Goal: Task Accomplishment & Management: Manage account settings

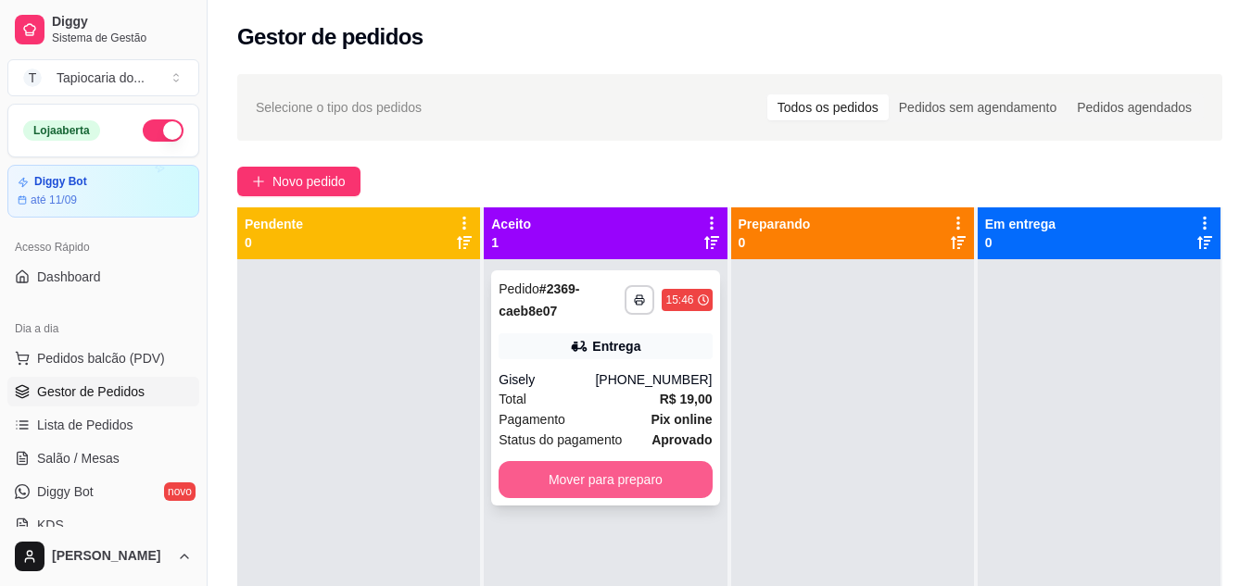
click at [633, 473] on button "Mover para preparo" at bounding box center [604, 479] width 213 height 37
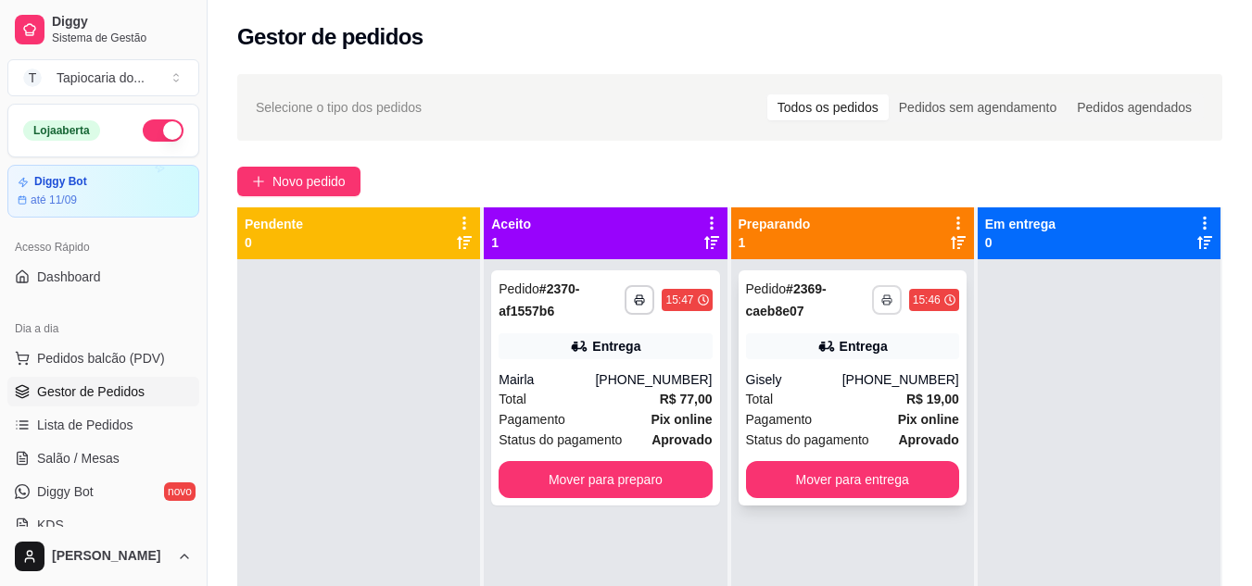
click at [882, 299] on icon "button" at bounding box center [886, 301] width 9 height 5
click at [849, 360] on button "Impressora" at bounding box center [827, 364] width 130 height 29
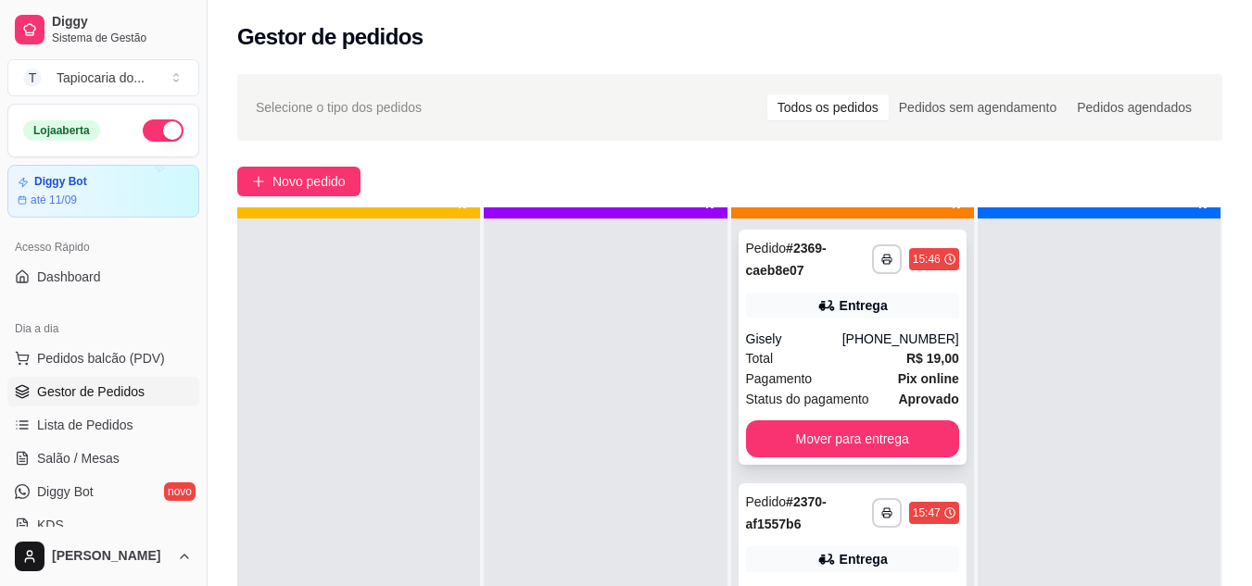
scroll to position [52, 0]
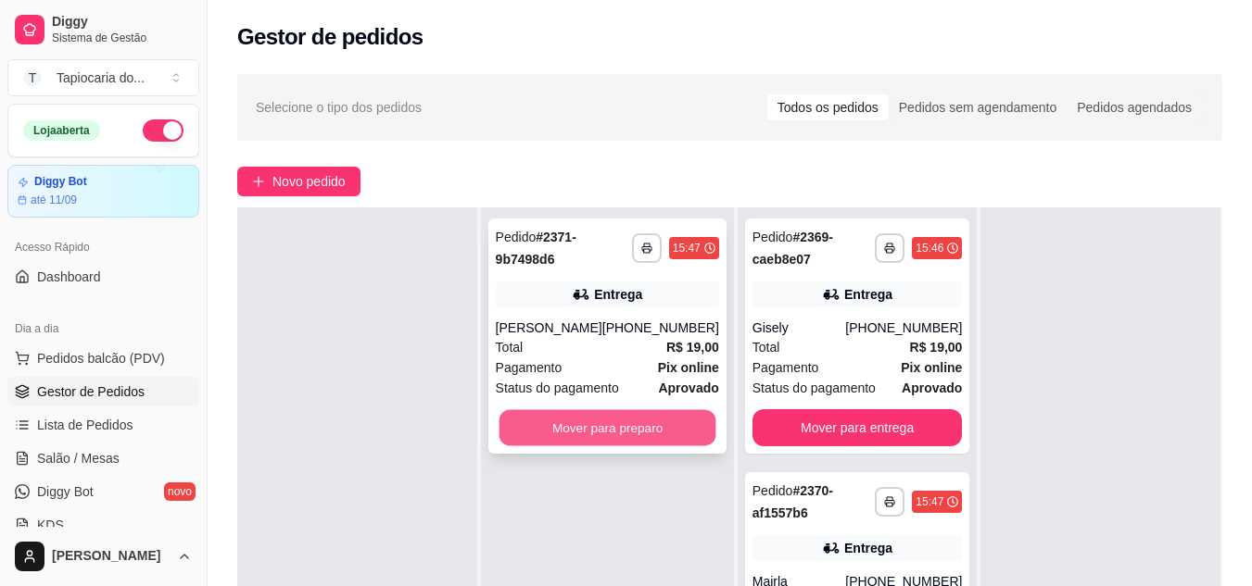
click at [639, 433] on button "Mover para preparo" at bounding box center [606, 428] width 217 height 36
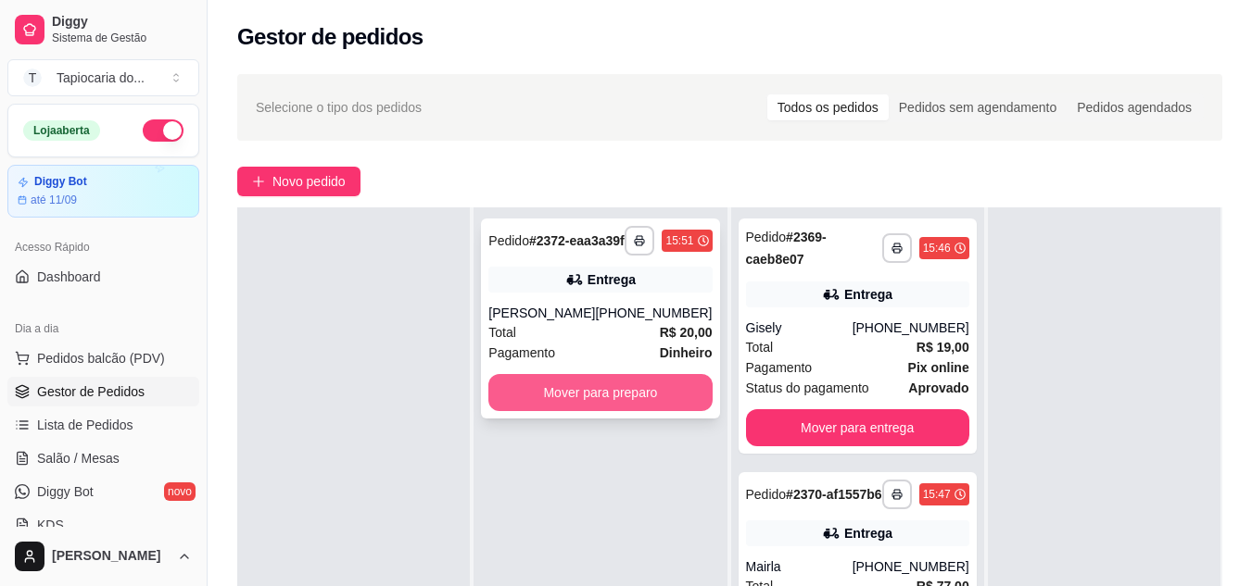
click at [586, 404] on button "Mover para preparo" at bounding box center [599, 392] width 223 height 37
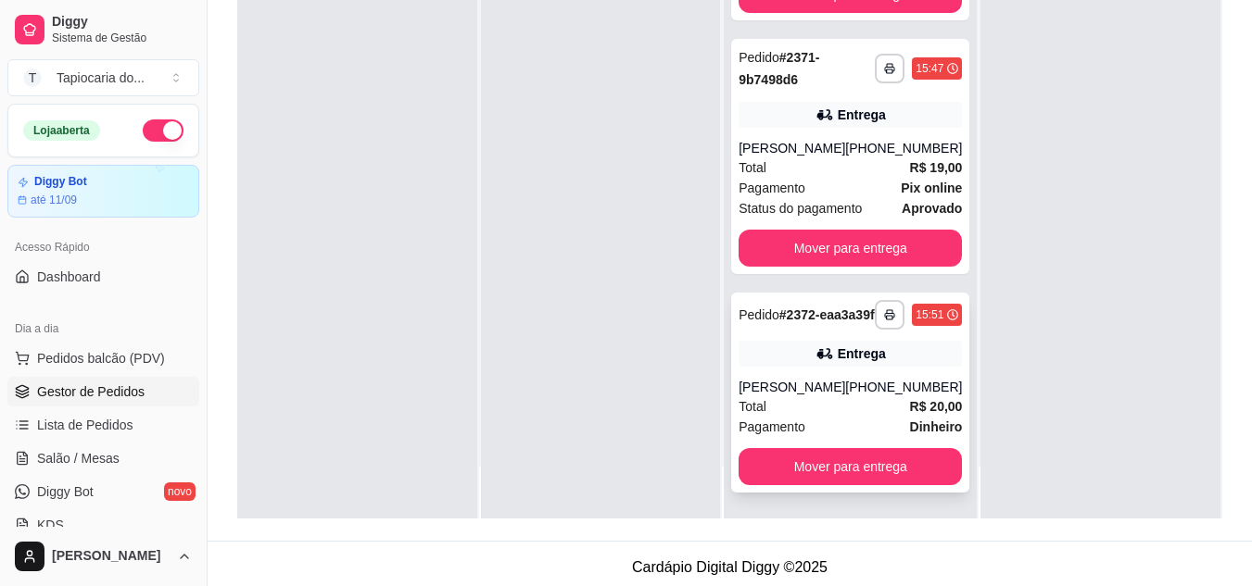
scroll to position [283, 0]
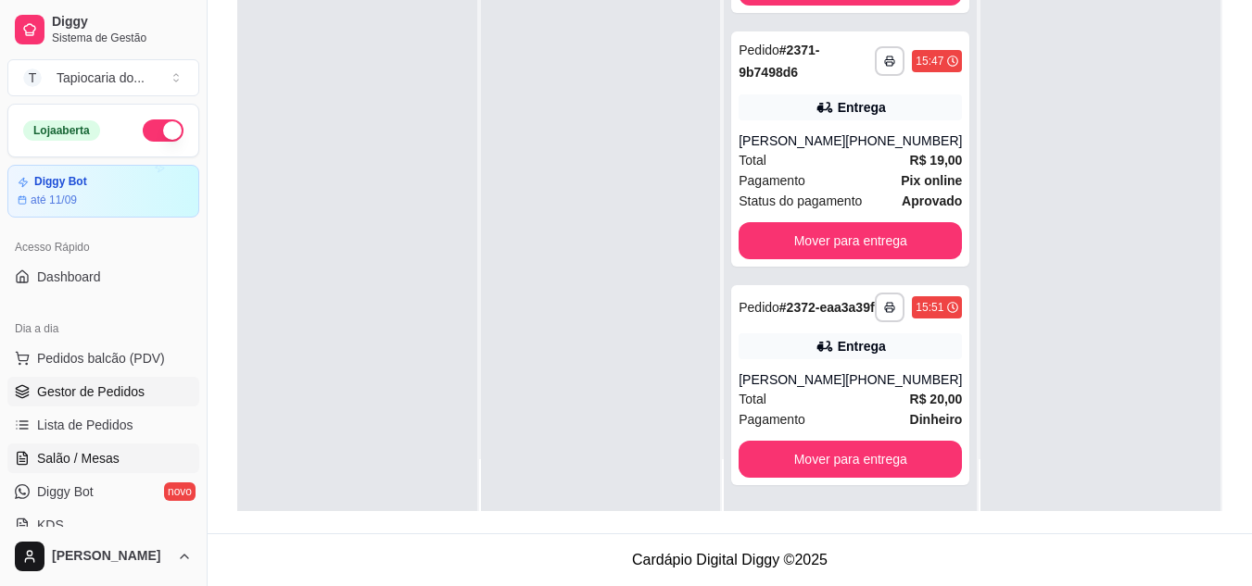
click at [67, 459] on span "Salão / Mesas" at bounding box center [78, 458] width 82 height 19
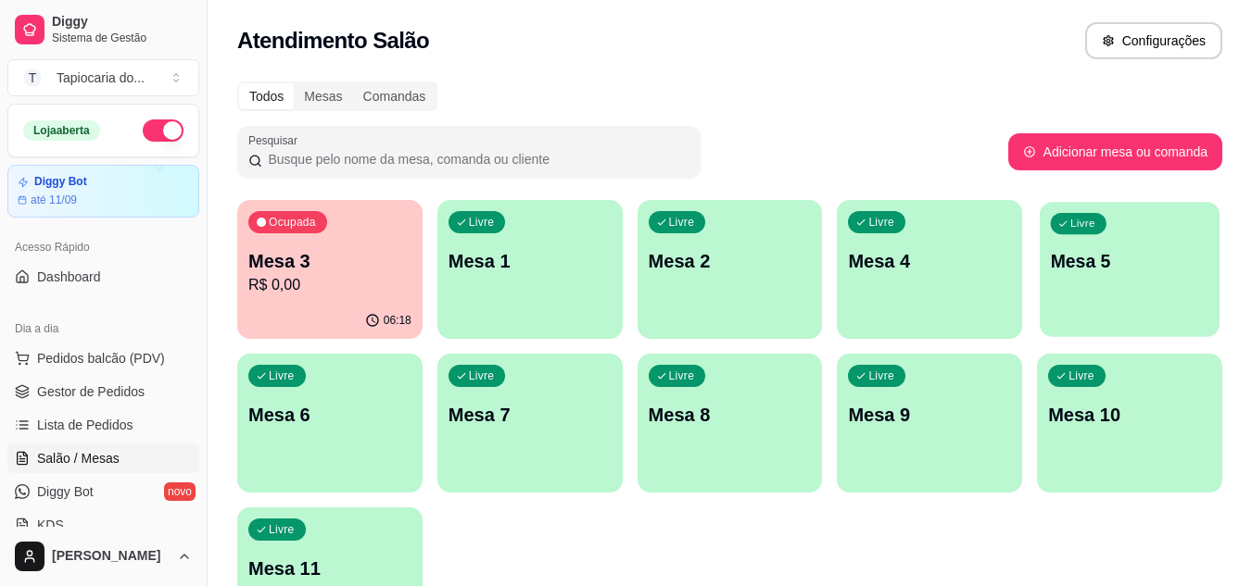
click at [1097, 296] on div "Livre Mesa 5" at bounding box center [1129, 258] width 180 height 113
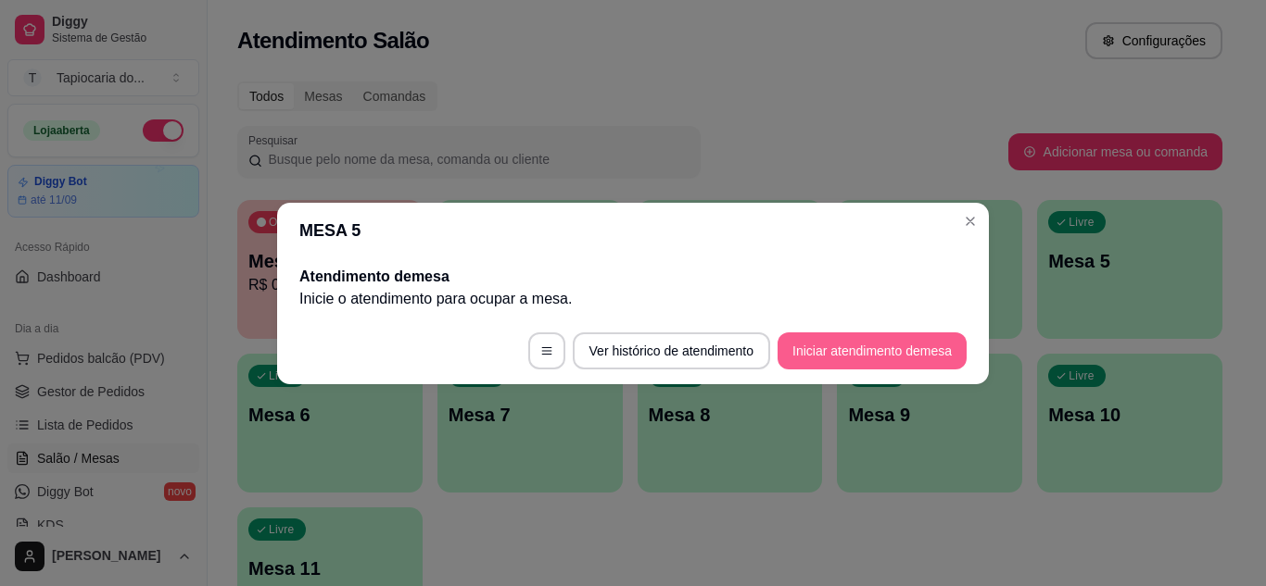
click at [831, 348] on button "Iniciar atendimento de mesa" at bounding box center [871, 351] width 189 height 37
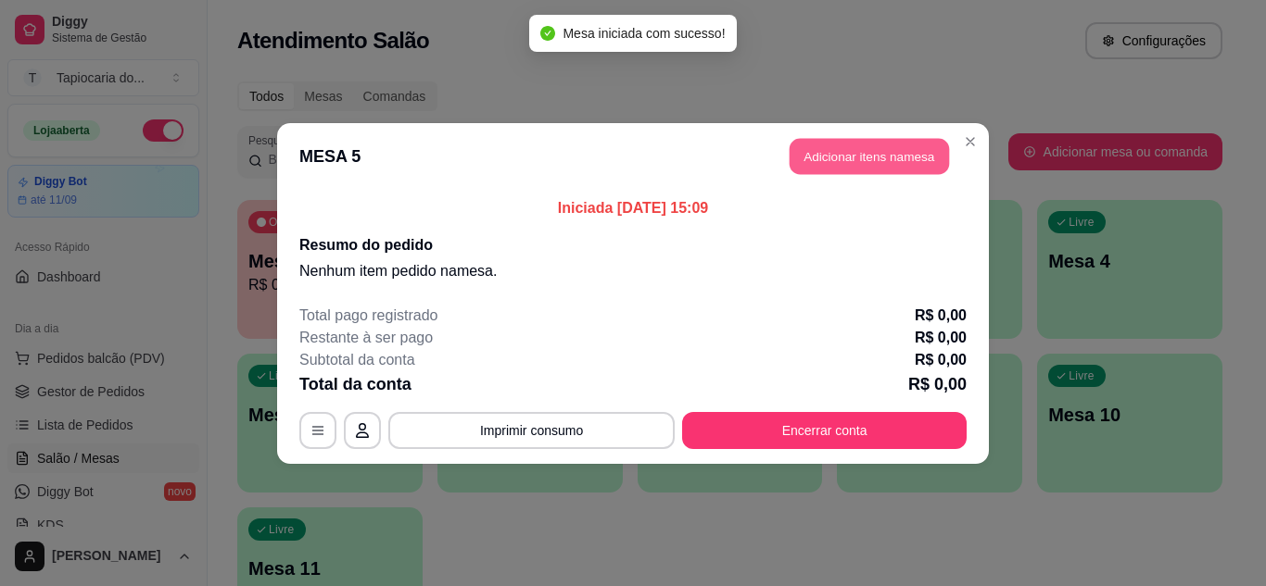
click at [869, 166] on button "Adicionar itens na mesa" at bounding box center [868, 156] width 159 height 36
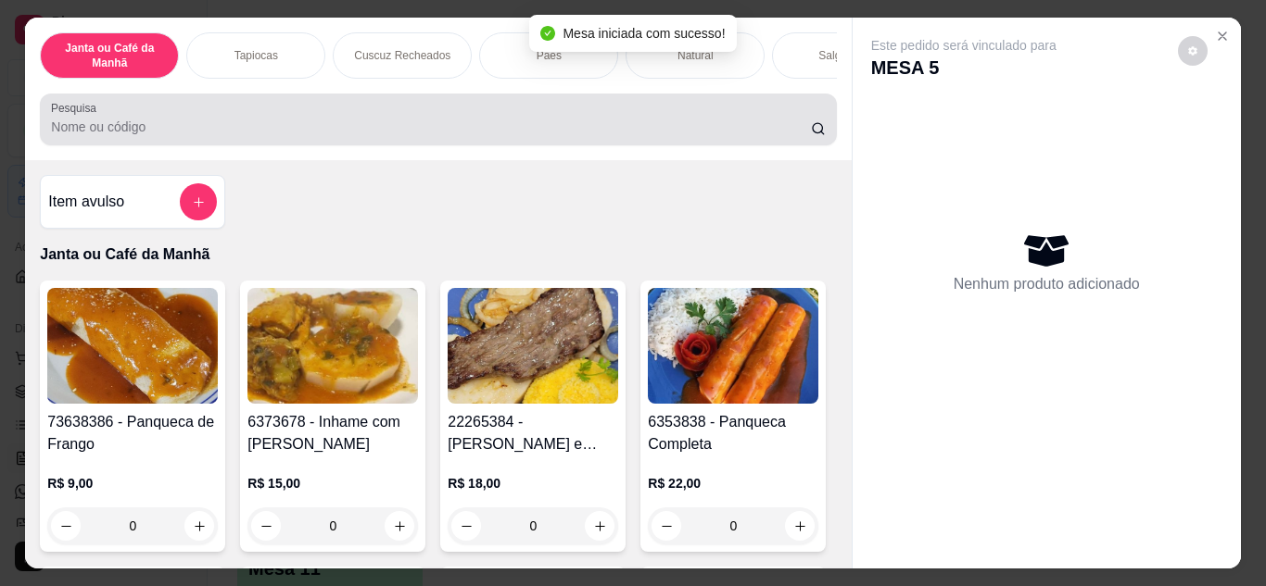
click at [457, 128] on input "Pesquisa" at bounding box center [431, 127] width 760 height 19
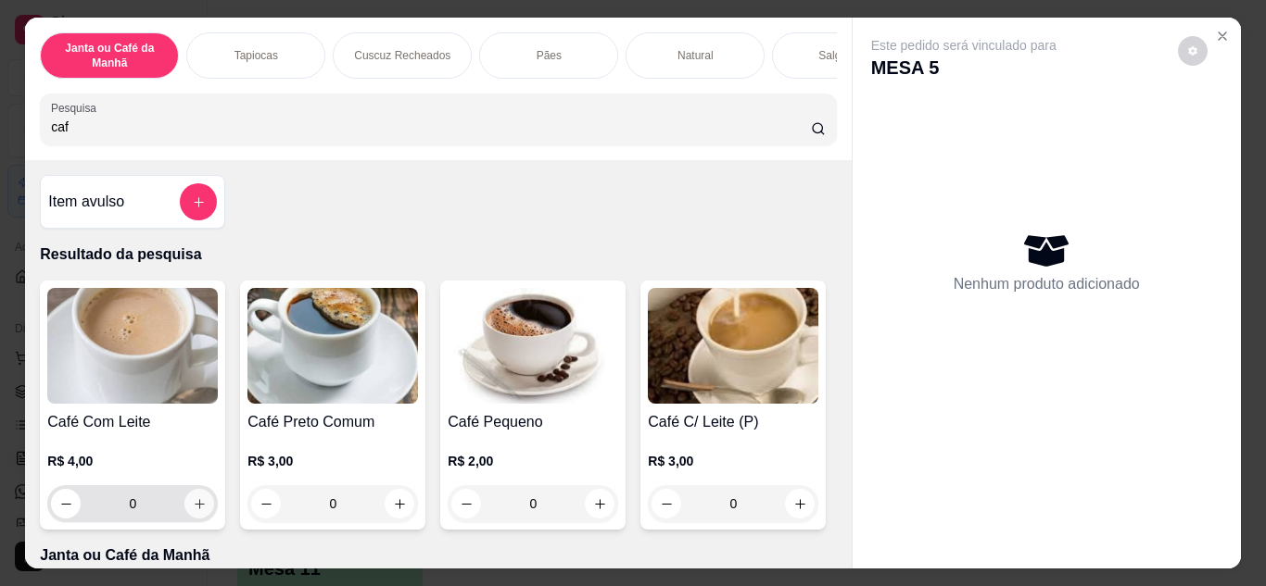
type input "caf"
click at [193, 505] on icon "increase-product-quantity" at bounding box center [200, 505] width 14 height 14
type input "1"
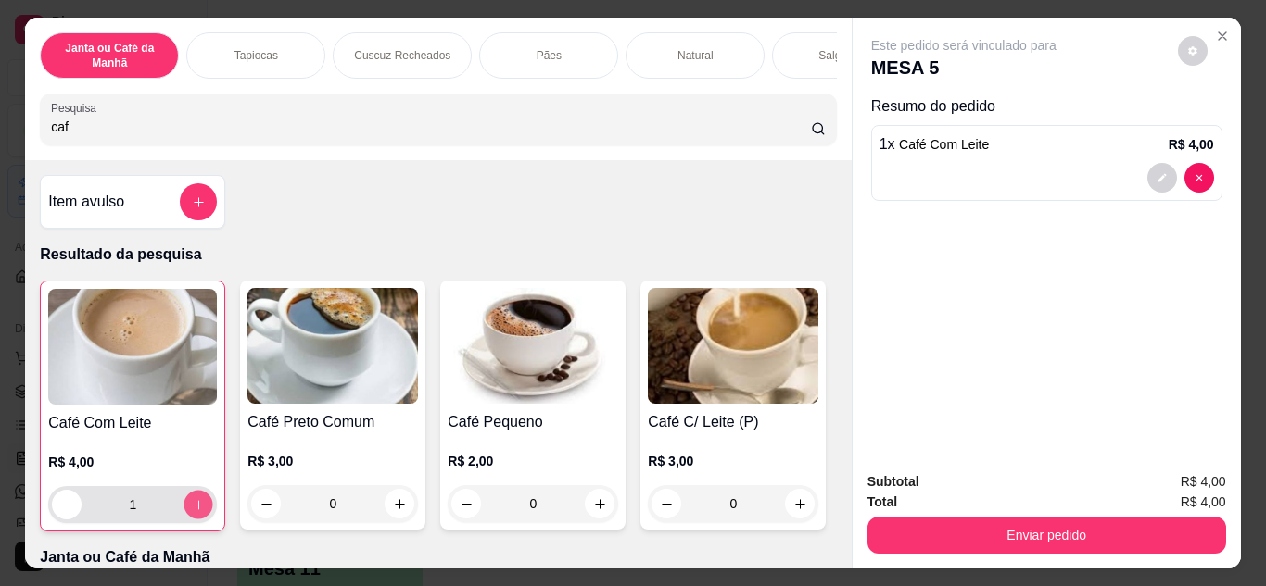
click at [192, 505] on icon "increase-product-quantity" at bounding box center [199, 505] width 14 height 14
type input "2"
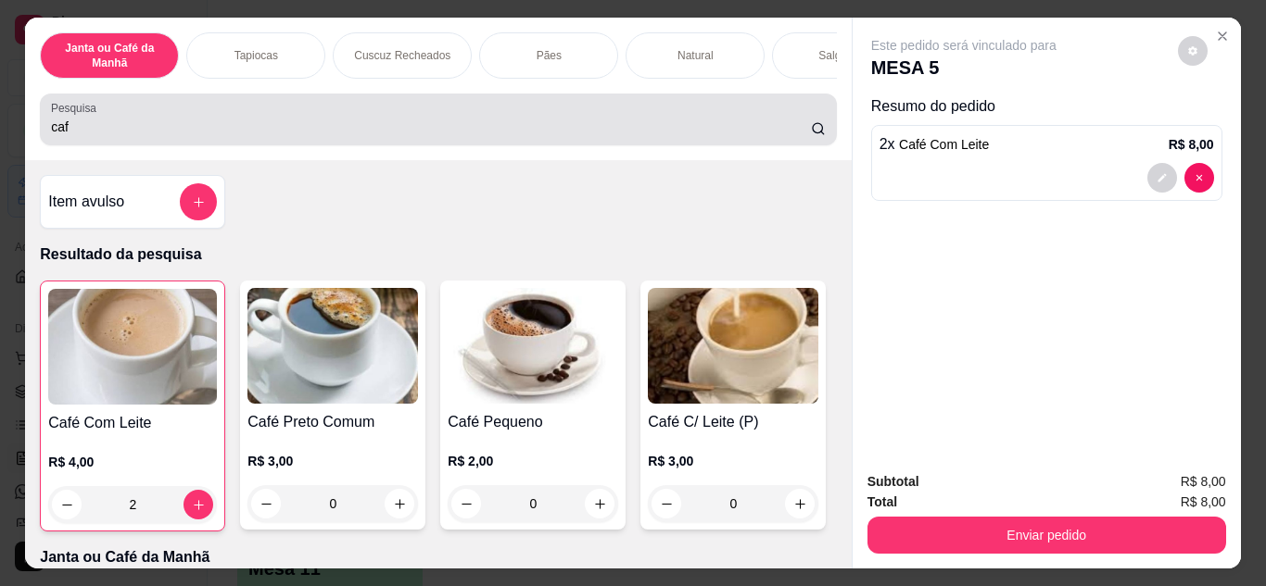
click at [165, 129] on input "caf" at bounding box center [431, 127] width 760 height 19
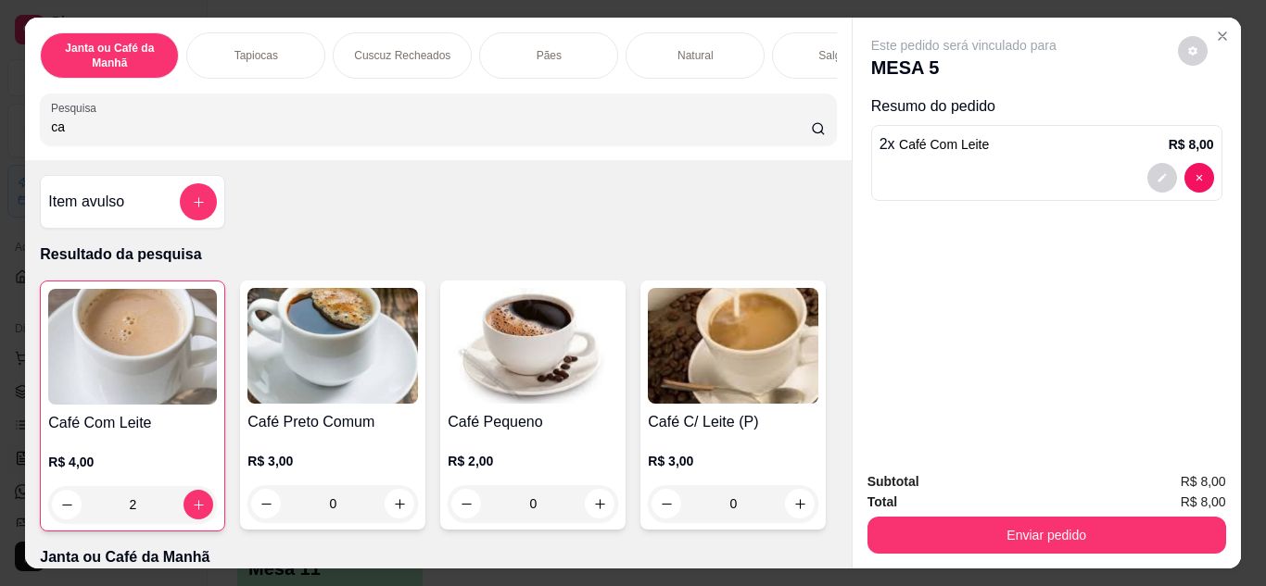
type input "c"
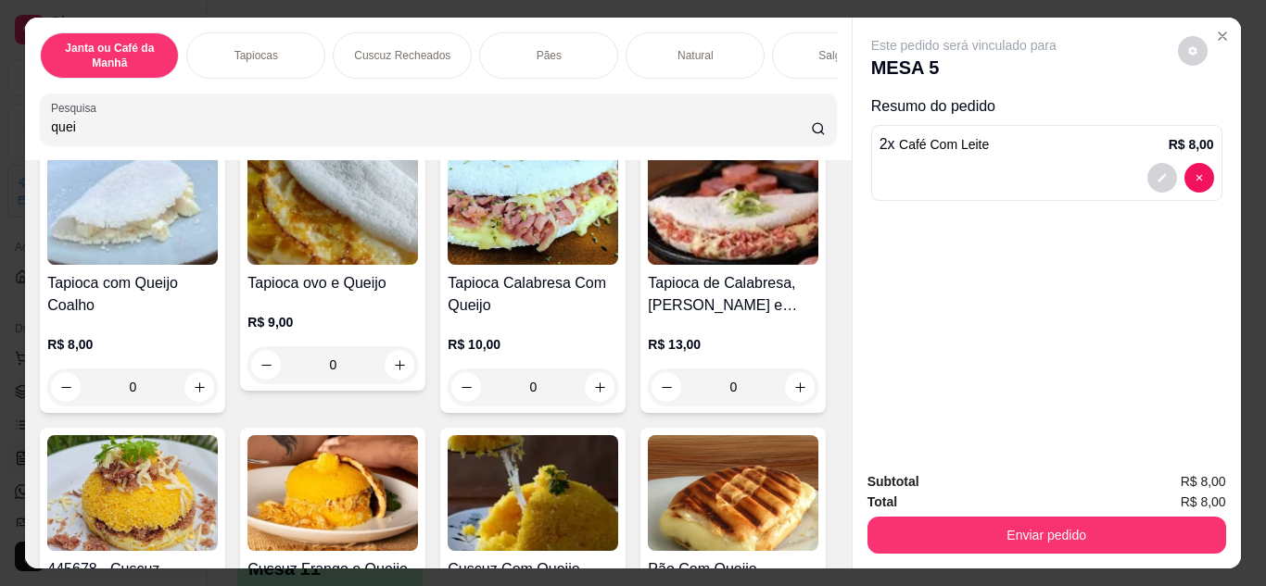
scroll to position [463, 0]
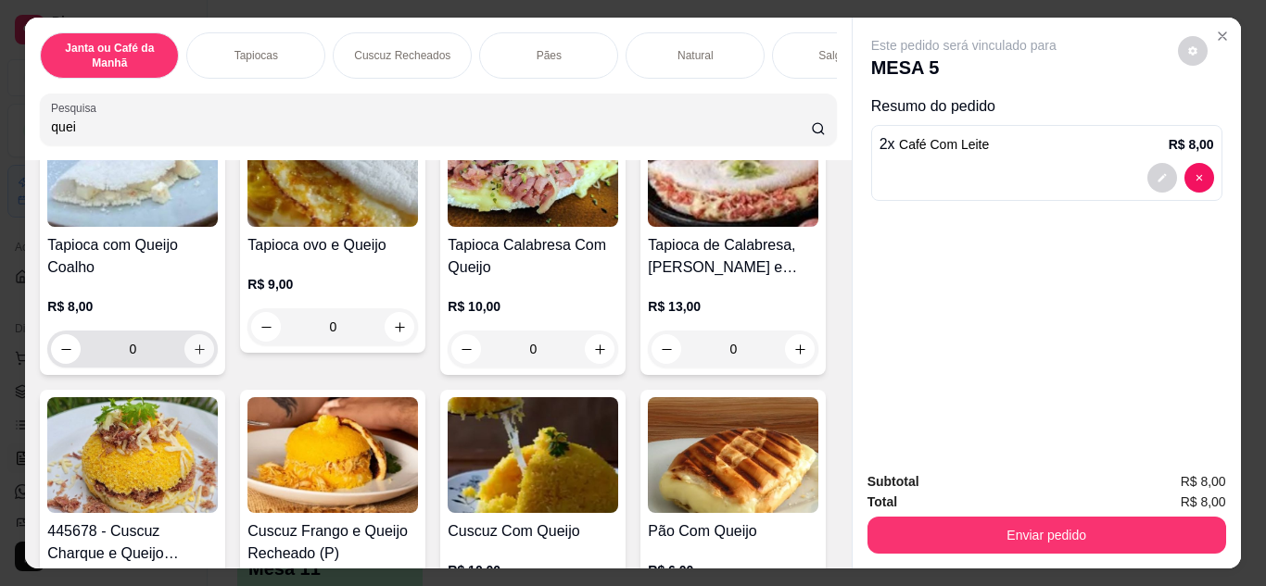
type input "quei"
click at [207, 349] on icon "increase-product-quantity" at bounding box center [200, 350] width 14 height 14
type input "1"
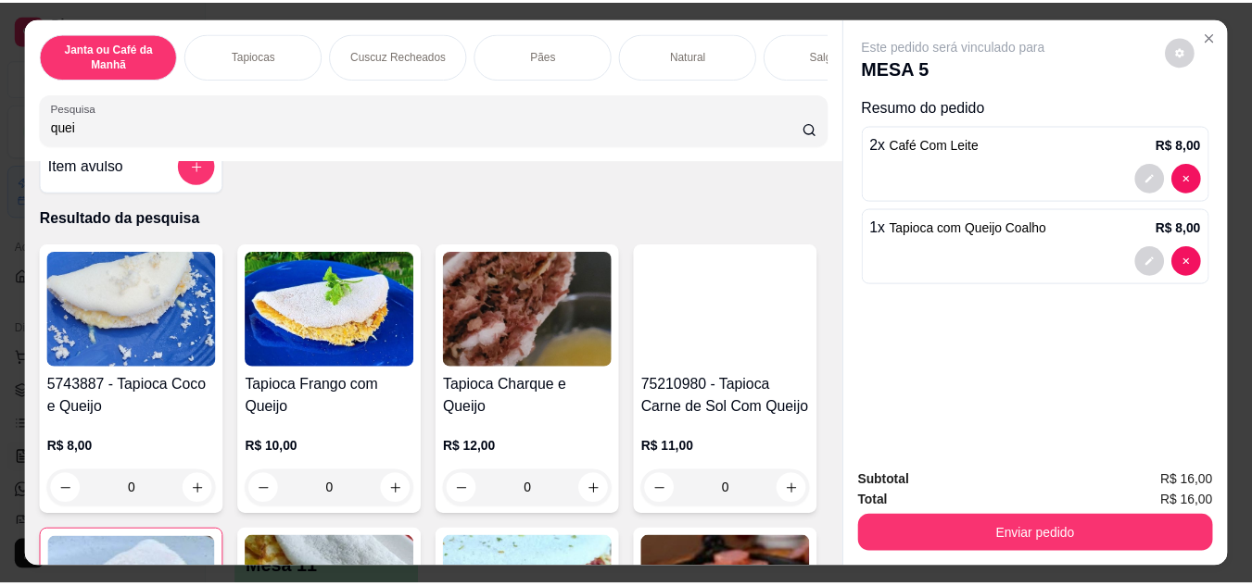
scroll to position [0, 0]
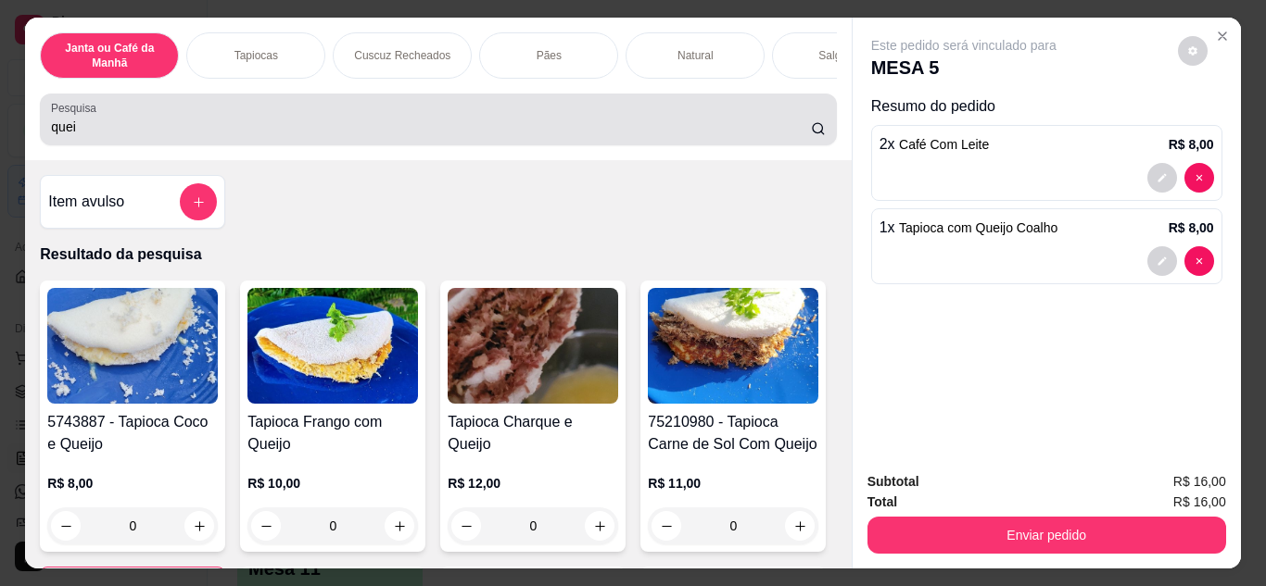
click at [374, 136] on input "quei" at bounding box center [431, 127] width 760 height 19
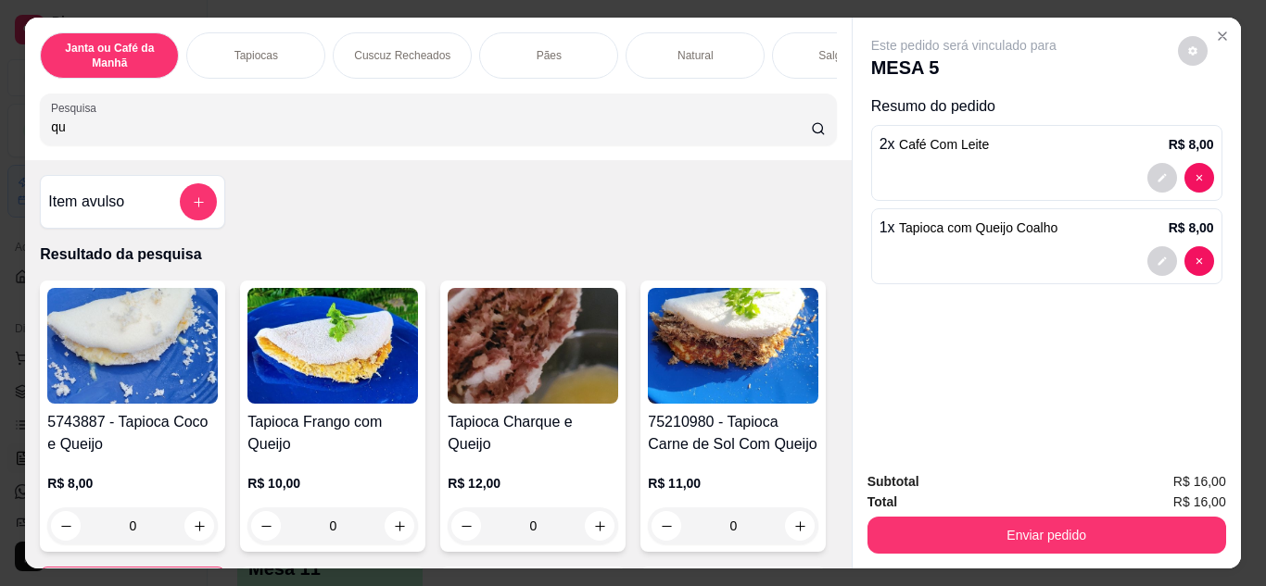
type input "q"
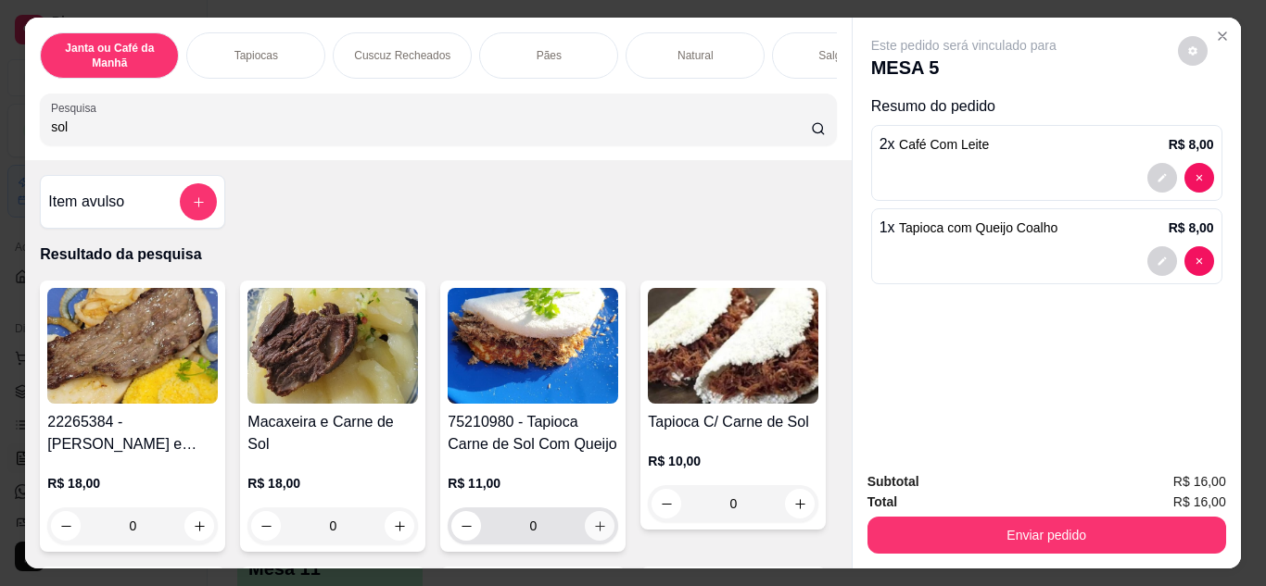
type input "sol"
click at [598, 534] on icon "increase-product-quantity" at bounding box center [600, 527] width 14 height 14
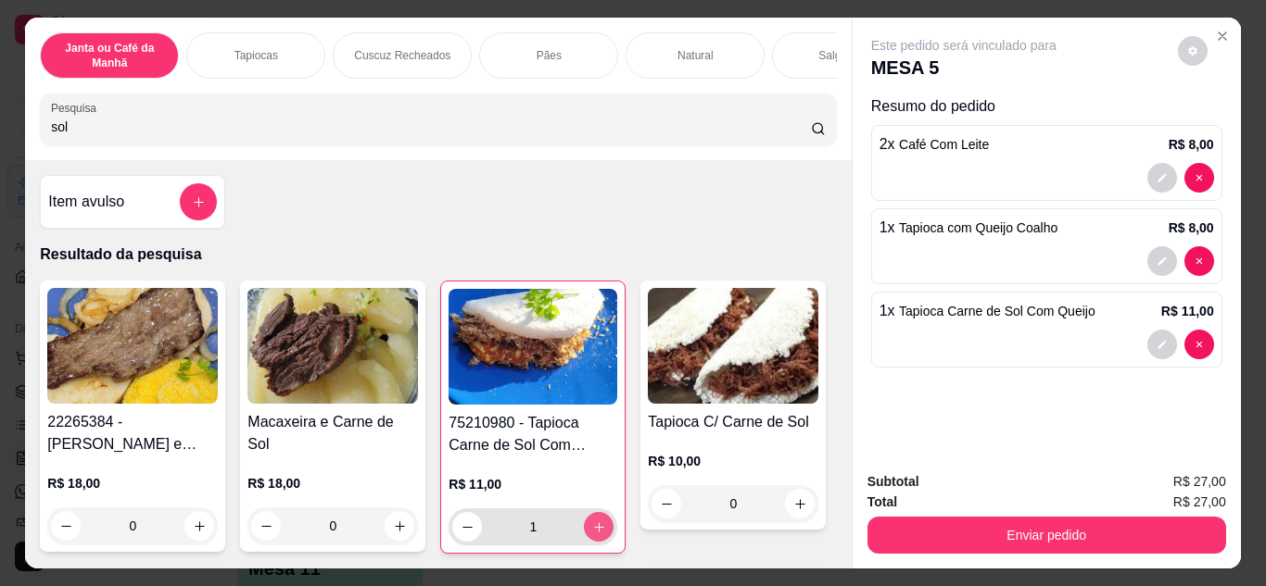
type input "1"
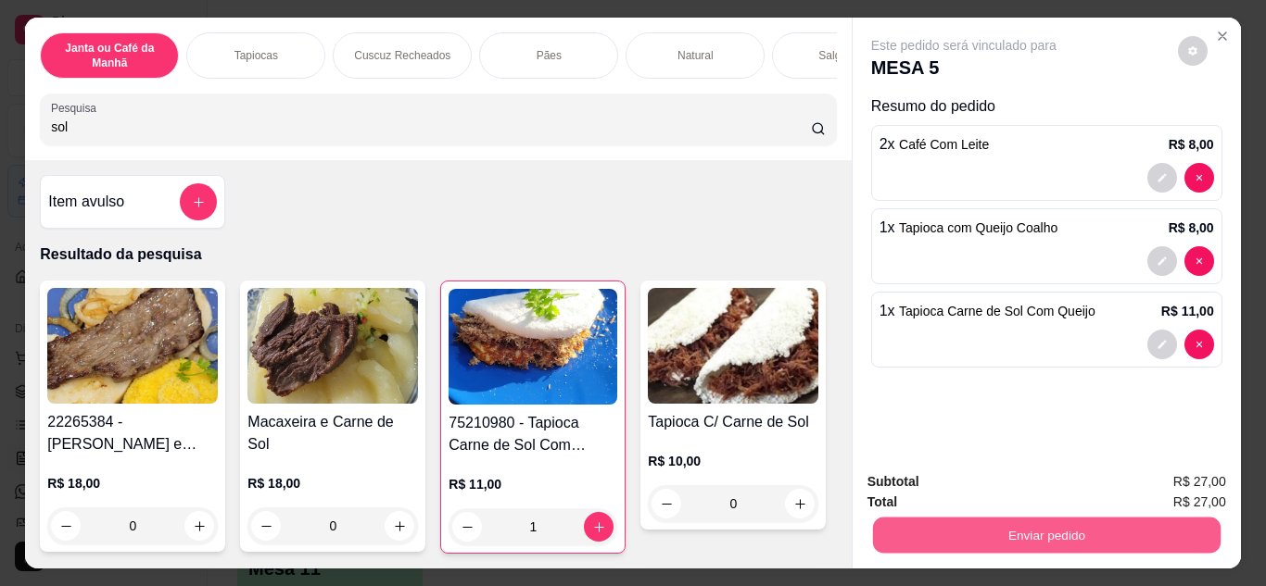
click at [888, 534] on button "Enviar pedido" at bounding box center [1045, 536] width 347 height 36
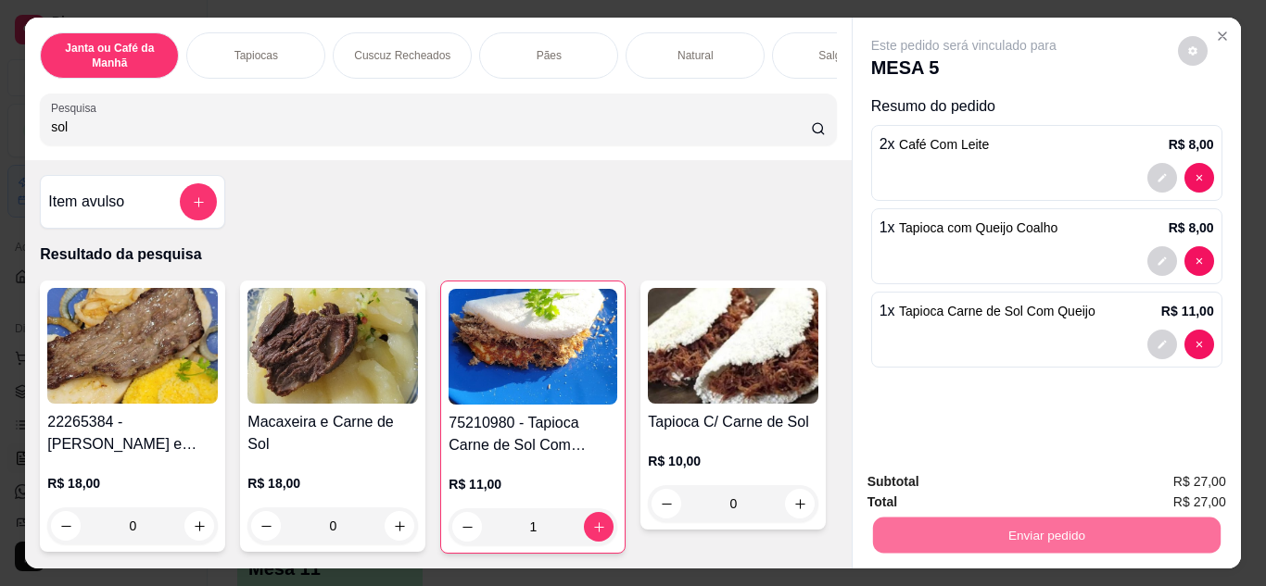
click at [926, 475] on button "Não registrar e enviar pedido" at bounding box center [984, 482] width 193 height 35
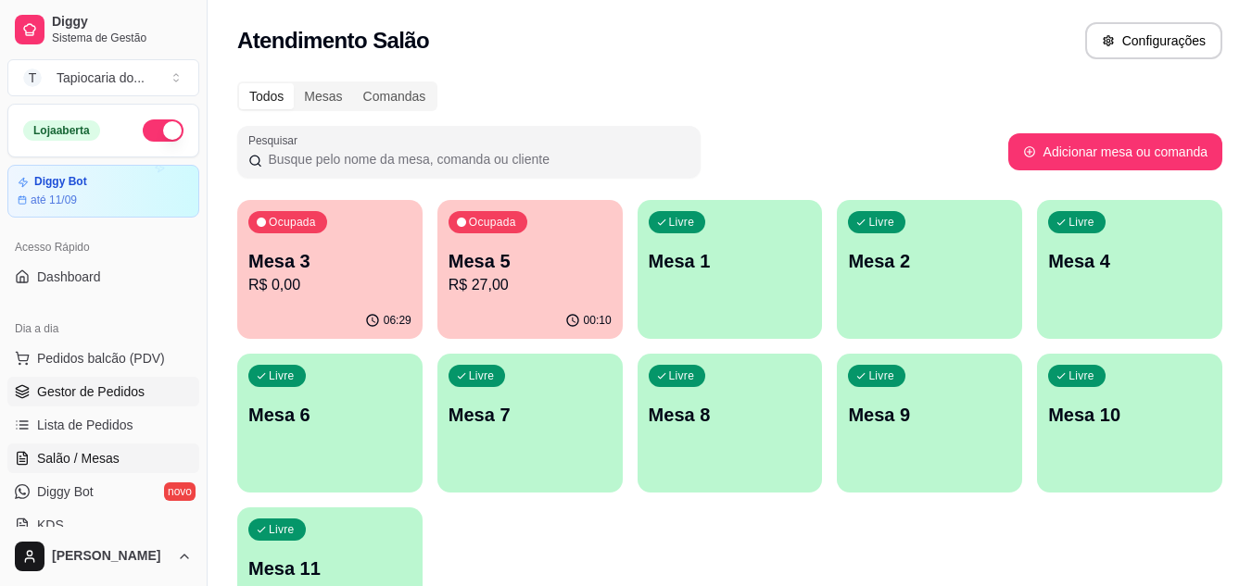
click at [76, 397] on span "Gestor de Pedidos" at bounding box center [90, 392] width 107 height 19
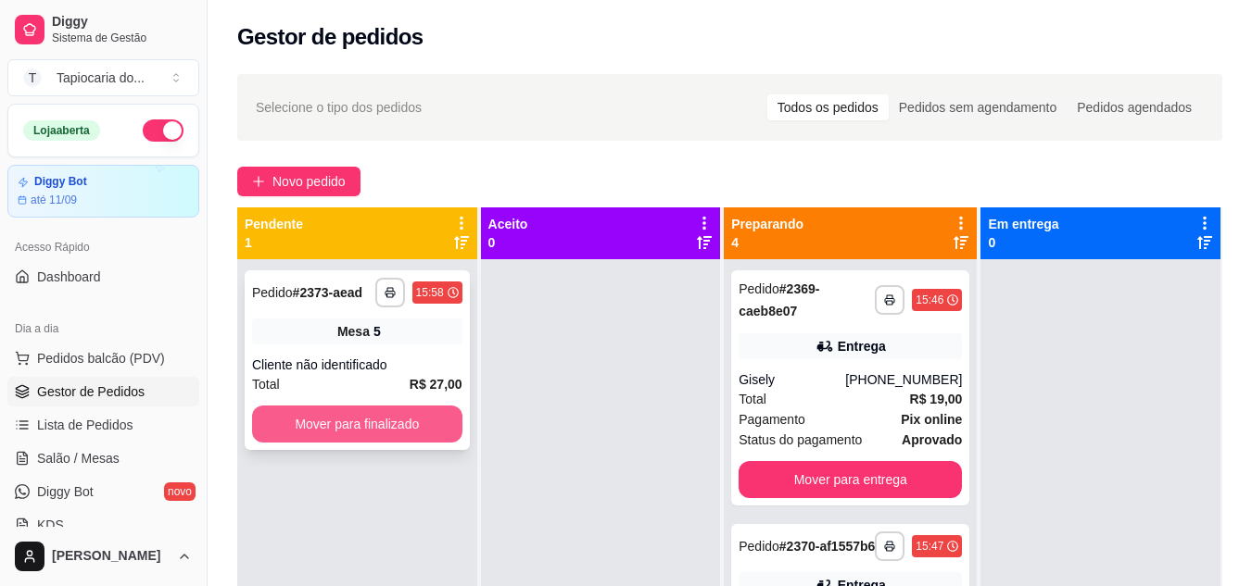
click at [431, 439] on button "Mover para finalizado" at bounding box center [357, 424] width 210 height 37
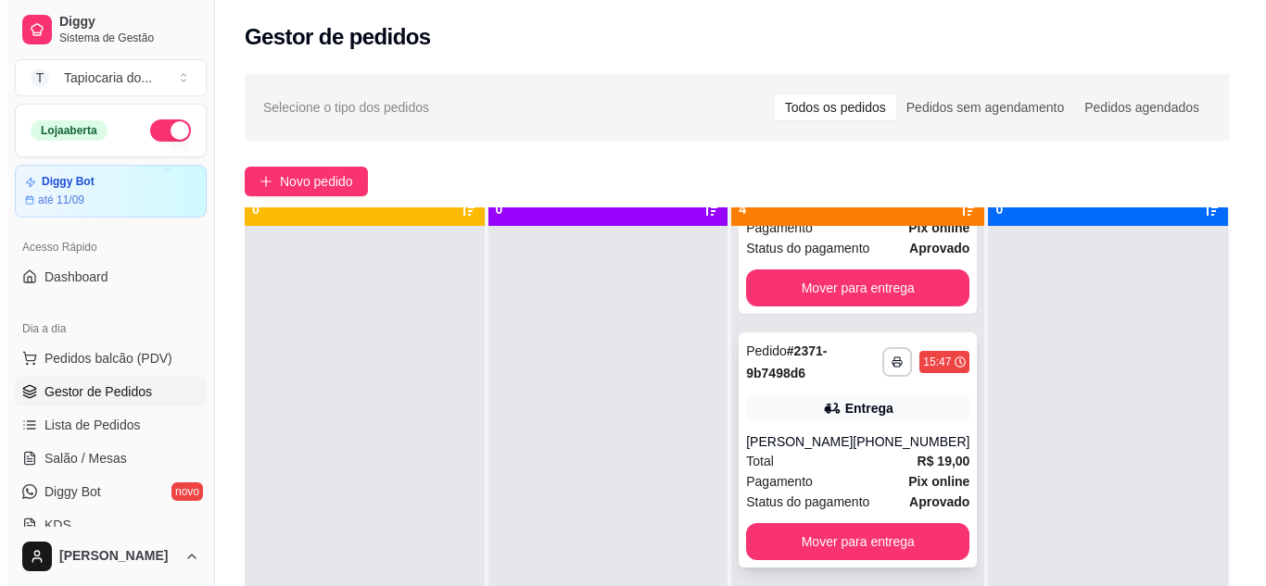
scroll to position [52, 0]
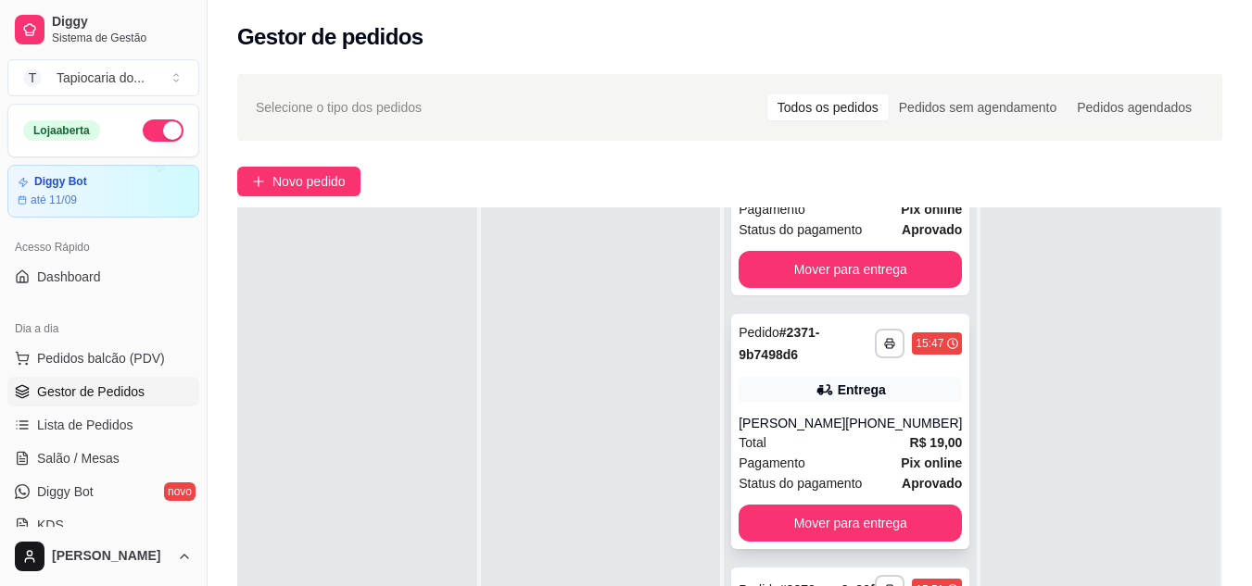
click at [818, 437] on div "Total R$ 19,00" at bounding box center [849, 443] width 223 height 20
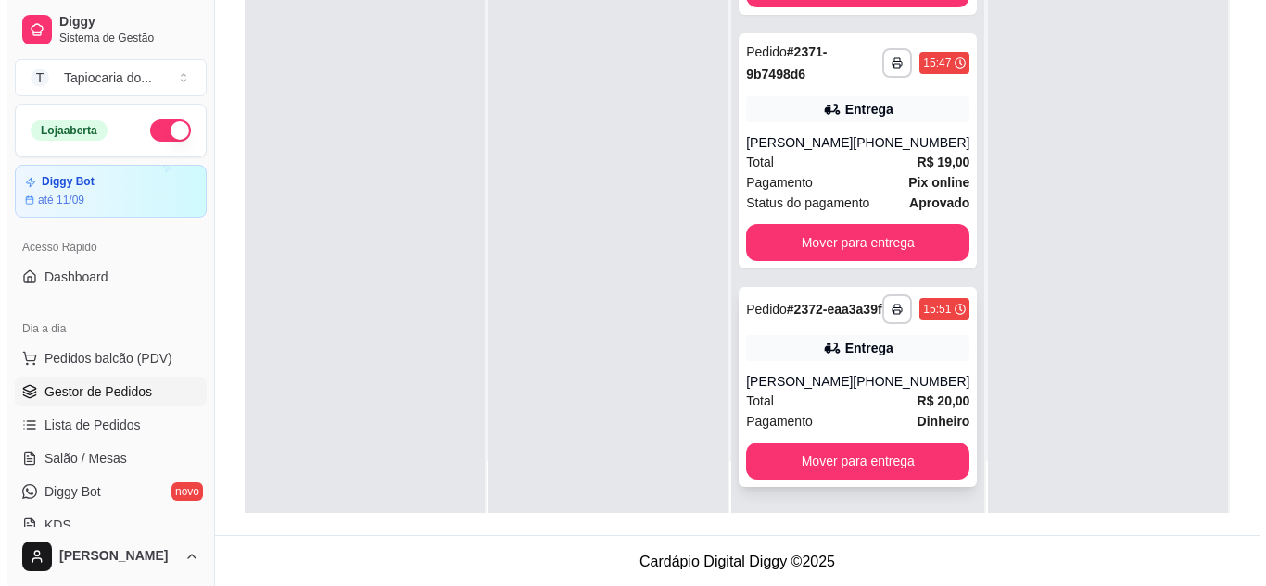
scroll to position [283, 0]
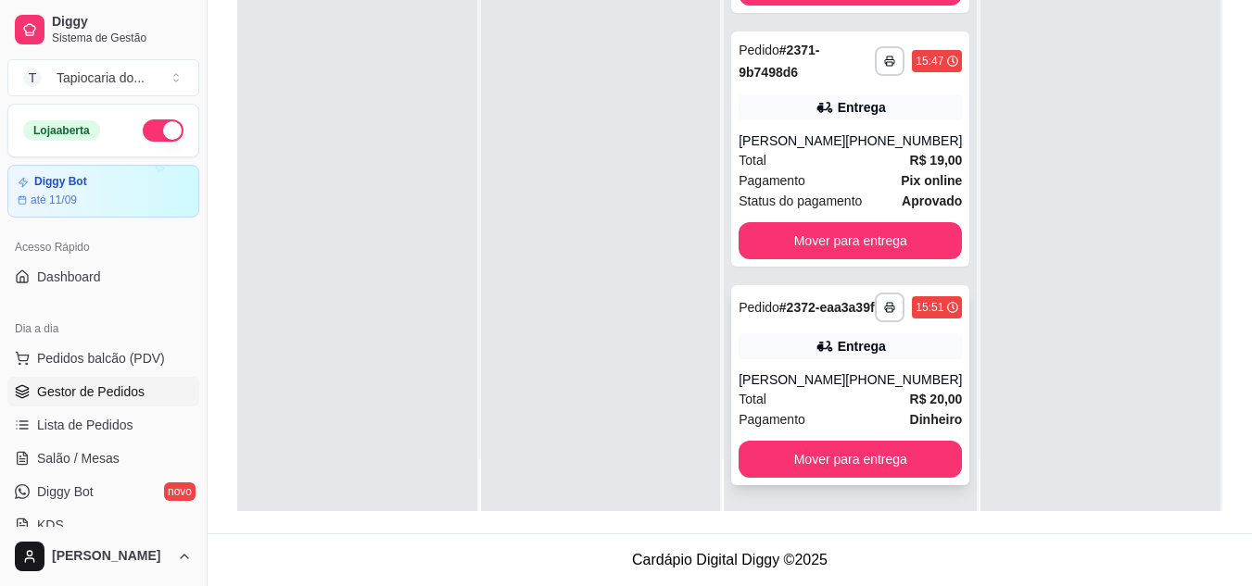
click at [818, 397] on div "Total R$ 20,00" at bounding box center [849, 399] width 223 height 20
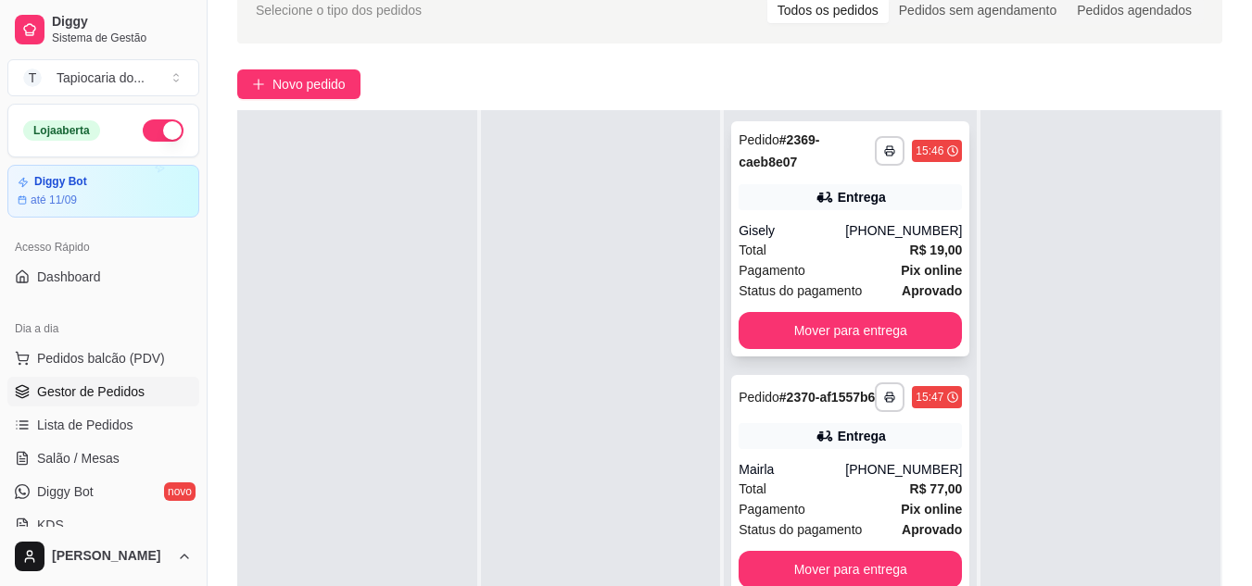
scroll to position [0, 0]
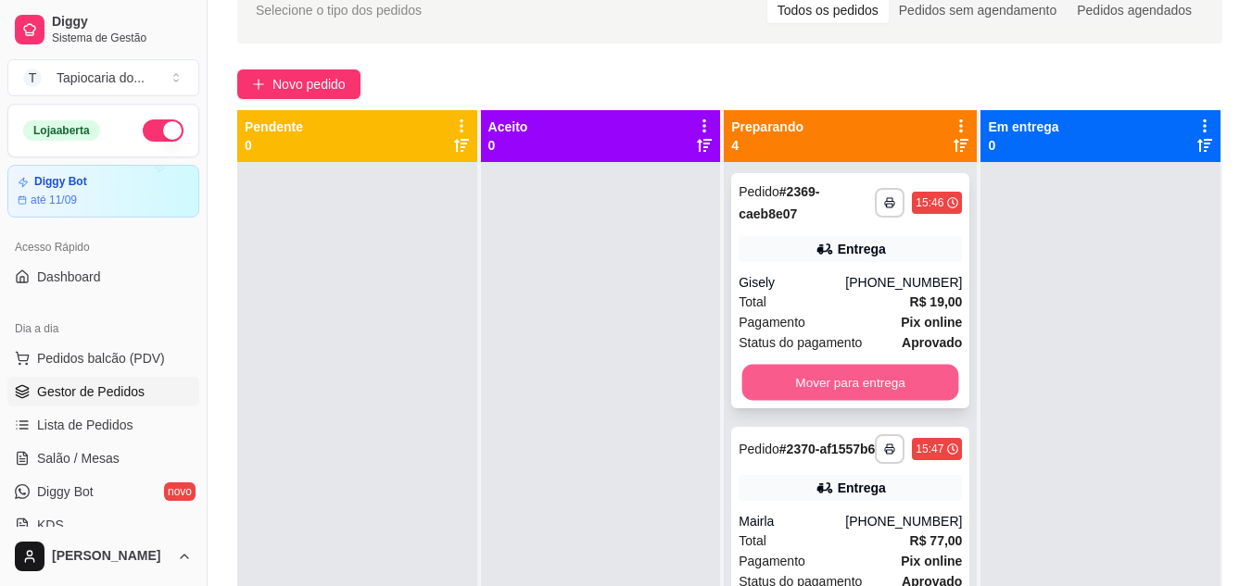
click at [900, 394] on button "Mover para entrega" at bounding box center [850, 383] width 217 height 36
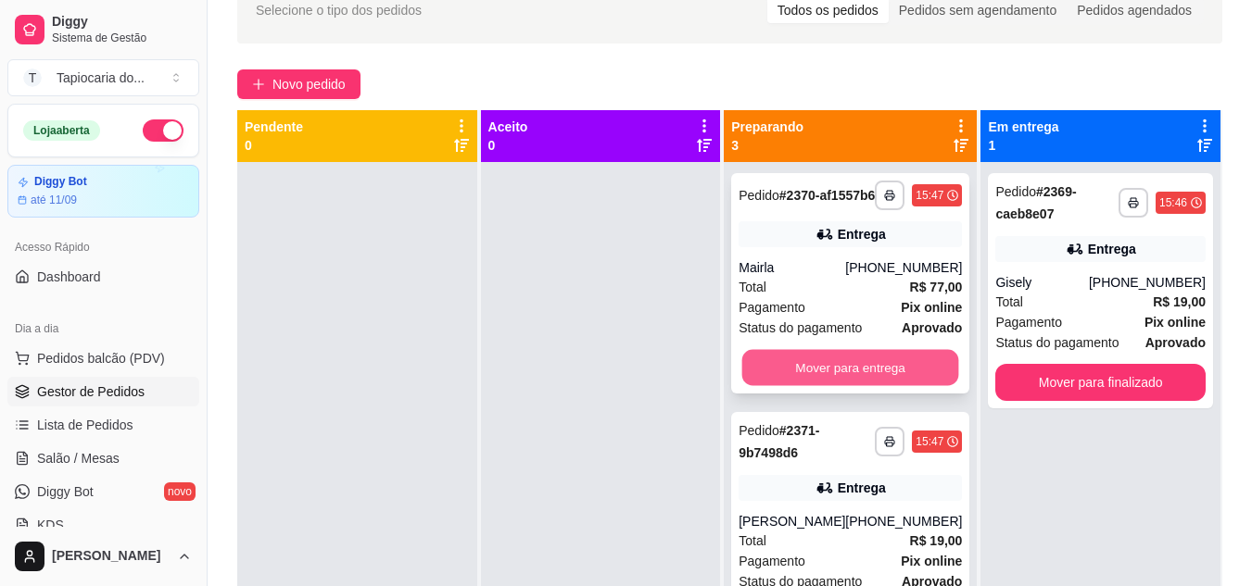
click at [901, 386] on button "Mover para entrega" at bounding box center [850, 368] width 217 height 36
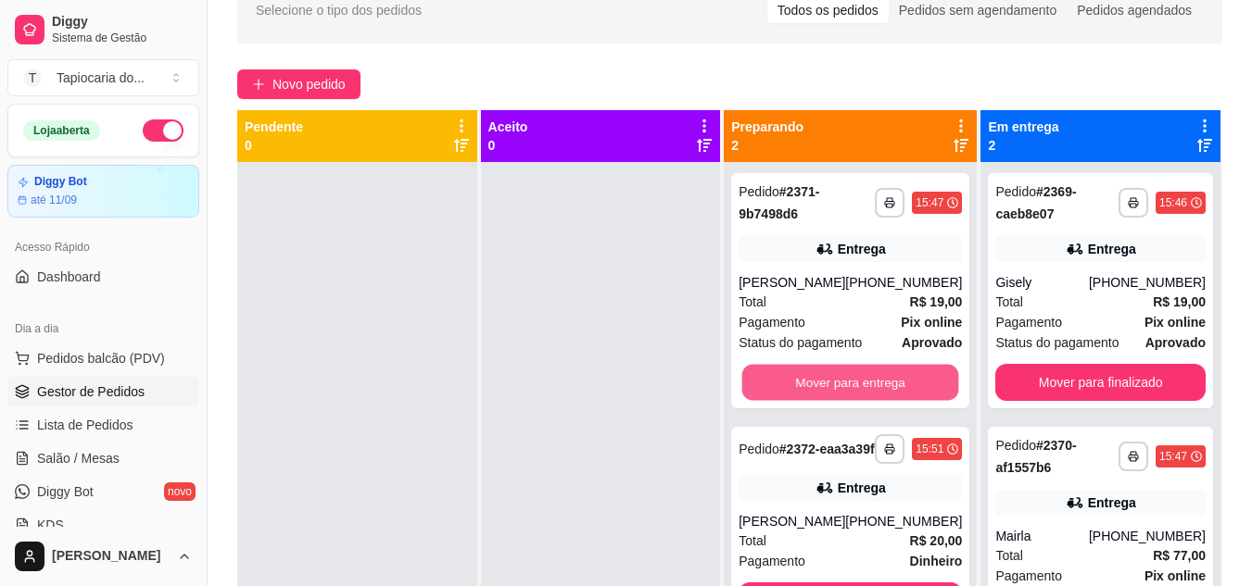
click at [901, 395] on button "Mover para entrega" at bounding box center [850, 383] width 217 height 36
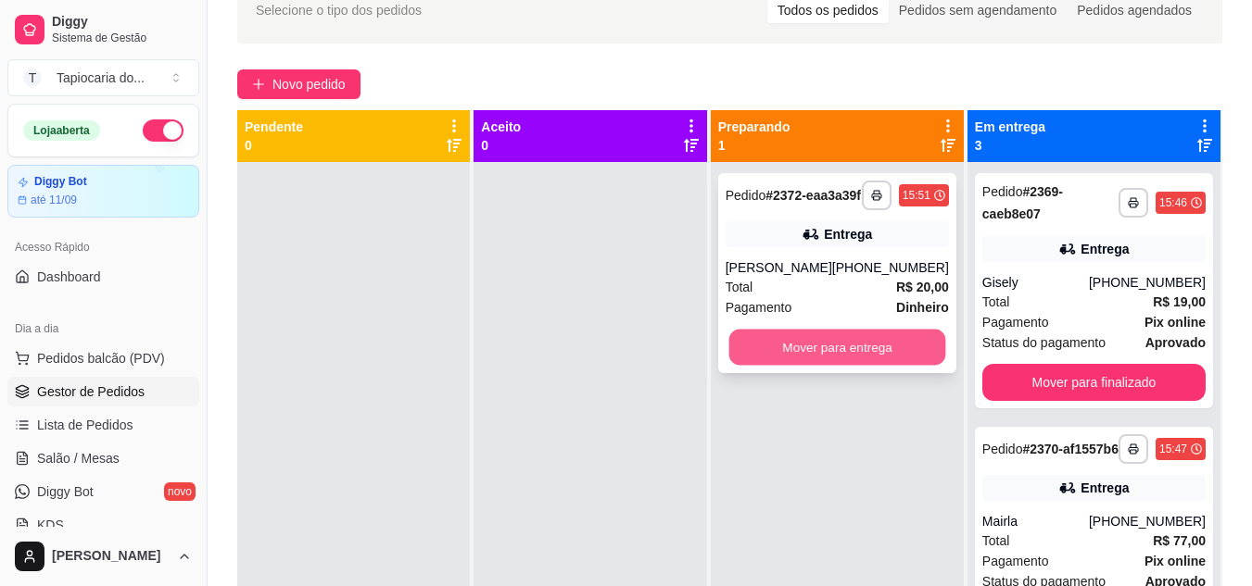
click at [897, 366] on button "Mover para entrega" at bounding box center [836, 348] width 217 height 36
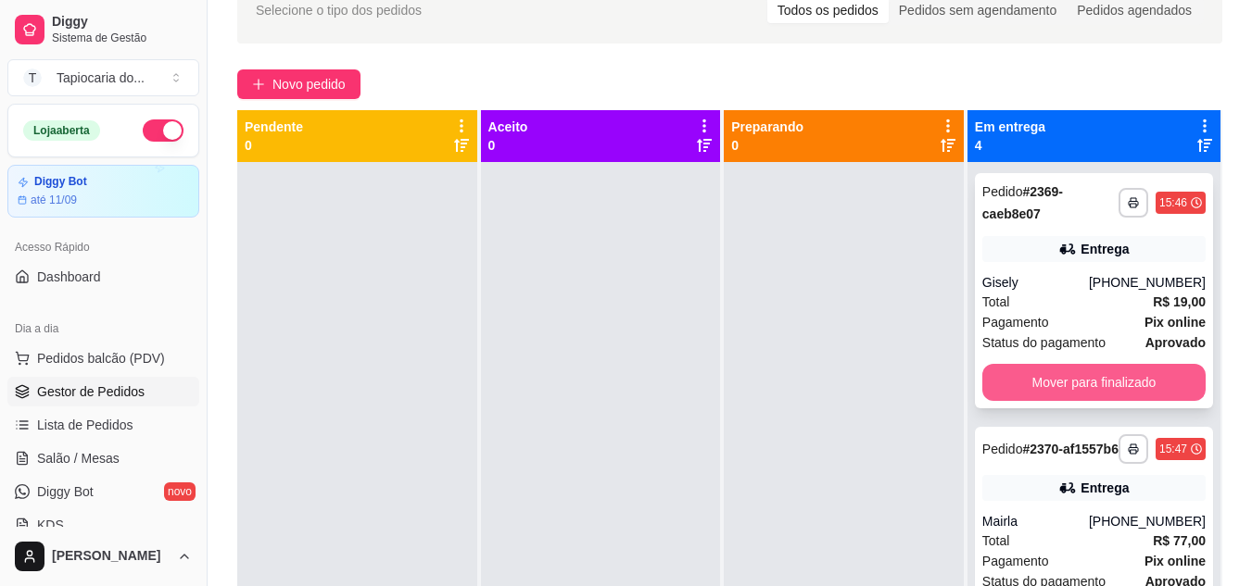
click at [1020, 382] on button "Mover para finalizado" at bounding box center [1093, 382] width 223 height 37
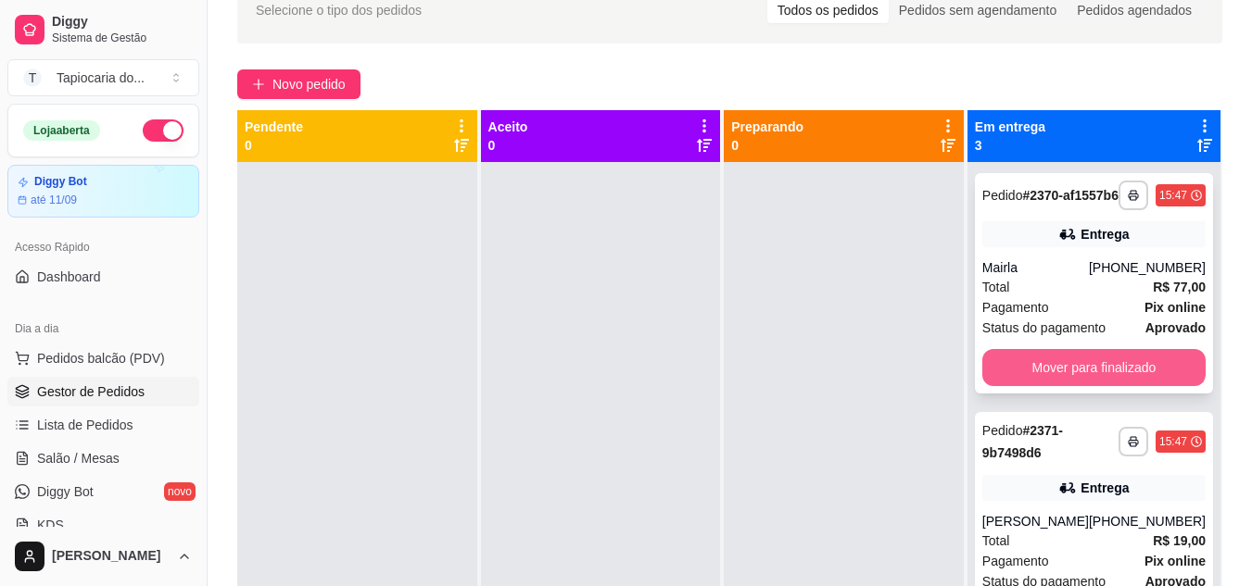
click at [1023, 382] on button "Mover para finalizado" at bounding box center [1093, 367] width 223 height 37
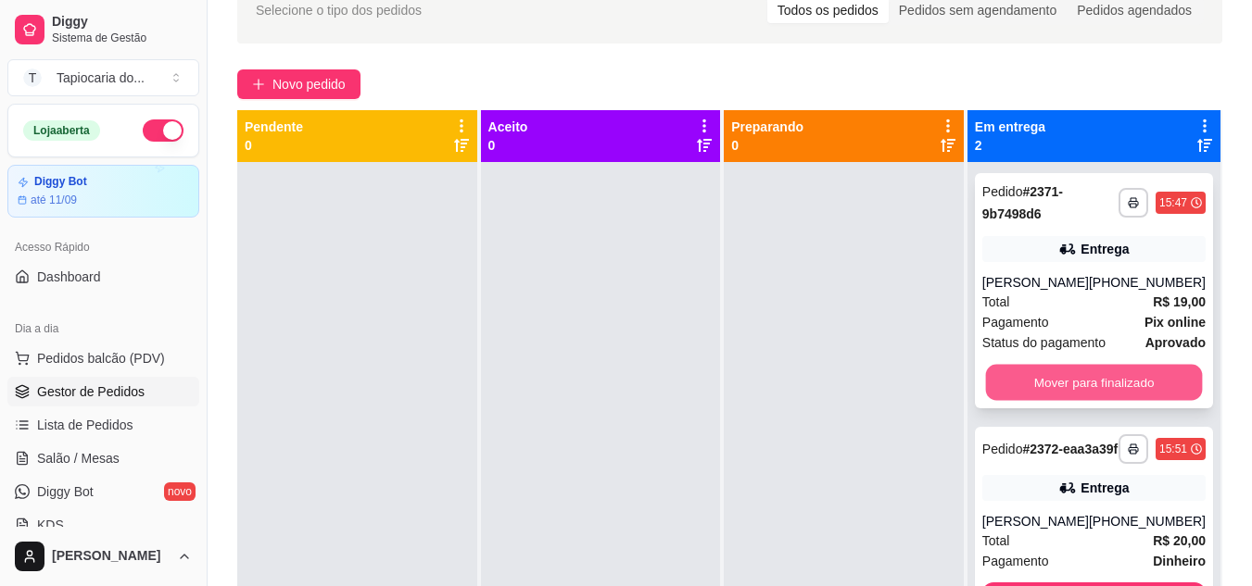
click at [1025, 382] on button "Mover para finalizado" at bounding box center [1093, 383] width 217 height 36
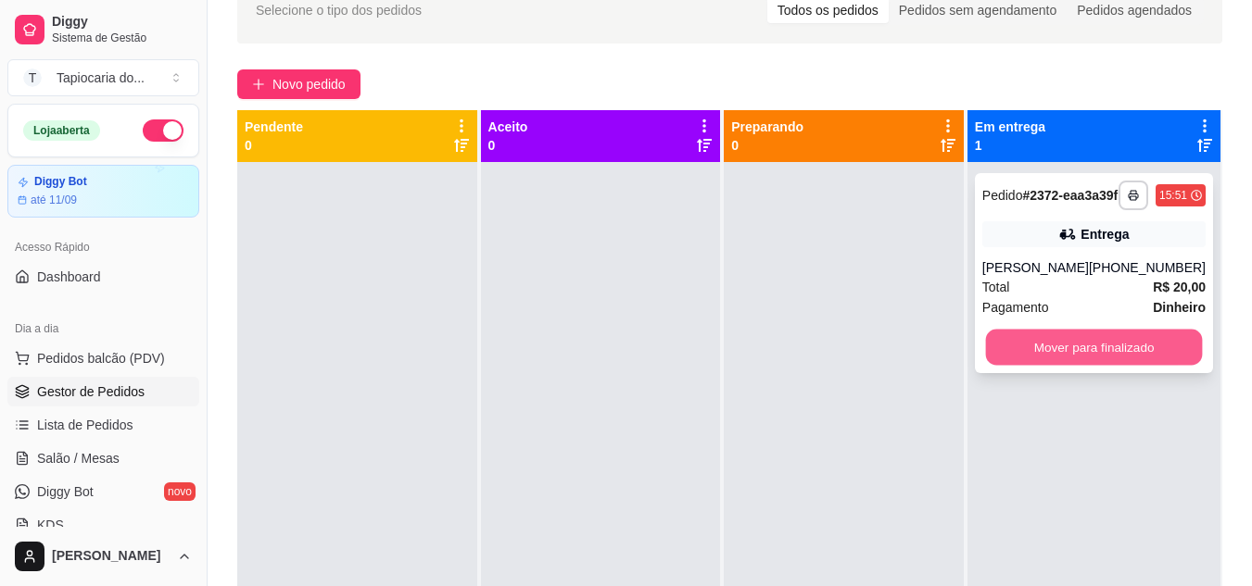
click at [1026, 358] on button "Mover para finalizado" at bounding box center [1093, 348] width 217 height 36
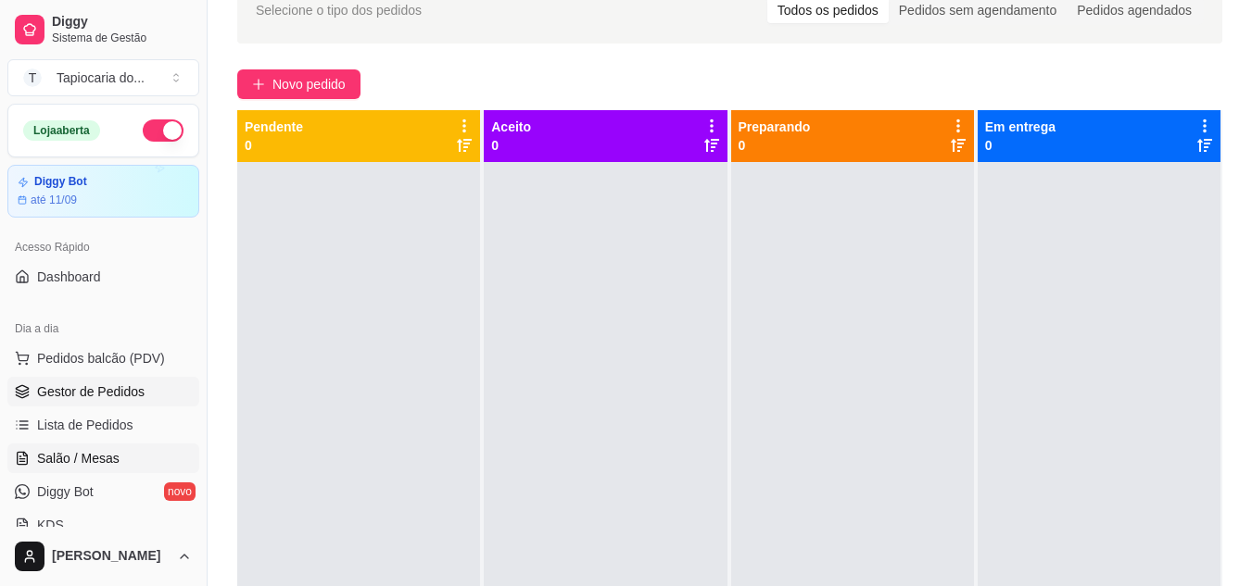
click at [122, 455] on link "Salão / Mesas" at bounding box center [103, 459] width 192 height 30
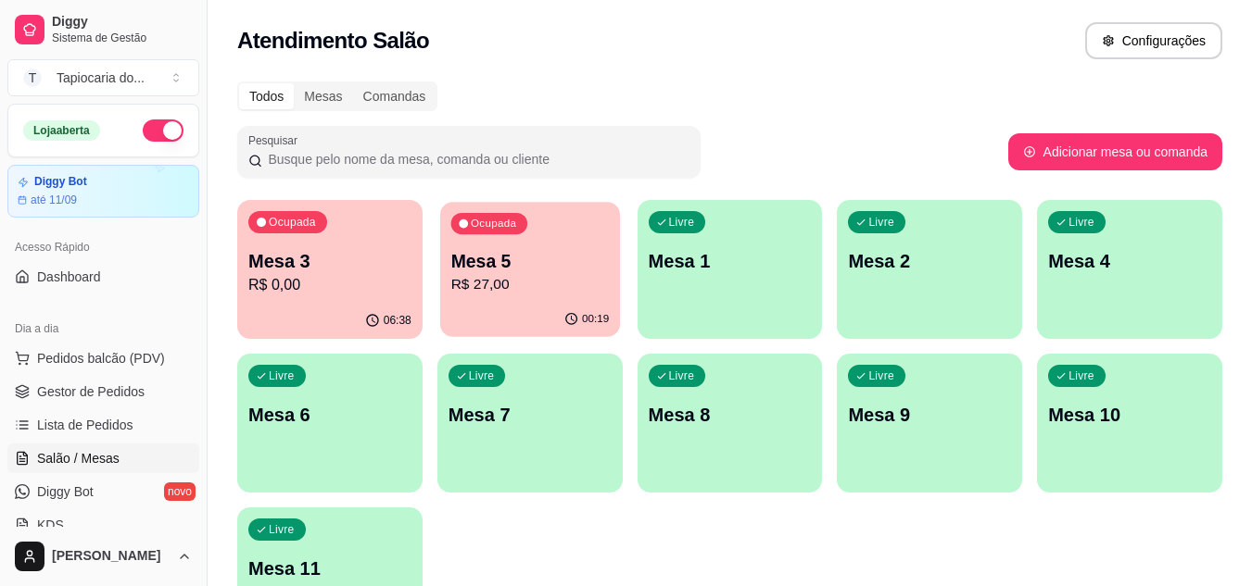
click at [570, 285] on p "R$ 27,00" at bounding box center [529, 284] width 158 height 21
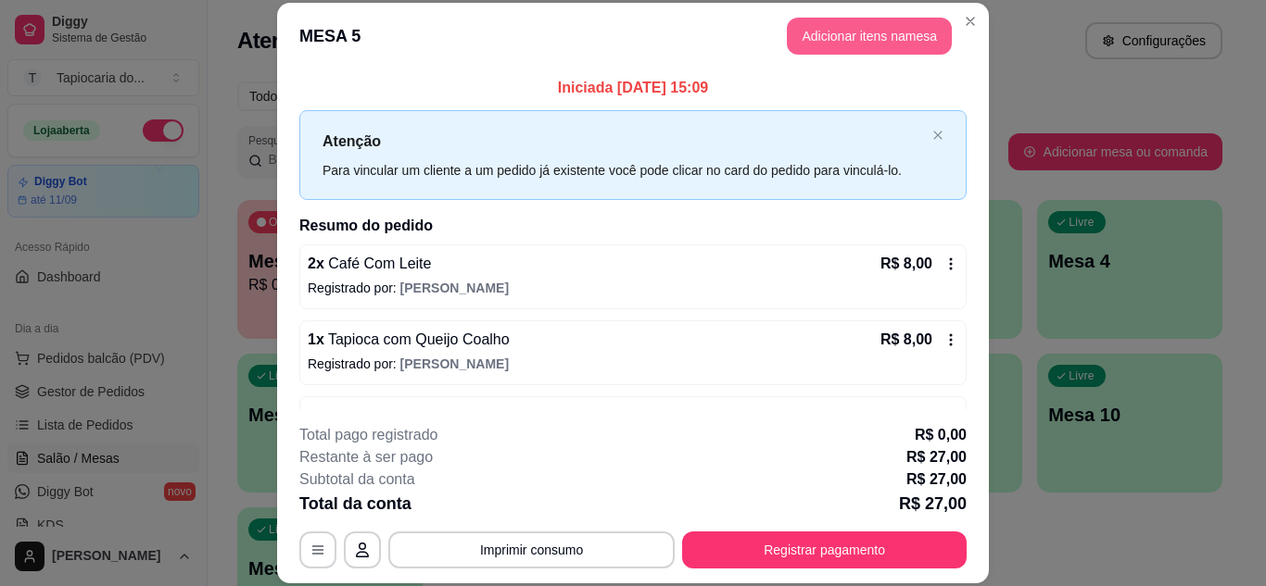
click at [844, 44] on button "Adicionar itens na mesa" at bounding box center [869, 36] width 165 height 37
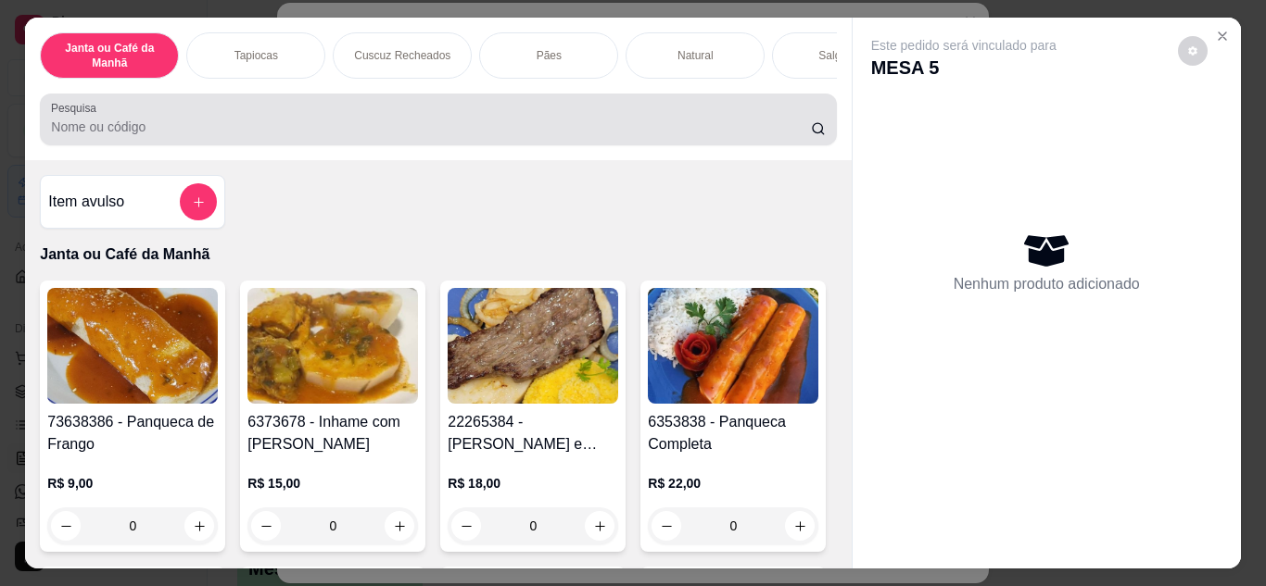
click at [432, 135] on input "Pesquisa" at bounding box center [431, 127] width 760 height 19
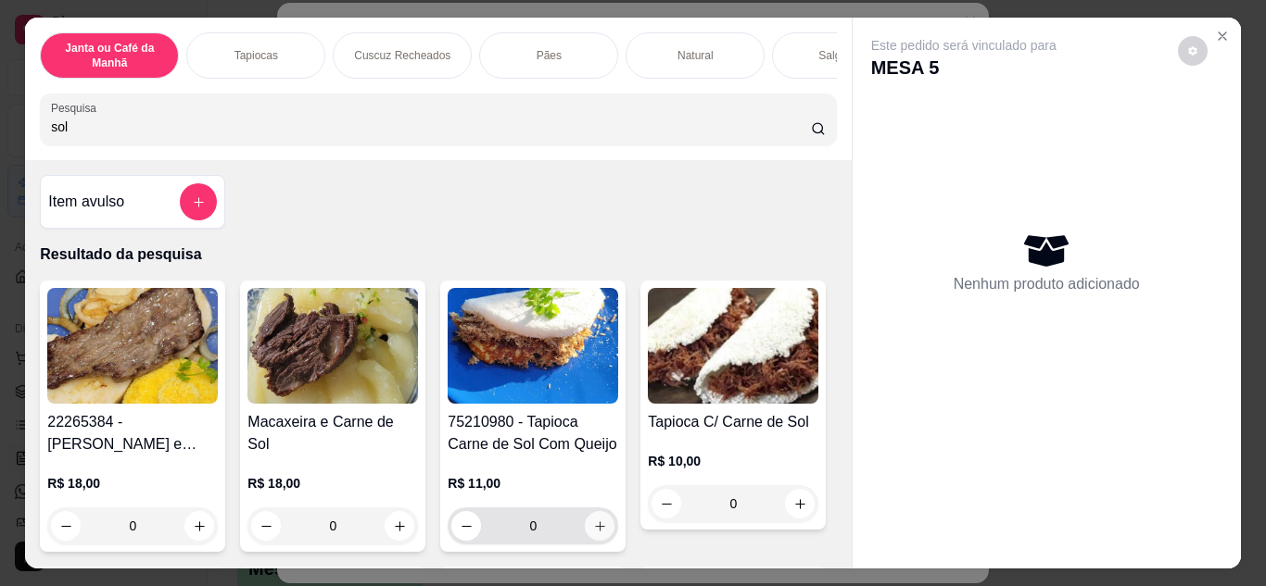
type input "sol"
click at [596, 534] on icon "increase-product-quantity" at bounding box center [600, 527] width 14 height 14
type input "1"
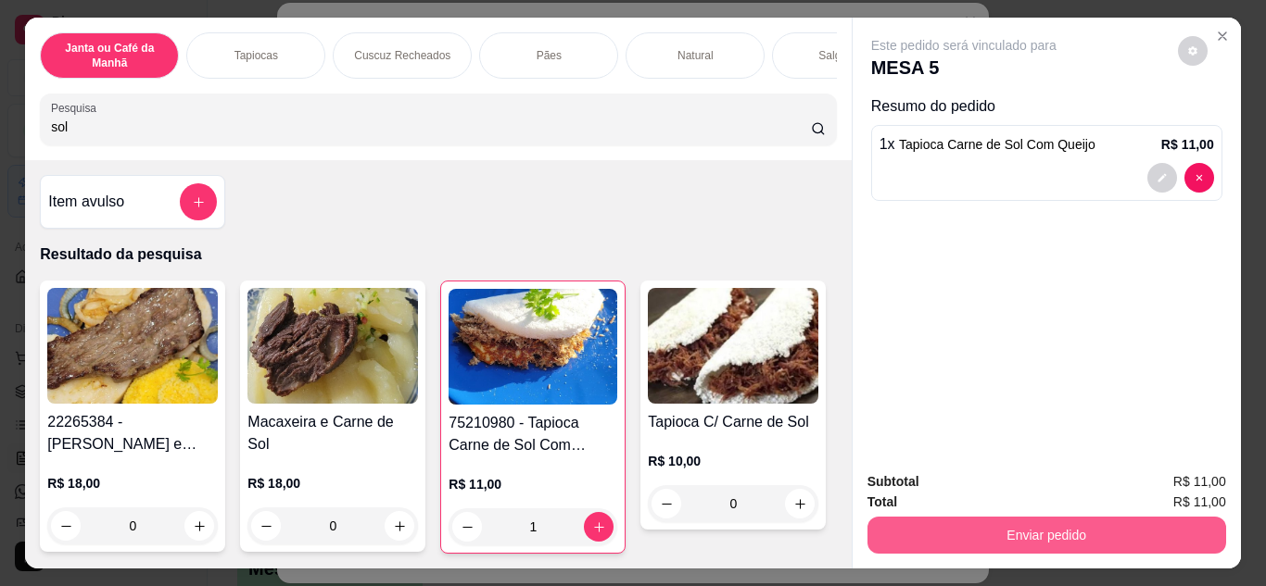
click at [882, 522] on button "Enviar pedido" at bounding box center [1046, 535] width 359 height 37
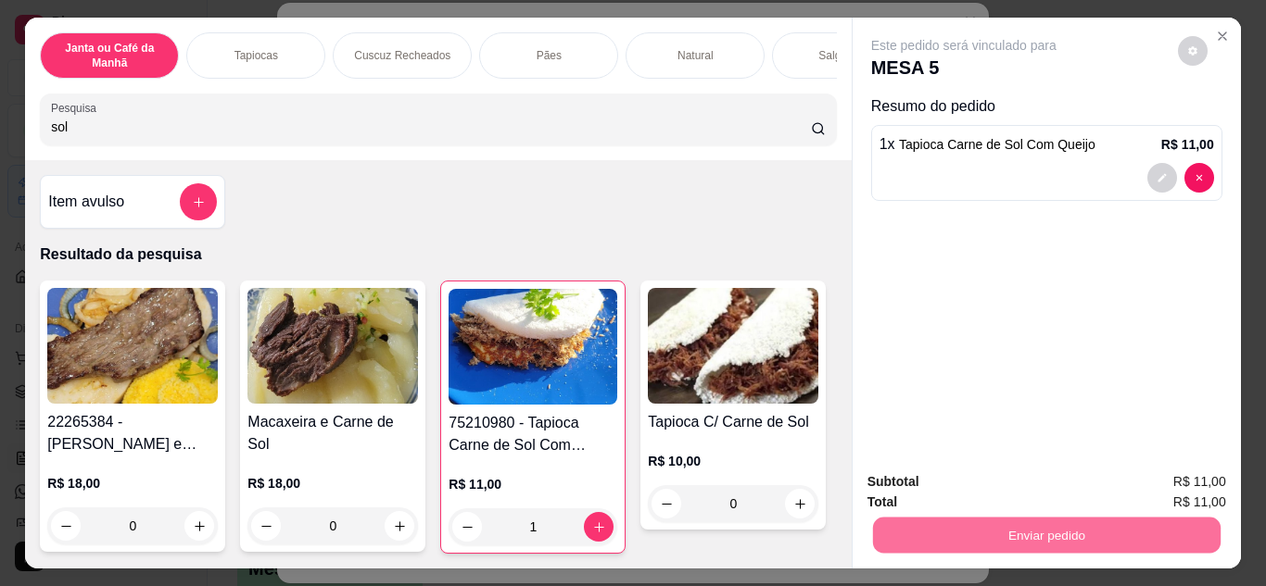
click at [896, 486] on button "Não registrar e enviar pedido" at bounding box center [984, 483] width 193 height 35
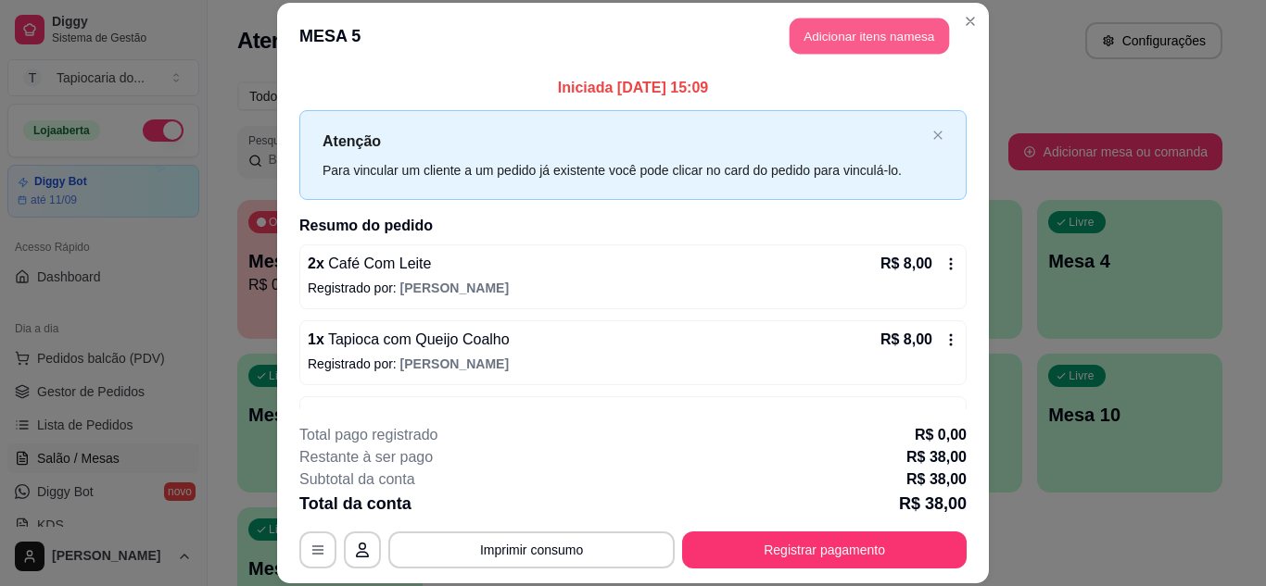
click at [859, 44] on button "Adicionar itens na mesa" at bounding box center [868, 37] width 159 height 36
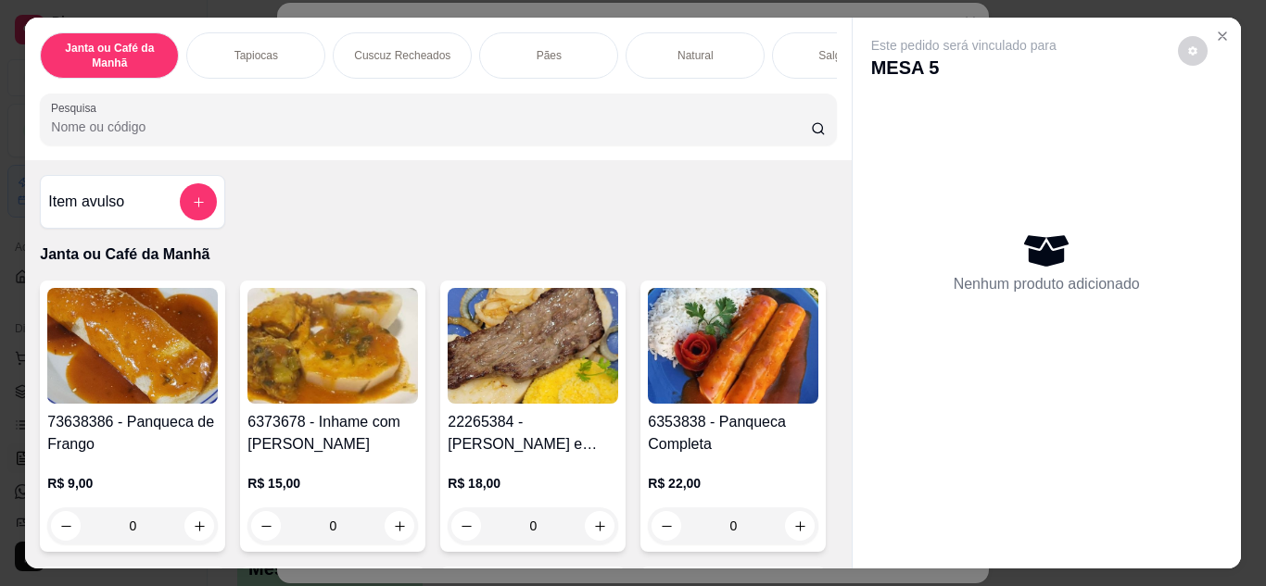
click at [715, 130] on input "Pesquisa" at bounding box center [431, 127] width 760 height 19
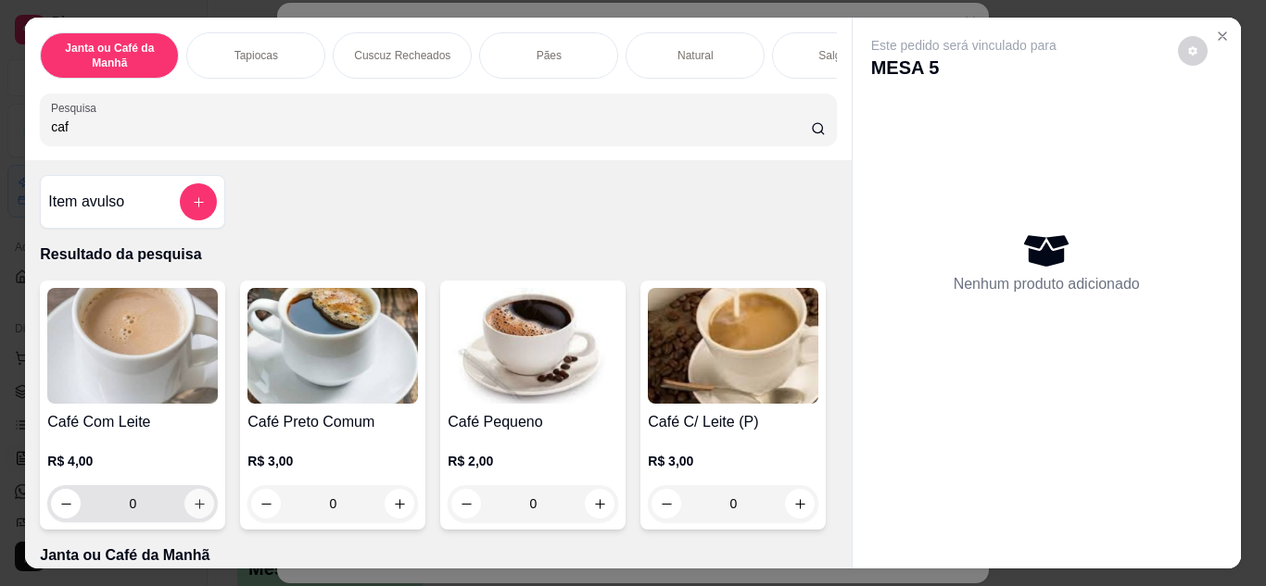
type input "caf"
click at [199, 511] on icon "increase-product-quantity" at bounding box center [200, 505] width 14 height 14
type input "1"
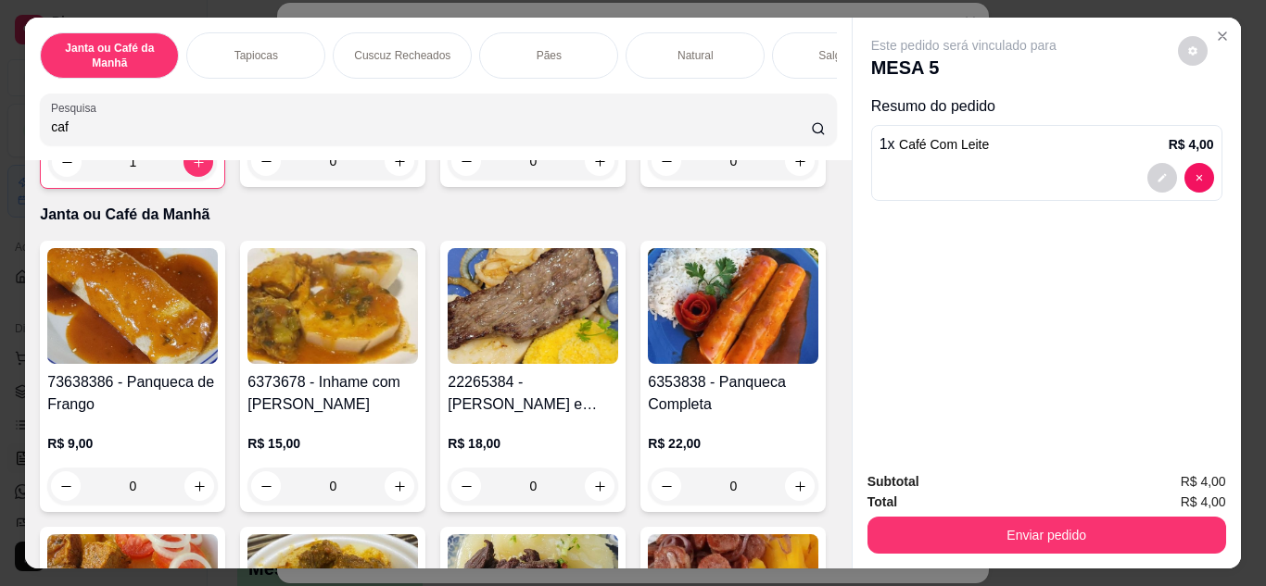
scroll to position [371, 0]
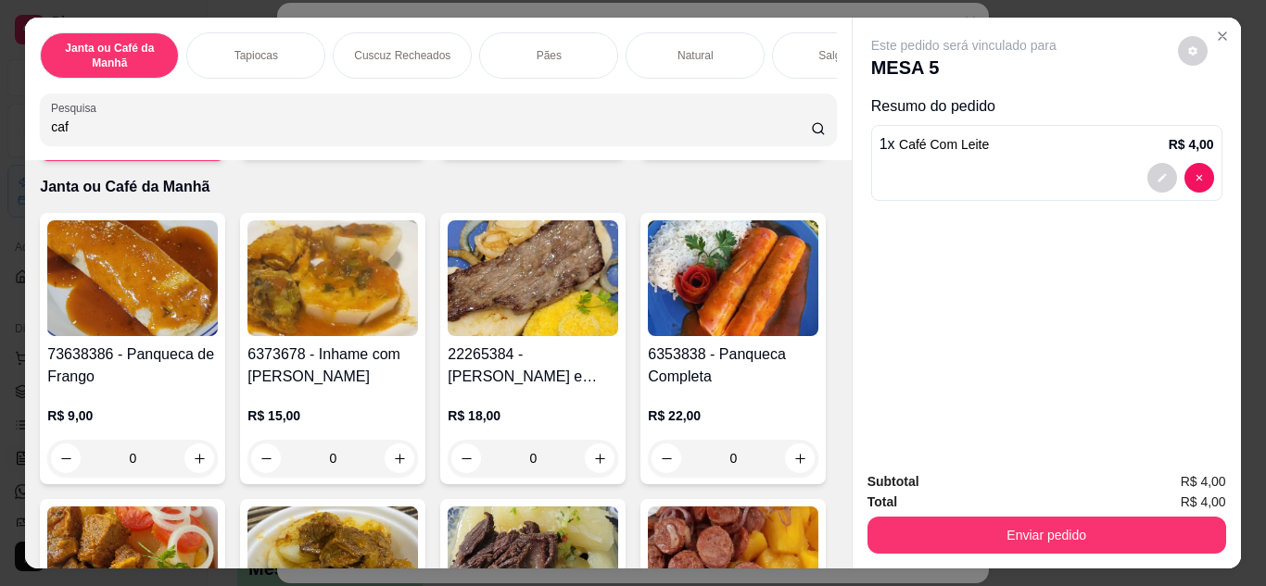
click at [785, 148] on button "increase-product-quantity" at bounding box center [800, 134] width 30 height 30
type input "1"
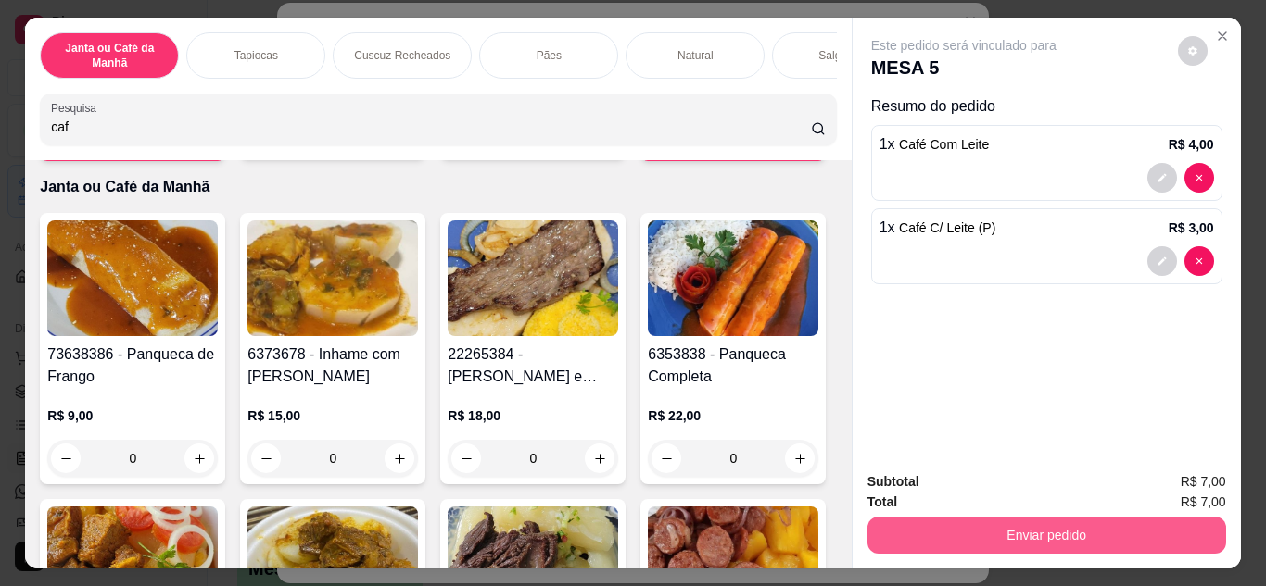
click at [972, 524] on button "Enviar pedido" at bounding box center [1046, 535] width 359 height 37
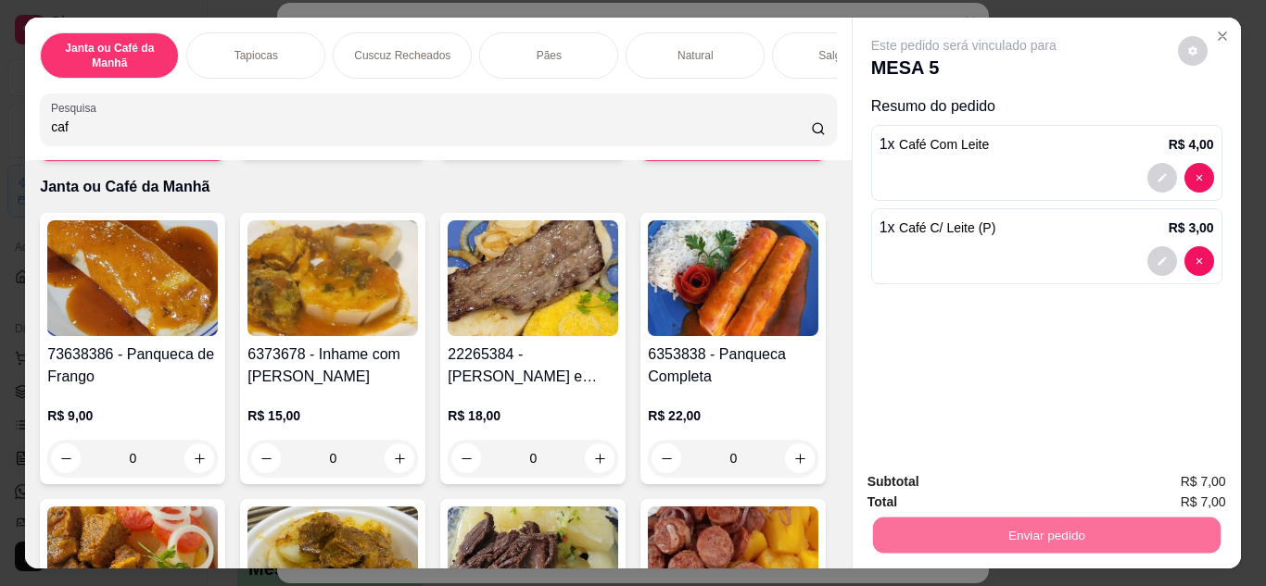
click at [976, 491] on button "Não registrar e enviar pedido" at bounding box center [984, 483] width 187 height 34
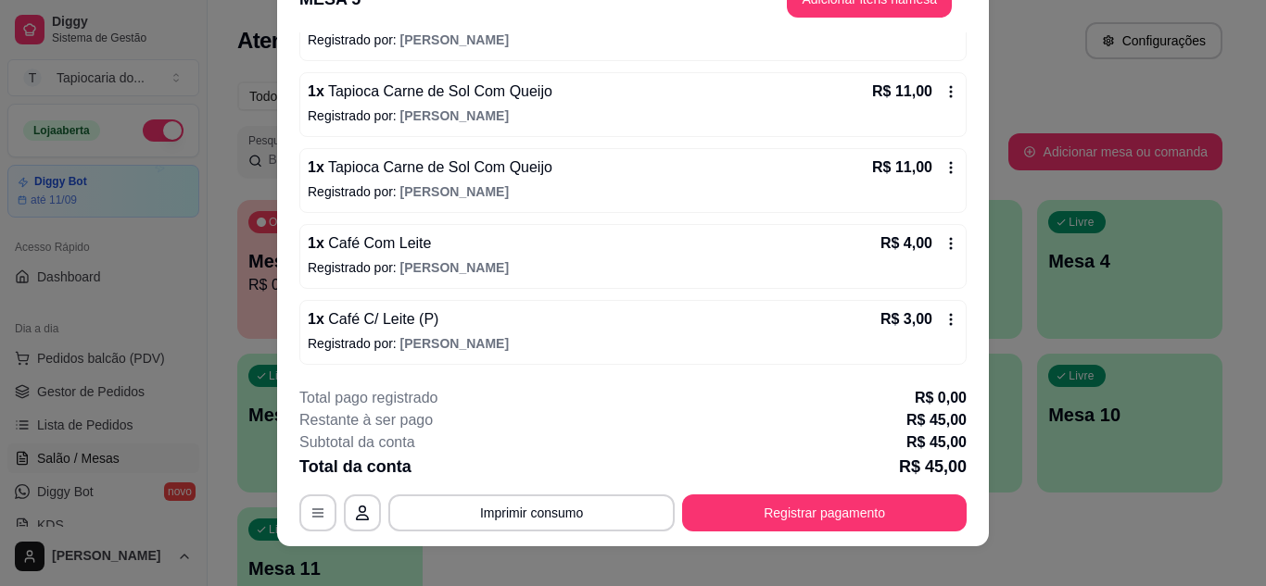
scroll to position [57, 0]
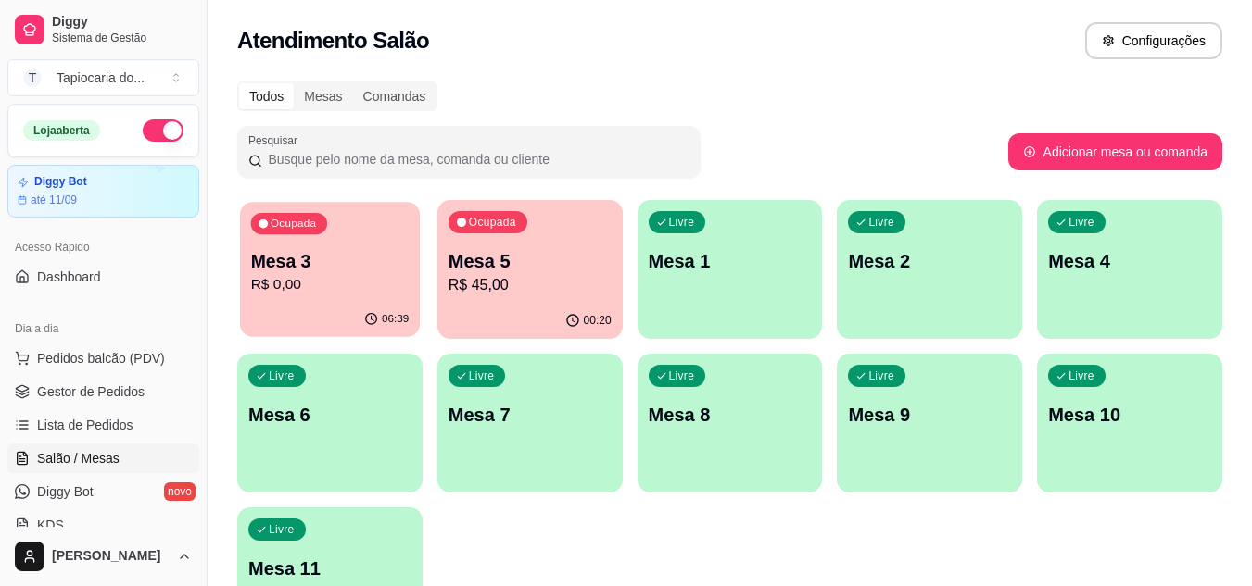
click at [343, 282] on p "R$ 0,00" at bounding box center [330, 284] width 158 height 21
click at [375, 294] on p "R$ 0,00" at bounding box center [329, 285] width 163 height 22
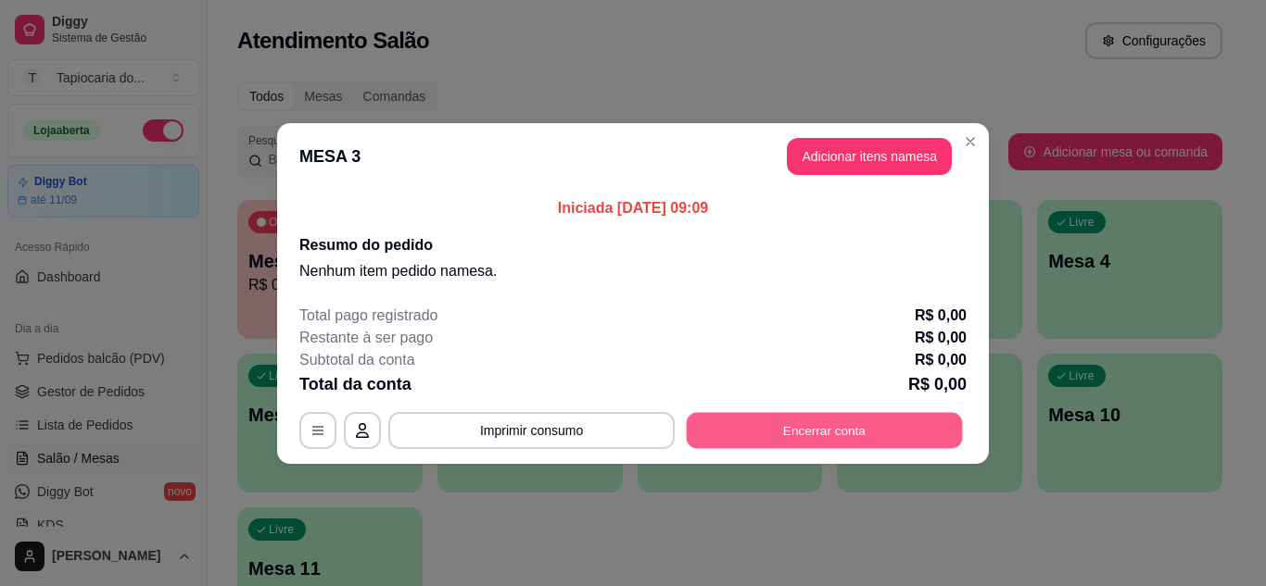
click at [762, 430] on button "Encerrar conta" at bounding box center [824, 430] width 276 height 36
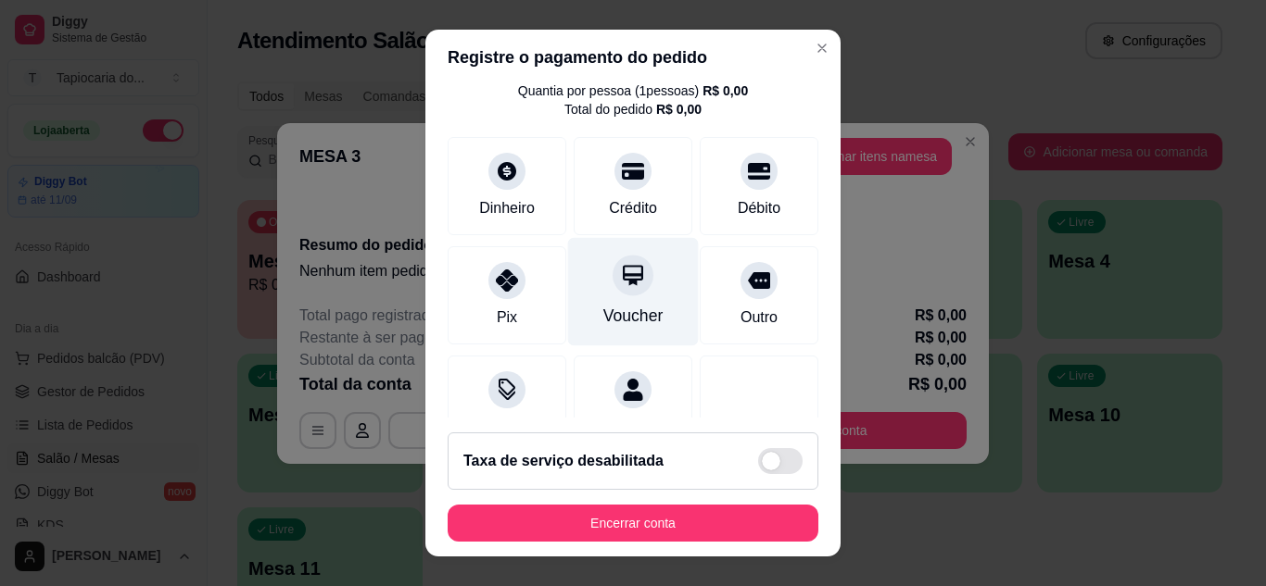
scroll to position [124, 0]
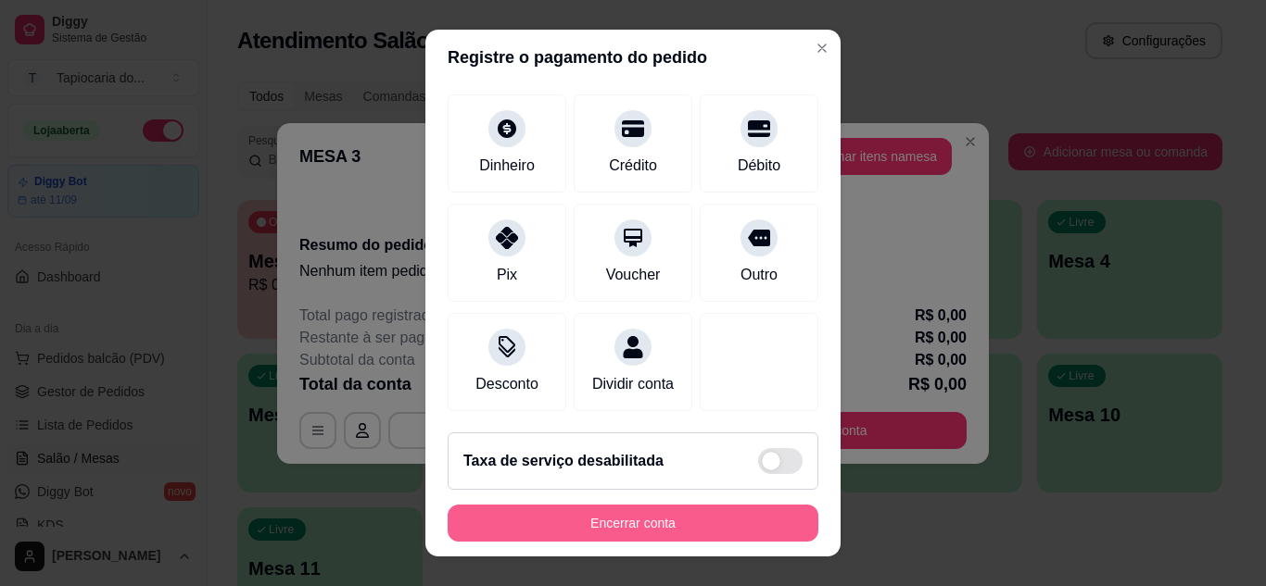
click at [674, 530] on button "Encerrar conta" at bounding box center [632, 523] width 371 height 37
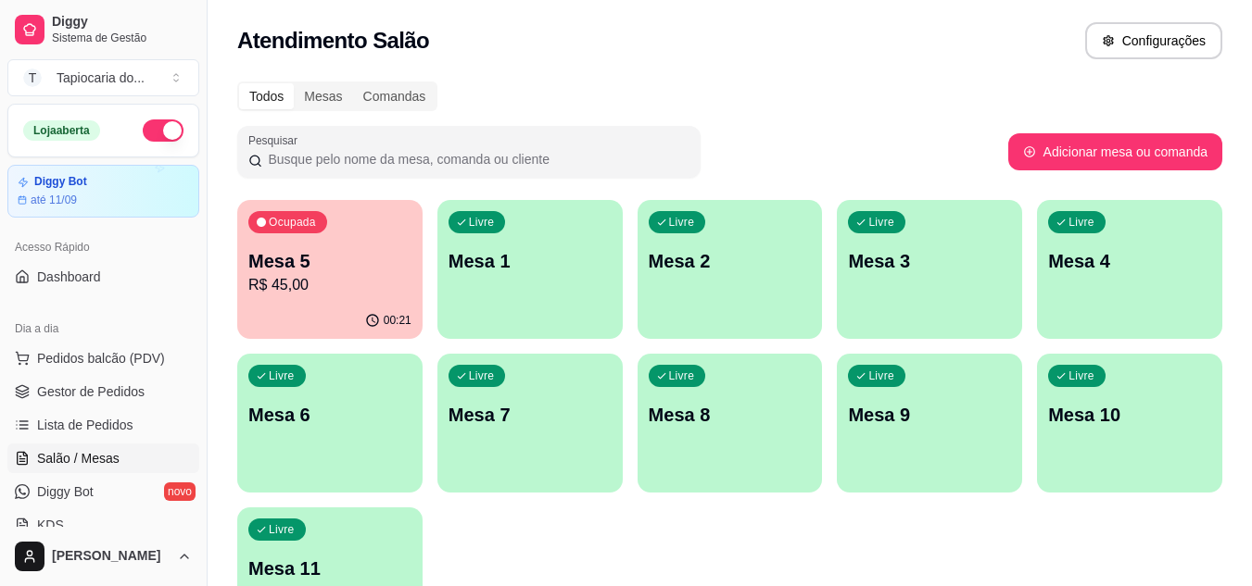
click at [376, 285] on p "R$ 45,00" at bounding box center [329, 285] width 163 height 22
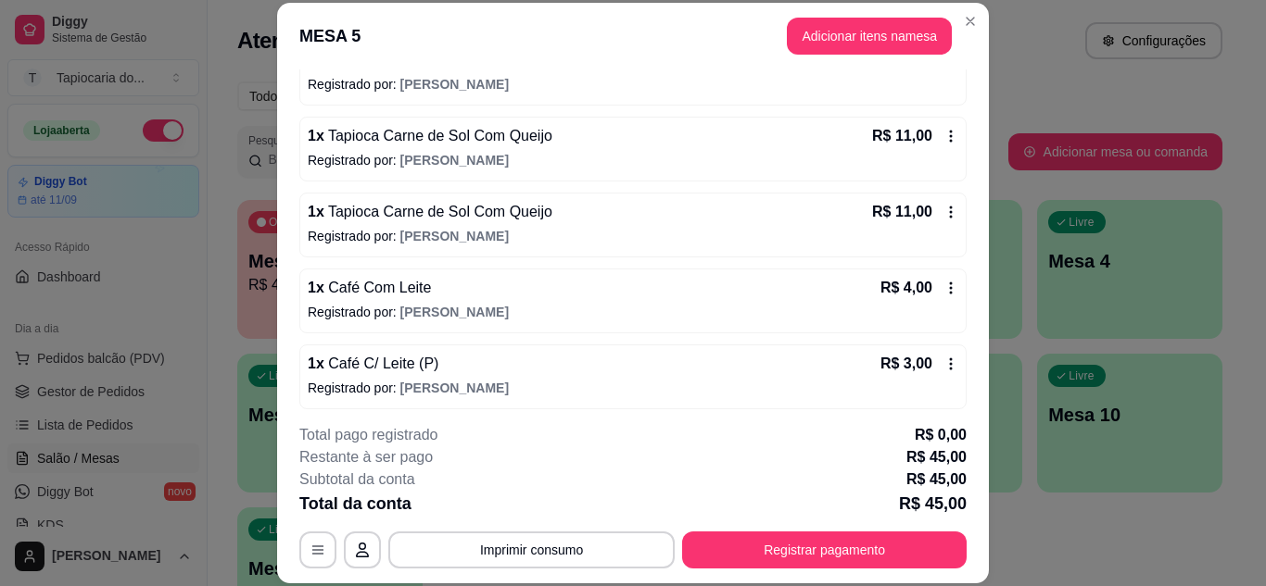
scroll to position [287, 0]
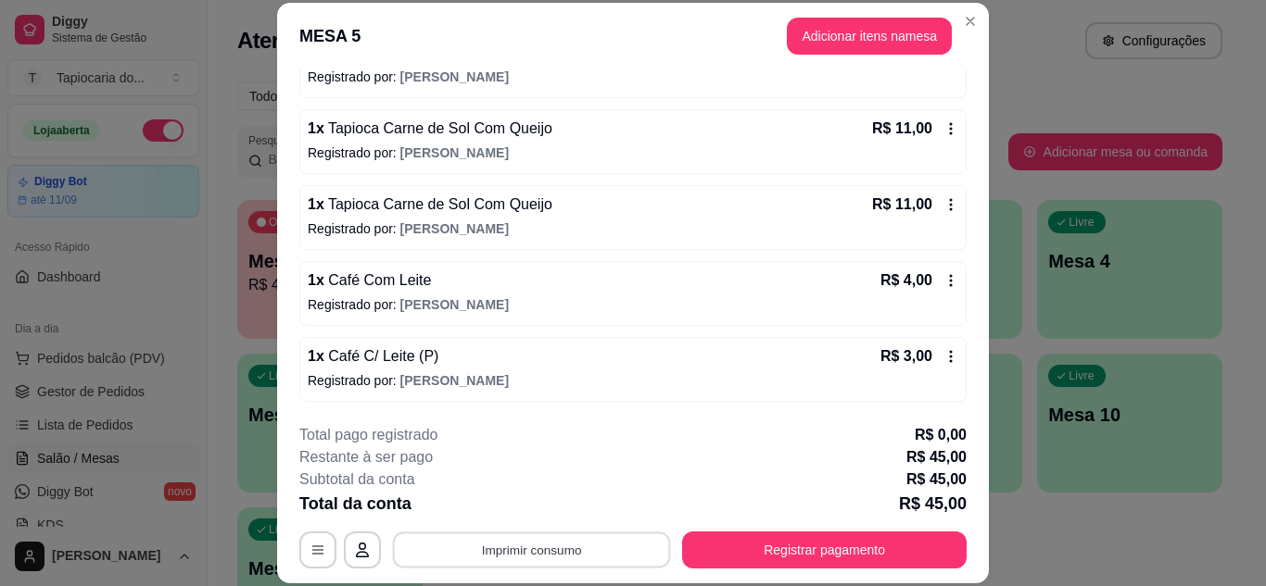
click at [599, 555] on button "Imprimir consumo" at bounding box center [532, 550] width 278 height 36
click at [556, 511] on button "Impressora" at bounding box center [530, 508] width 134 height 30
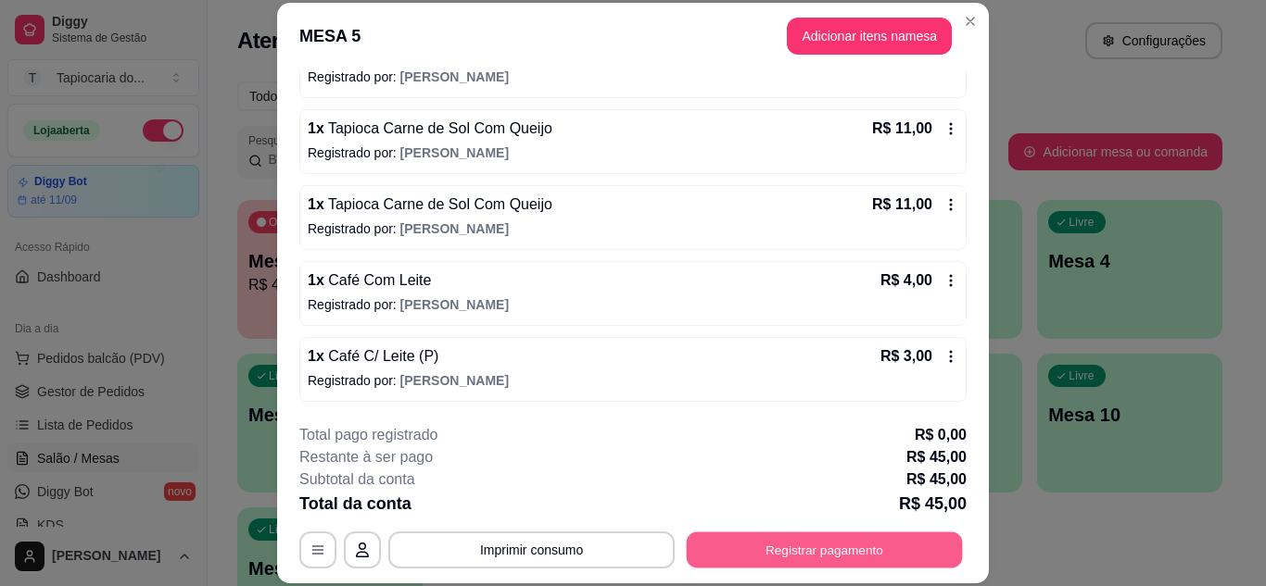
click at [906, 549] on button "Registrar pagamento" at bounding box center [824, 550] width 276 height 36
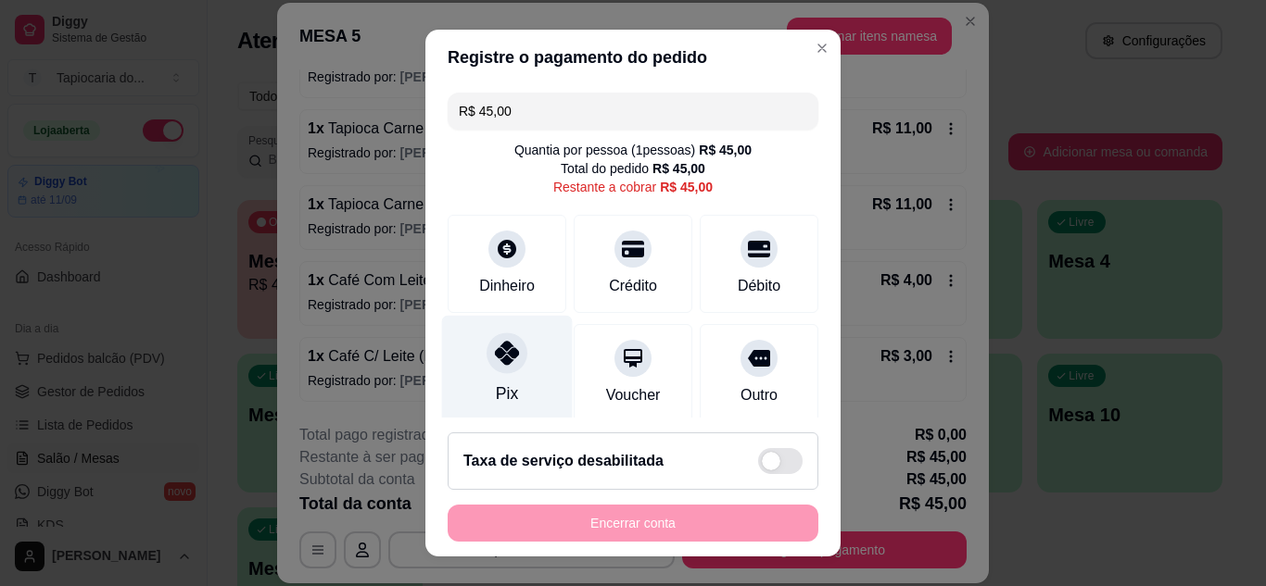
click at [514, 380] on div "Pix" at bounding box center [507, 369] width 131 height 108
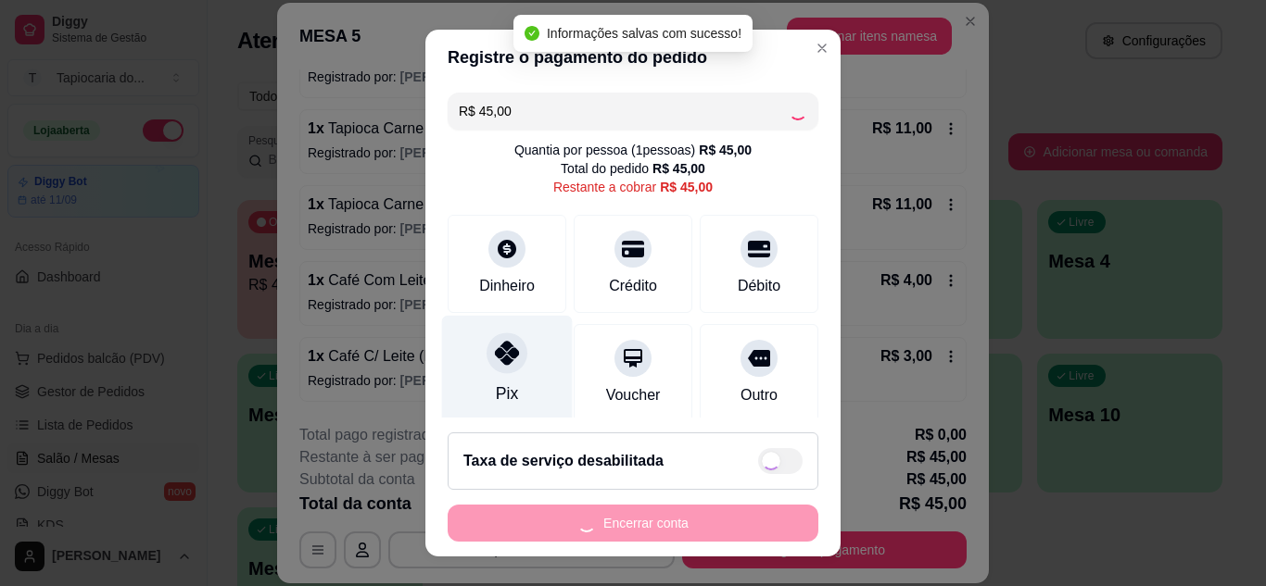
type input "R$ 0,00"
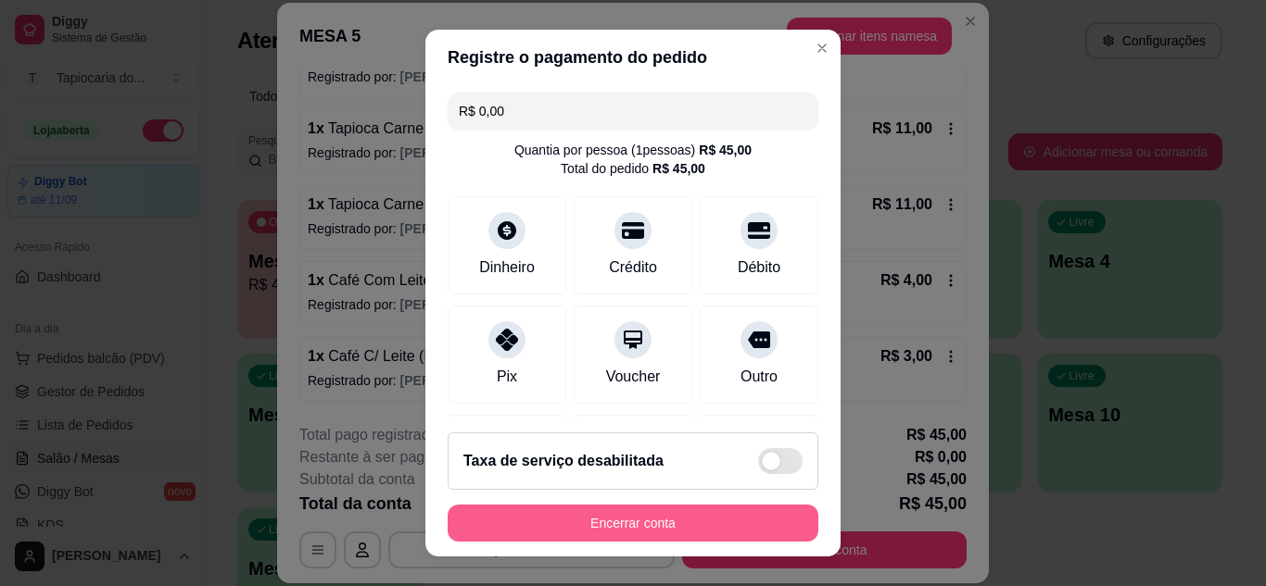
click at [656, 511] on button "Encerrar conta" at bounding box center [632, 523] width 371 height 37
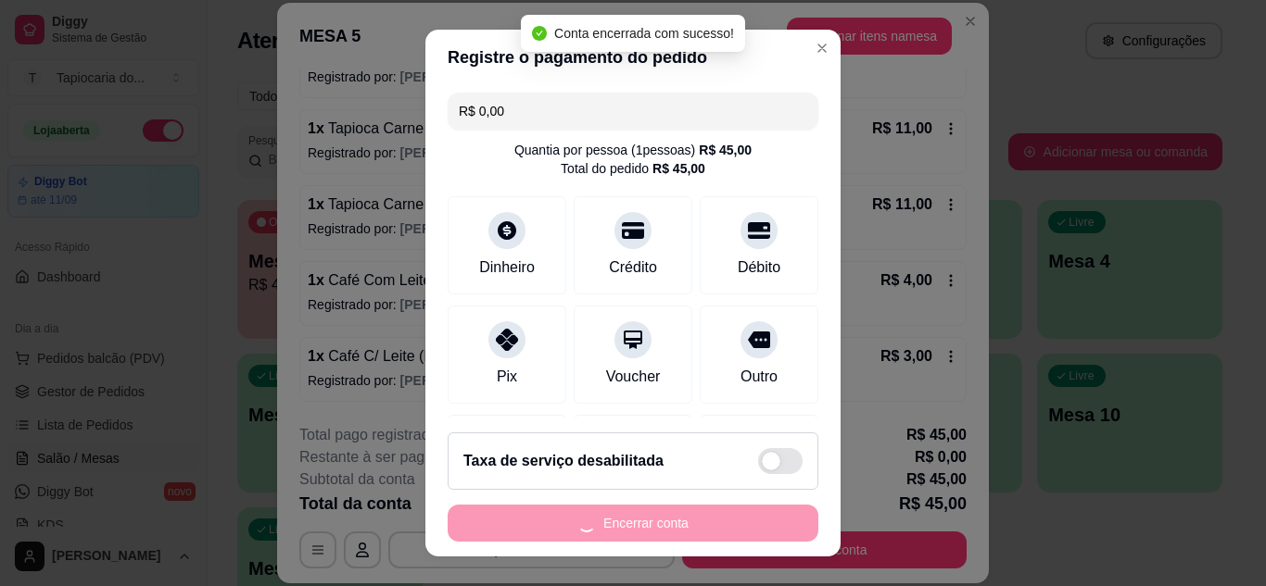
scroll to position [0, 0]
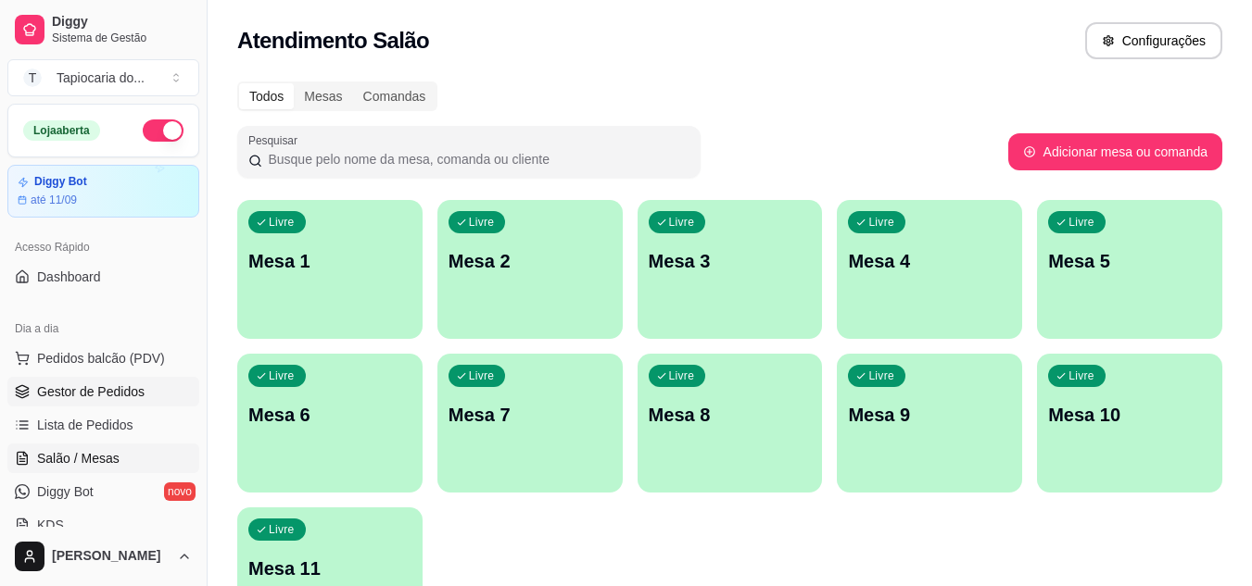
click at [110, 394] on span "Gestor de Pedidos" at bounding box center [90, 392] width 107 height 19
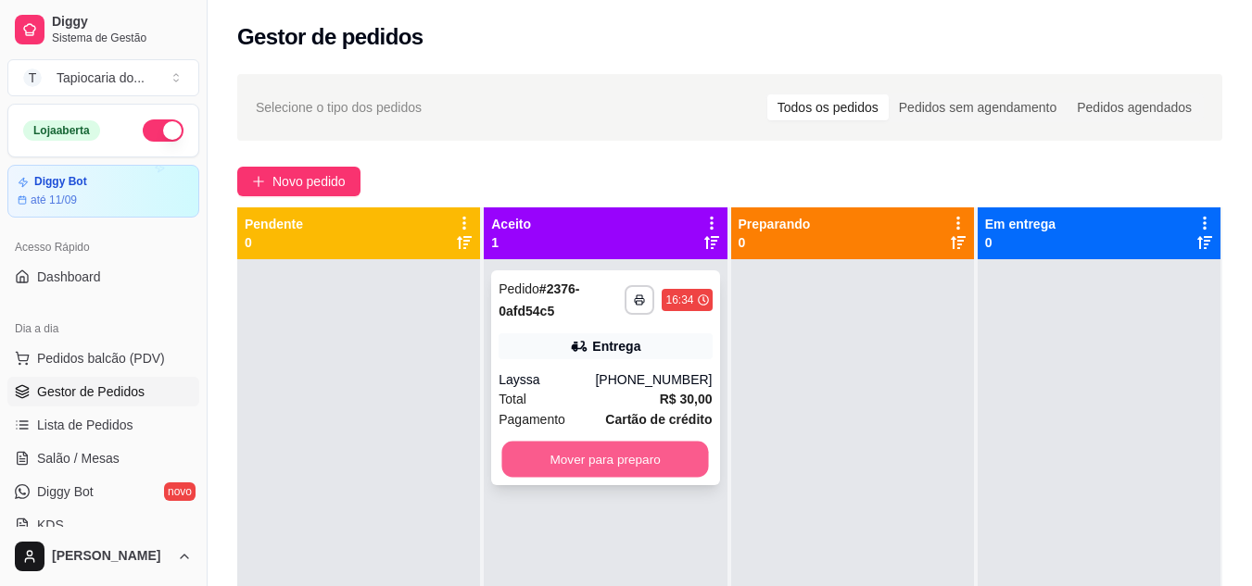
click at [524, 447] on button "Mover para preparo" at bounding box center [605, 460] width 207 height 36
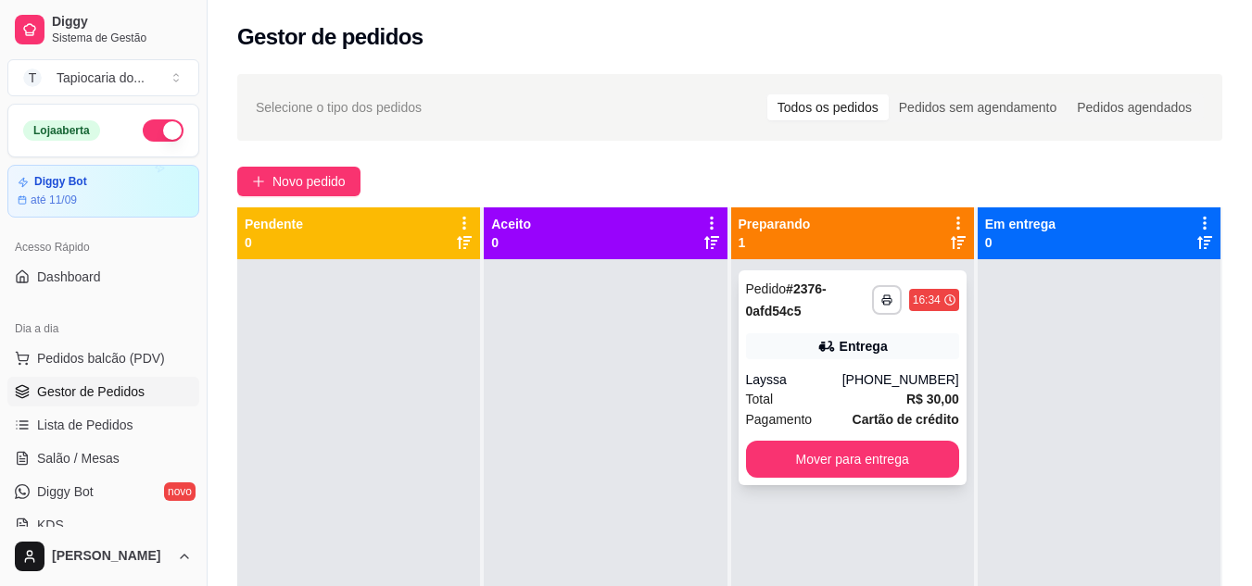
click at [800, 401] on div "Total R$ 30,00" at bounding box center [852, 399] width 213 height 20
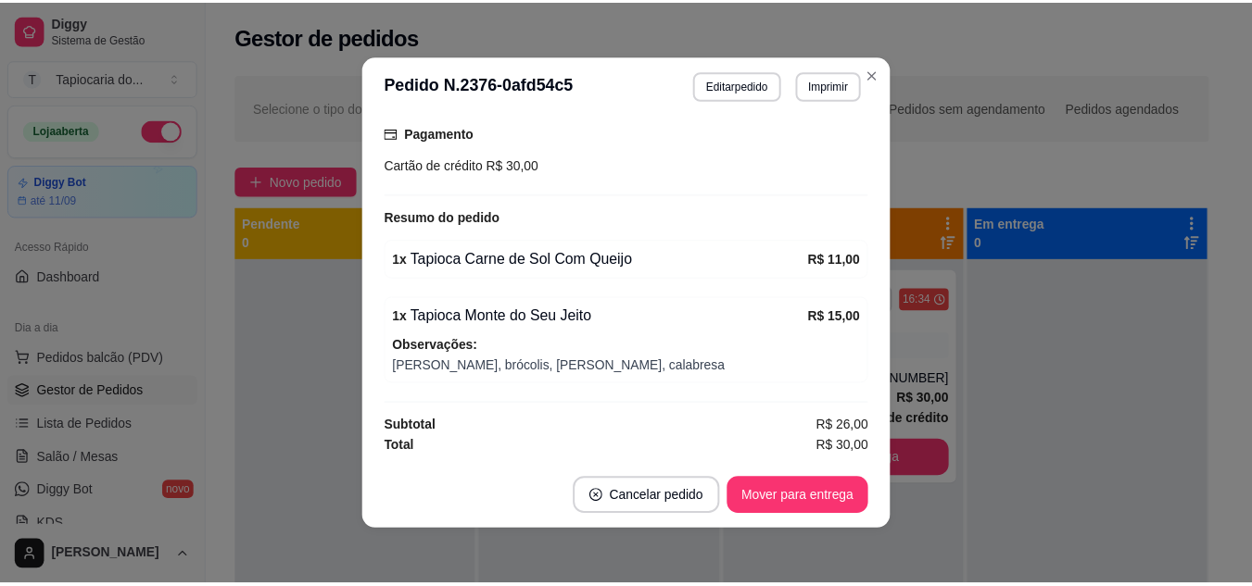
scroll to position [4, 0]
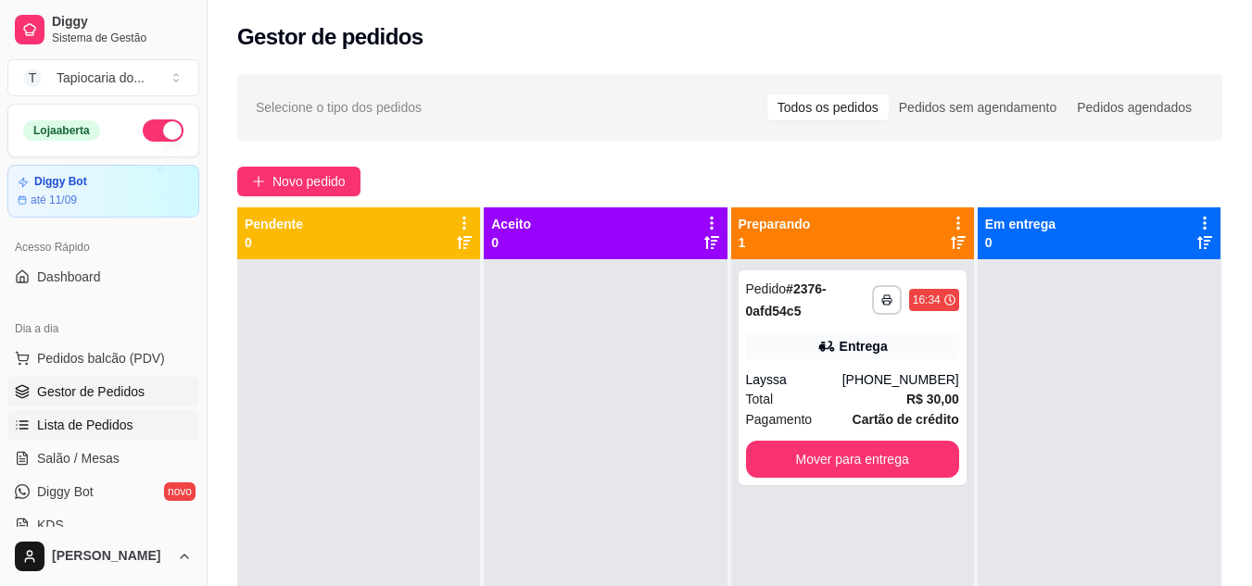
click at [67, 418] on span "Lista de Pedidos" at bounding box center [85, 425] width 96 height 19
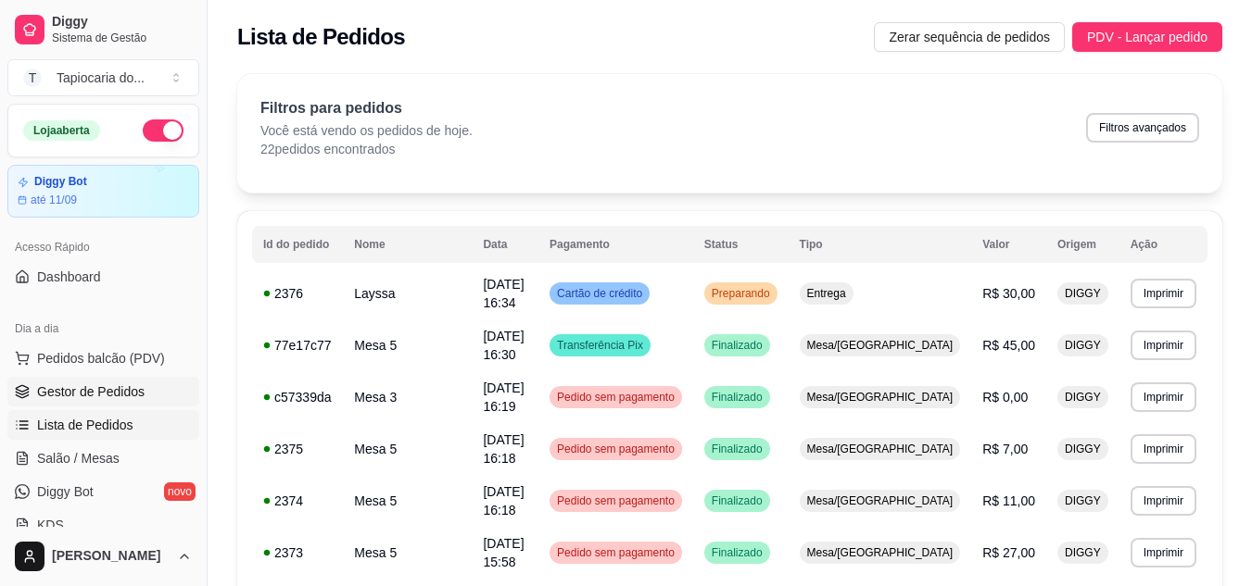
click at [126, 385] on span "Gestor de Pedidos" at bounding box center [90, 392] width 107 height 19
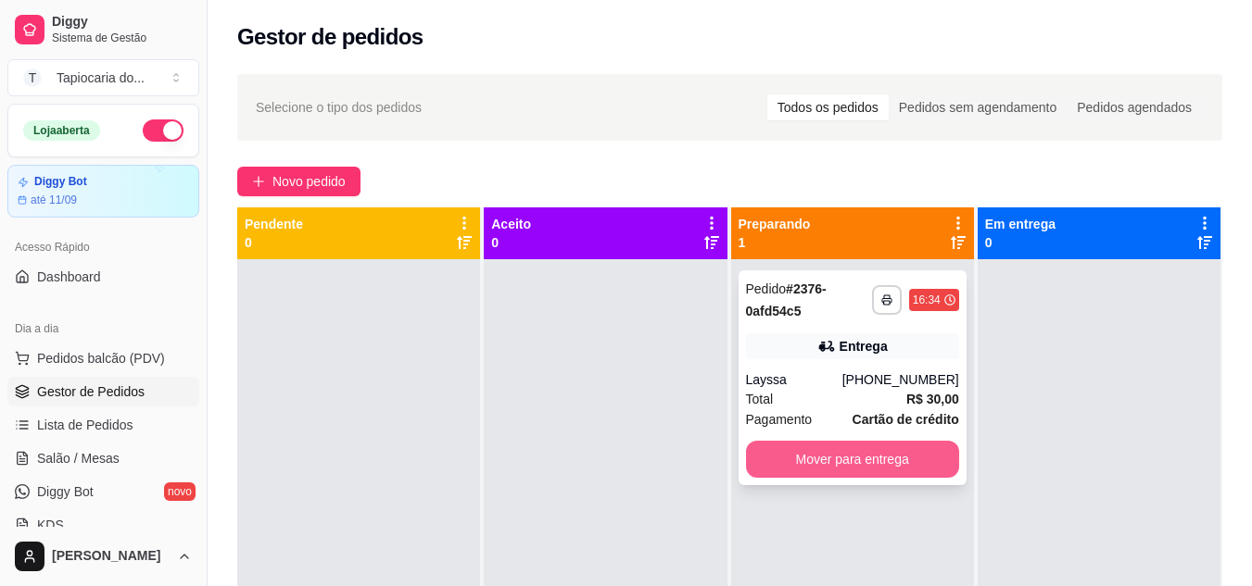
click at [798, 461] on button "Mover para entrega" at bounding box center [852, 459] width 213 height 37
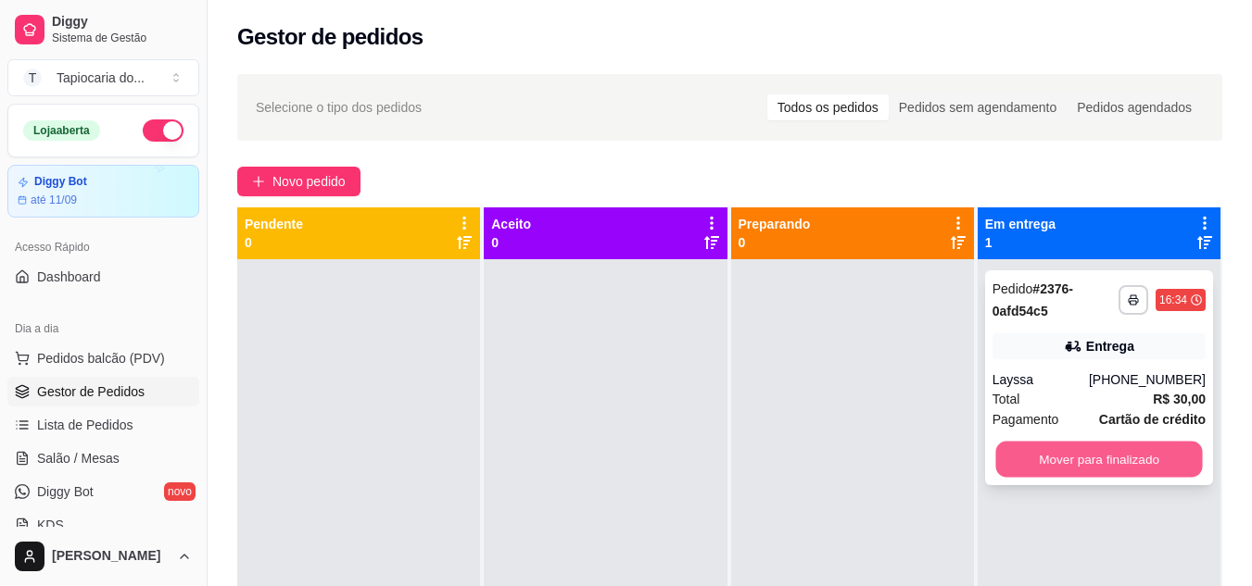
click at [1066, 455] on button "Mover para finalizado" at bounding box center [1098, 460] width 207 height 36
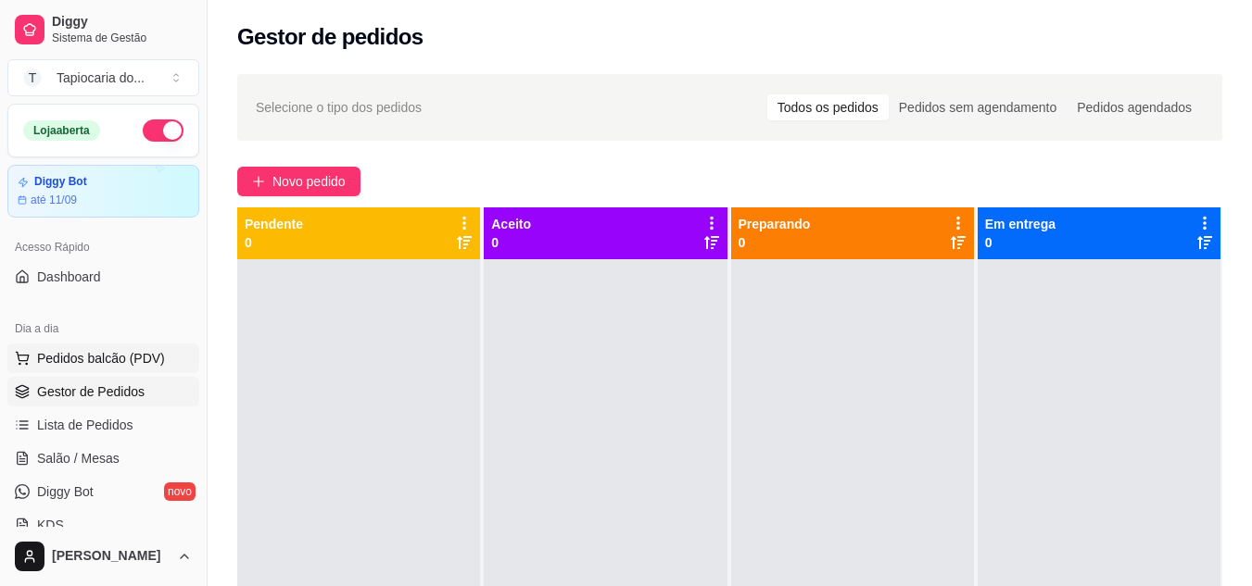
click at [50, 346] on button "Pedidos balcão (PDV)" at bounding box center [103, 359] width 192 height 30
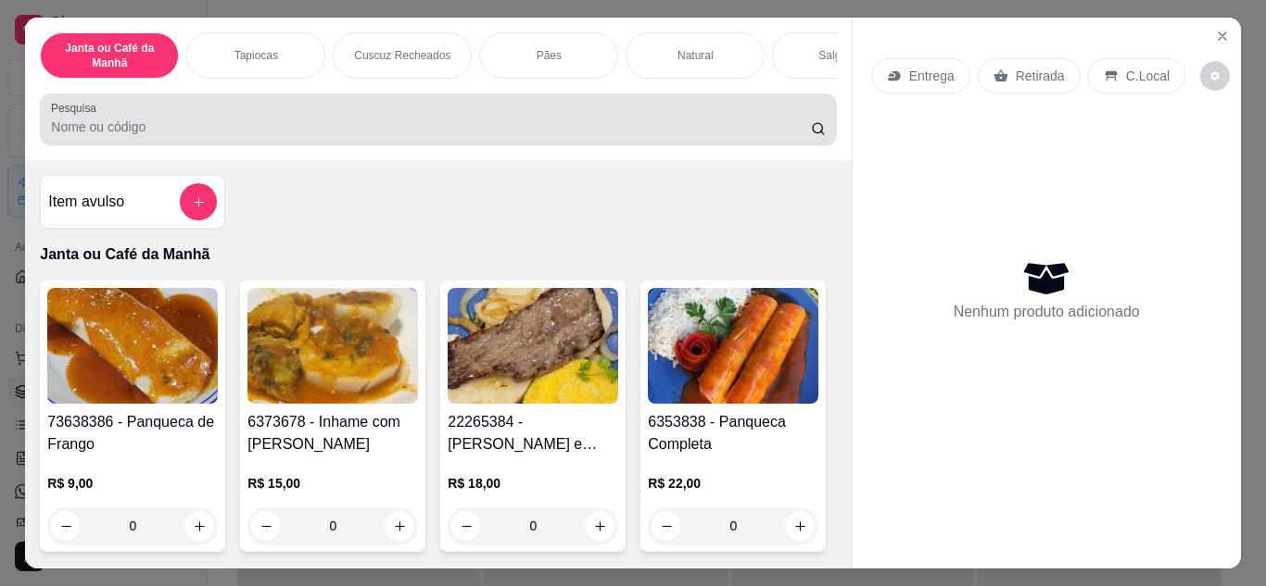
click at [278, 121] on div at bounding box center [438, 119] width 774 height 37
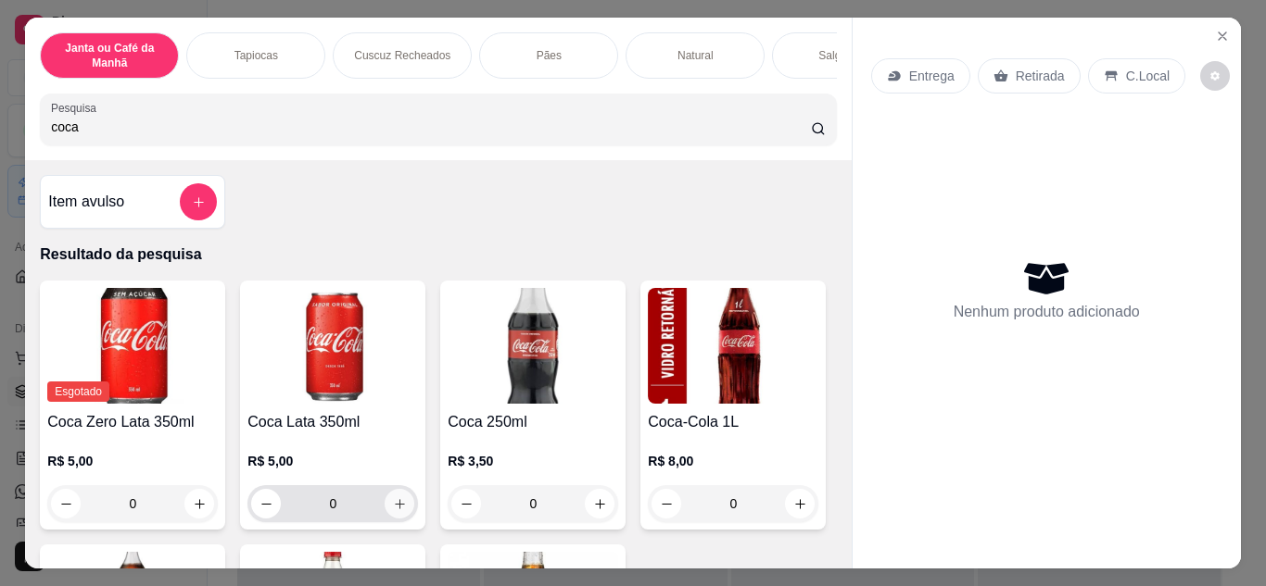
type input "coca"
click at [393, 518] on button "increase-product-quantity" at bounding box center [399, 503] width 29 height 29
type input "1"
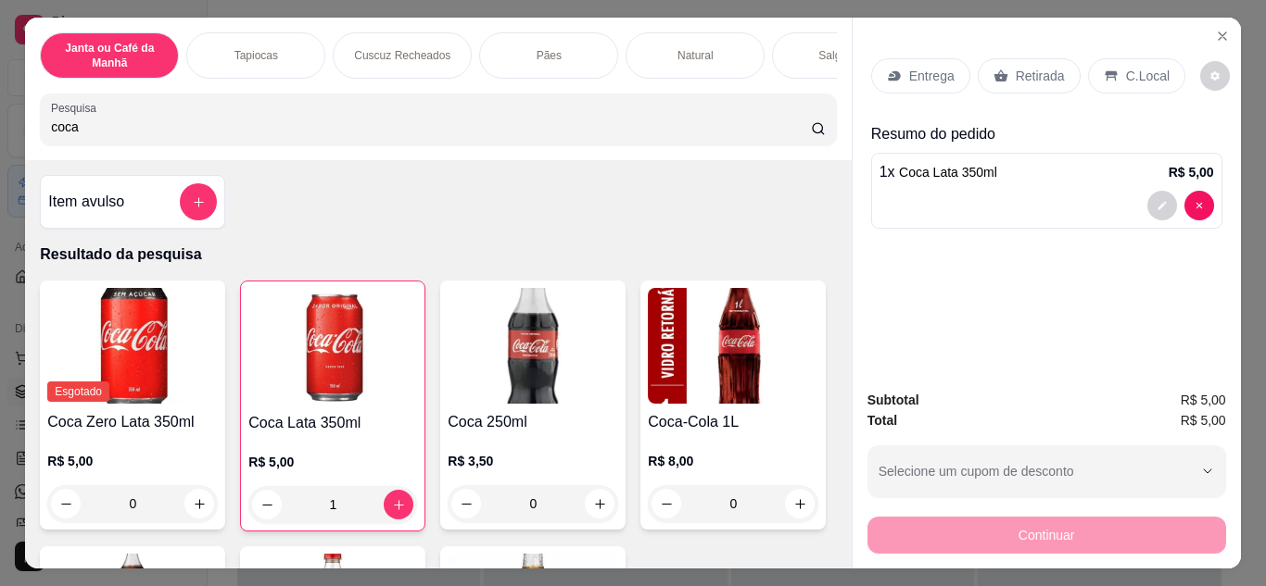
click at [950, 535] on div "Continuar" at bounding box center [1046, 533] width 359 height 42
click at [1006, 58] on div "Retirada" at bounding box center [1028, 75] width 103 height 35
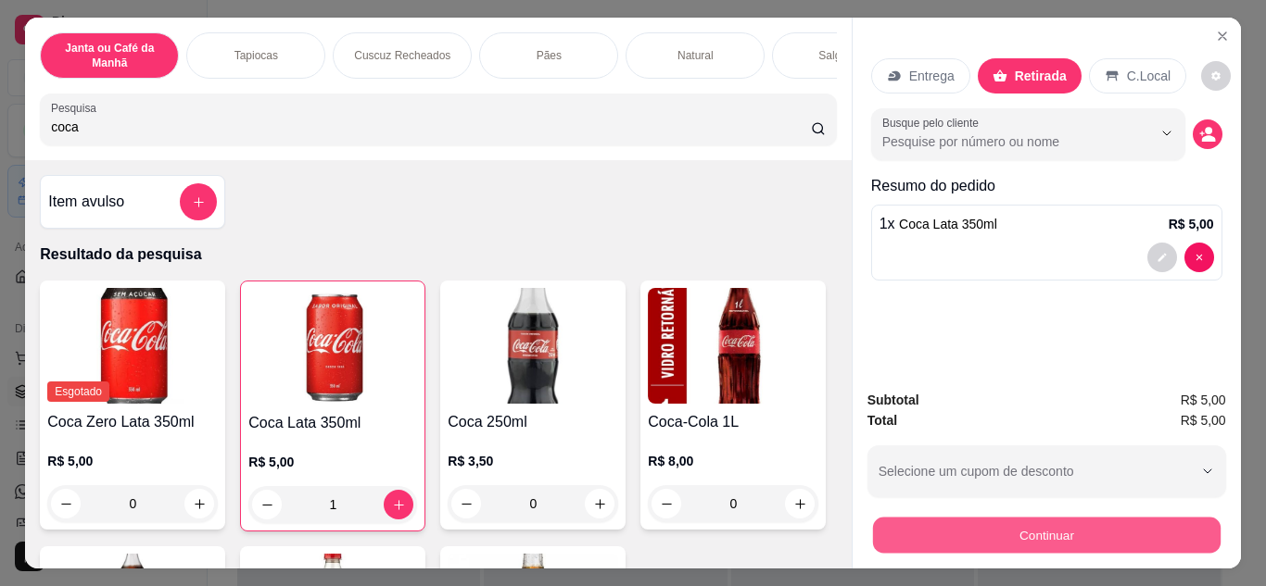
click at [1017, 529] on button "Continuar" at bounding box center [1045, 536] width 347 height 36
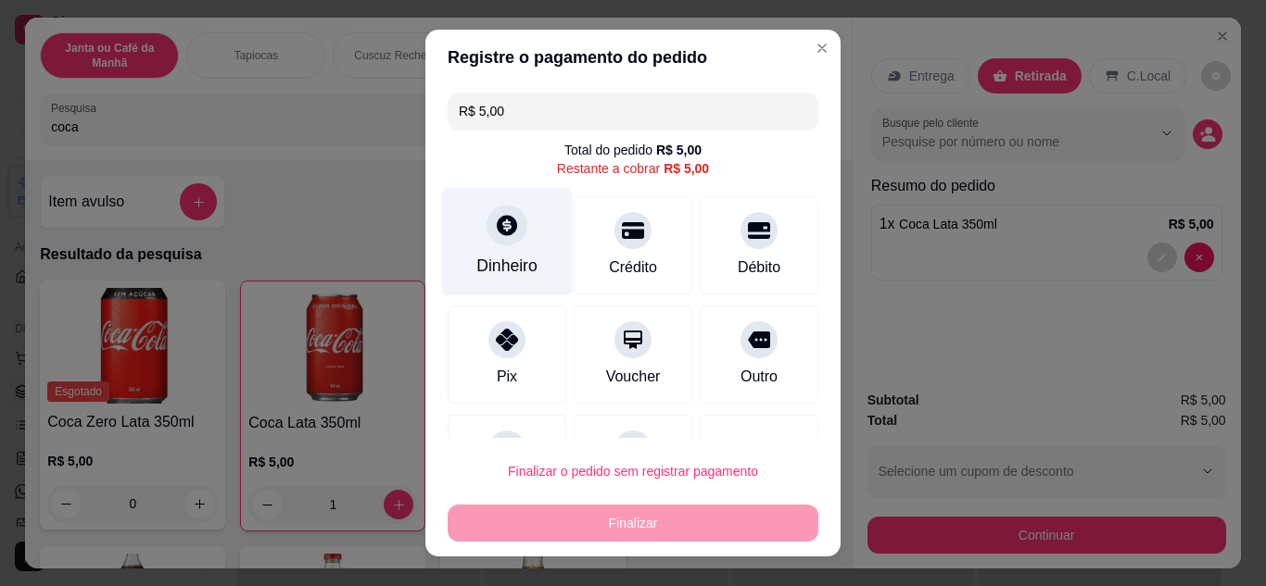
click at [498, 248] on div "Dinheiro" at bounding box center [507, 241] width 131 height 108
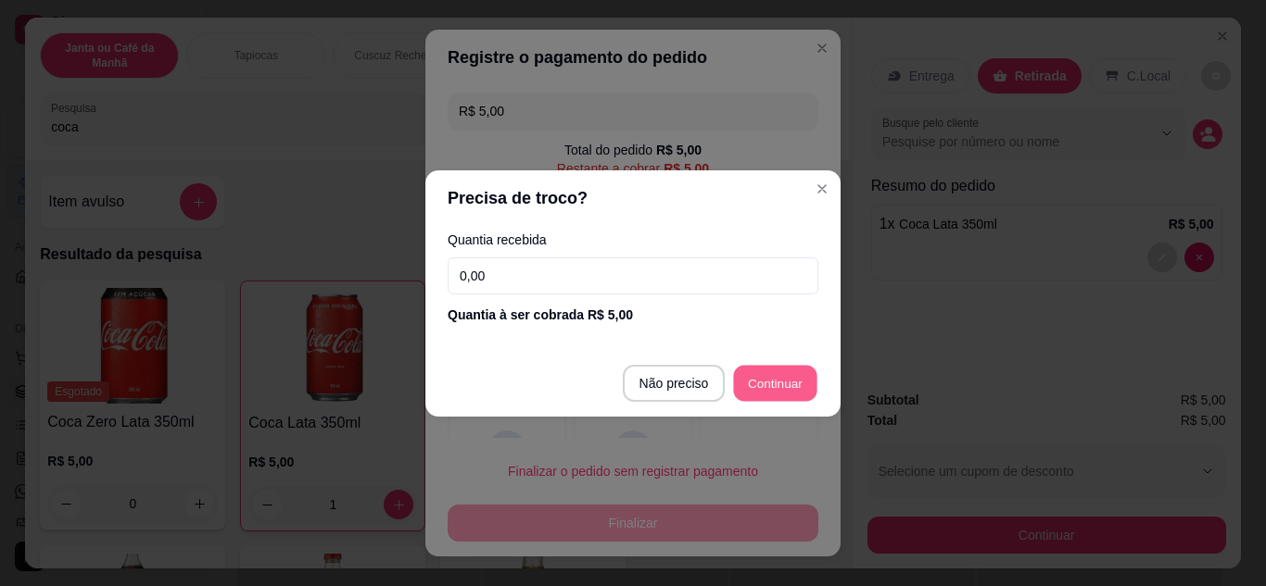
type input "R$ 0,00"
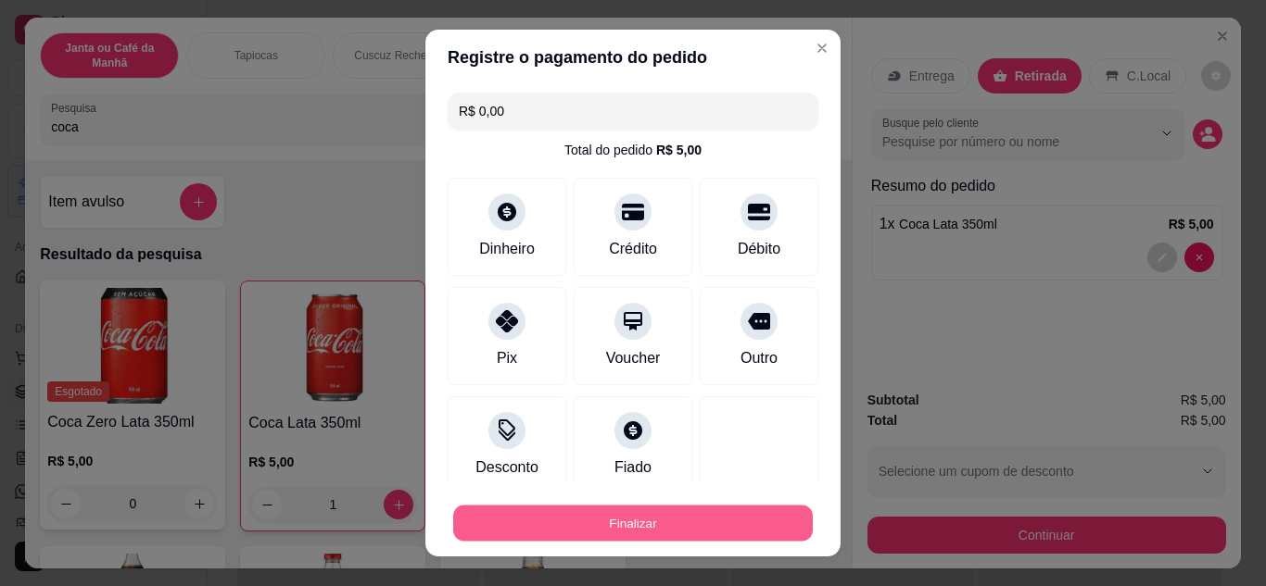
click at [746, 518] on button "Finalizar" at bounding box center [632, 524] width 359 height 36
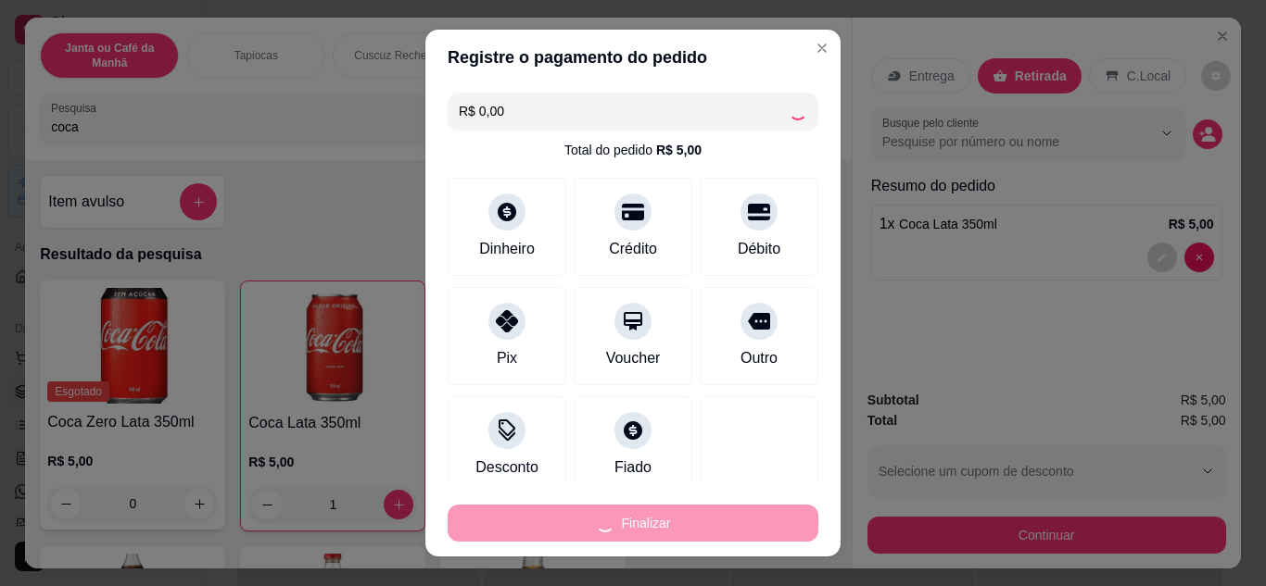
type input "0"
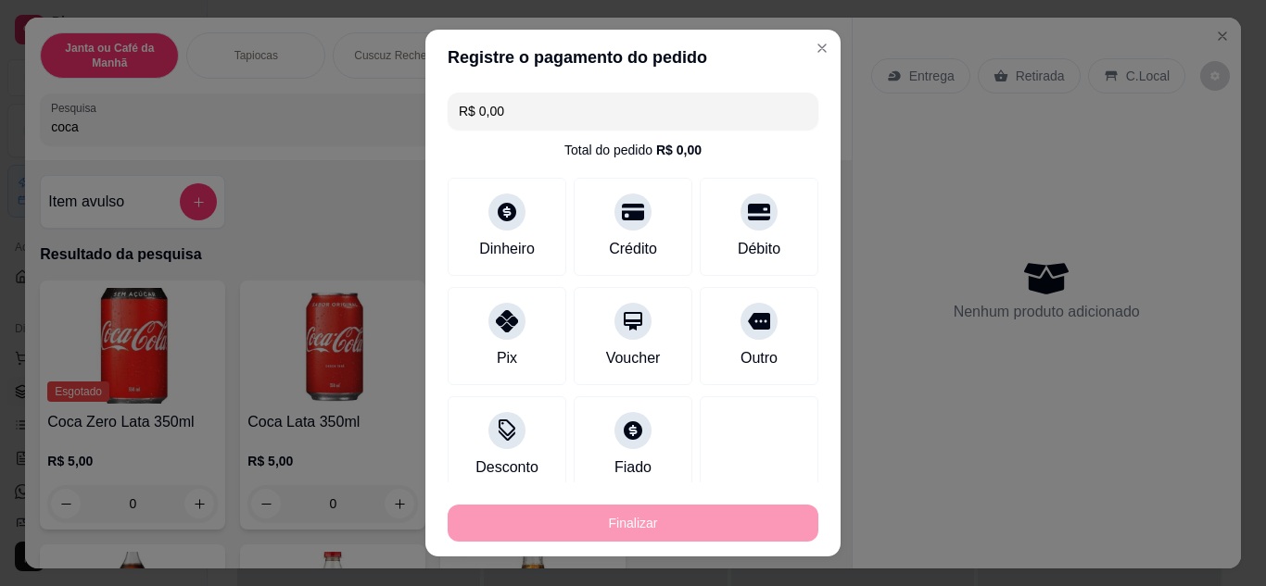
type input "-R$ 5,00"
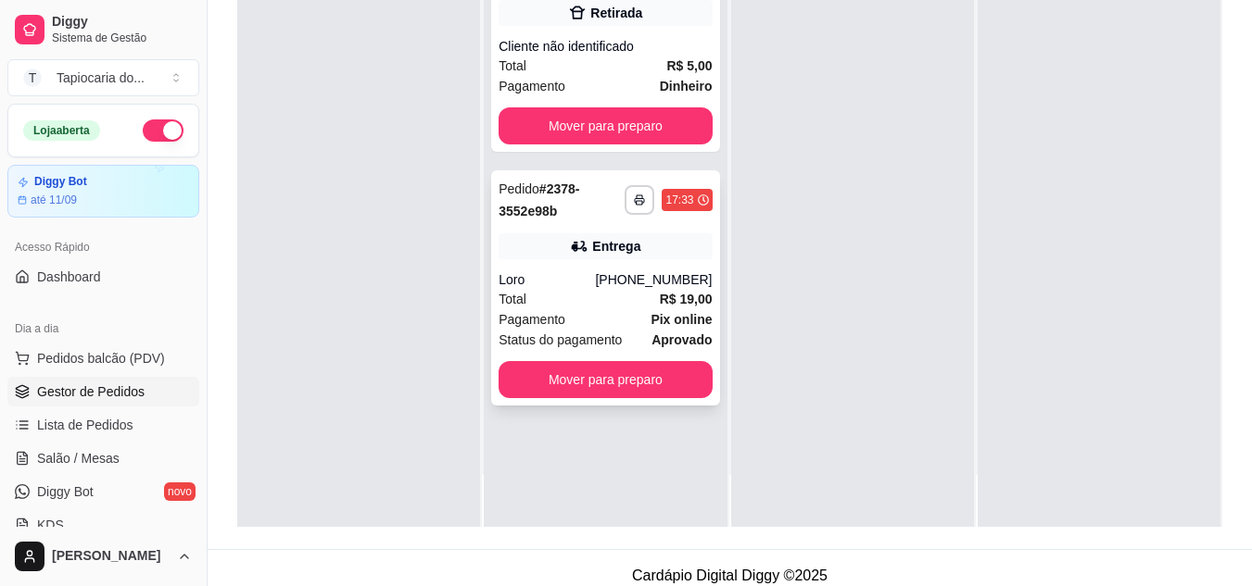
scroll to position [283, 0]
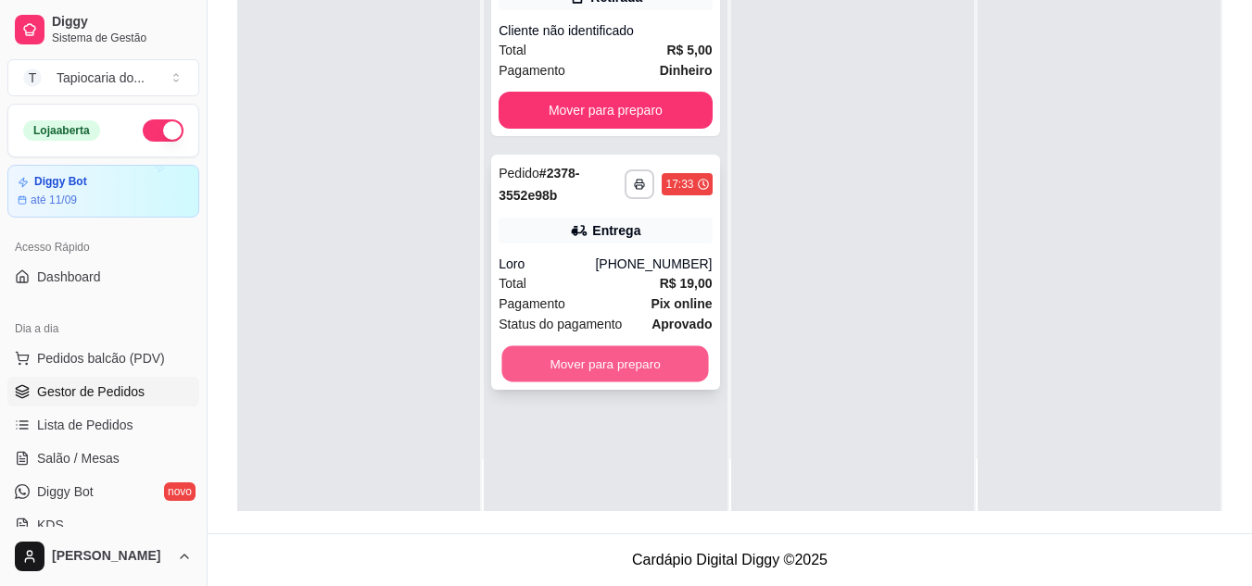
click at [612, 360] on button "Mover para preparo" at bounding box center [605, 364] width 207 height 36
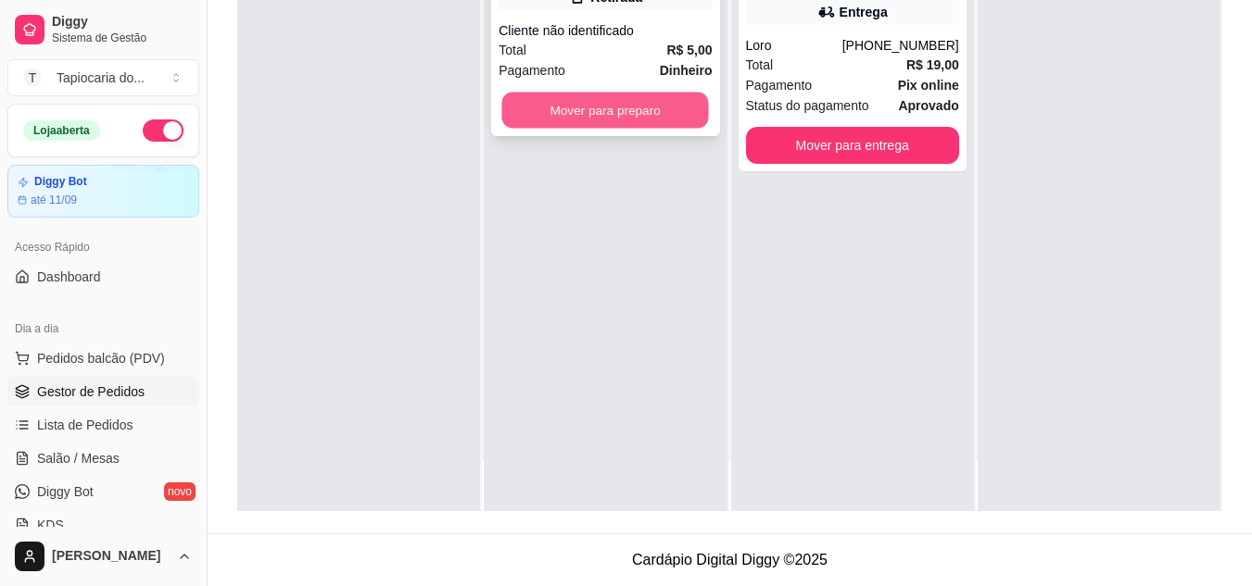
click at [583, 105] on button "Mover para preparo" at bounding box center [605, 111] width 207 height 36
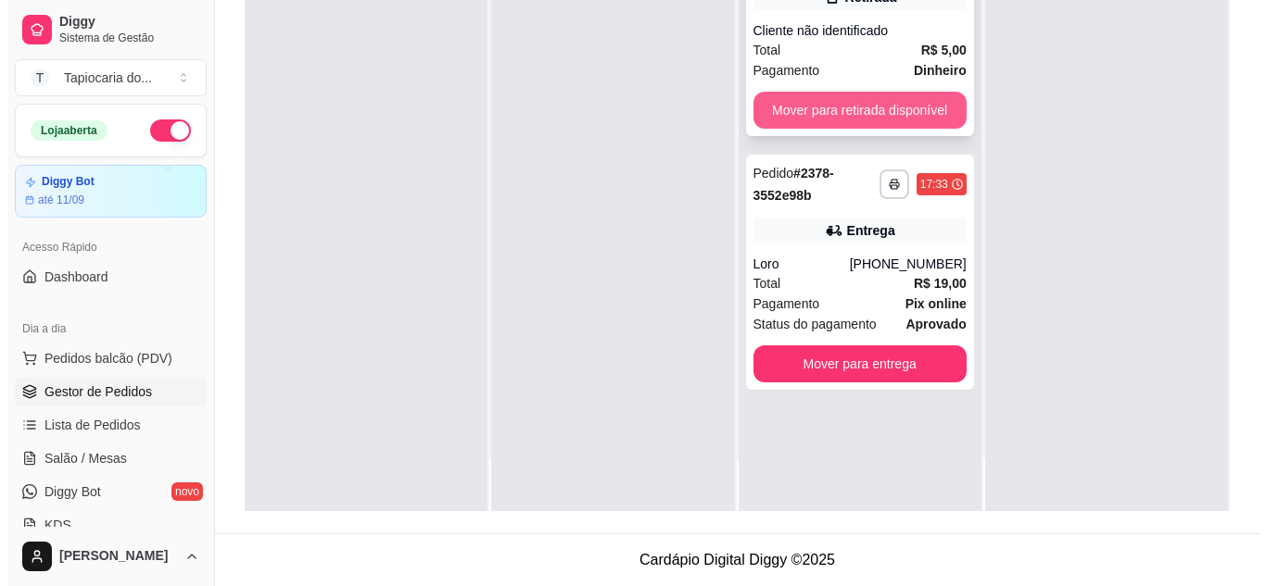
scroll to position [0, 0]
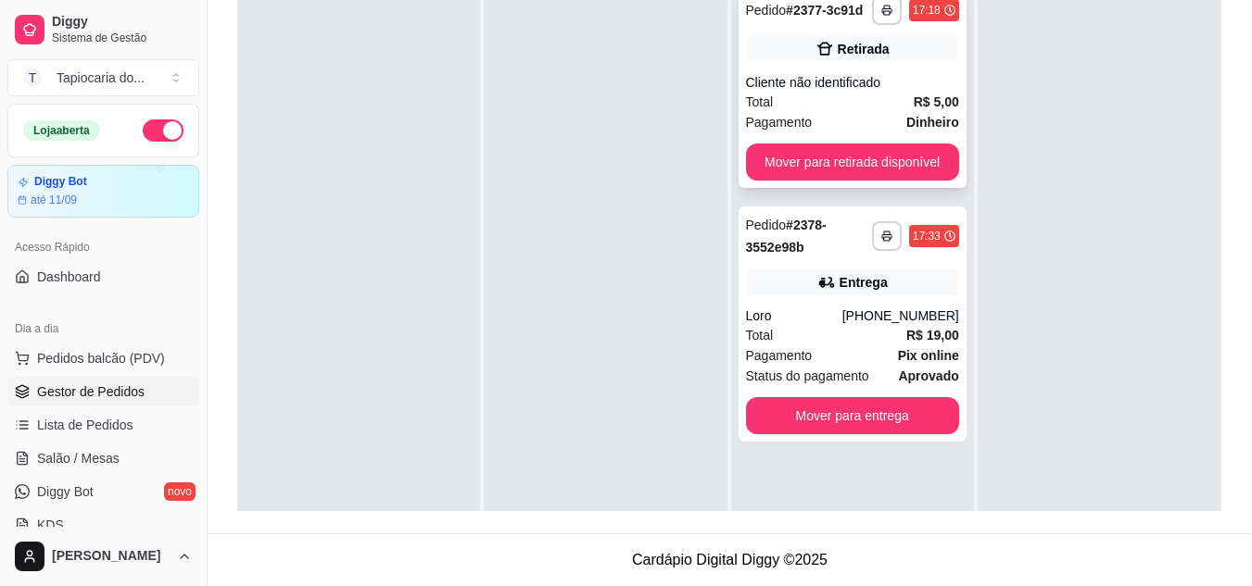
click at [883, 89] on div "Cliente não identificado" at bounding box center [852, 82] width 213 height 19
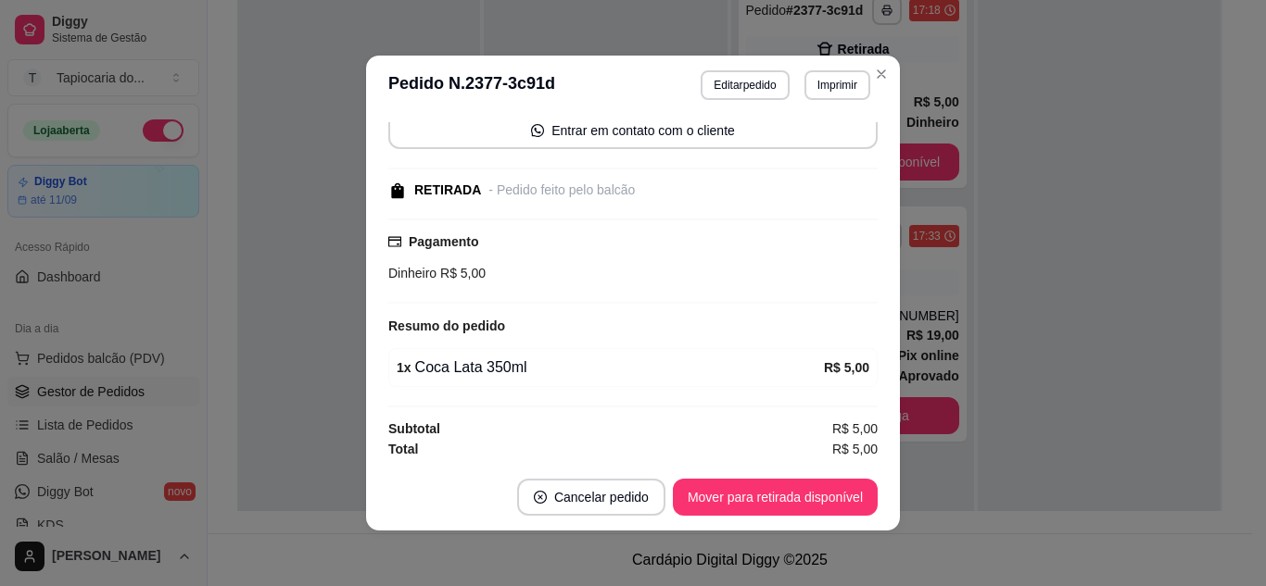
scroll to position [145, 0]
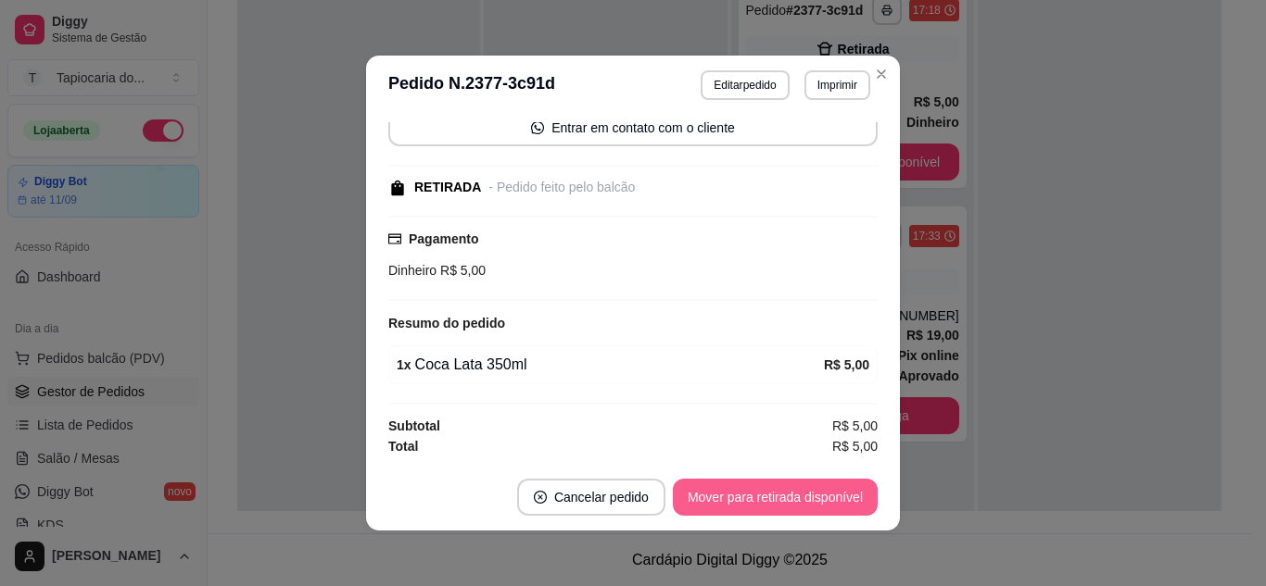
click at [813, 505] on button "Mover para retirada disponível" at bounding box center [775, 497] width 205 height 37
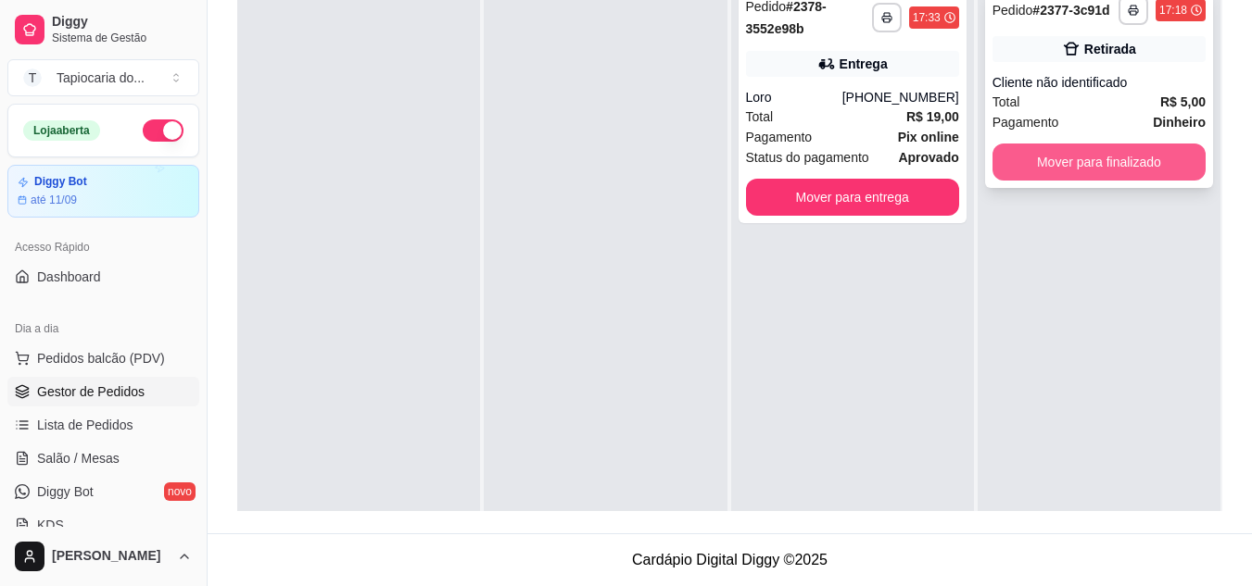
click at [1022, 170] on button "Mover para finalizado" at bounding box center [1098, 162] width 213 height 37
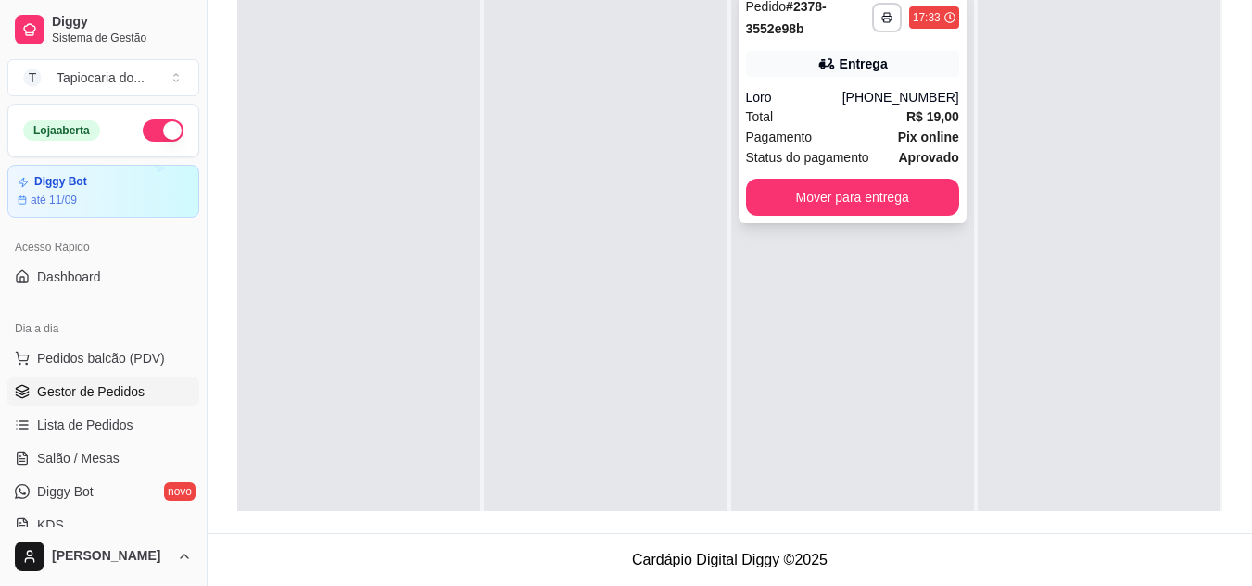
click at [785, 135] on span "Pagamento" at bounding box center [779, 137] width 67 height 20
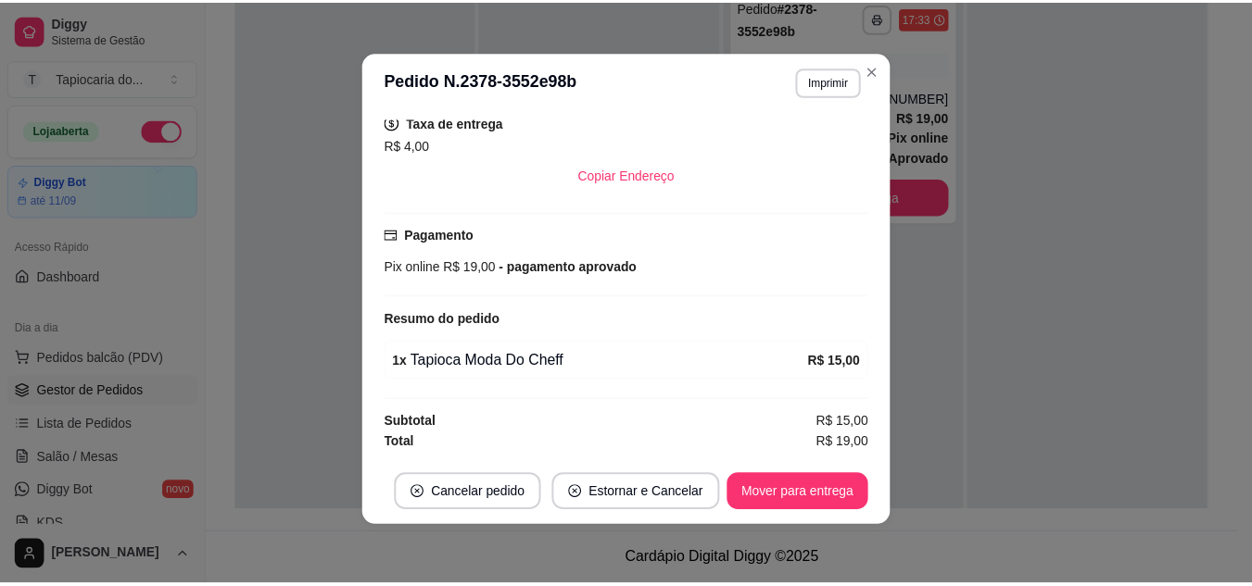
scroll to position [200, 0]
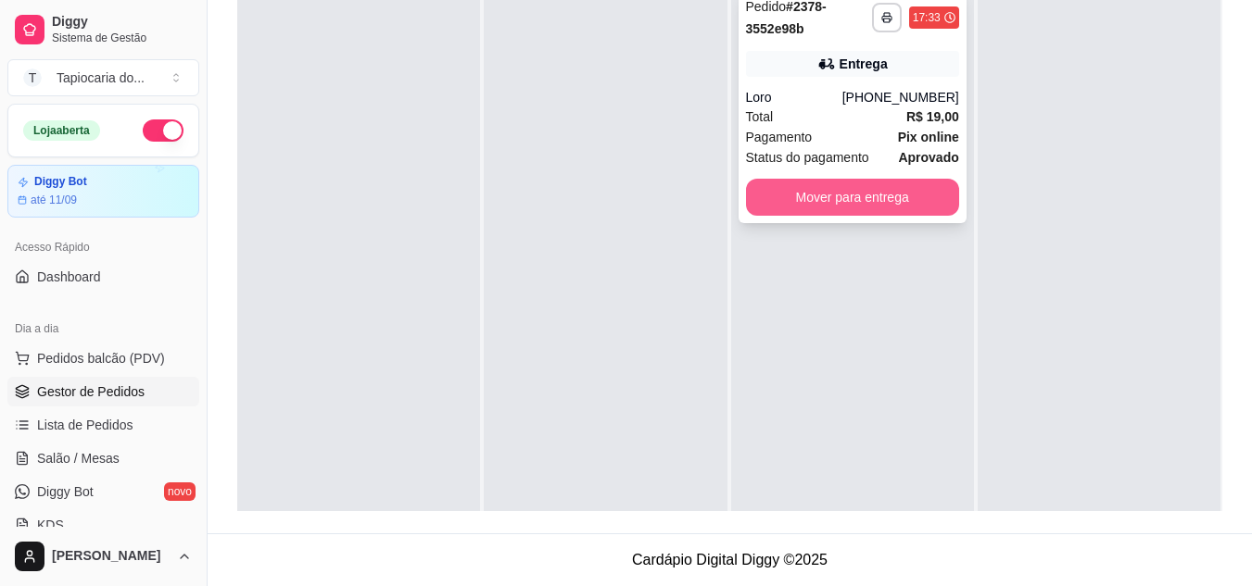
click at [897, 198] on button "Mover para entrega" at bounding box center [852, 197] width 213 height 37
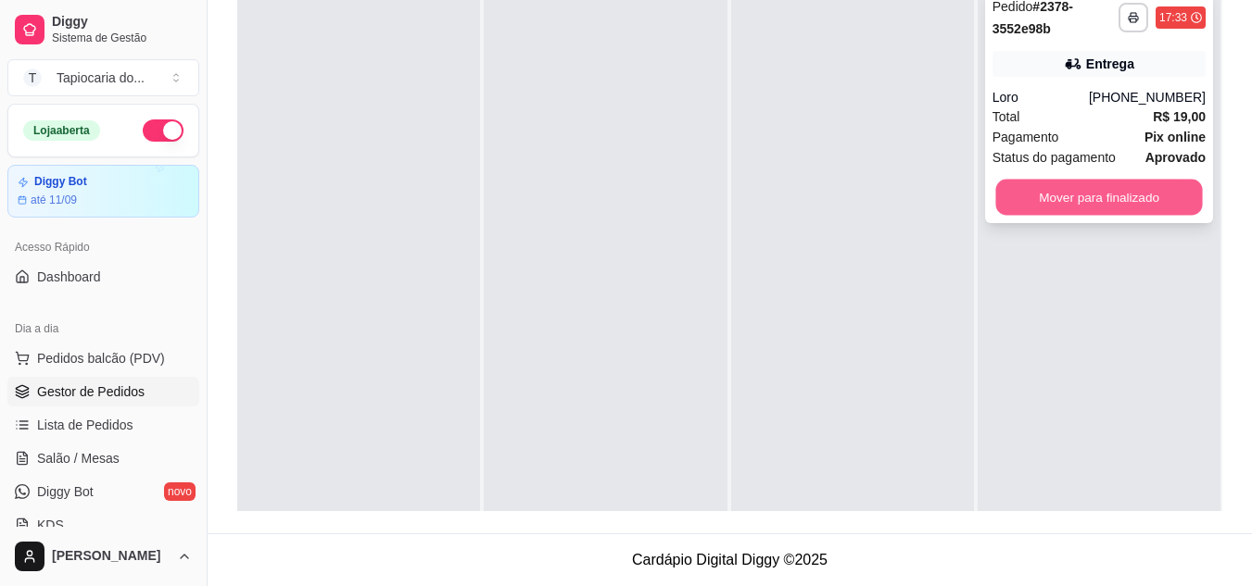
click at [1030, 202] on button "Mover para finalizado" at bounding box center [1098, 198] width 207 height 36
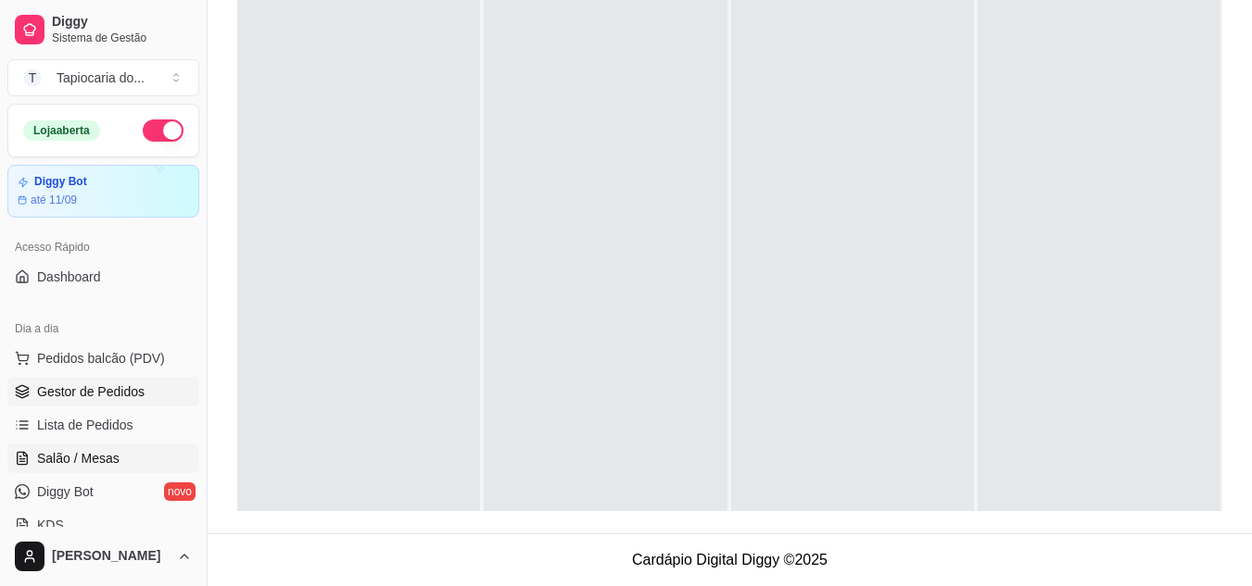
click at [100, 462] on span "Salão / Mesas" at bounding box center [78, 458] width 82 height 19
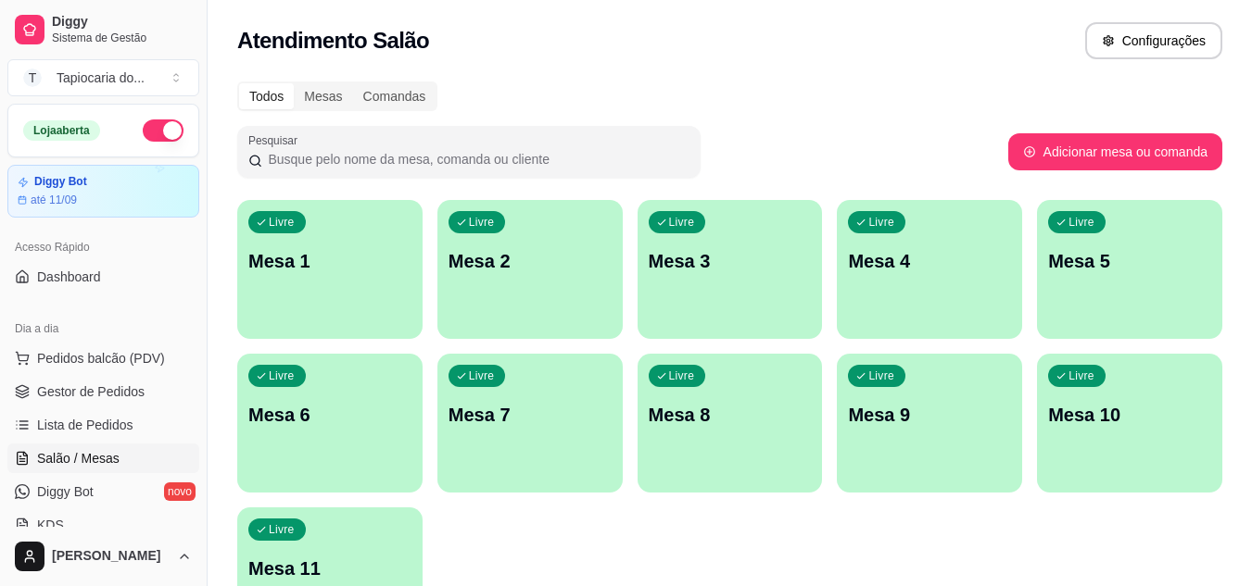
click at [394, 292] on div "Livre Mesa 1" at bounding box center [329, 258] width 185 height 117
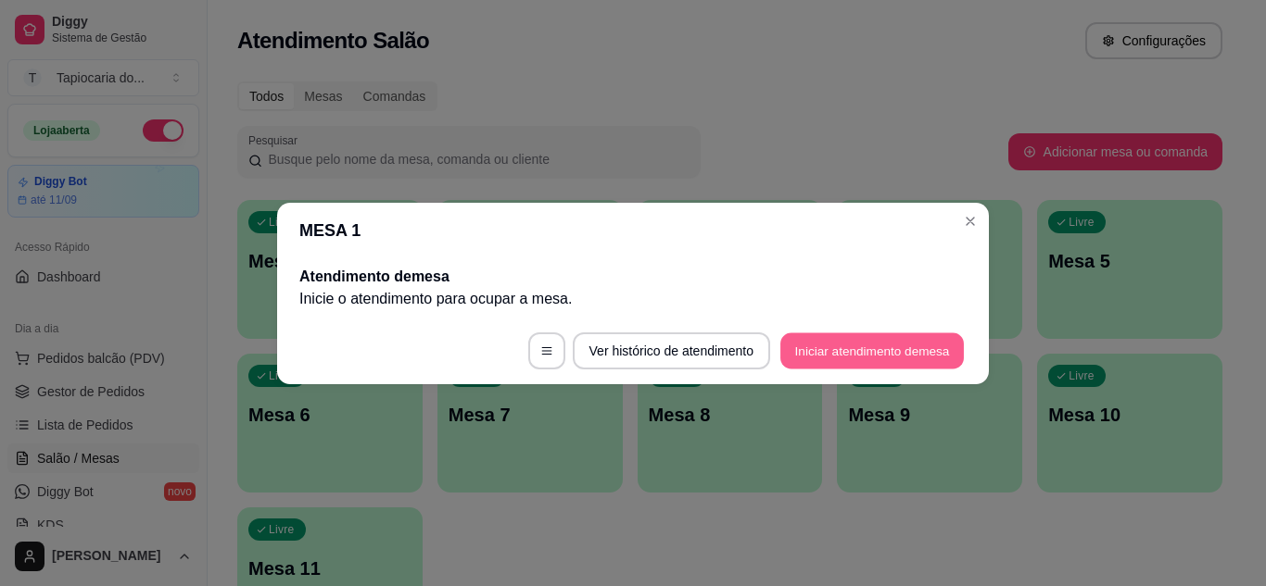
click at [904, 347] on button "Iniciar atendimento de mesa" at bounding box center [871, 351] width 183 height 36
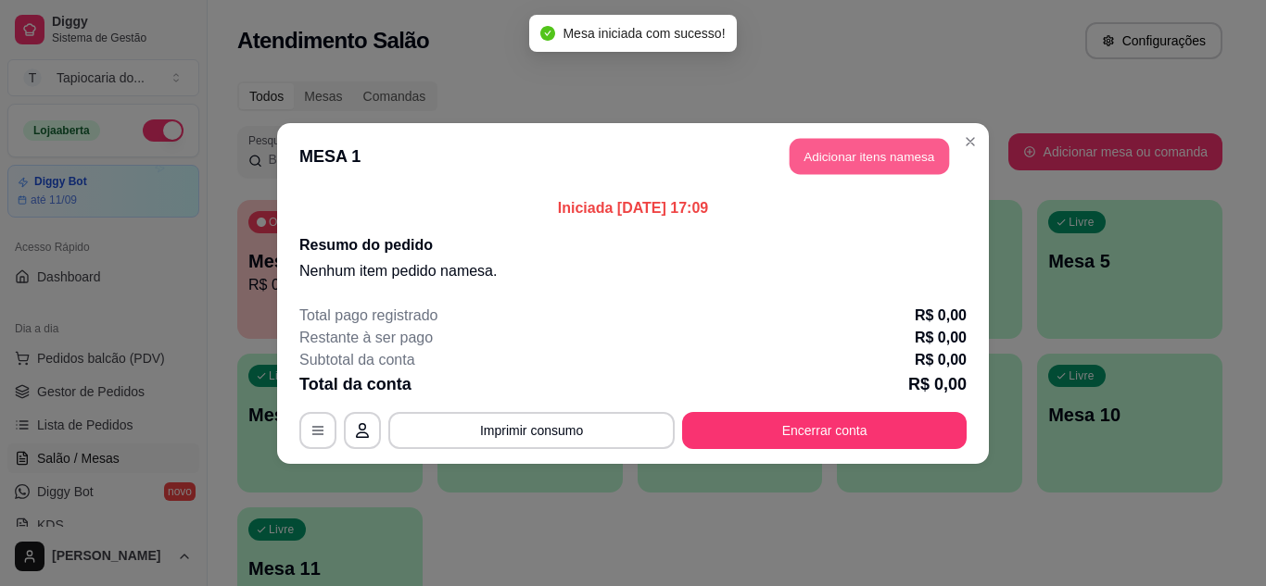
click at [873, 170] on button "Adicionar itens na mesa" at bounding box center [868, 156] width 159 height 36
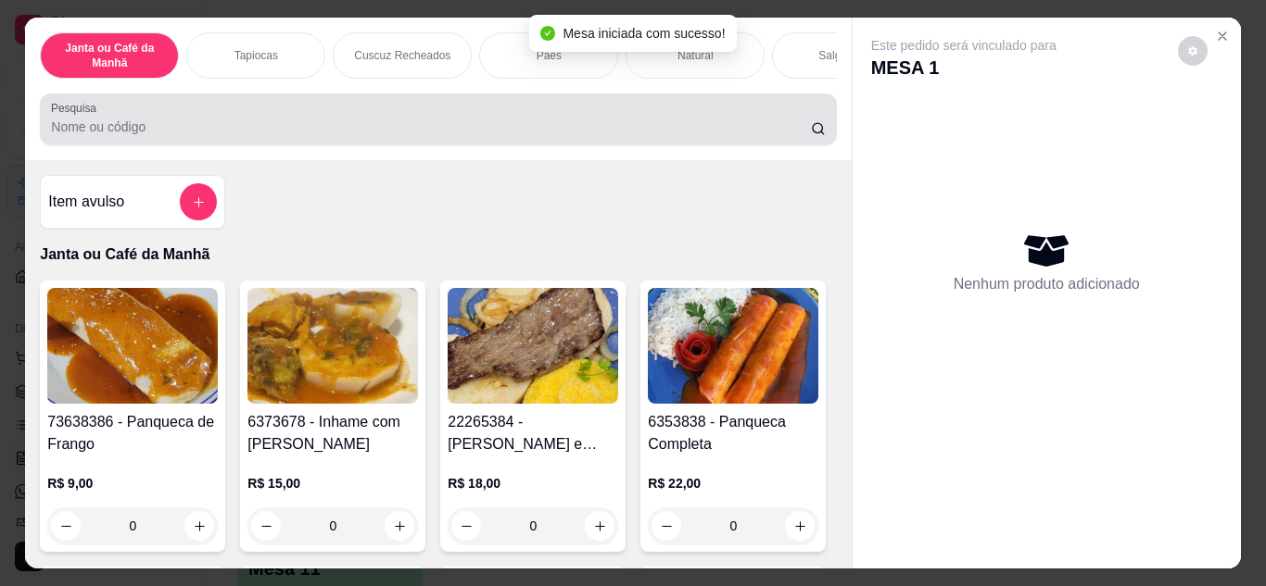
click at [509, 136] on input "Pesquisa" at bounding box center [431, 127] width 760 height 19
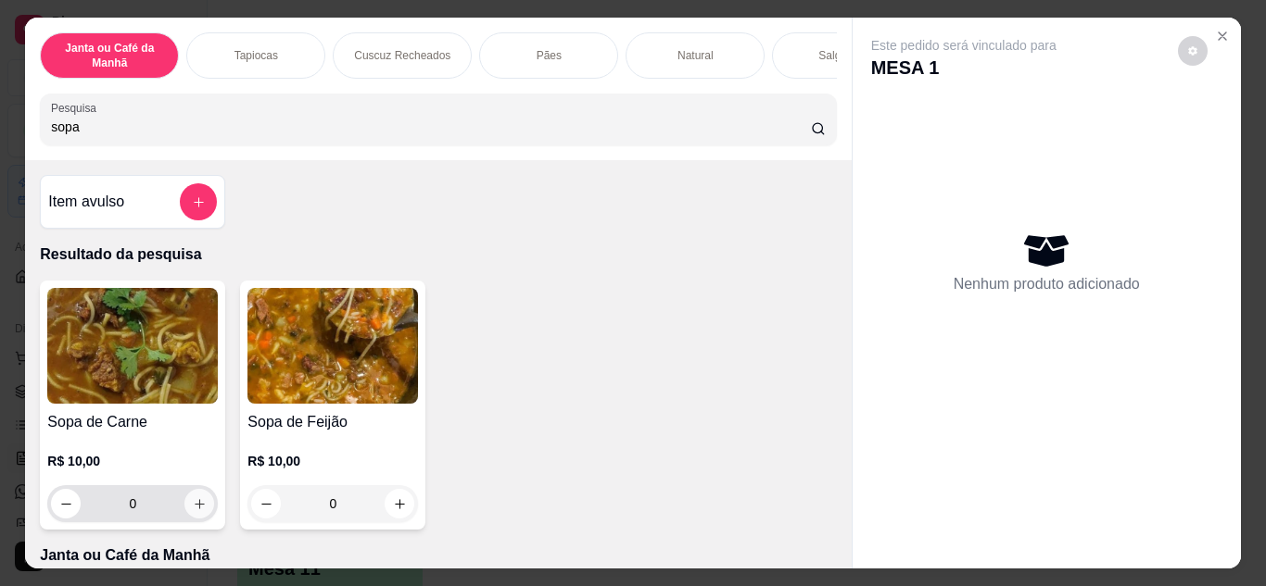
type input "sopa"
click at [193, 511] on icon "increase-product-quantity" at bounding box center [200, 505] width 14 height 14
type input "1"
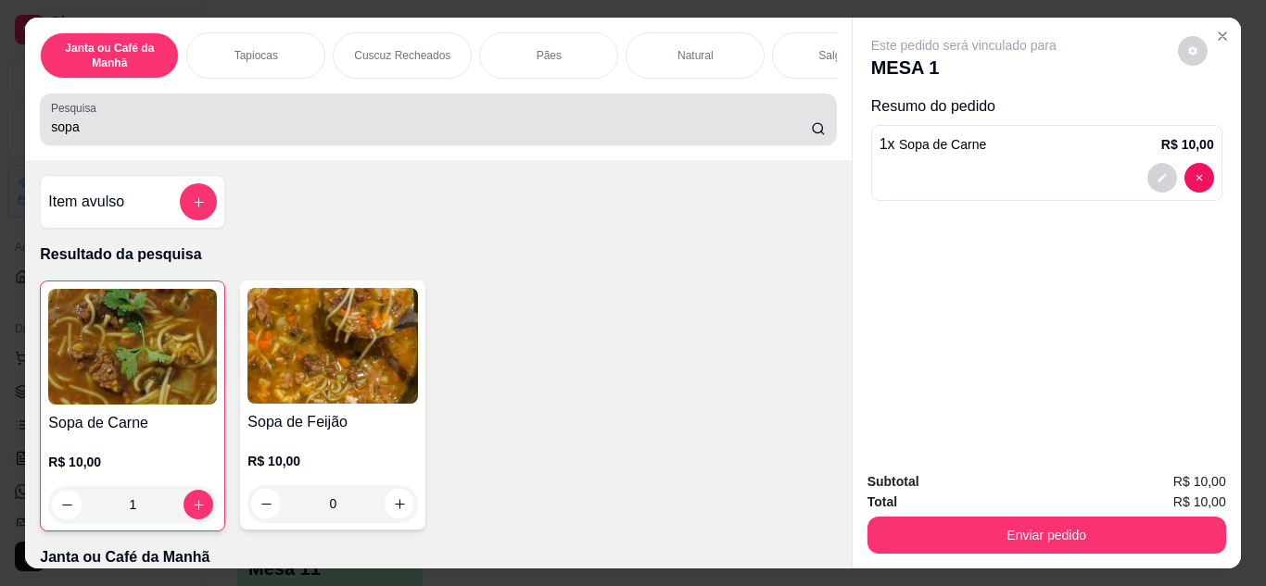
click at [397, 138] on div "sopa" at bounding box center [438, 119] width 774 height 37
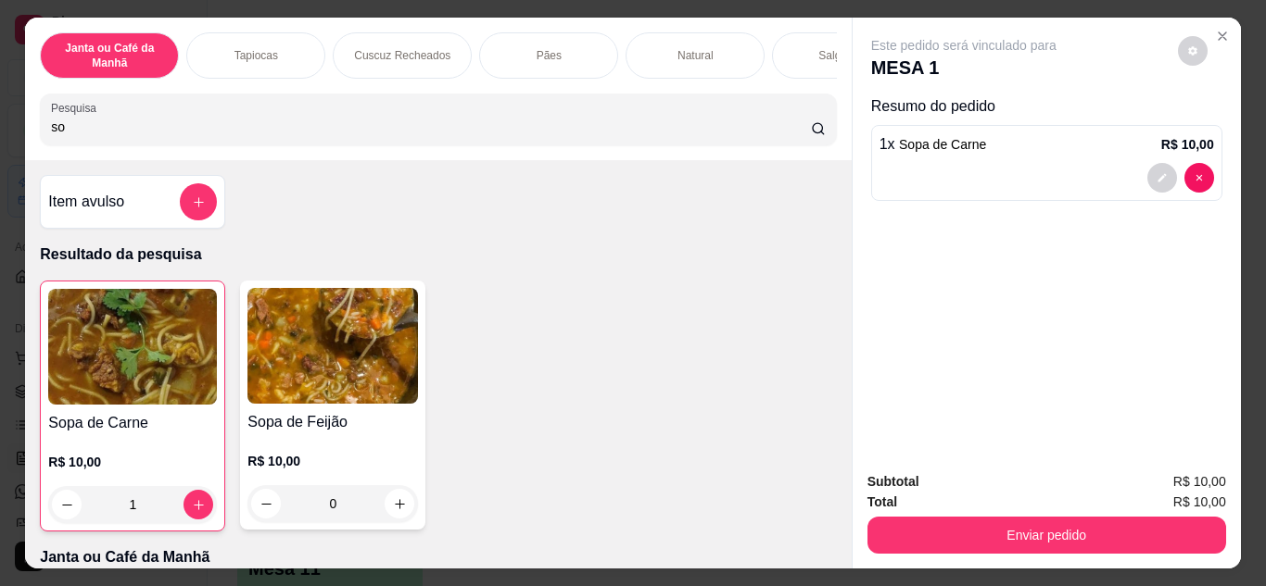
type input "s"
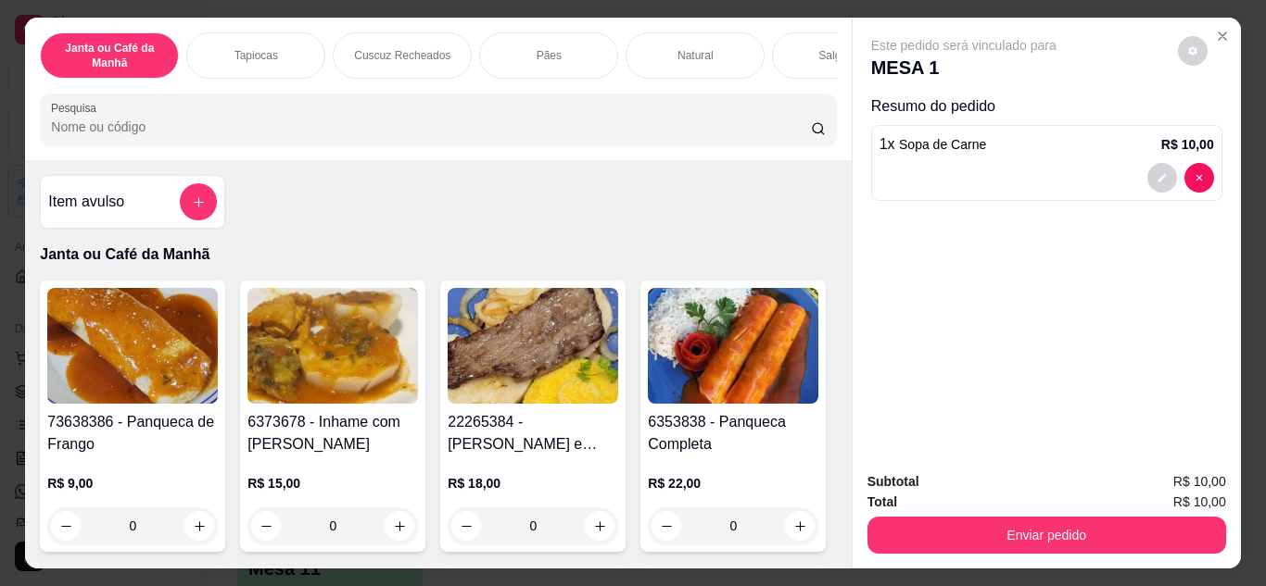
click at [1183, 163] on div at bounding box center [1180, 178] width 67 height 30
type input "0"
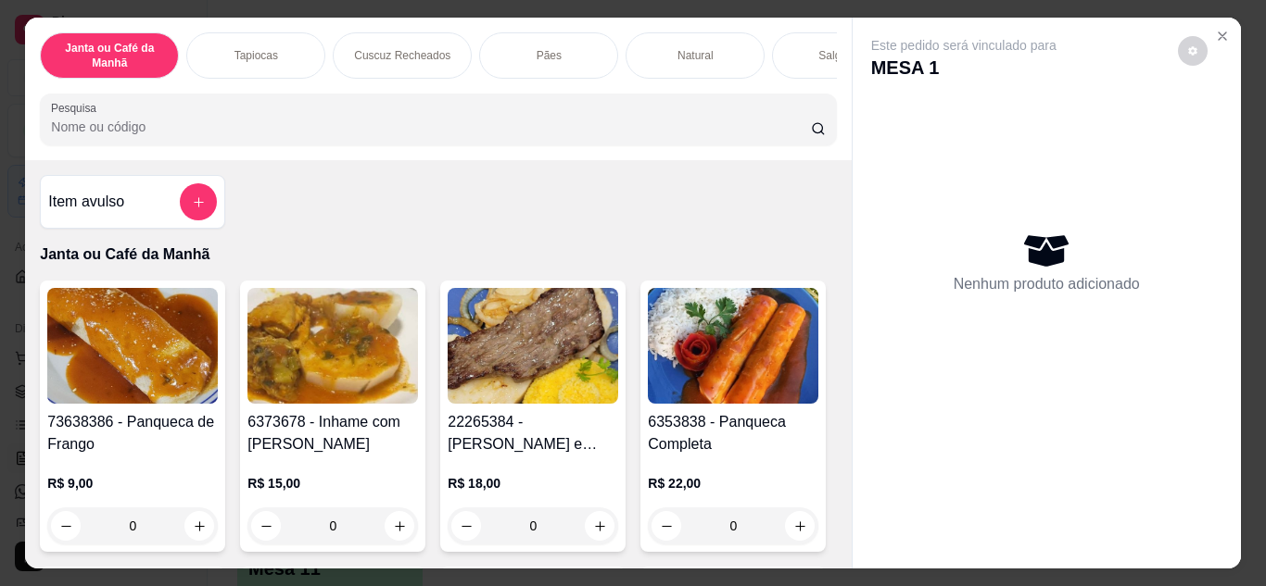
click at [564, 125] on input "Pesquisa" at bounding box center [431, 127] width 760 height 19
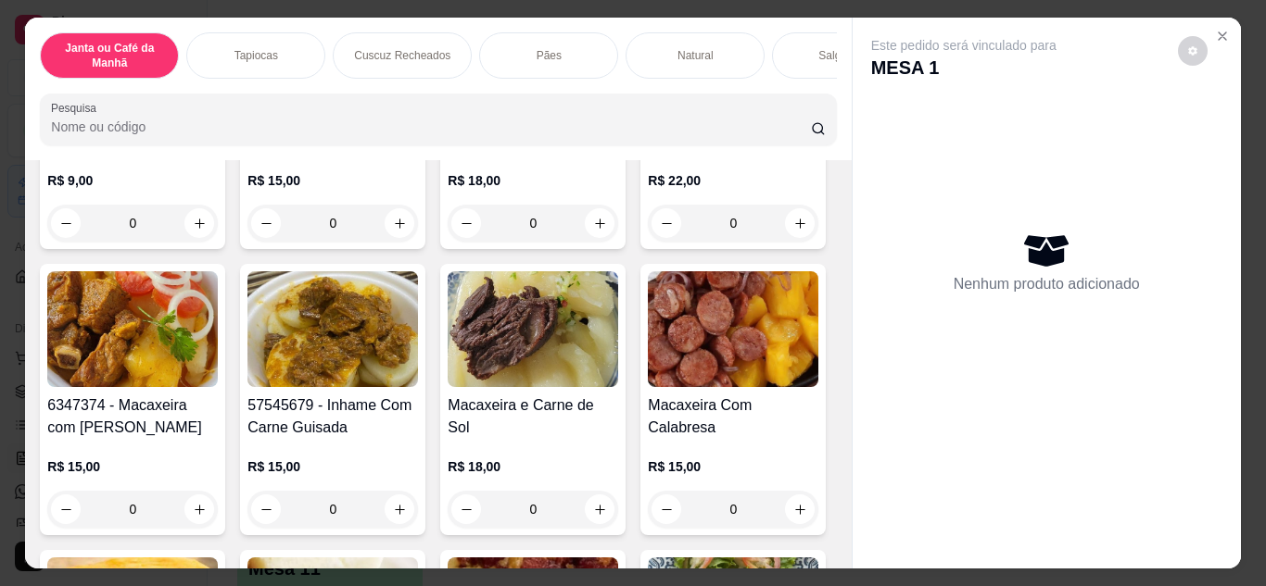
scroll to position [371, 0]
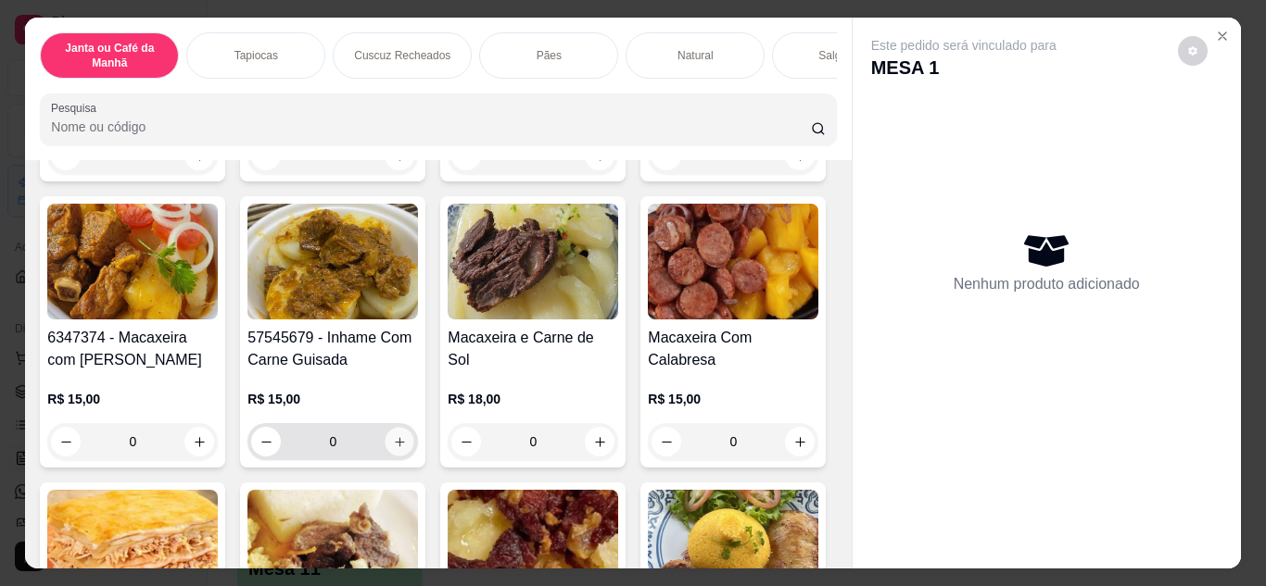
click at [414, 440] on button "increase-product-quantity" at bounding box center [399, 441] width 29 height 29
type input "1"
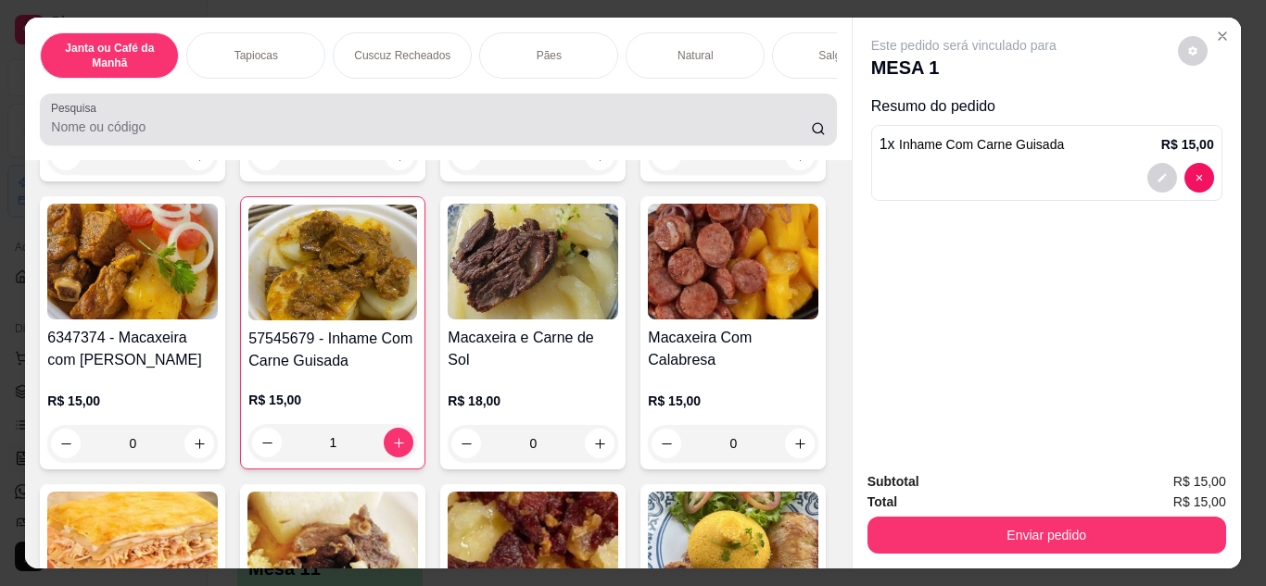
click at [385, 133] on input "Pesquisa" at bounding box center [431, 127] width 760 height 19
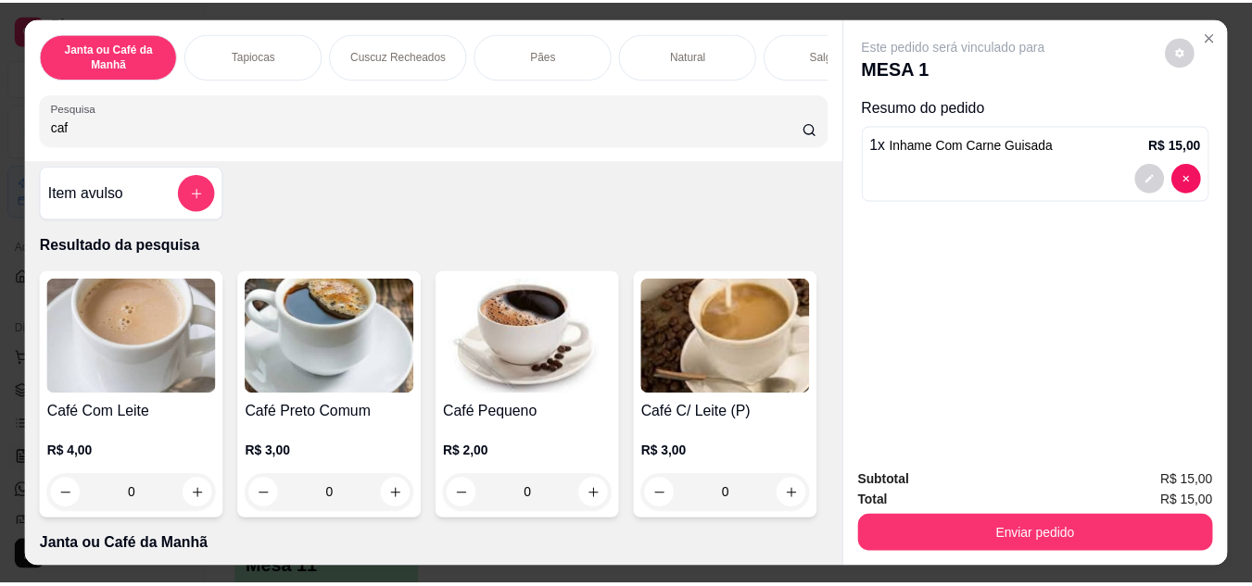
scroll to position [0, 0]
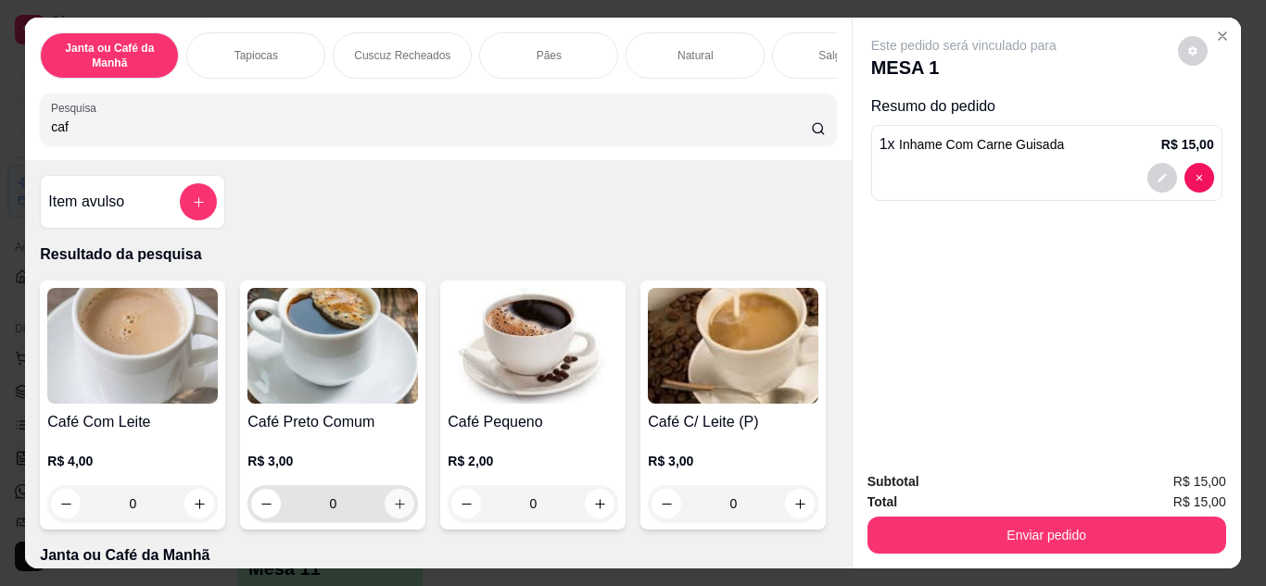
type input "caf"
click at [403, 513] on button "increase-product-quantity" at bounding box center [399, 504] width 30 height 30
type input "1"
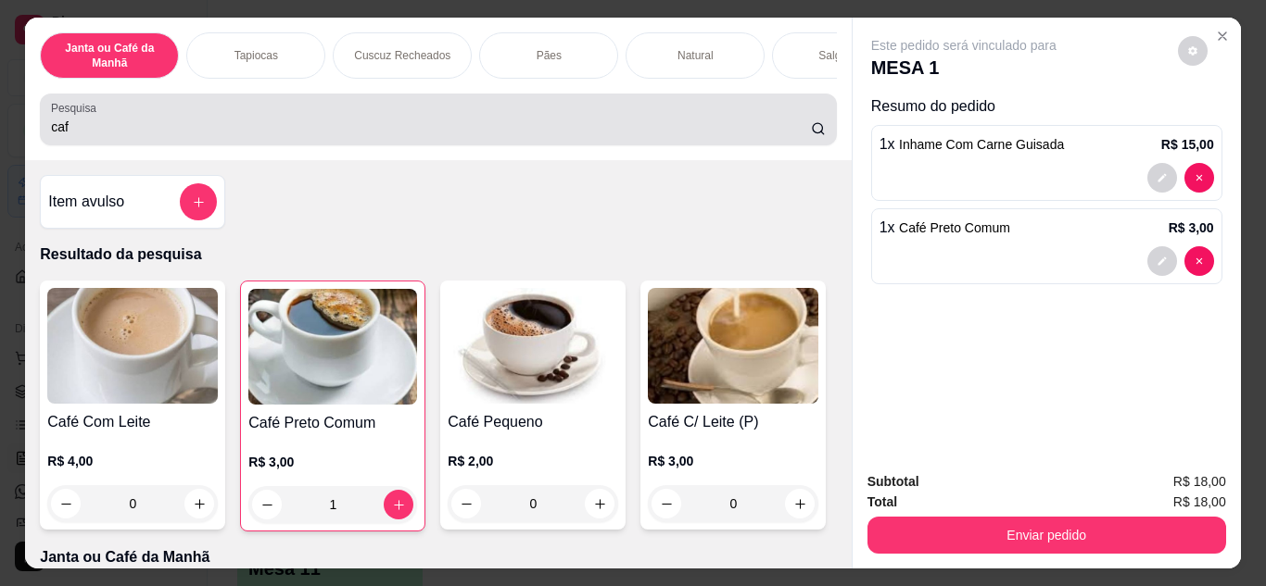
click at [496, 119] on div "caf" at bounding box center [438, 119] width 774 height 37
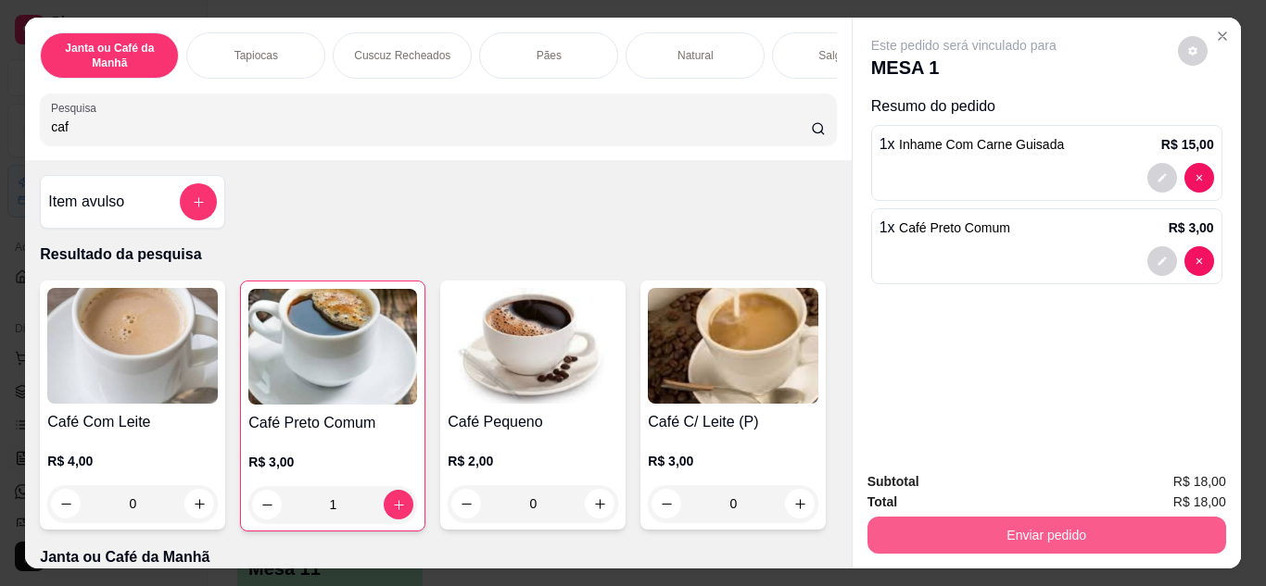
click at [976, 535] on button "Enviar pedido" at bounding box center [1046, 535] width 359 height 37
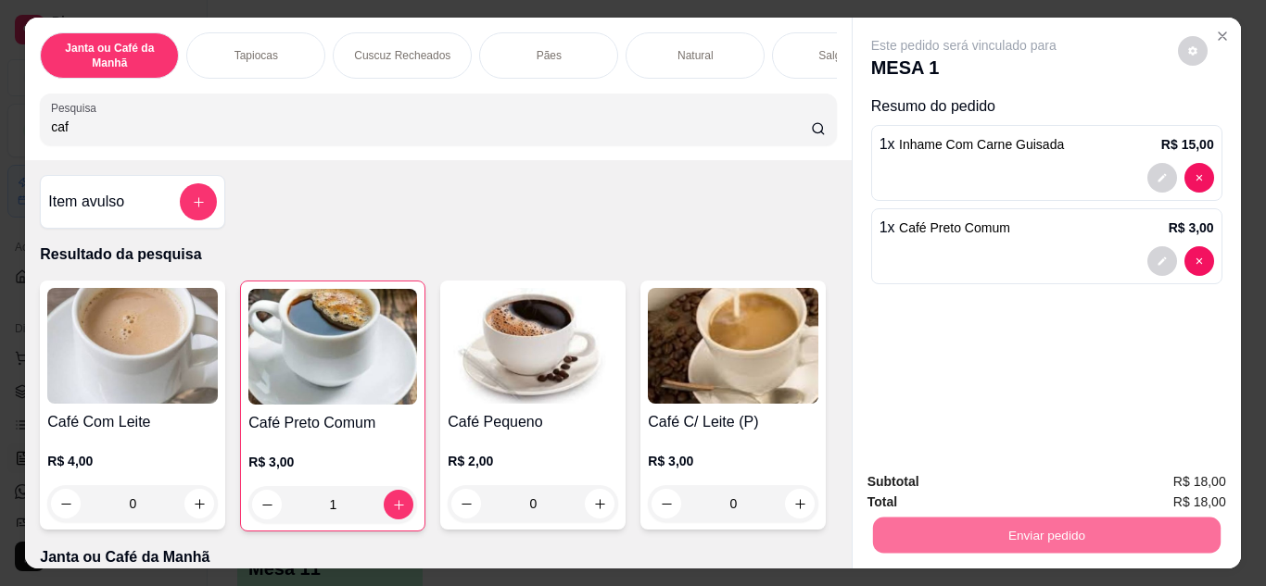
click at [970, 476] on button "Não registrar e enviar pedido" at bounding box center [984, 482] width 193 height 35
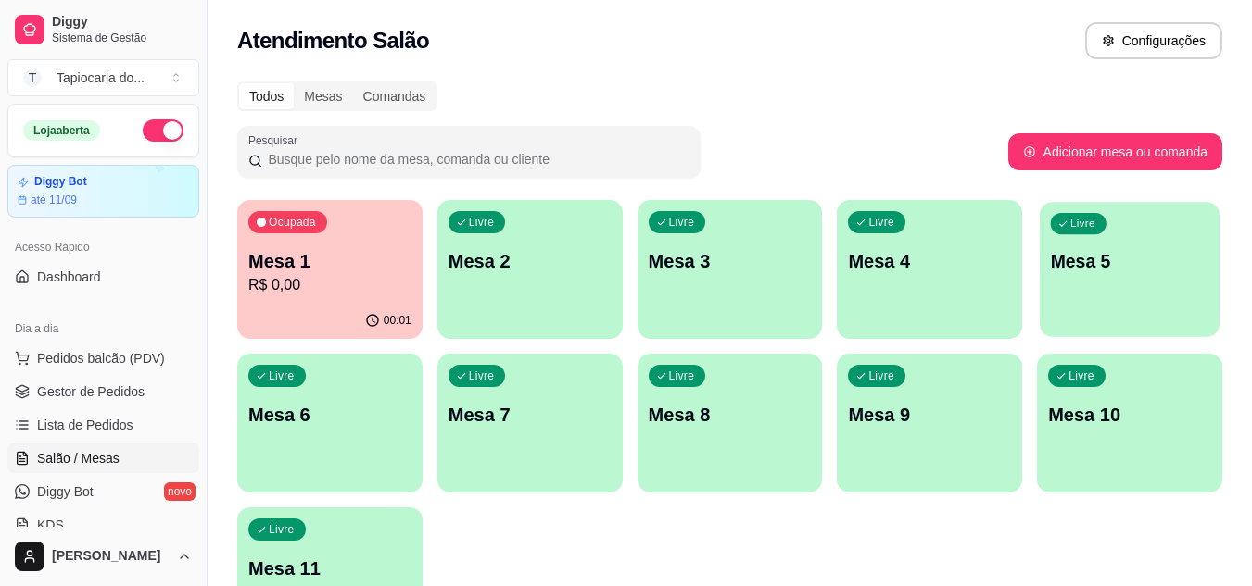
click at [1088, 276] on div "Livre Mesa 5" at bounding box center [1129, 258] width 180 height 113
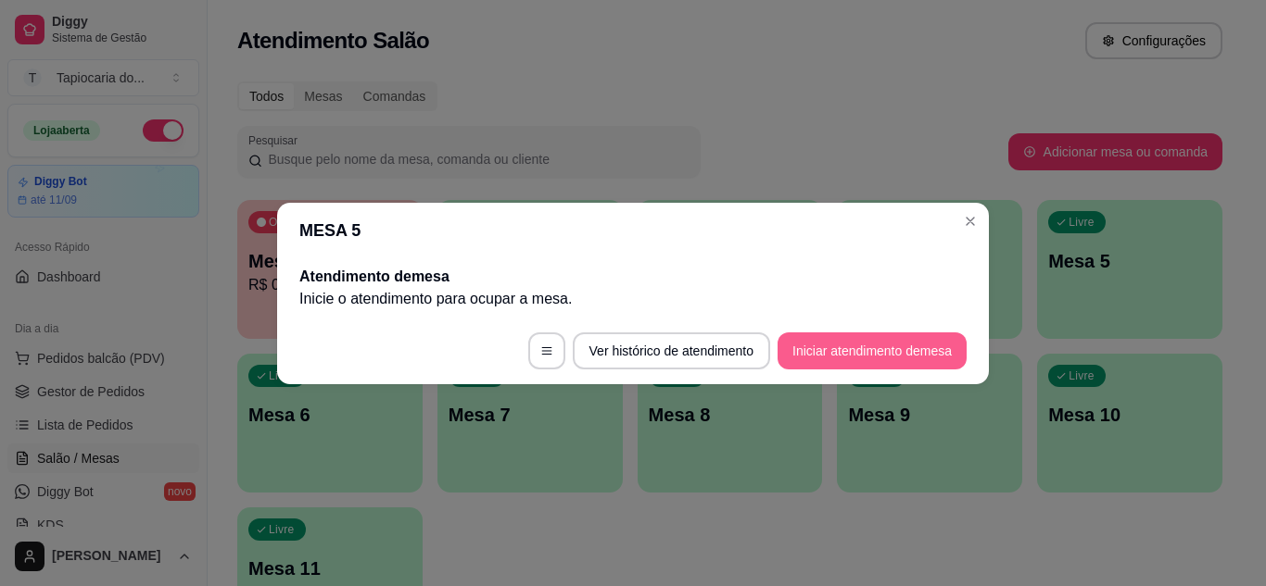
click at [828, 353] on button "Iniciar atendimento de mesa" at bounding box center [871, 351] width 189 height 37
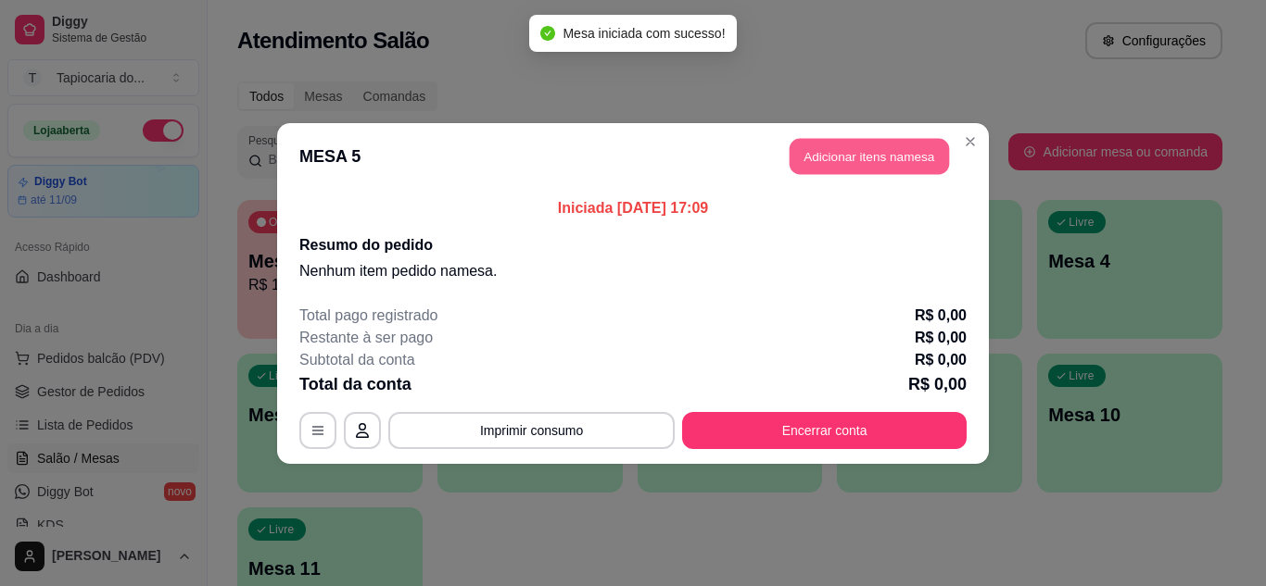
click at [817, 152] on button "Adicionar itens na mesa" at bounding box center [868, 156] width 159 height 36
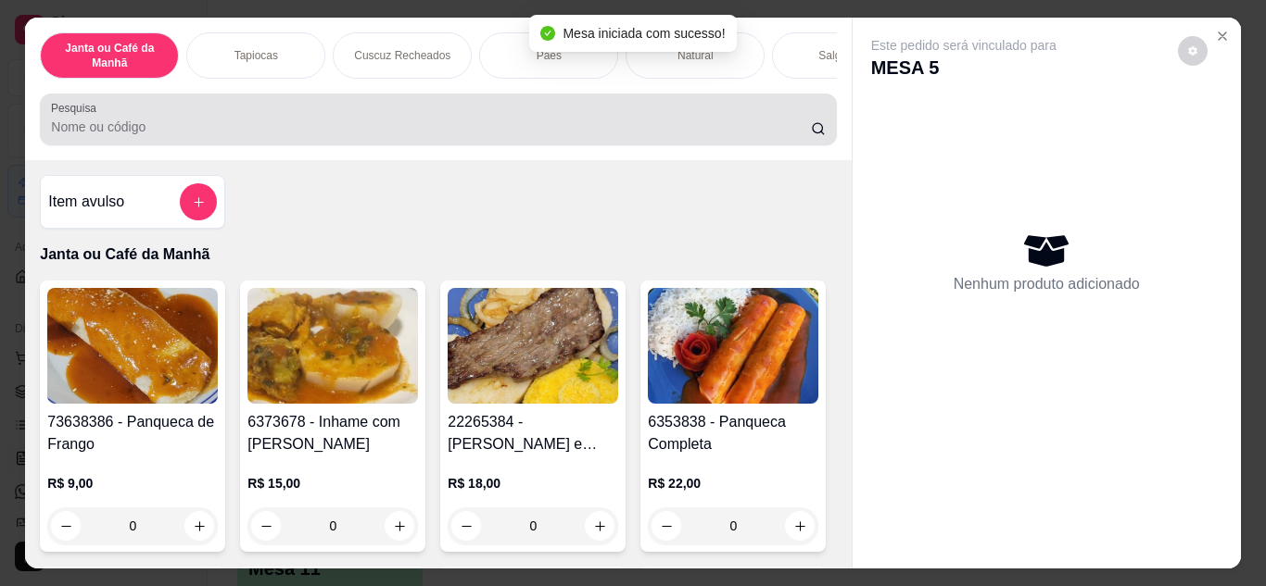
click at [686, 113] on div at bounding box center [438, 119] width 774 height 37
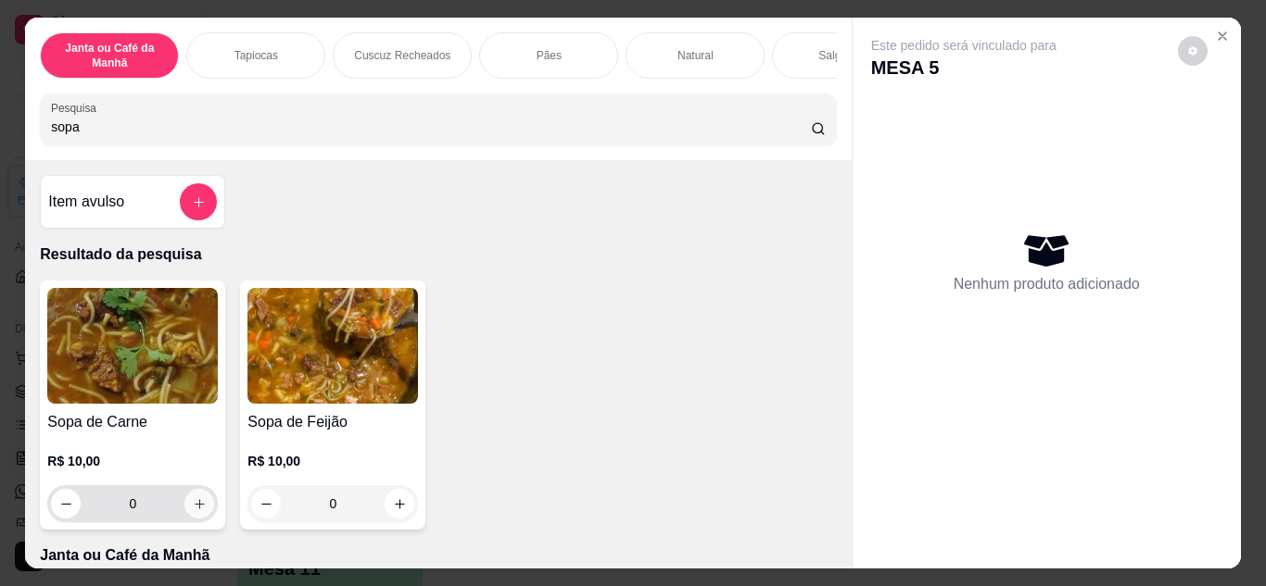
type input "sopa"
click at [192, 501] on button "increase-product-quantity" at bounding box center [199, 503] width 29 height 29
type input "1"
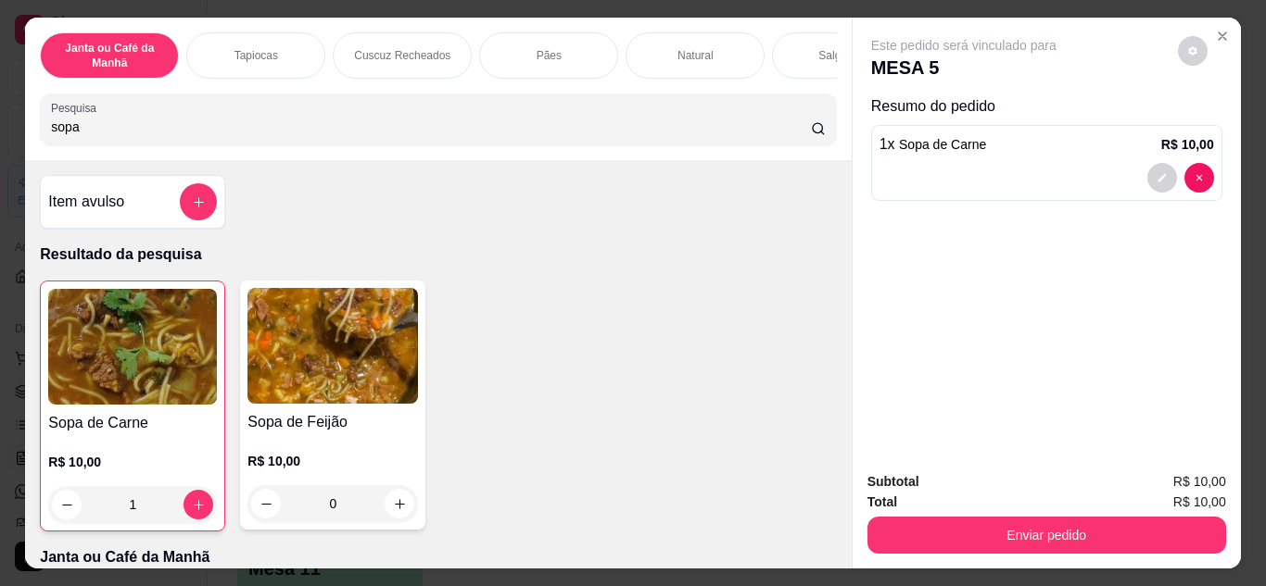
click at [349, 132] on input "sopa" at bounding box center [431, 127] width 760 height 19
type input "s"
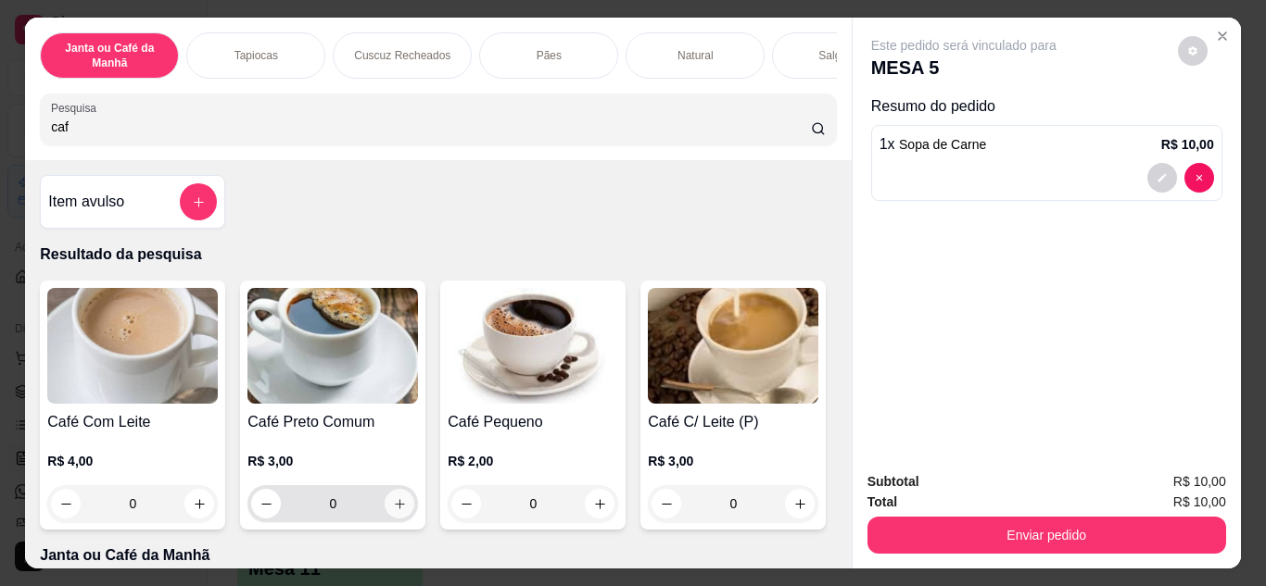
type input "caf"
click at [399, 518] on button "increase-product-quantity" at bounding box center [399, 503] width 29 height 29
type input "1"
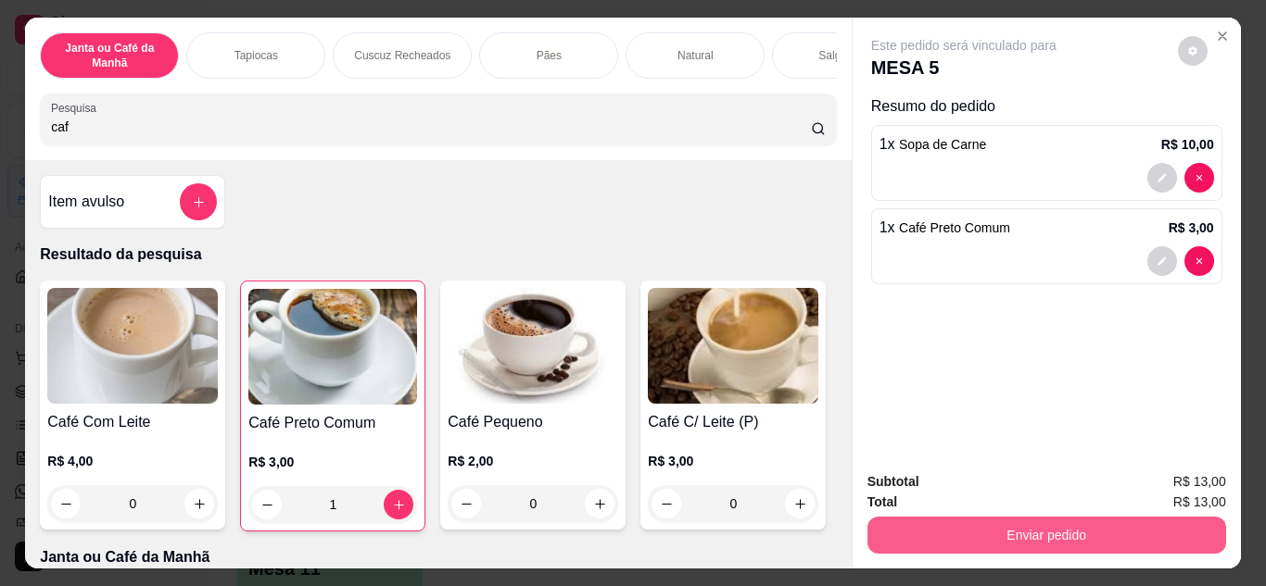
click at [1094, 528] on button "Enviar pedido" at bounding box center [1046, 535] width 359 height 37
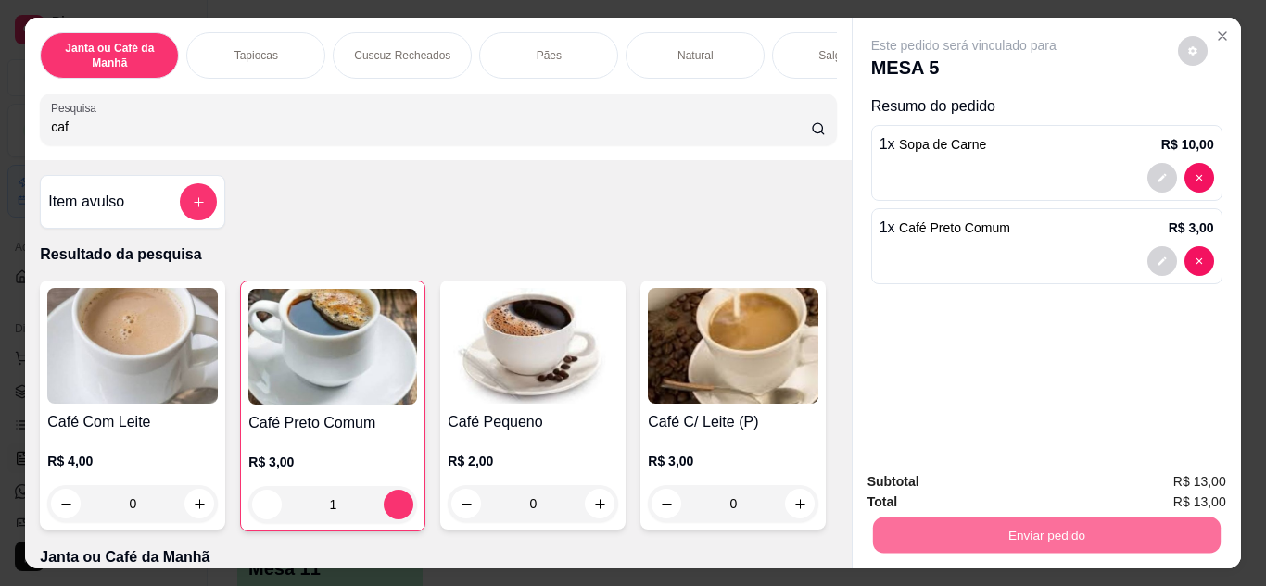
click at [1049, 491] on button "Não registrar e enviar pedido" at bounding box center [984, 483] width 193 height 35
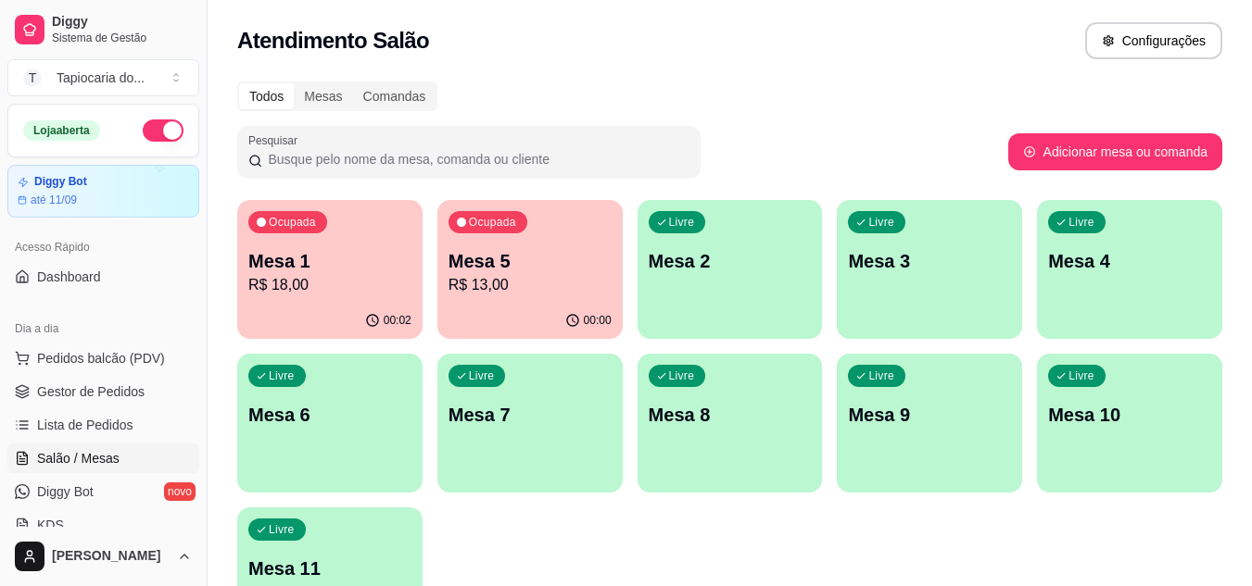
drag, startPoint x: 584, startPoint y: 37, endPoint x: 412, endPoint y: 5, distance: 174.4
click at [583, 38] on div "Atendimento Salão Configurações" at bounding box center [729, 40] width 985 height 37
click at [874, 57] on div "Atendimento Salão Configurações" at bounding box center [729, 40] width 985 height 37
click at [74, 398] on span "Gestor de Pedidos" at bounding box center [90, 392] width 107 height 19
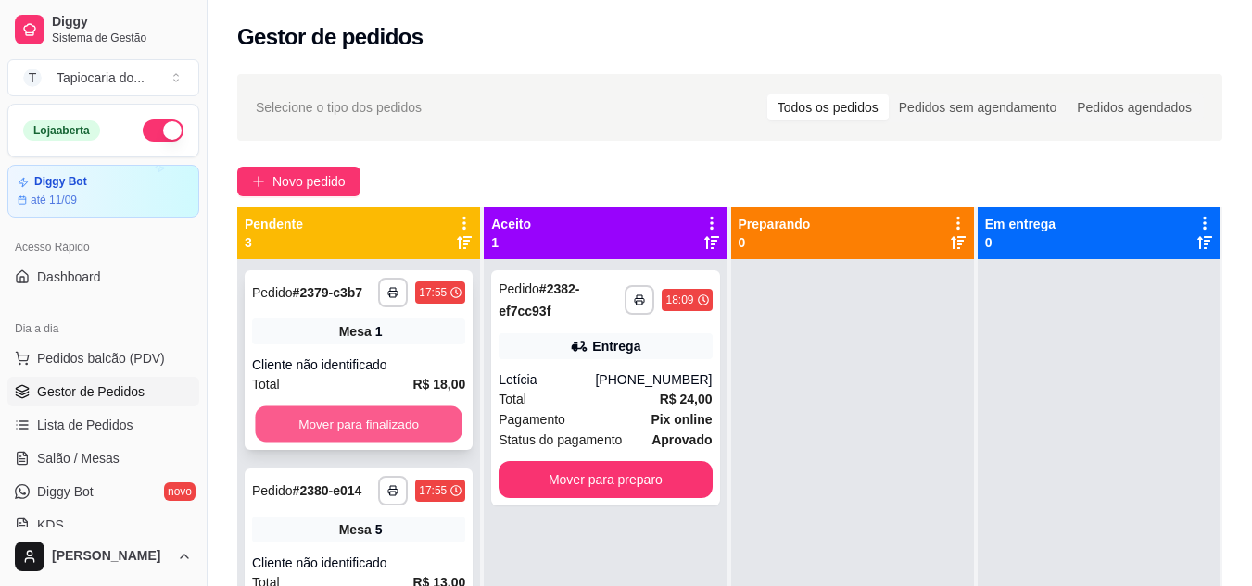
click at [409, 424] on button "Mover para finalizado" at bounding box center [358, 425] width 207 height 36
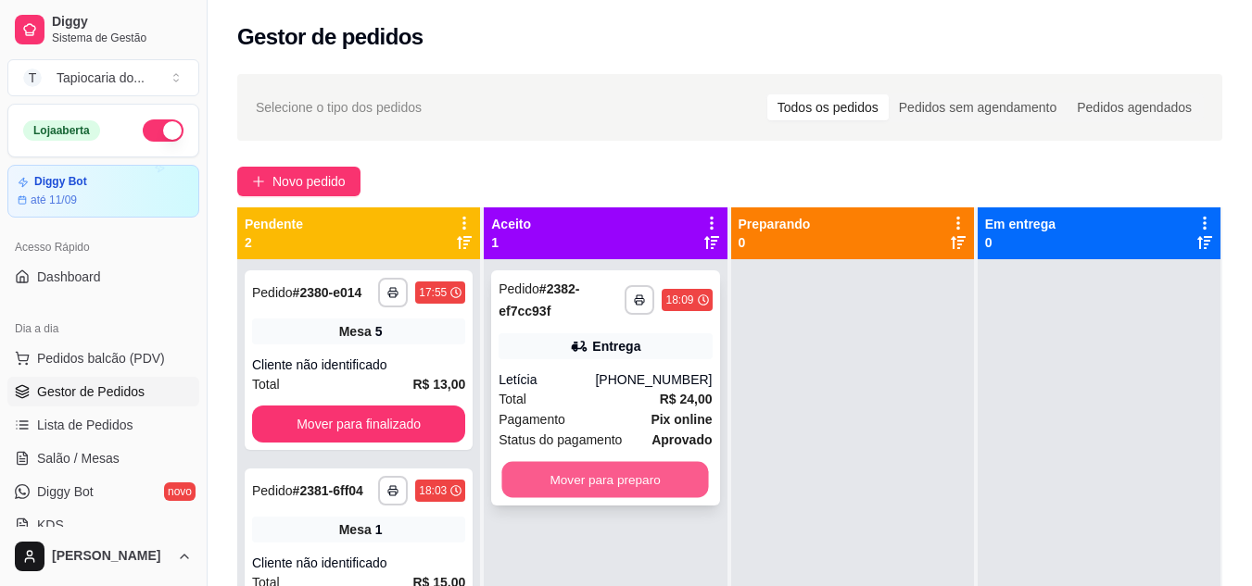
click at [650, 485] on button "Mover para preparo" at bounding box center [605, 480] width 207 height 36
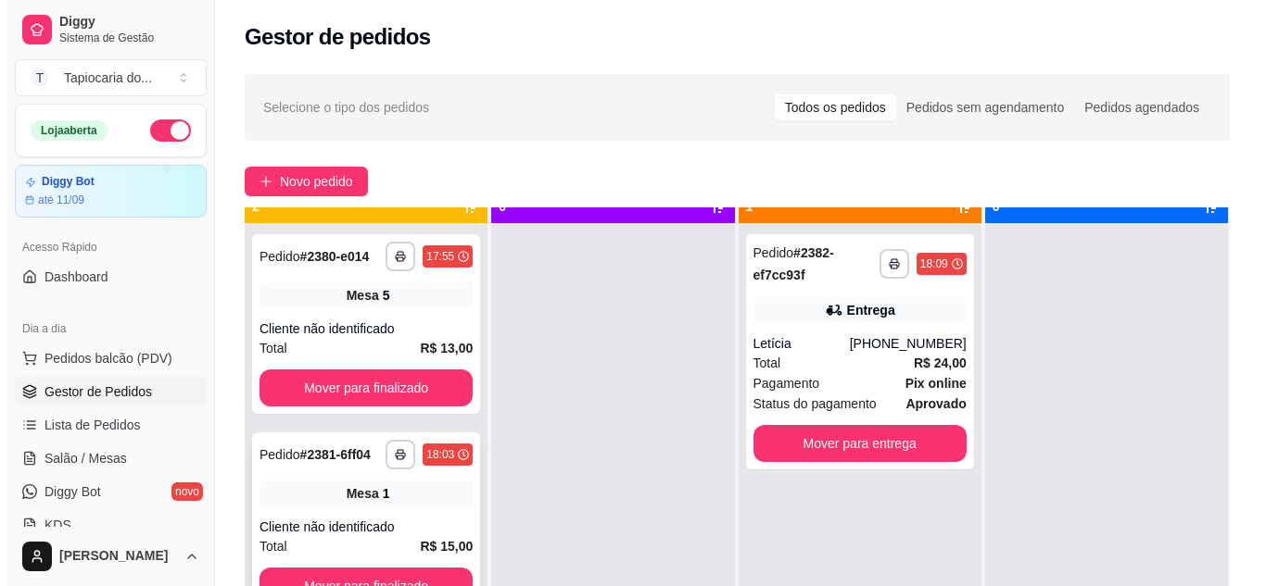
scroll to position [52, 0]
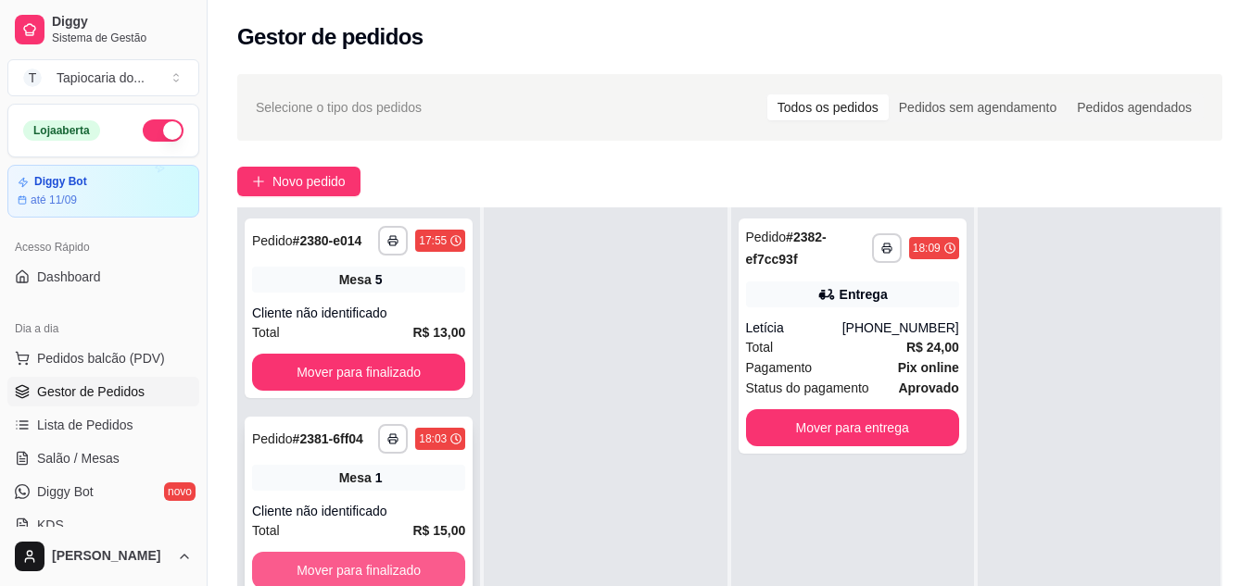
click at [398, 568] on button "Mover para finalizado" at bounding box center [358, 570] width 213 height 37
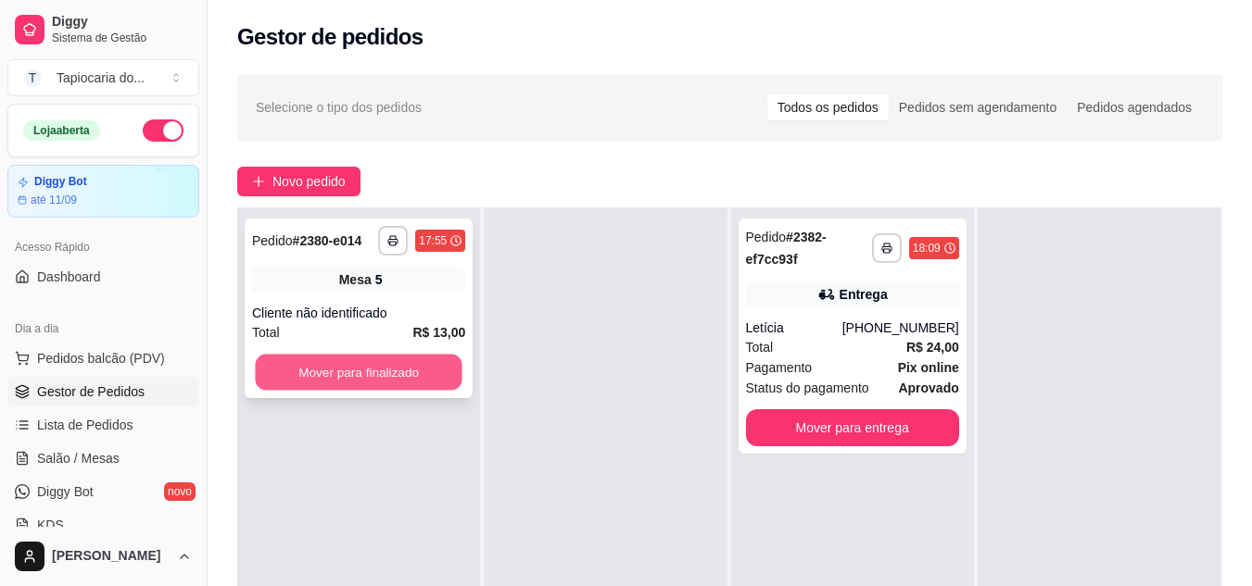
click at [376, 374] on button "Mover para finalizado" at bounding box center [358, 373] width 207 height 36
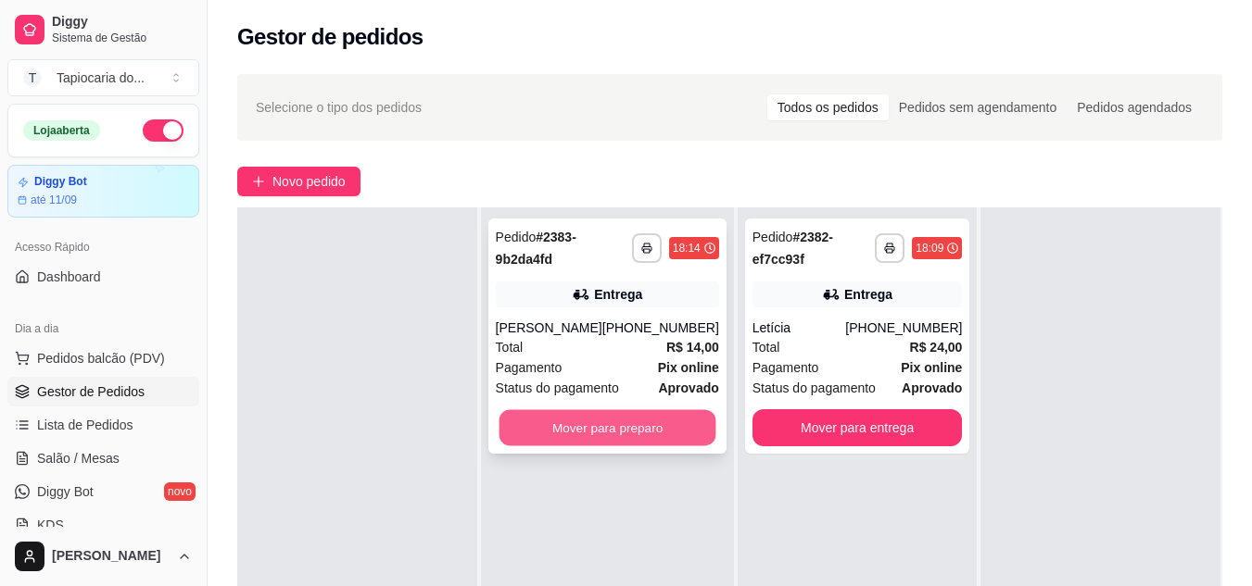
click at [674, 433] on button "Mover para preparo" at bounding box center [606, 428] width 217 height 36
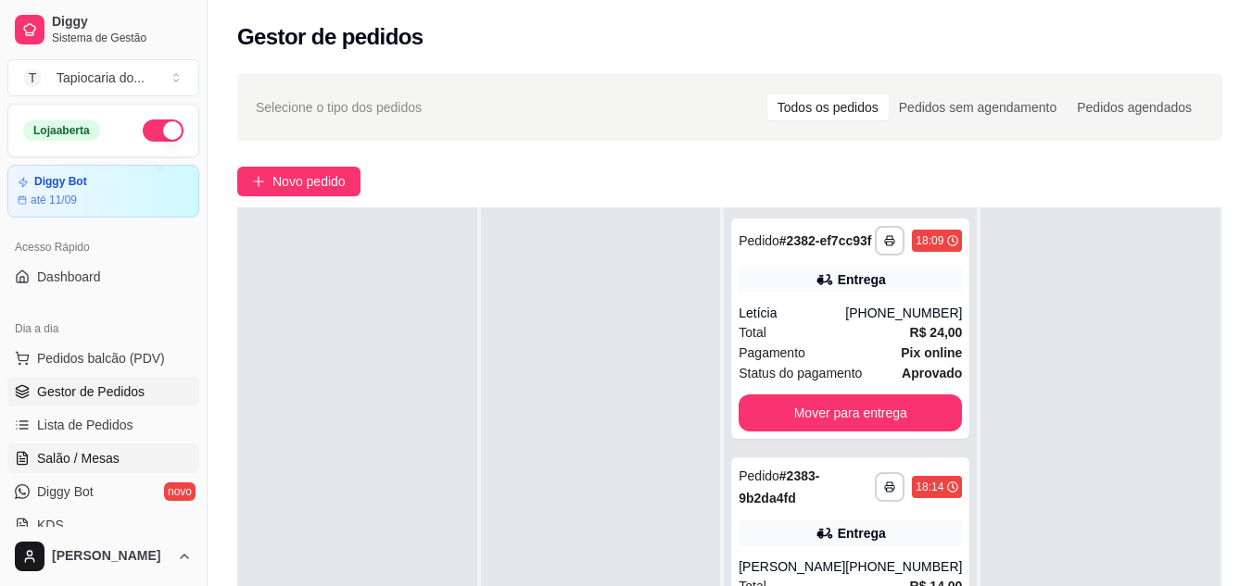
click at [104, 463] on span "Salão / Mesas" at bounding box center [78, 458] width 82 height 19
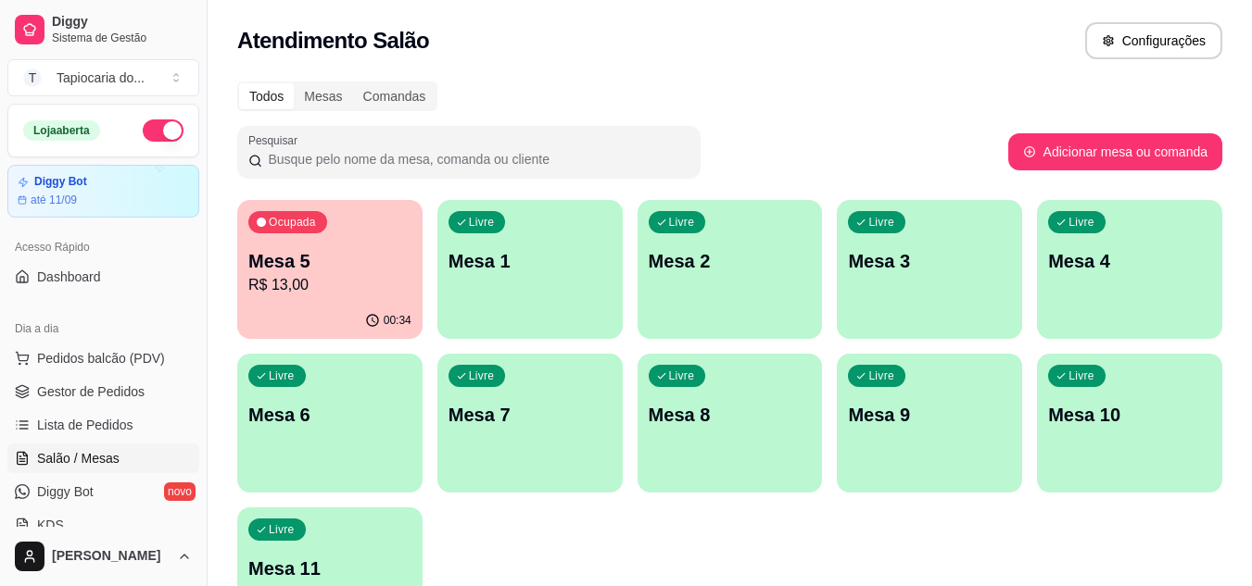
click at [578, 314] on div "Livre Mesa 1" at bounding box center [529, 258] width 185 height 117
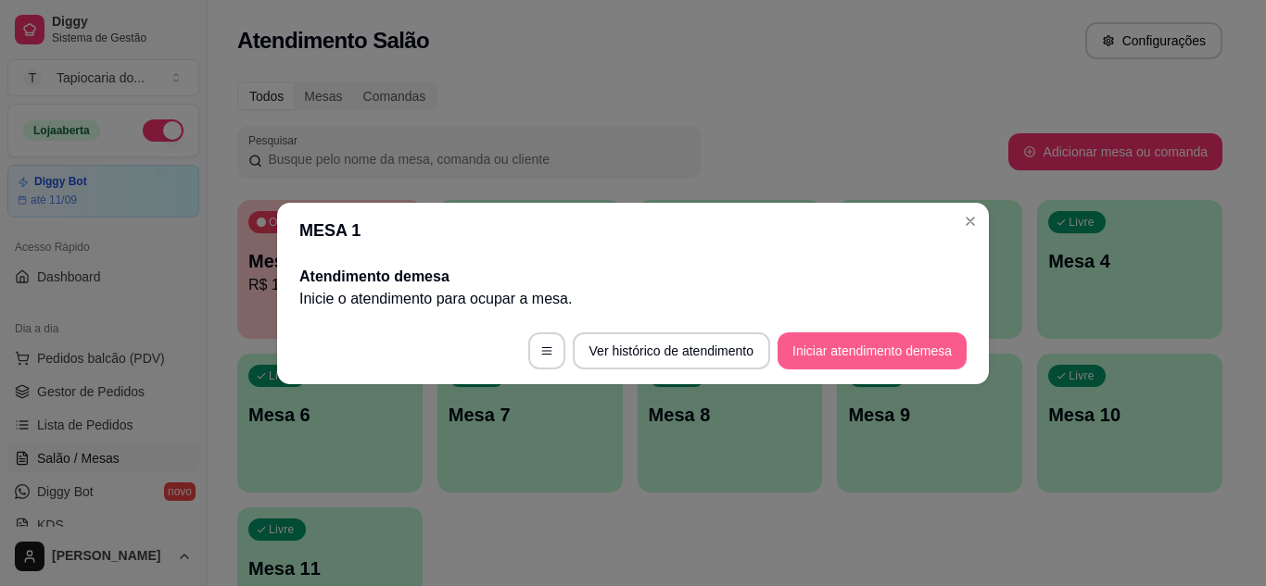
click at [804, 355] on button "Iniciar atendimento de mesa" at bounding box center [871, 351] width 189 height 37
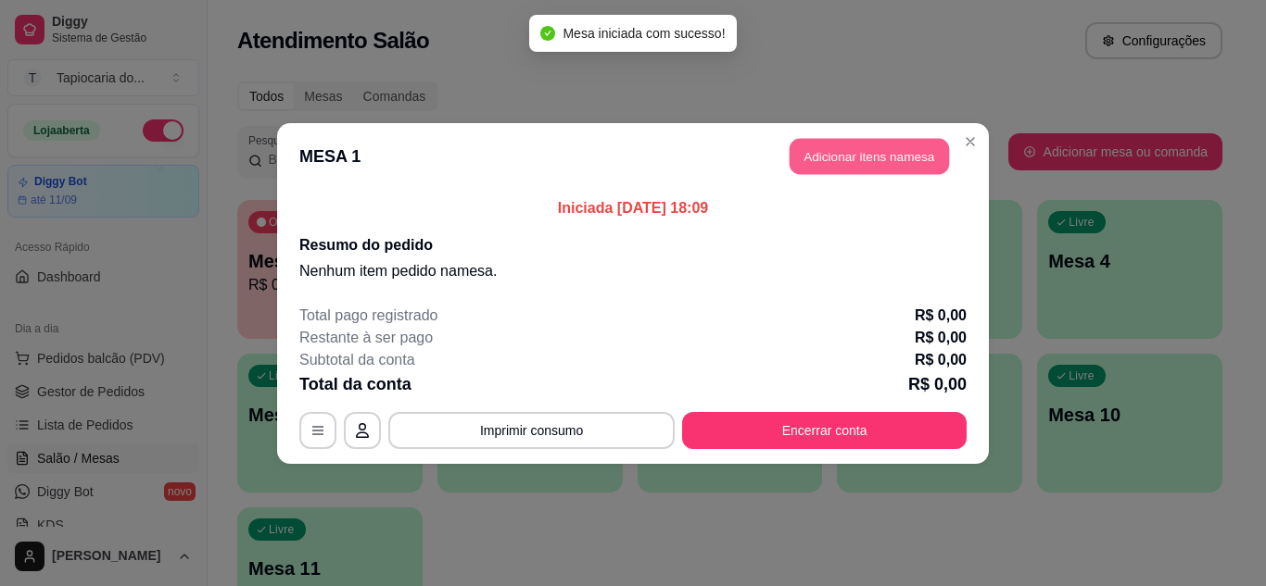
click at [811, 154] on button "Adicionar itens na mesa" at bounding box center [868, 156] width 159 height 36
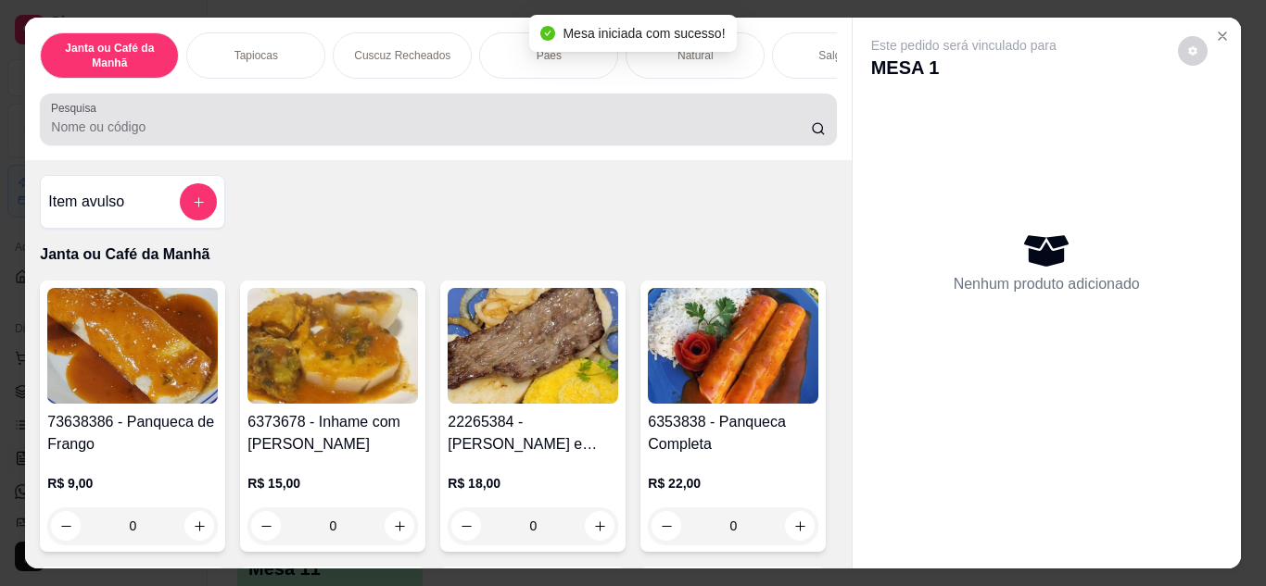
click at [557, 136] on input "Pesquisa" at bounding box center [431, 127] width 760 height 19
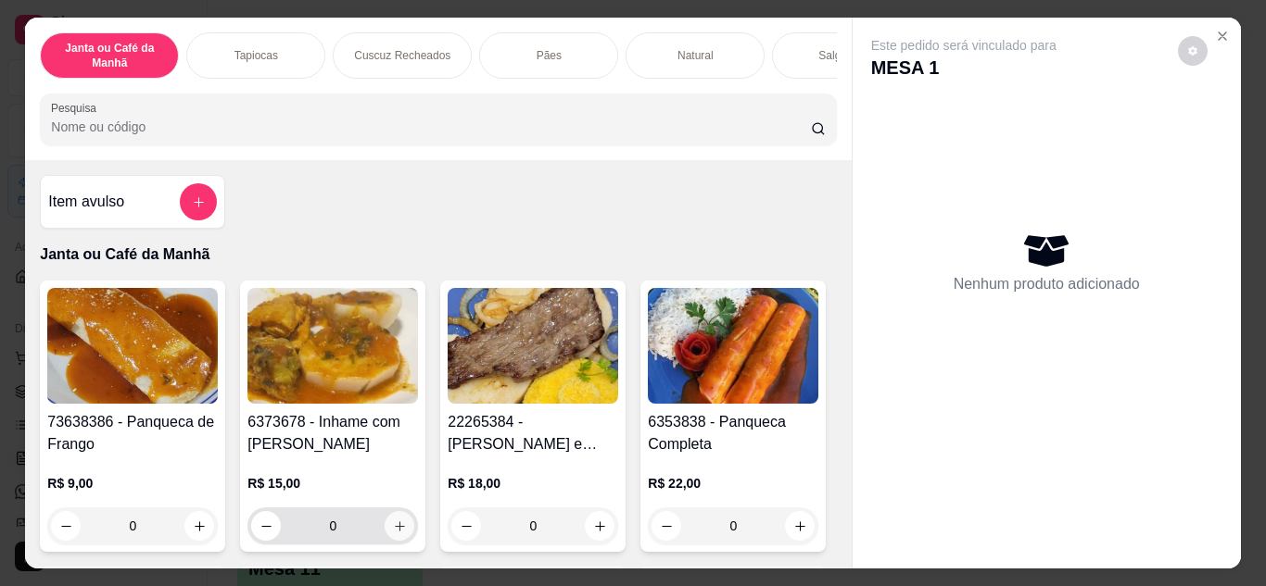
click at [393, 532] on icon "increase-product-quantity" at bounding box center [400, 527] width 14 height 14
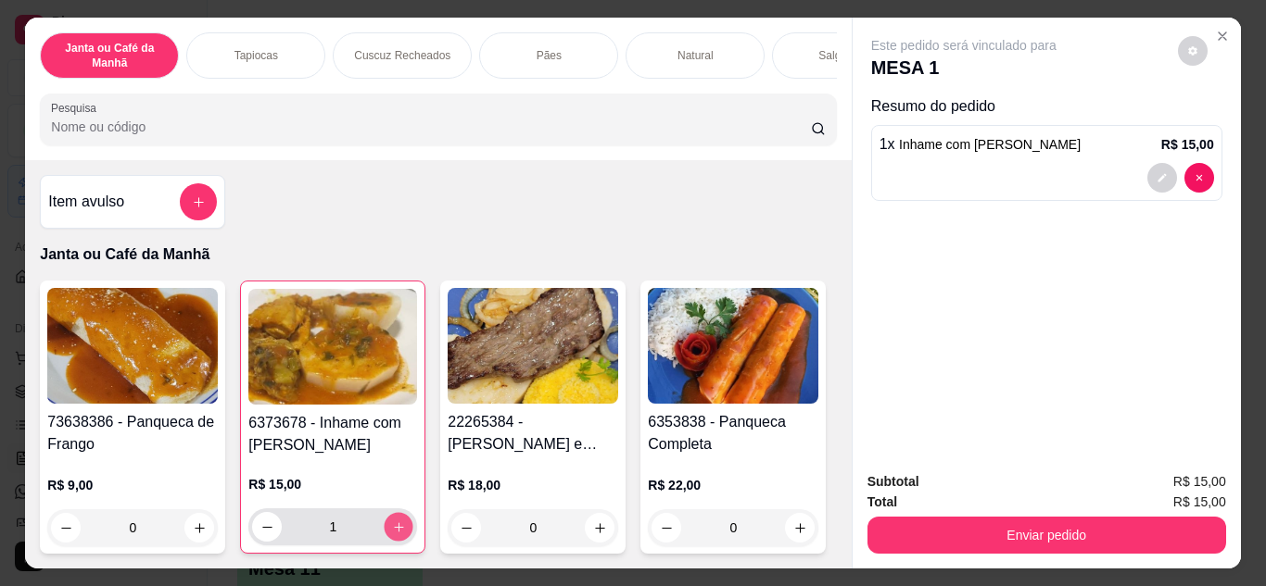
click at [392, 532] on icon "increase-product-quantity" at bounding box center [399, 528] width 14 height 14
type input "3"
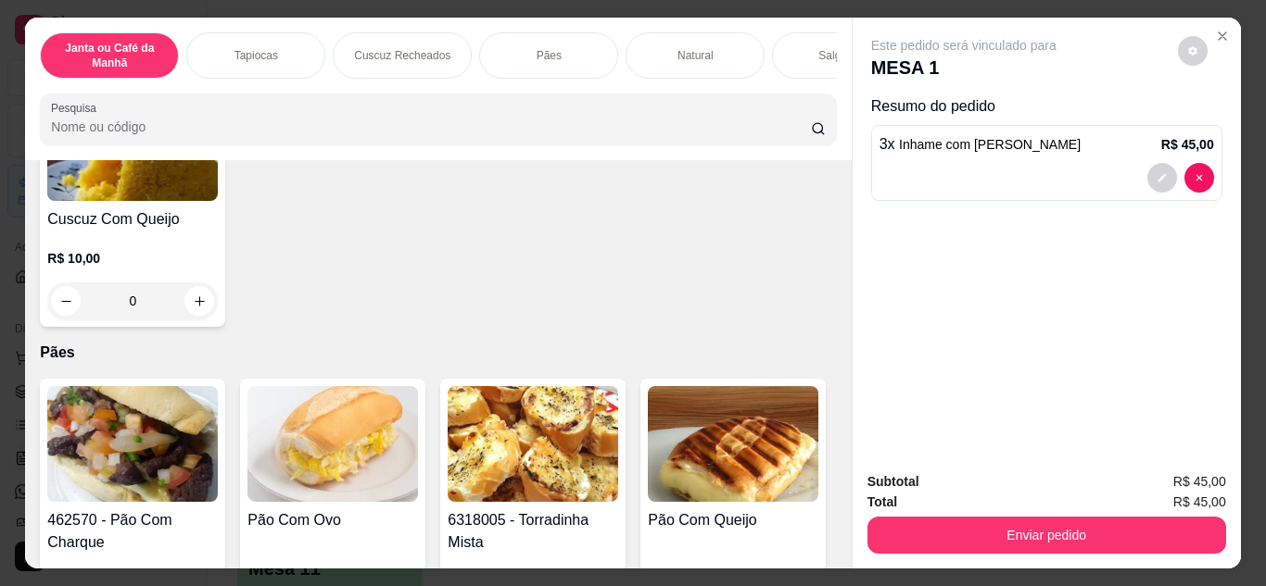
scroll to position [3613, 0]
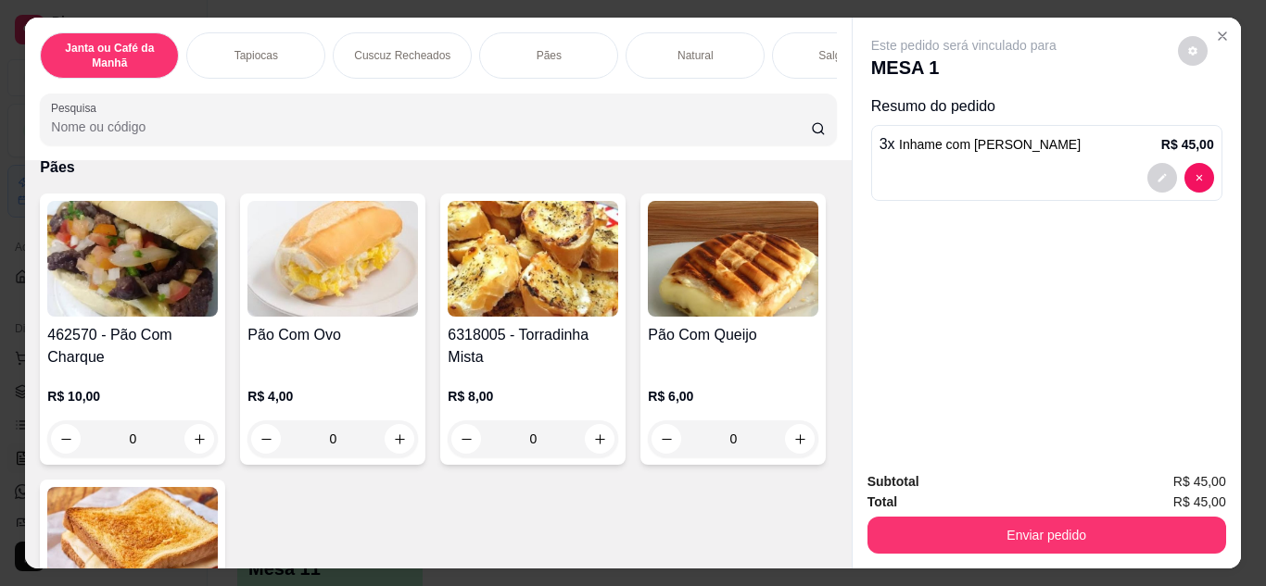
type input "1"
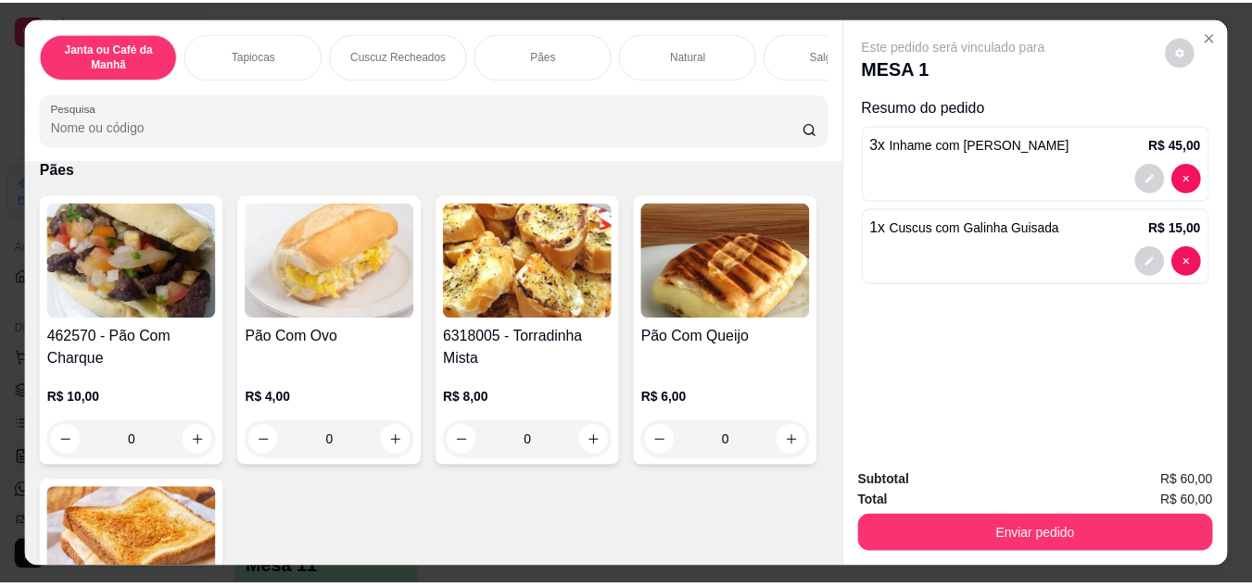
scroll to position [3614, 0]
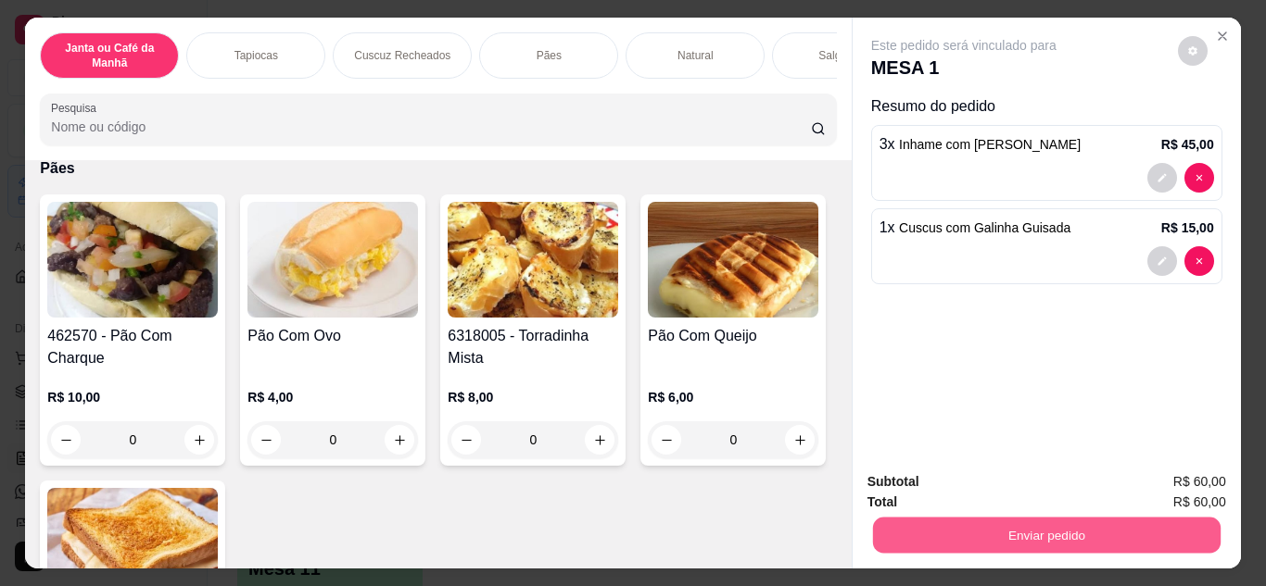
click at [1027, 528] on button "Enviar pedido" at bounding box center [1045, 536] width 347 height 36
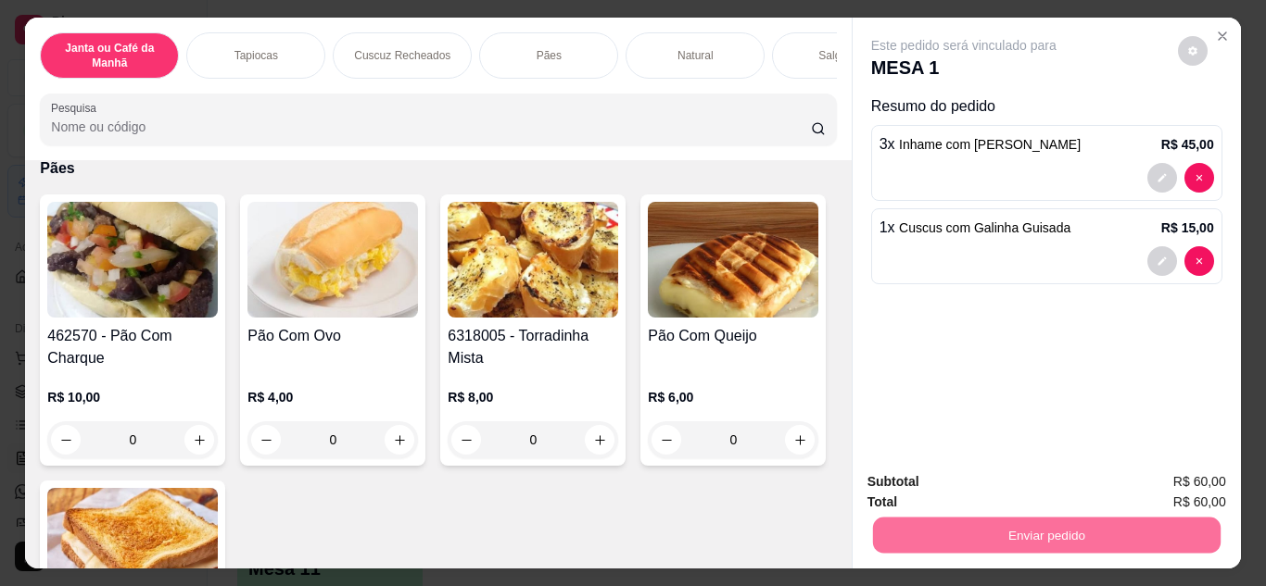
click at [1008, 492] on button "Não registrar e enviar pedido" at bounding box center [984, 483] width 187 height 34
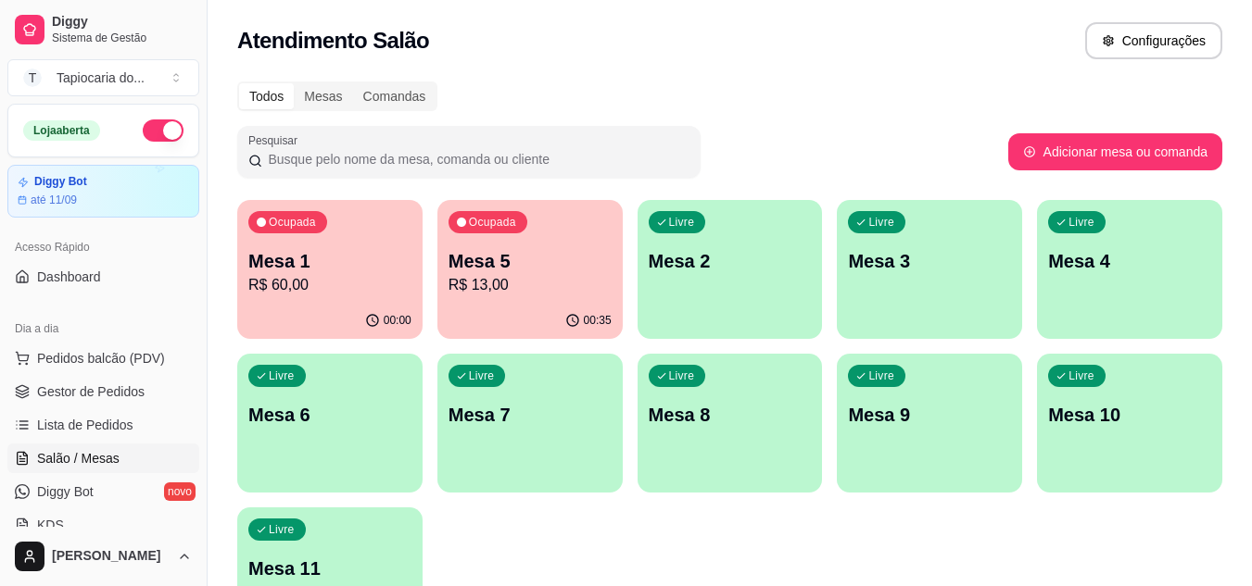
scroll to position [93, 0]
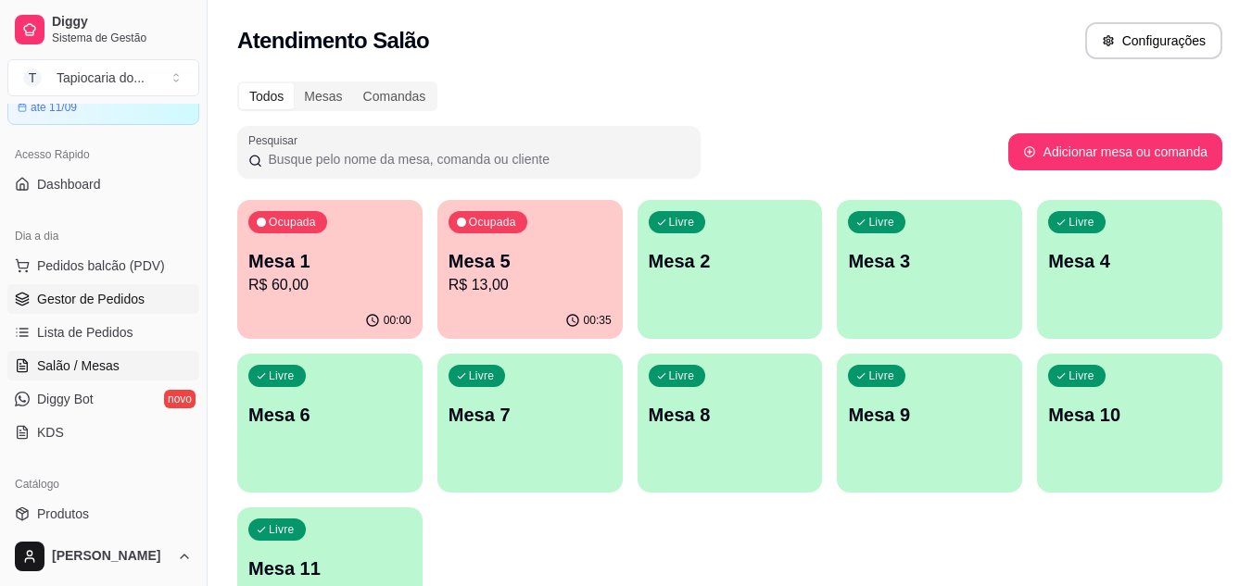
click at [106, 295] on span "Gestor de Pedidos" at bounding box center [90, 299] width 107 height 19
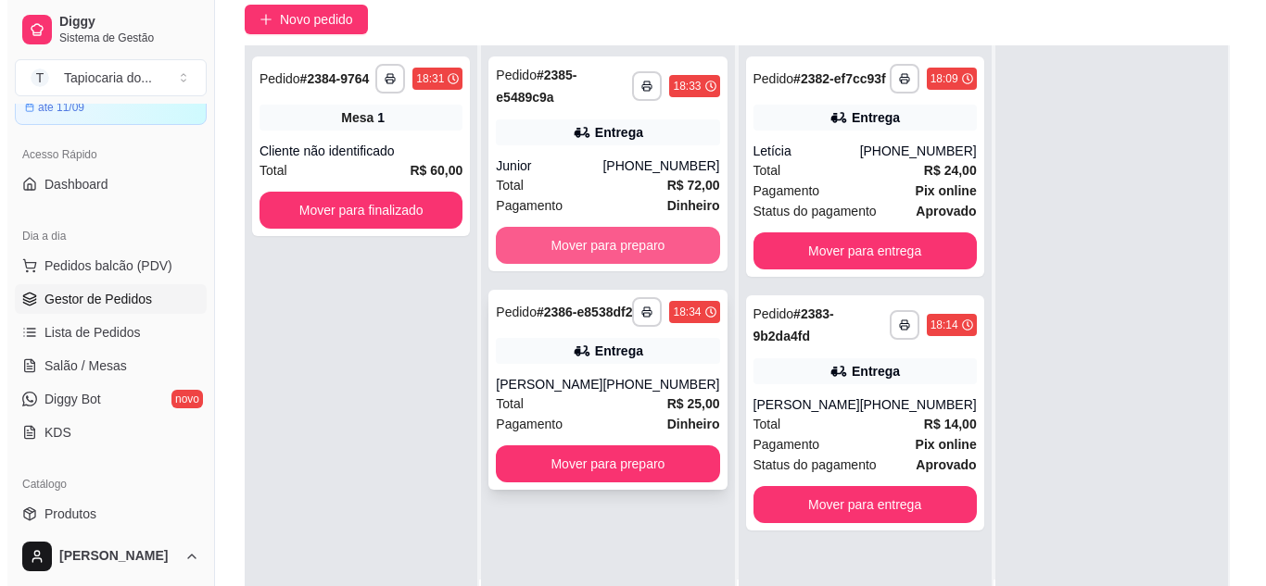
scroll to position [278, 0]
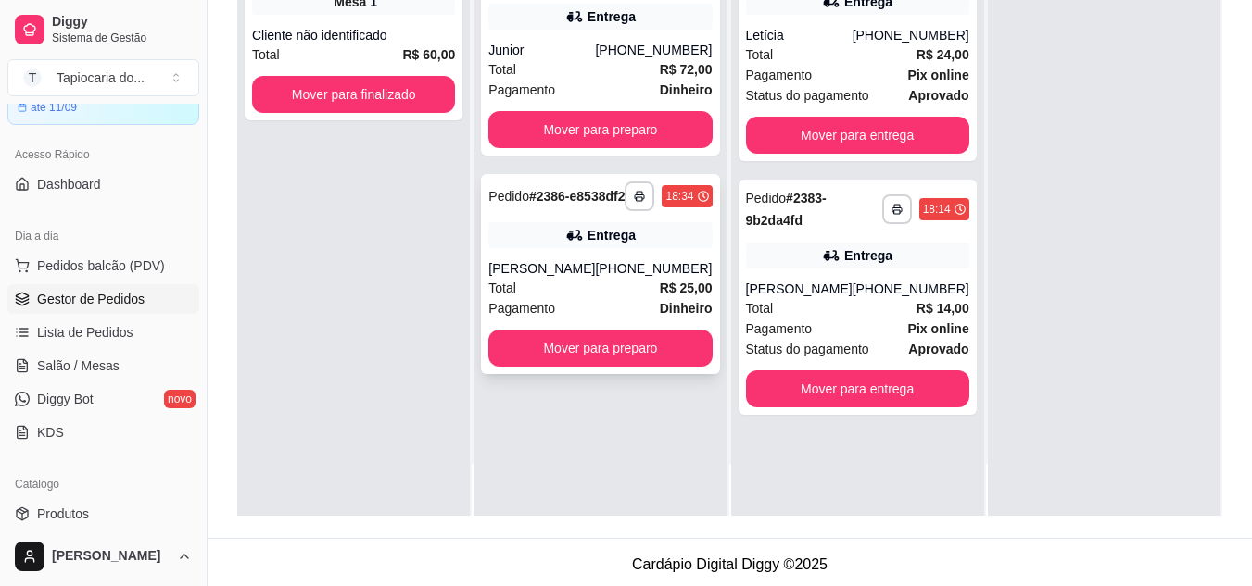
click at [594, 278] on div "[PERSON_NAME]" at bounding box center [541, 268] width 107 height 19
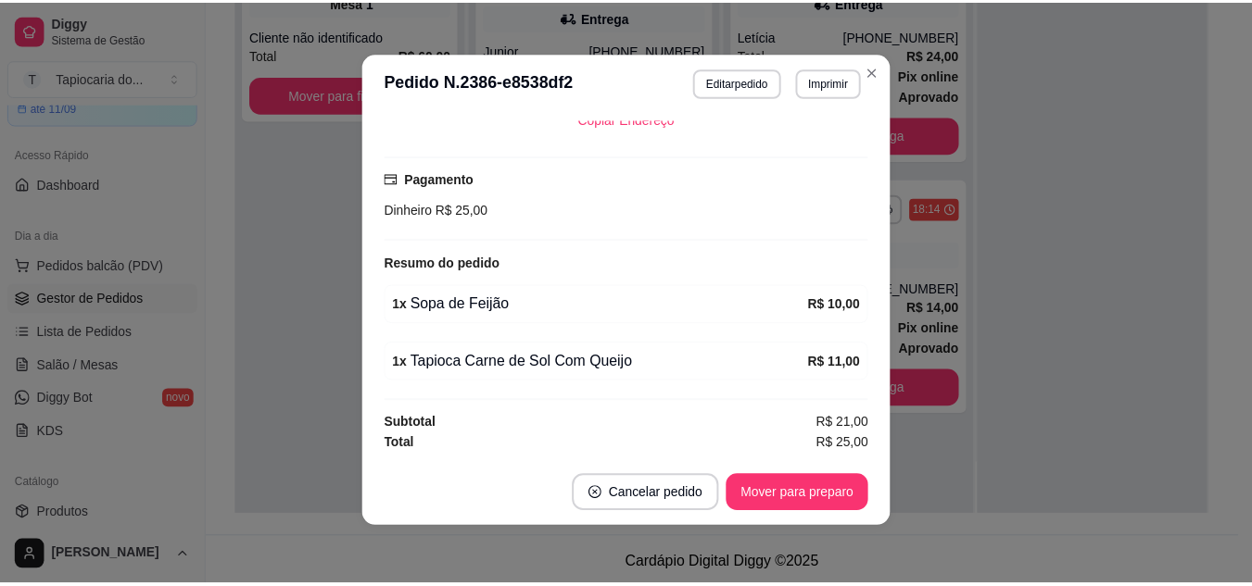
scroll to position [4, 0]
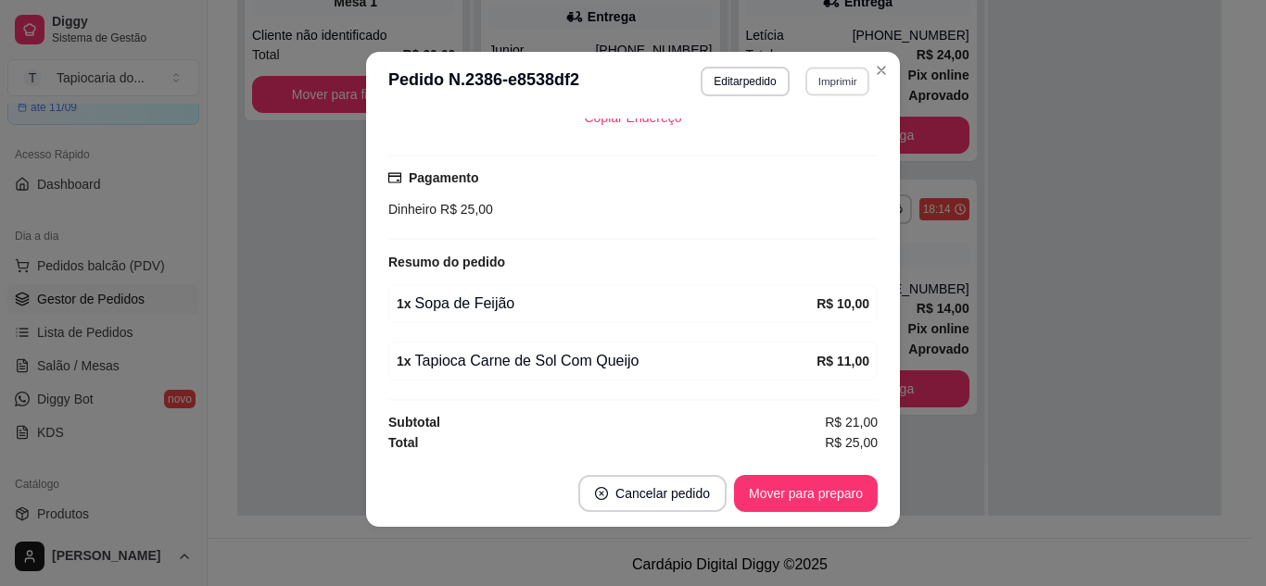
click at [826, 86] on button "Imprimir" at bounding box center [837, 81] width 64 height 29
click at [773, 155] on button "Impressora" at bounding box center [798, 146] width 130 height 29
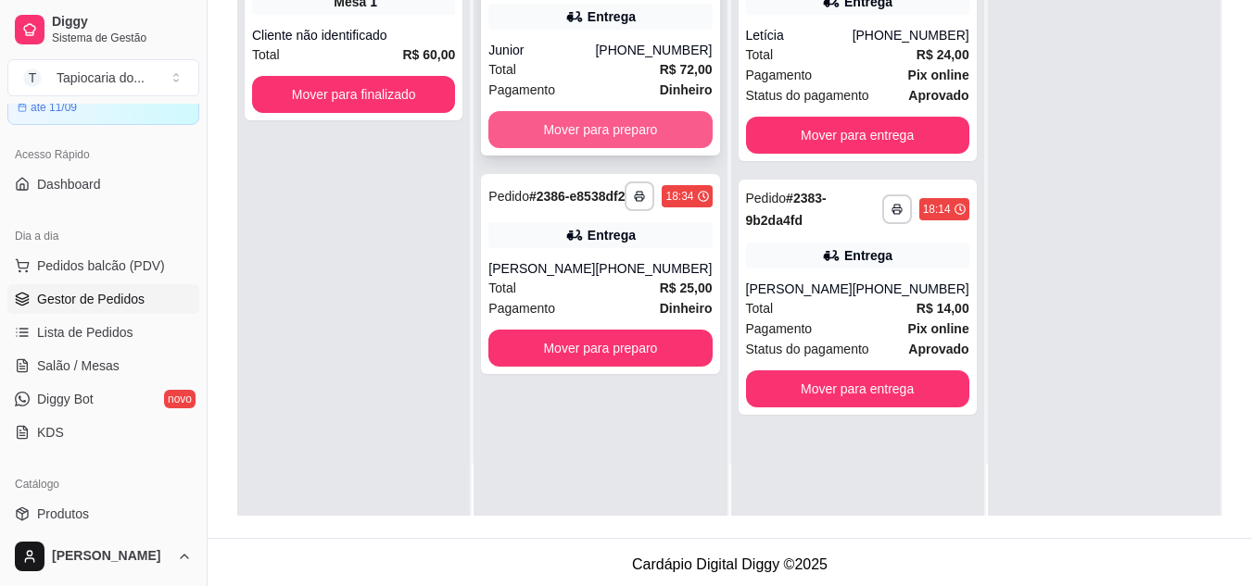
click at [589, 127] on button "Mover para preparo" at bounding box center [599, 129] width 223 height 37
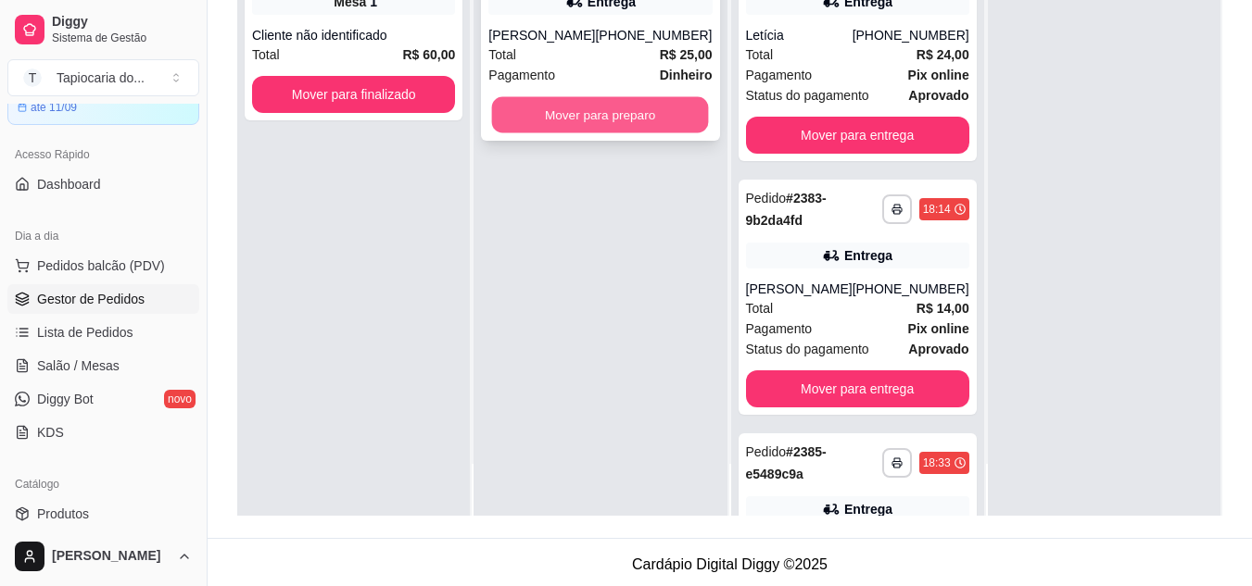
click at [592, 122] on button "Mover para preparo" at bounding box center [600, 115] width 217 height 36
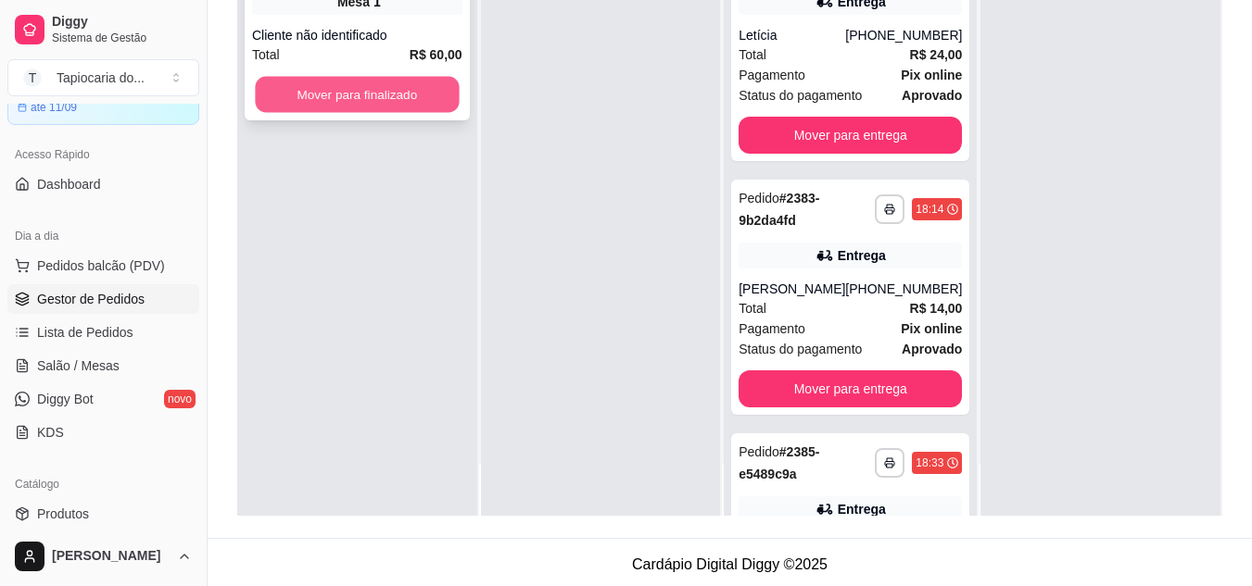
click at [397, 95] on button "Mover para finalizado" at bounding box center [357, 95] width 204 height 36
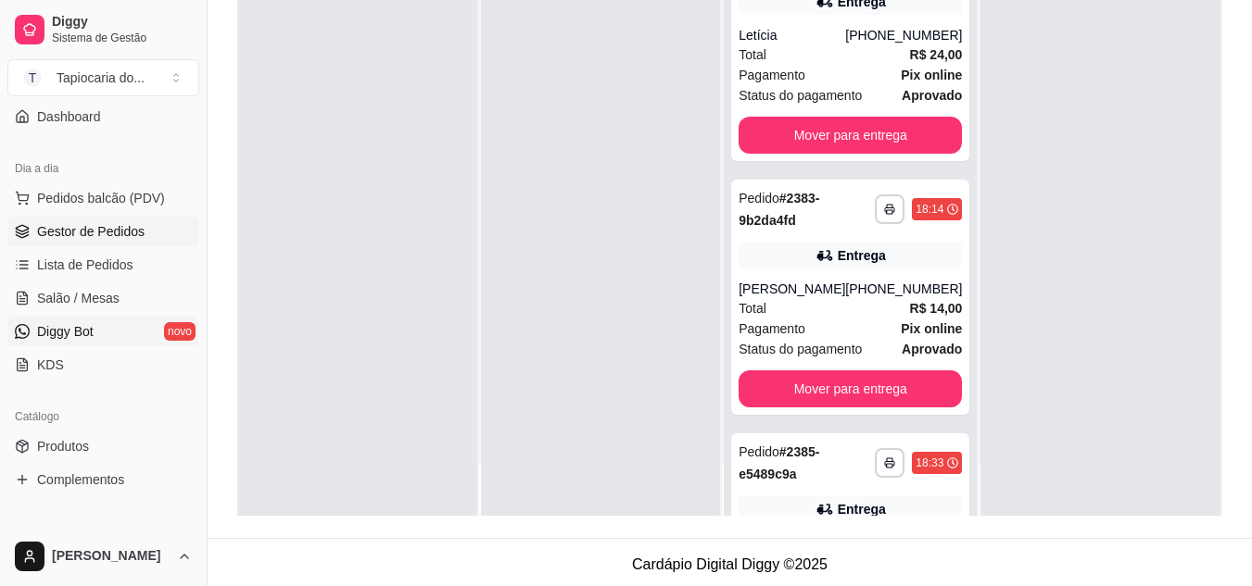
scroll to position [185, 0]
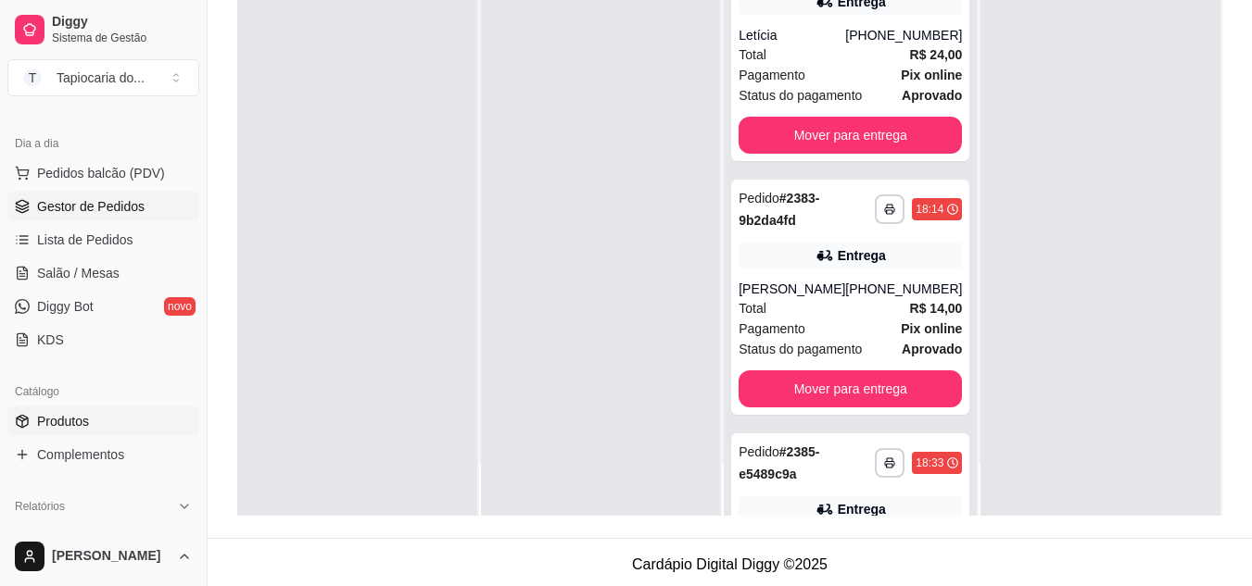
click at [69, 415] on span "Produtos" at bounding box center [63, 421] width 52 height 19
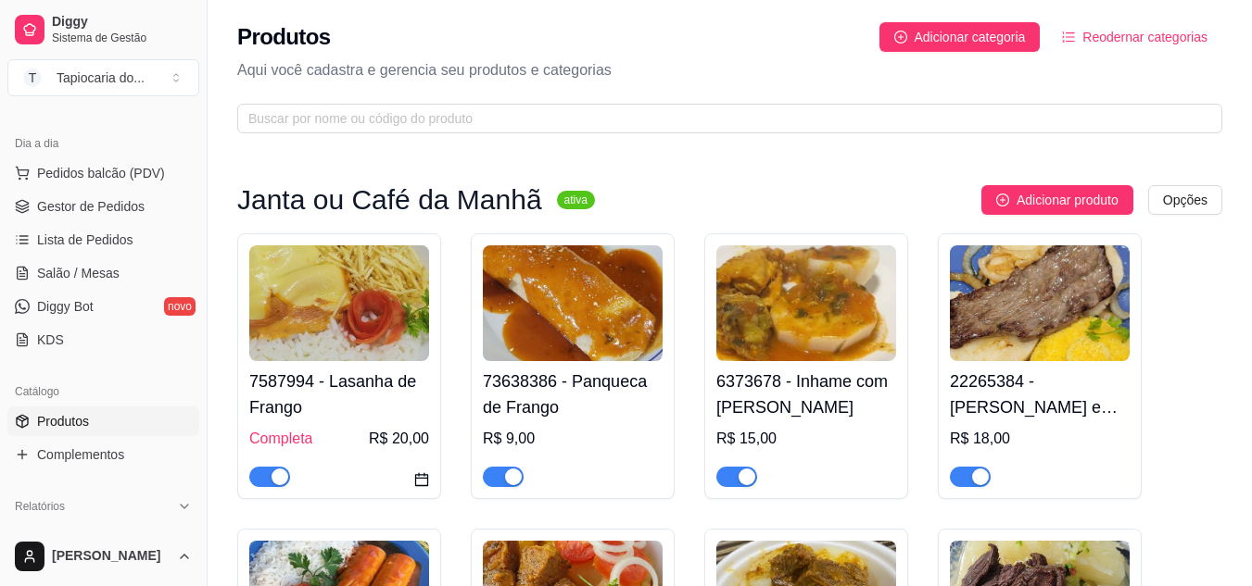
click at [275, 469] on span "button" at bounding box center [269, 477] width 41 height 20
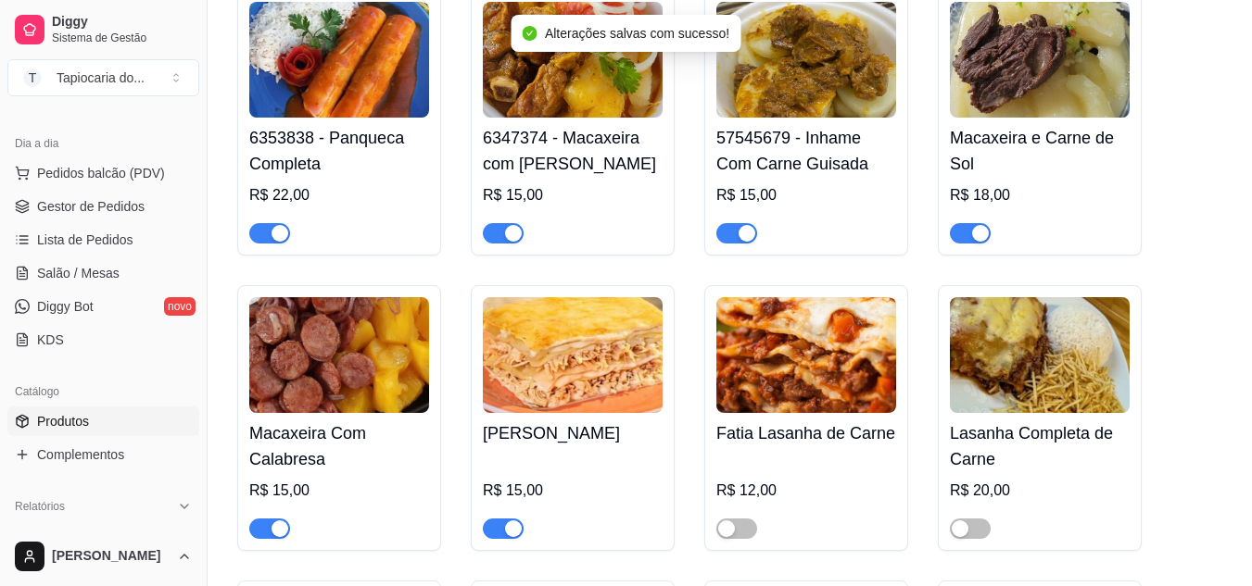
scroll to position [556, 0]
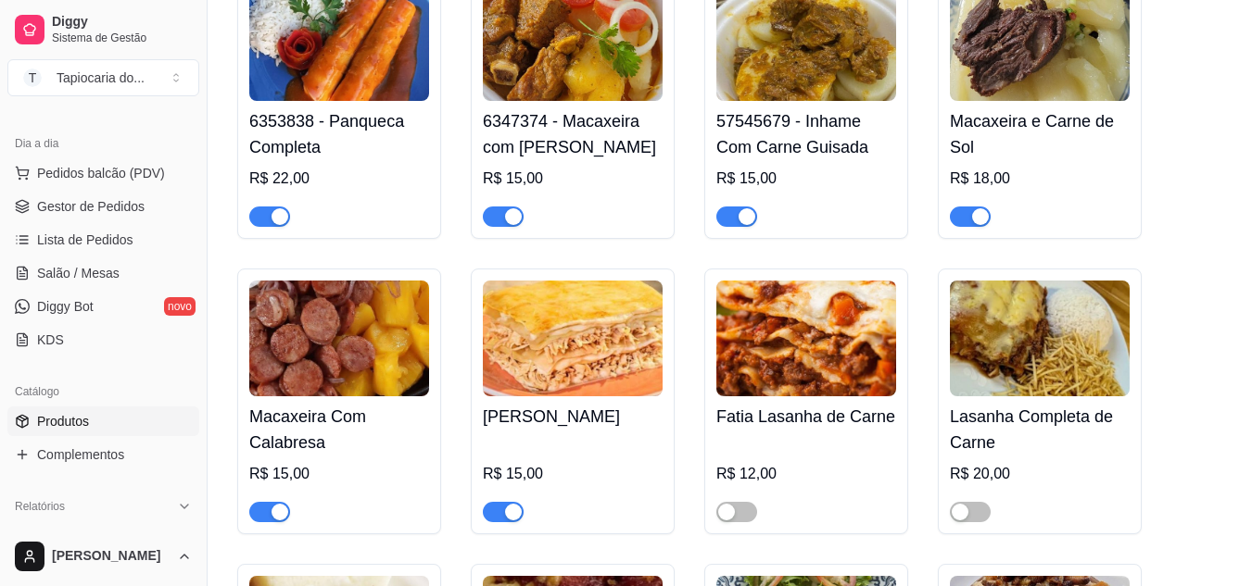
click at [514, 515] on div "button" at bounding box center [513, 512] width 17 height 17
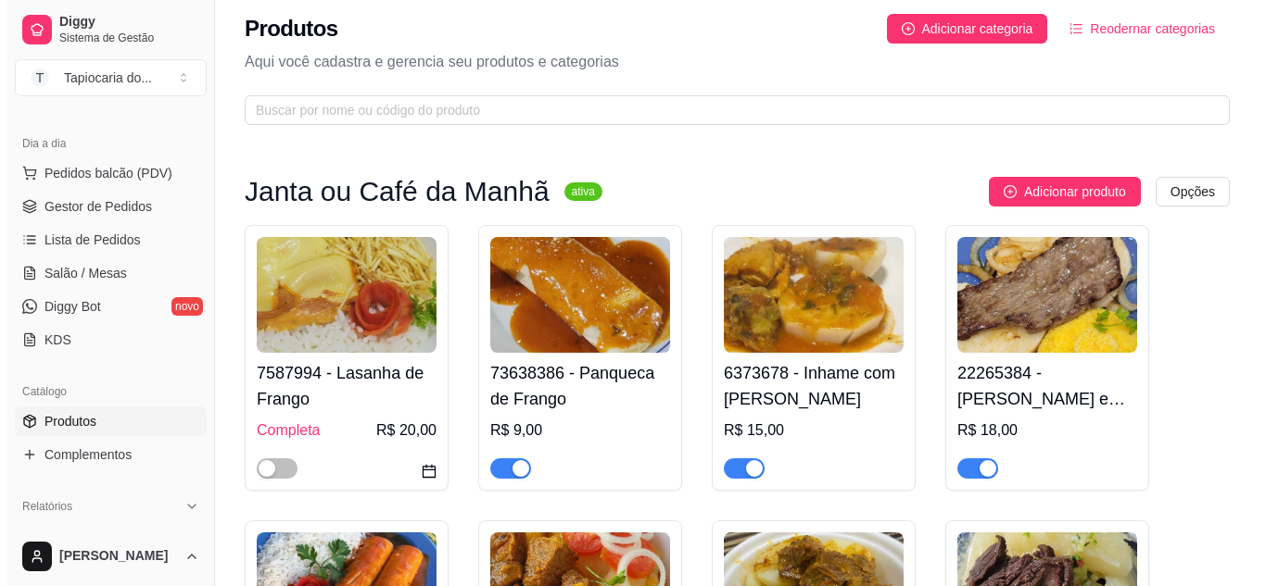
scroll to position [0, 0]
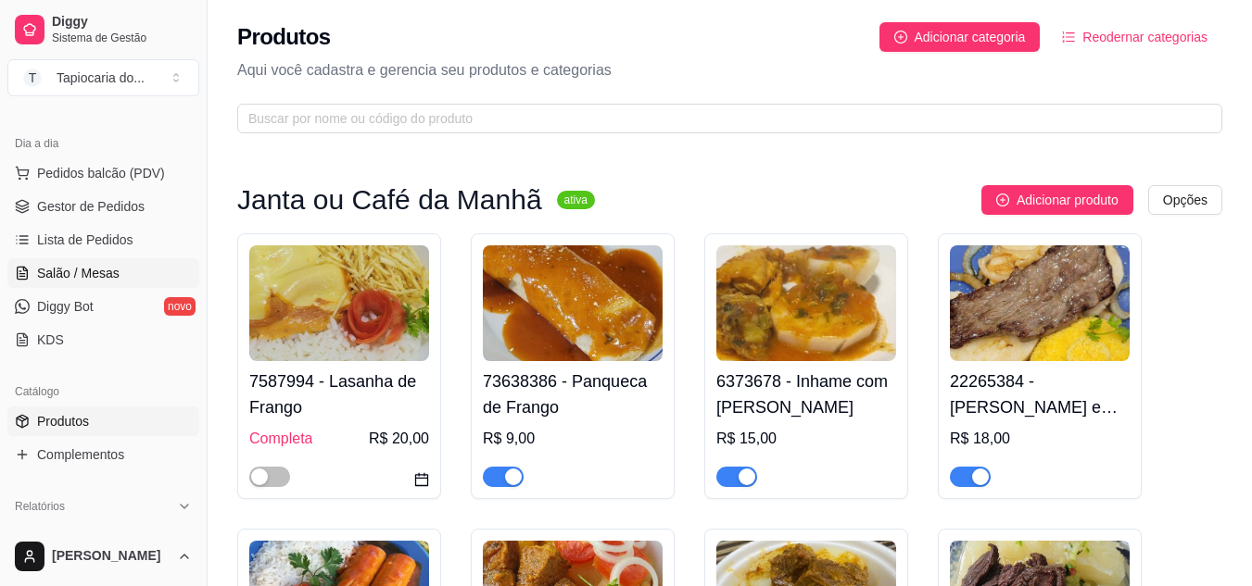
click at [102, 271] on span "Salão / Mesas" at bounding box center [78, 273] width 82 height 19
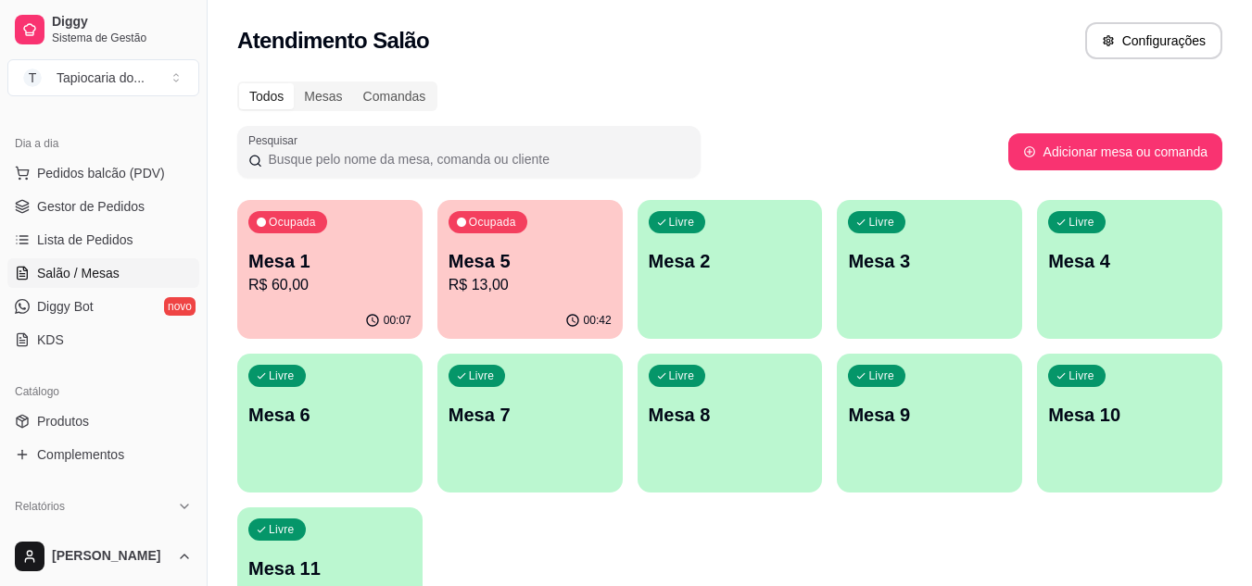
click at [362, 278] on p "R$ 60,00" at bounding box center [329, 285] width 163 height 22
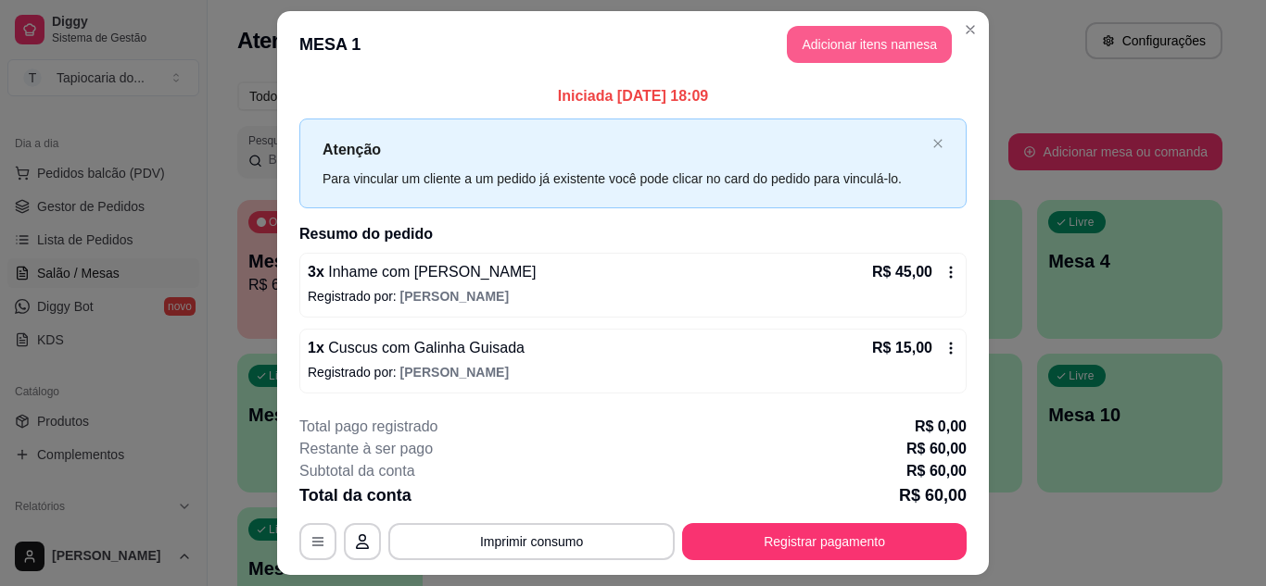
click at [802, 47] on button "Adicionar itens na mesa" at bounding box center [869, 44] width 165 height 37
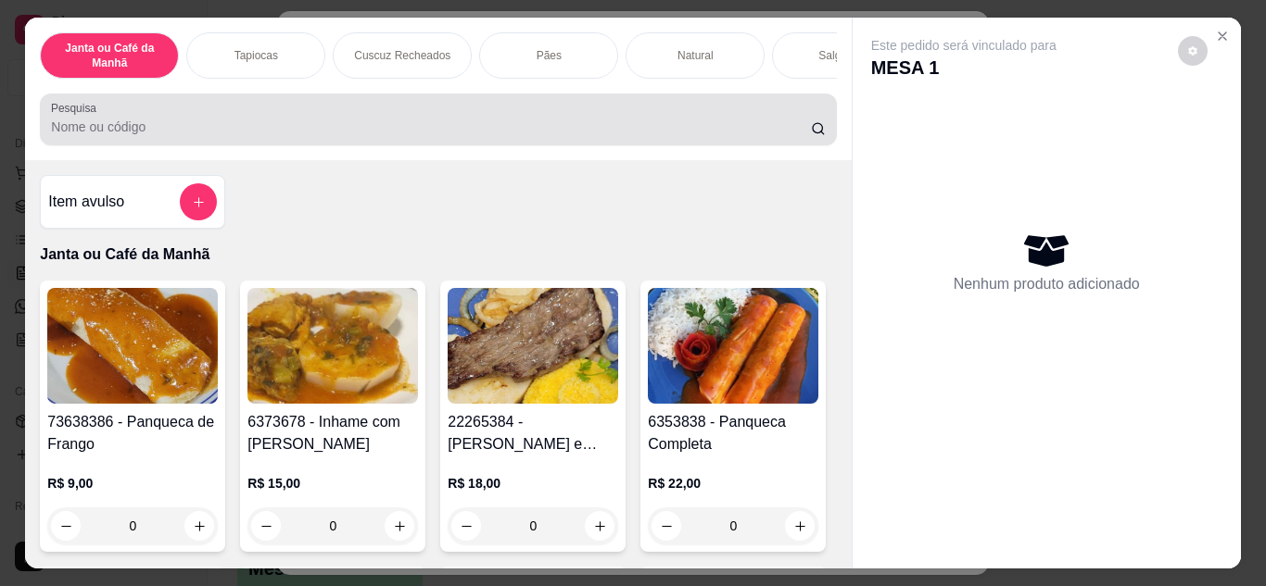
click at [617, 116] on div at bounding box center [438, 119] width 774 height 37
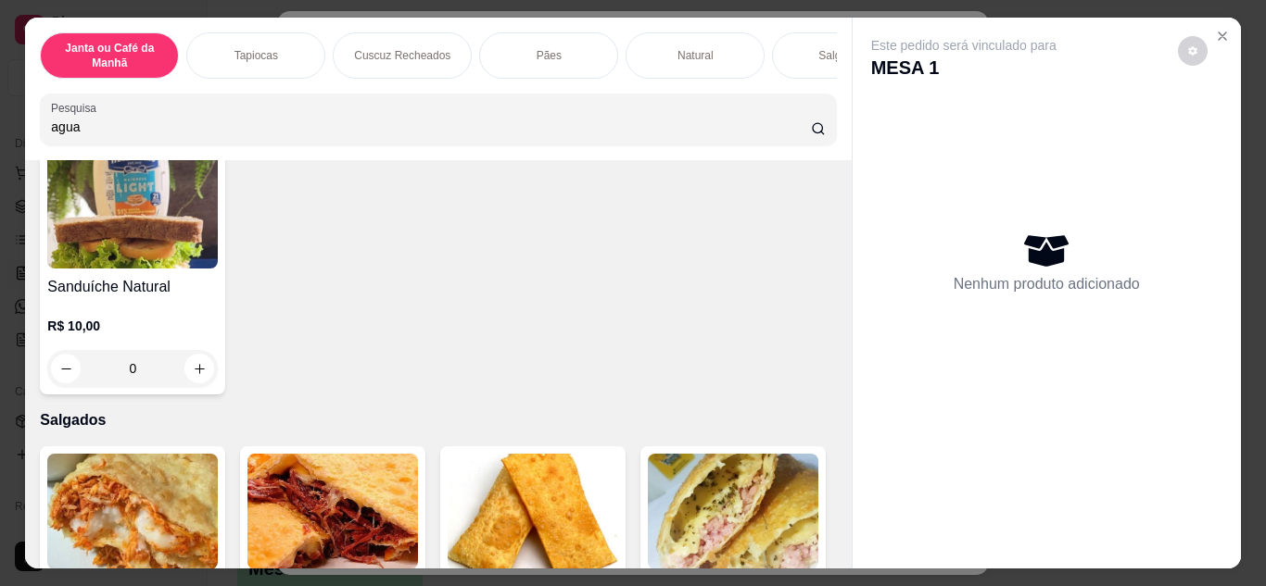
scroll to position [4262, 0]
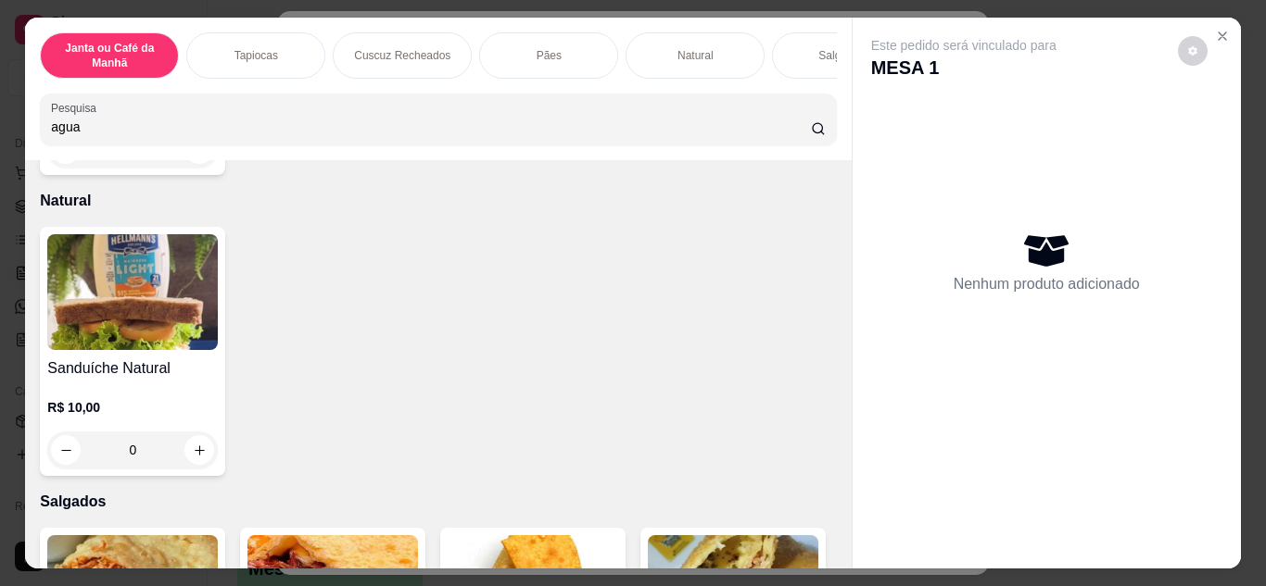
click at [521, 130] on input "agua" at bounding box center [431, 127] width 760 height 19
type input "a"
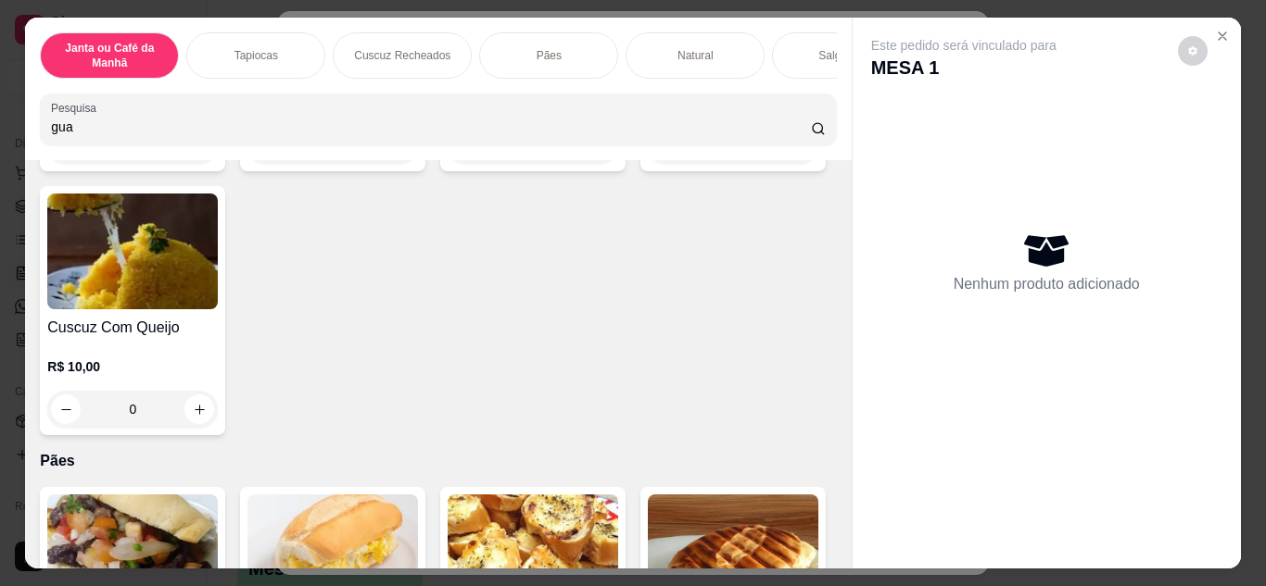
scroll to position [2900, 0]
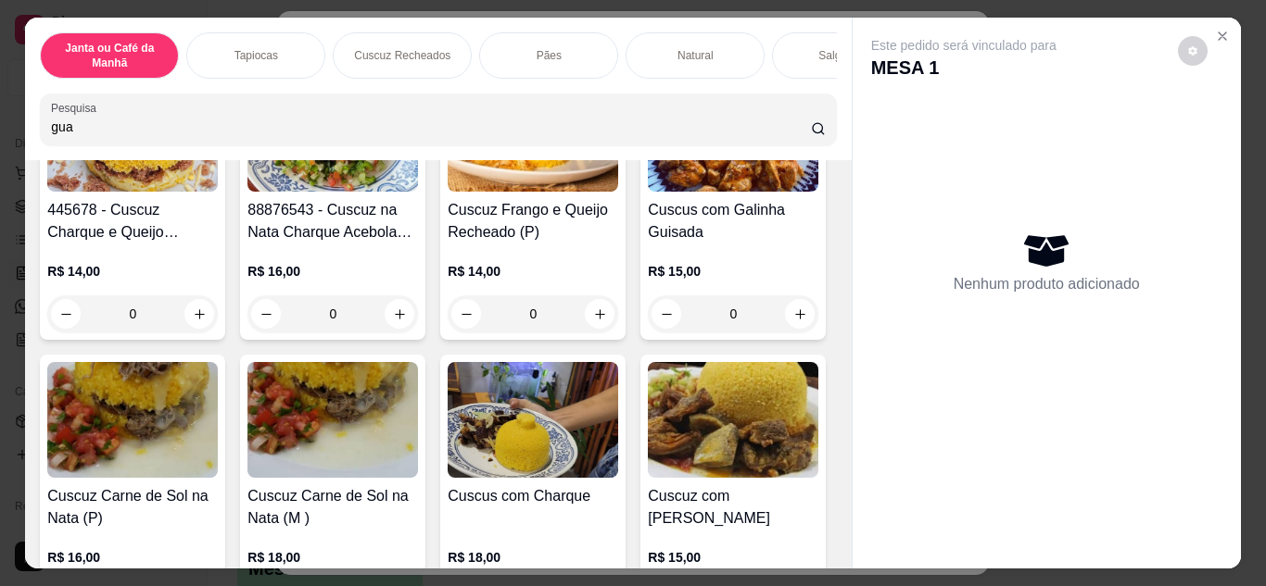
type input "gua"
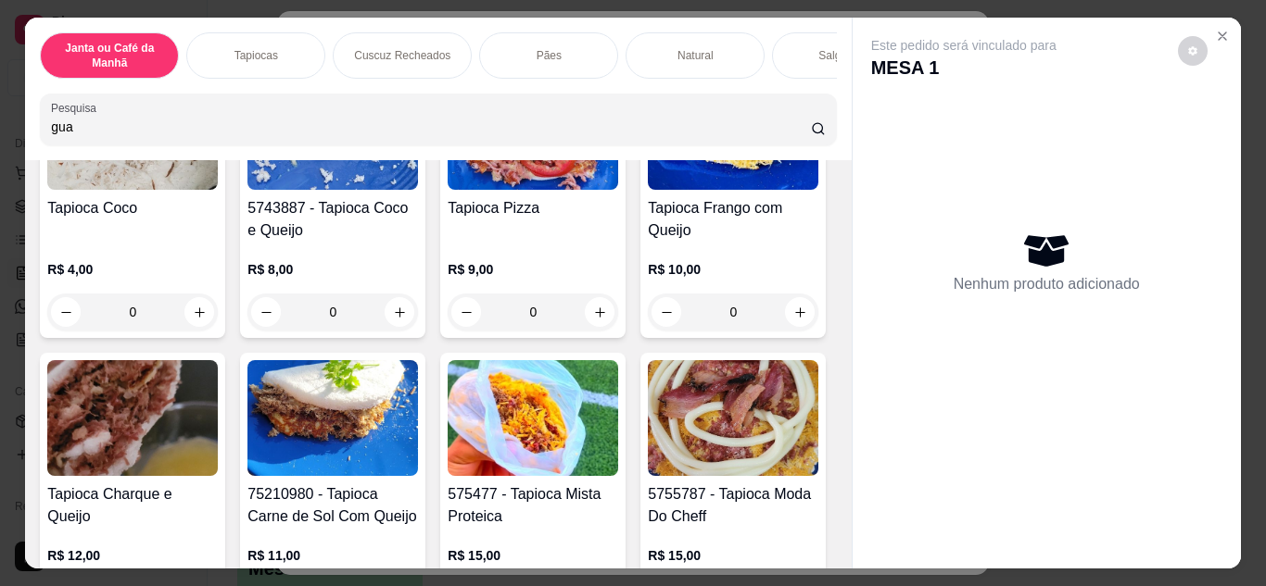
scroll to position [0, 0]
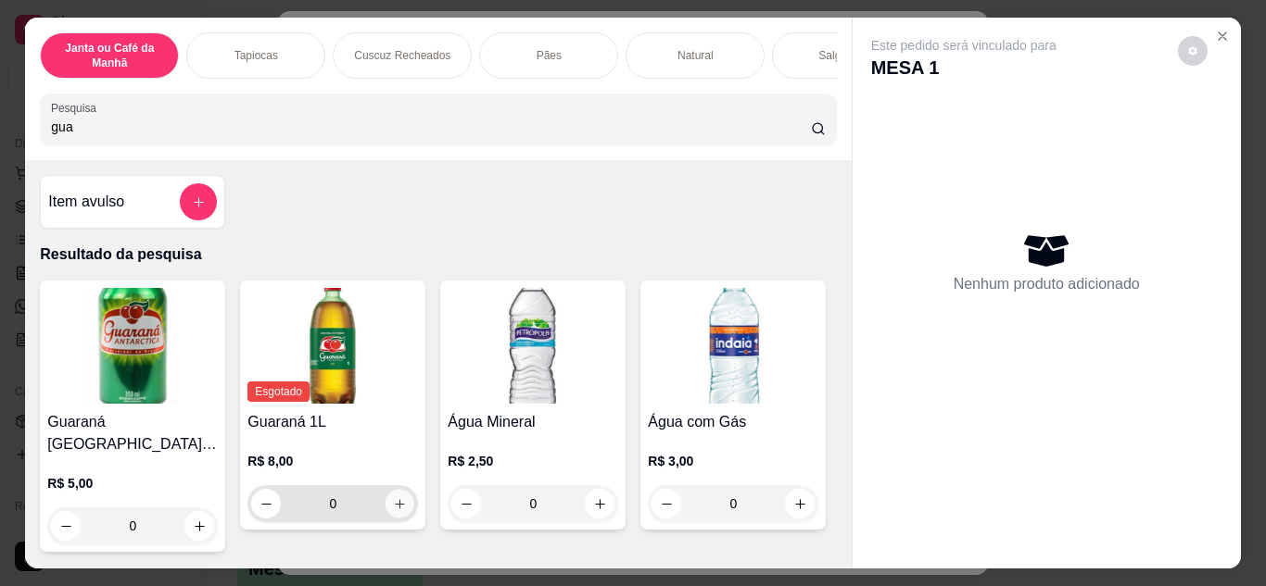
click at [393, 518] on button "increase-product-quantity" at bounding box center [399, 503] width 29 height 29
click at [200, 199] on button "add-separate-item" at bounding box center [198, 201] width 37 height 37
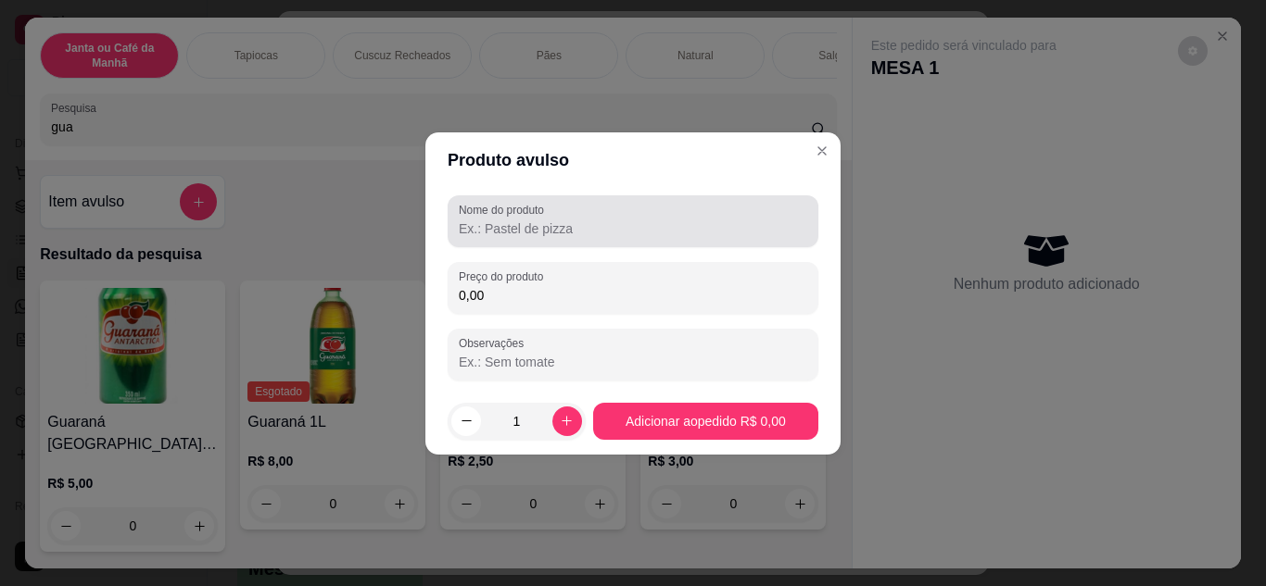
click at [597, 239] on div "Nome do produto" at bounding box center [632, 221] width 371 height 52
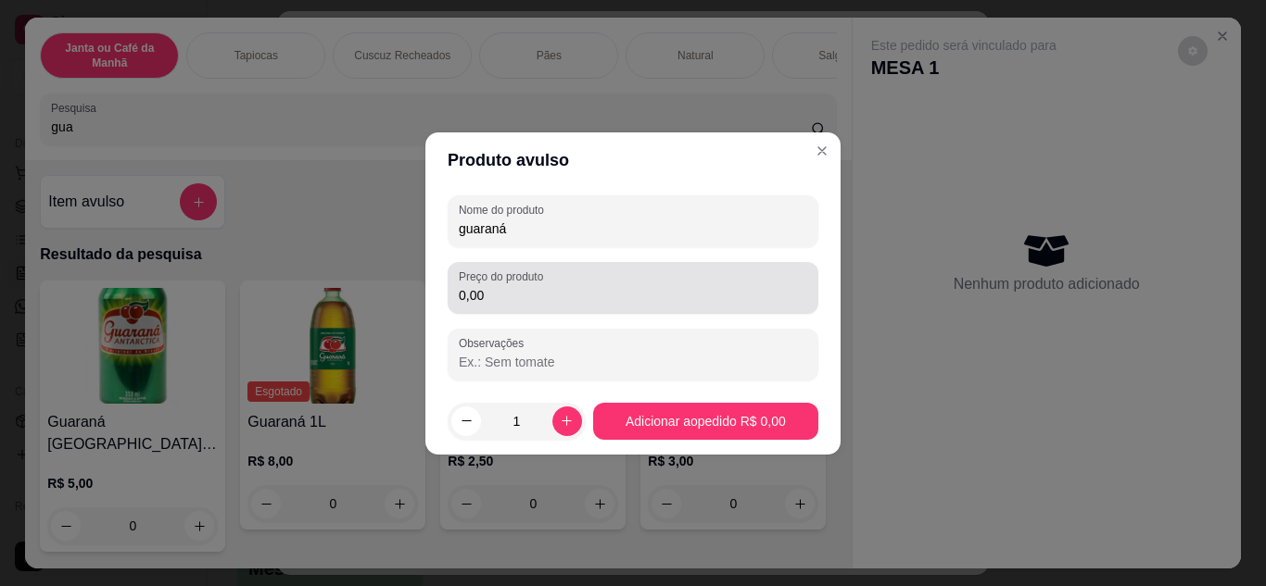
type input "guaraná"
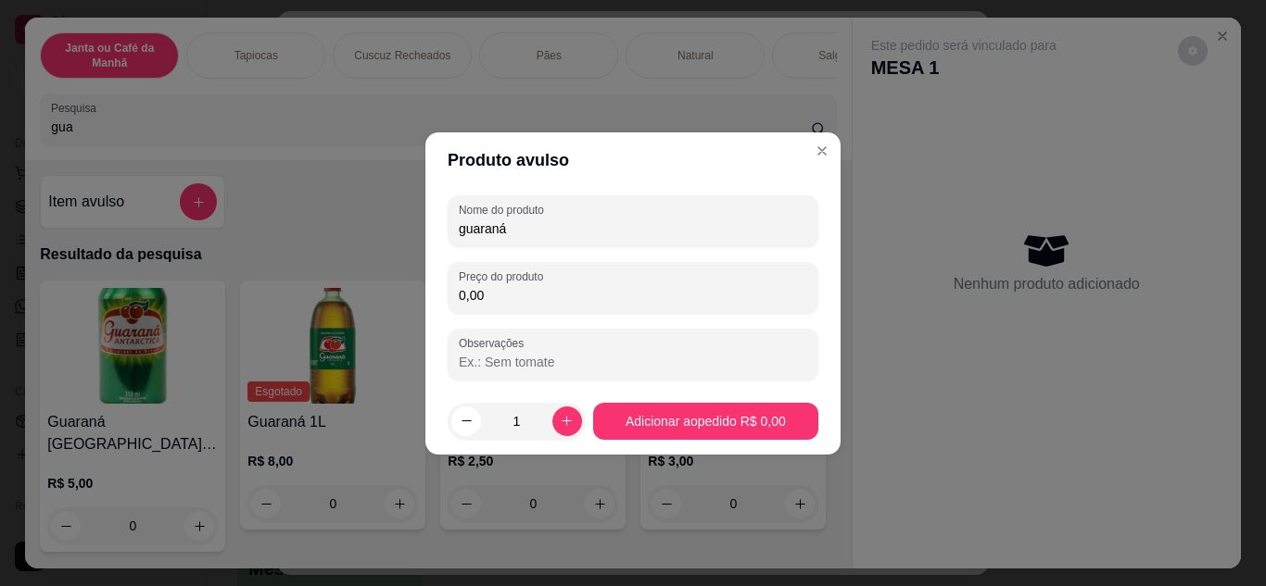
click at [598, 300] on input "0,00" at bounding box center [633, 295] width 348 height 19
type input "8,00"
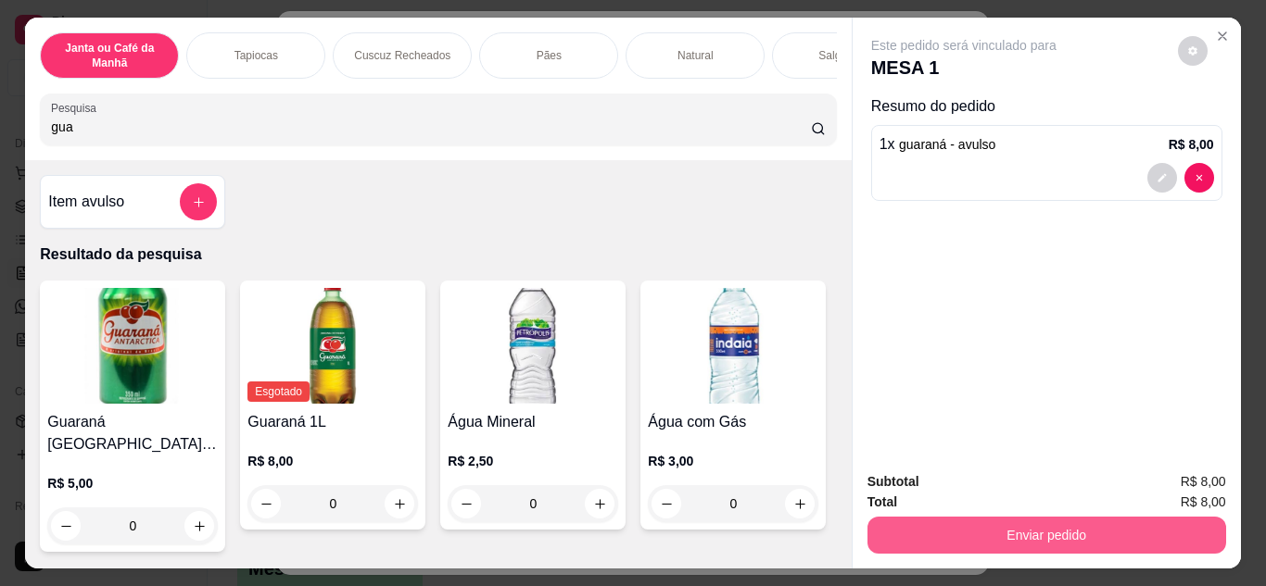
click at [985, 527] on button "Enviar pedido" at bounding box center [1046, 535] width 359 height 37
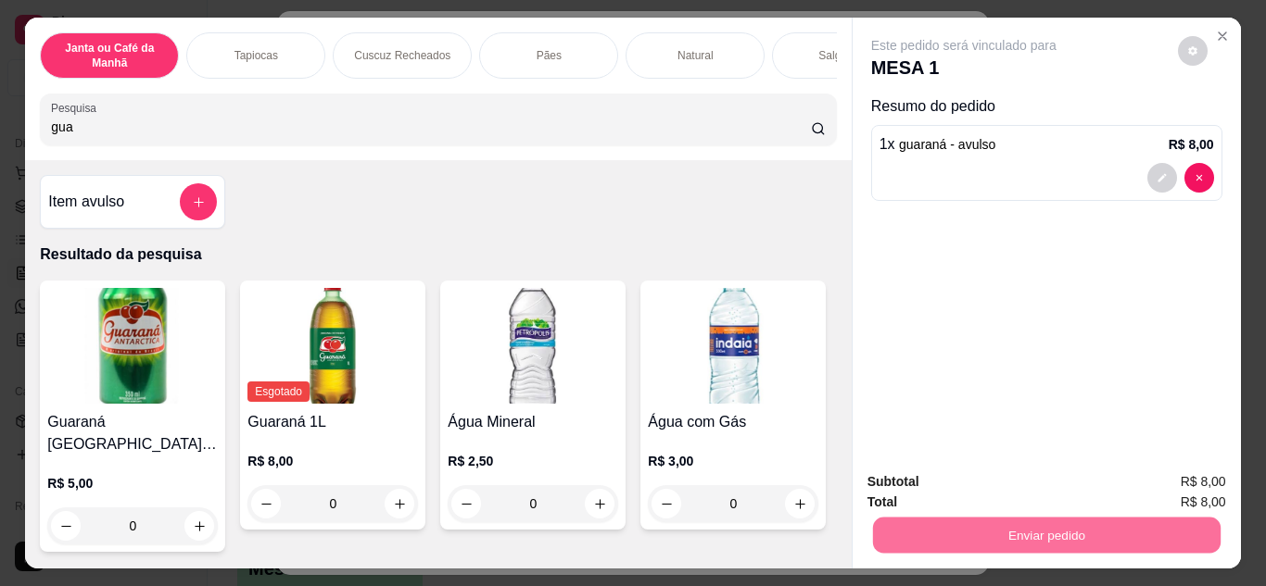
click at [986, 485] on button "Não registrar e enviar pedido" at bounding box center [984, 482] width 193 height 35
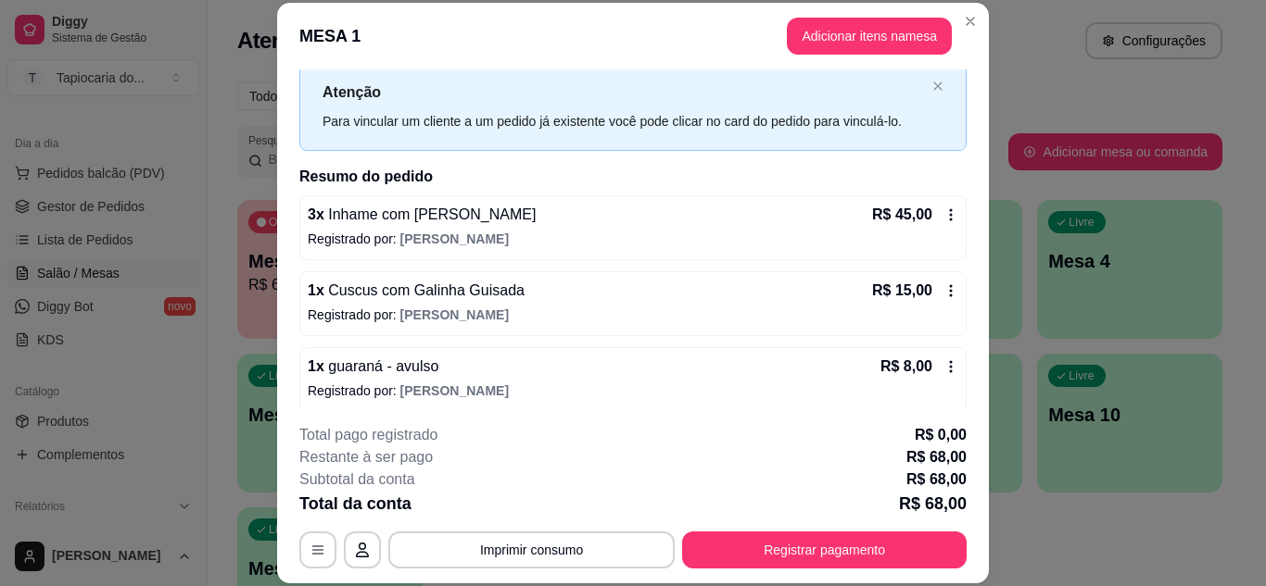
scroll to position [59, 0]
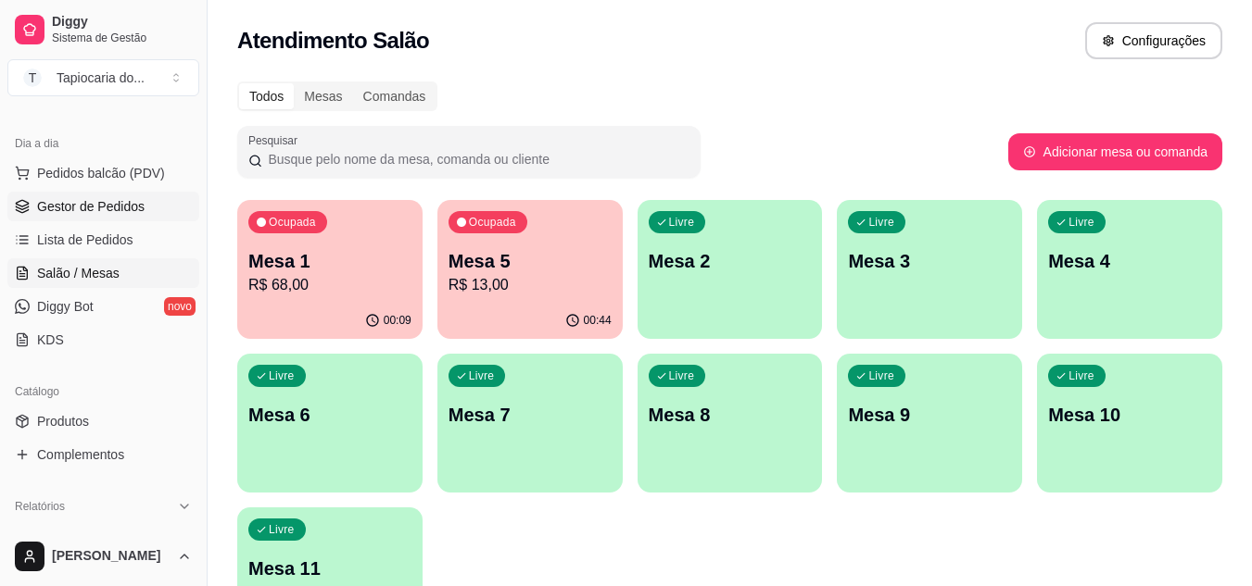
click at [100, 207] on span "Gestor de Pedidos" at bounding box center [90, 206] width 107 height 19
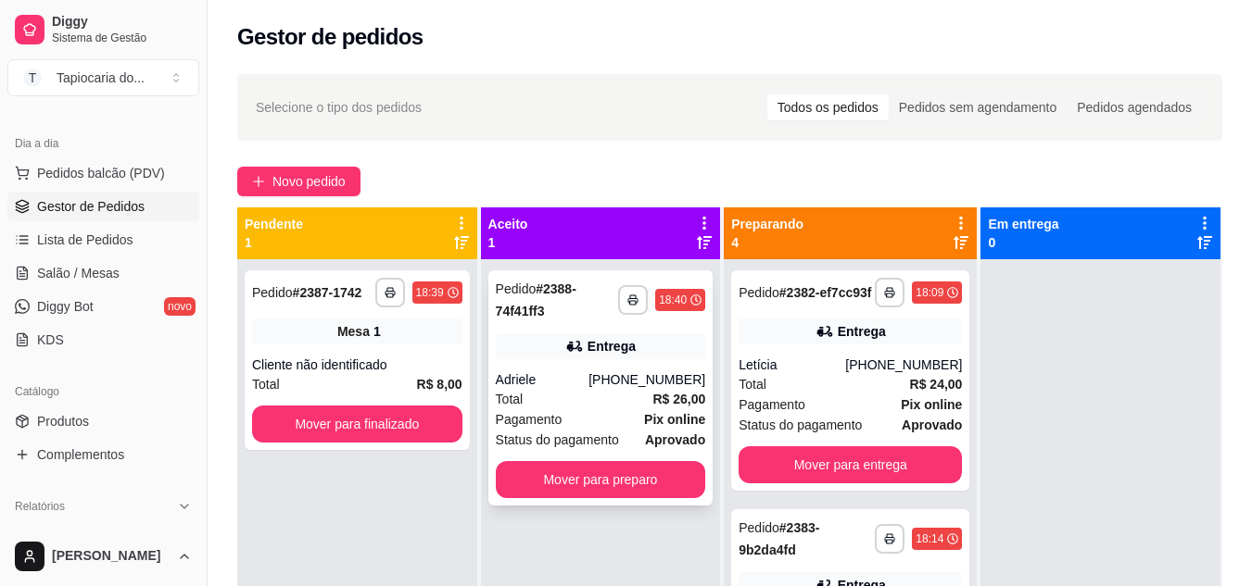
click at [589, 395] on div "Total R$ 26,00" at bounding box center [601, 399] width 210 height 20
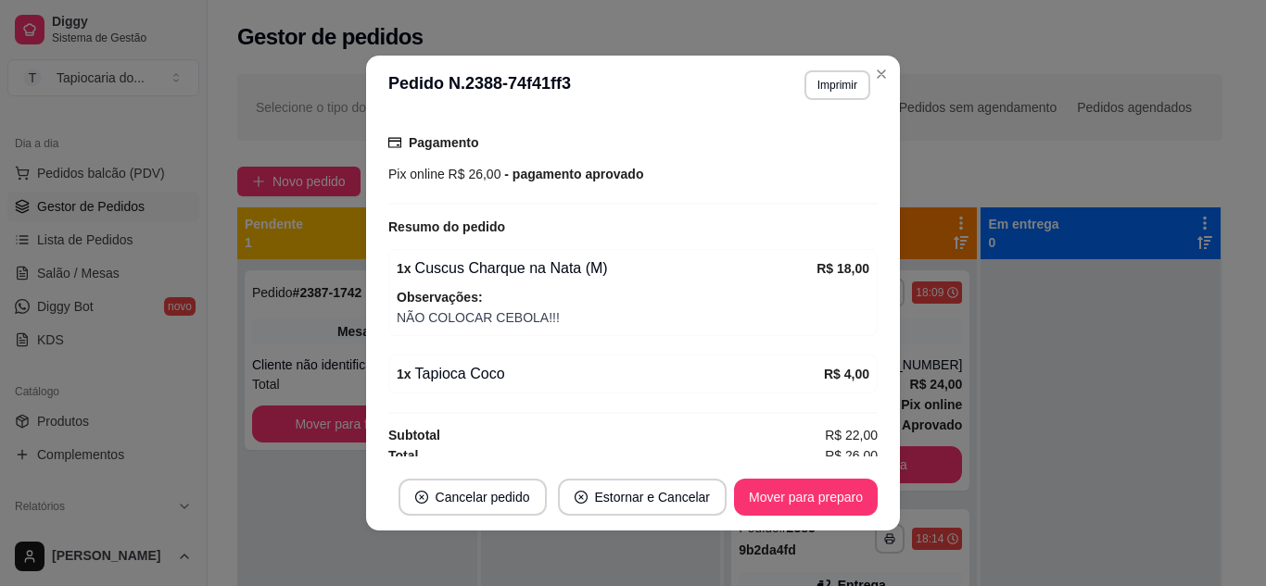
scroll to position [513, 0]
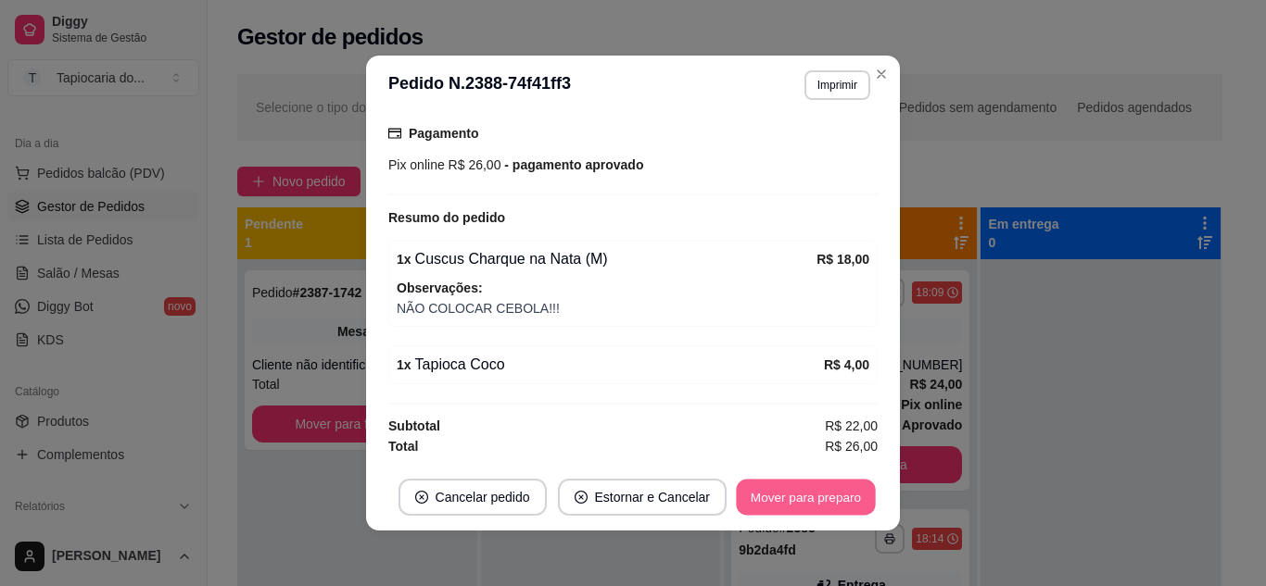
click at [775, 489] on button "Mover para preparo" at bounding box center [805, 498] width 139 height 36
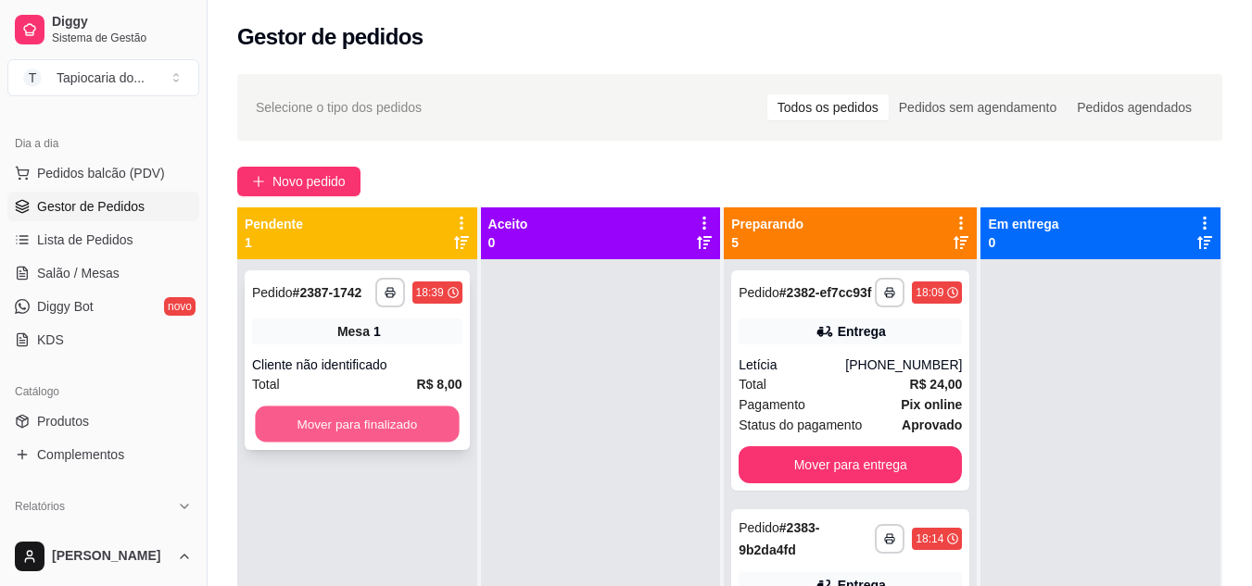
click at [342, 418] on button "Mover para finalizado" at bounding box center [357, 425] width 204 height 36
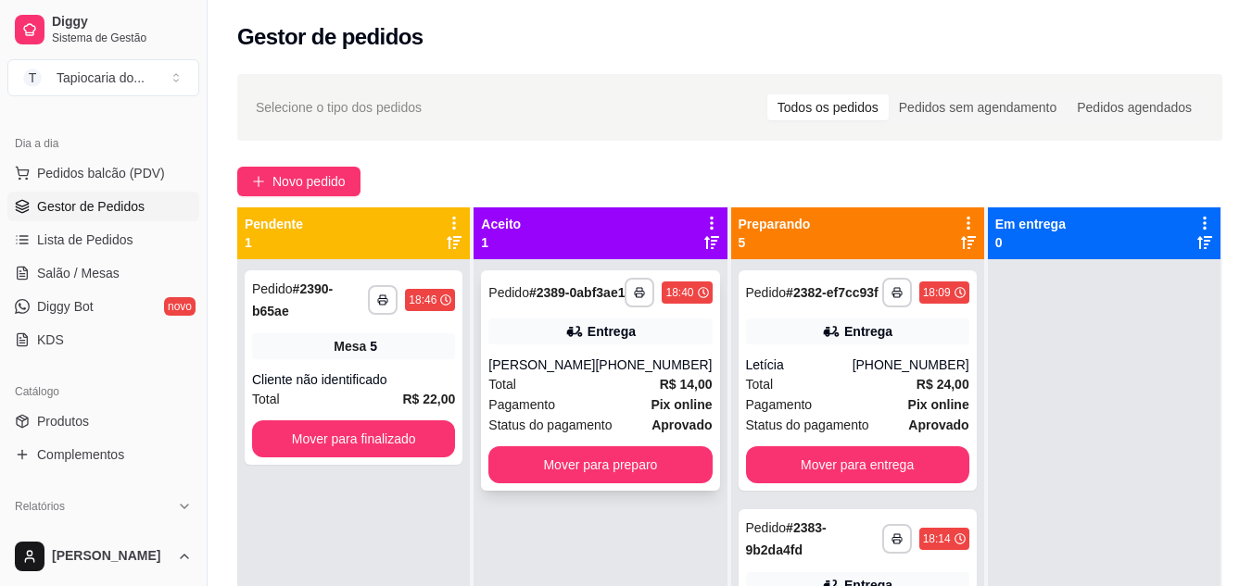
click at [614, 374] on div "[PHONE_NUMBER]" at bounding box center [653, 365] width 117 height 19
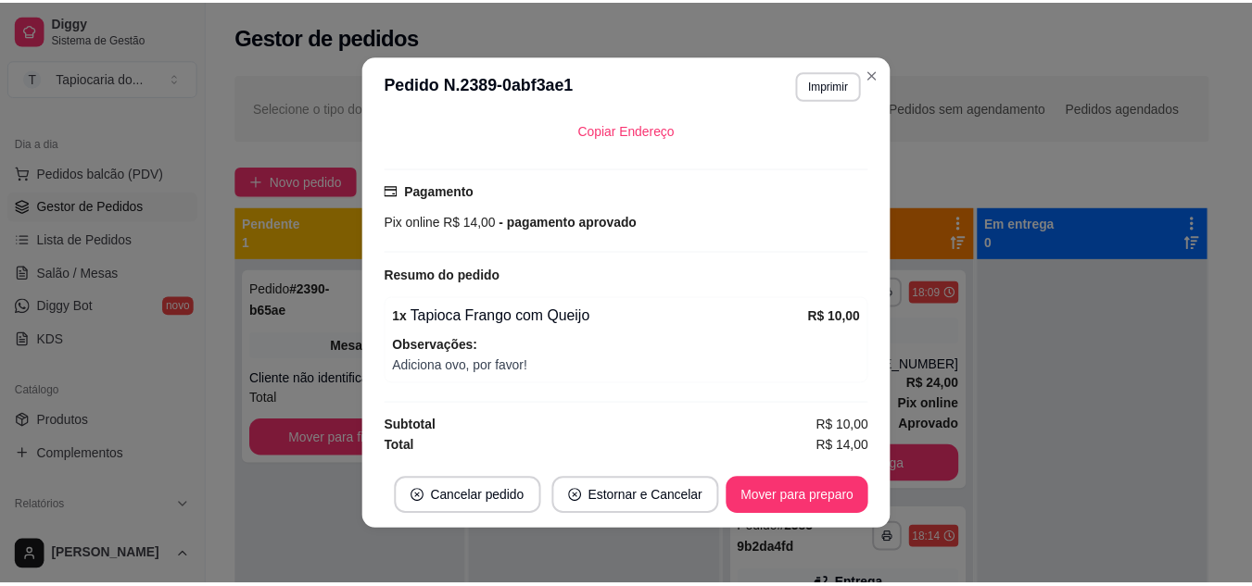
scroll to position [4, 0]
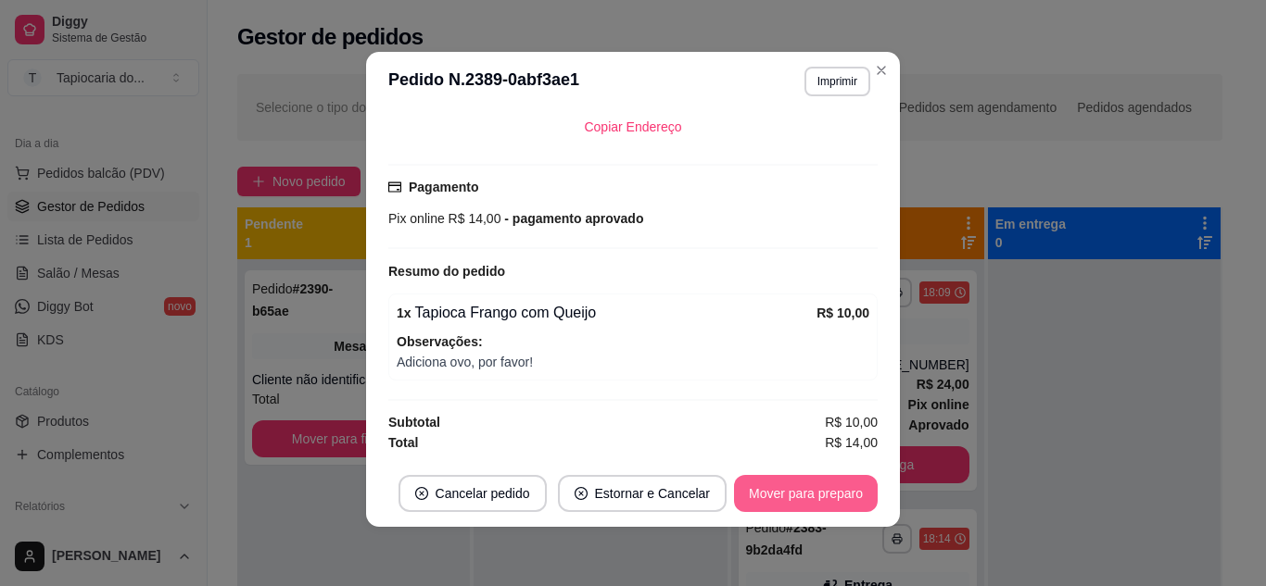
click at [770, 496] on button "Mover para preparo" at bounding box center [806, 493] width 144 height 37
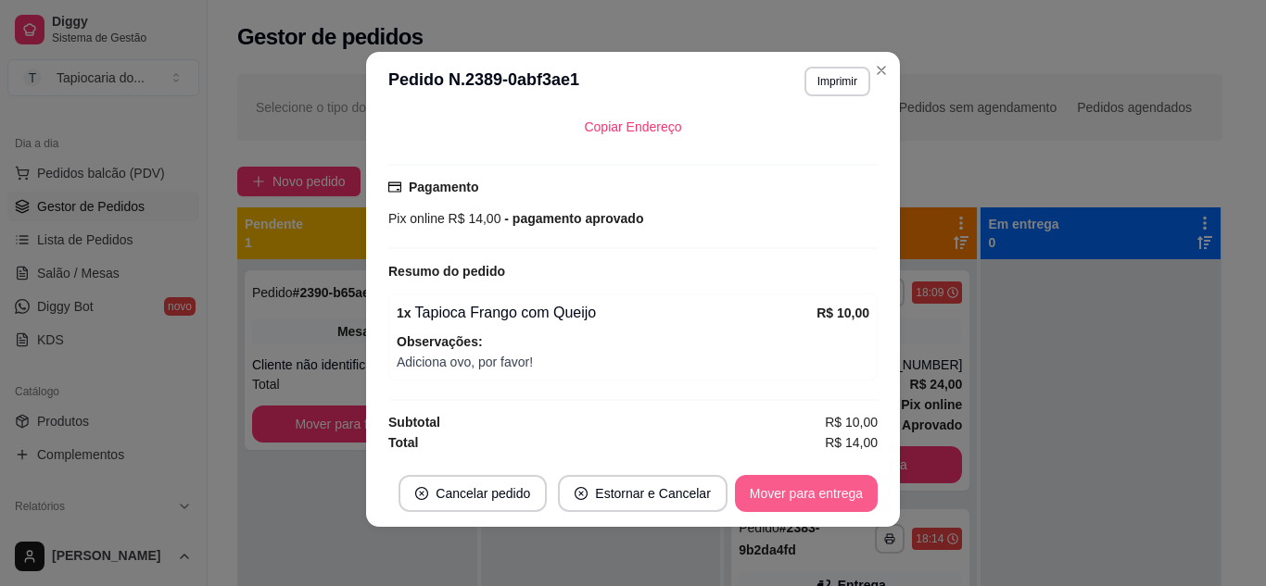
click at [837, 501] on button "Mover para entrega" at bounding box center [806, 493] width 143 height 37
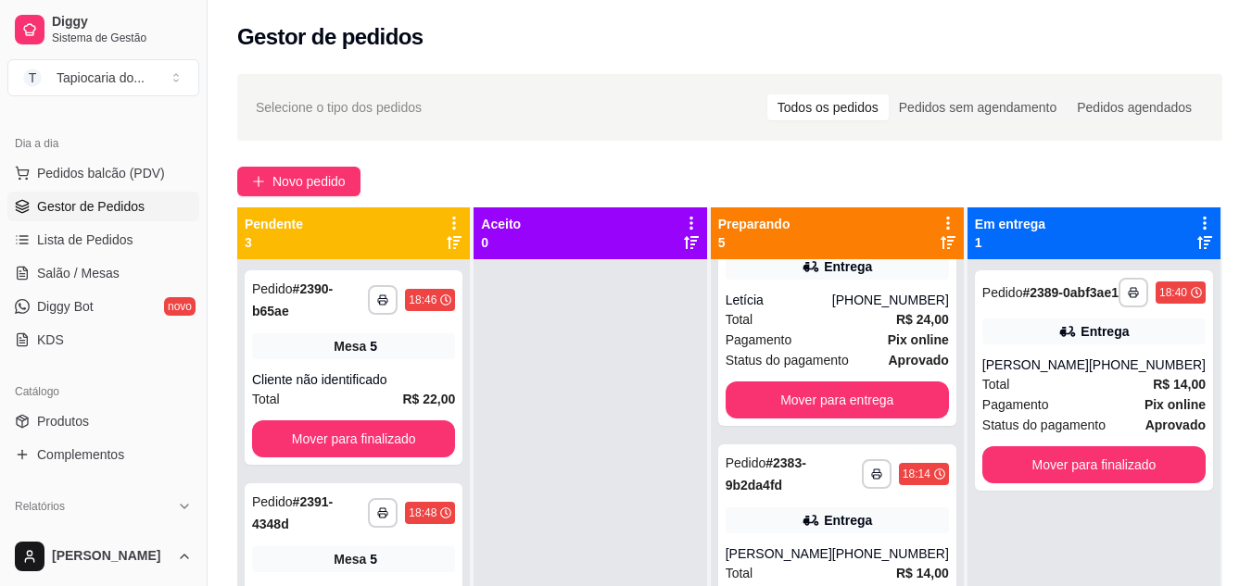
scroll to position [93, 0]
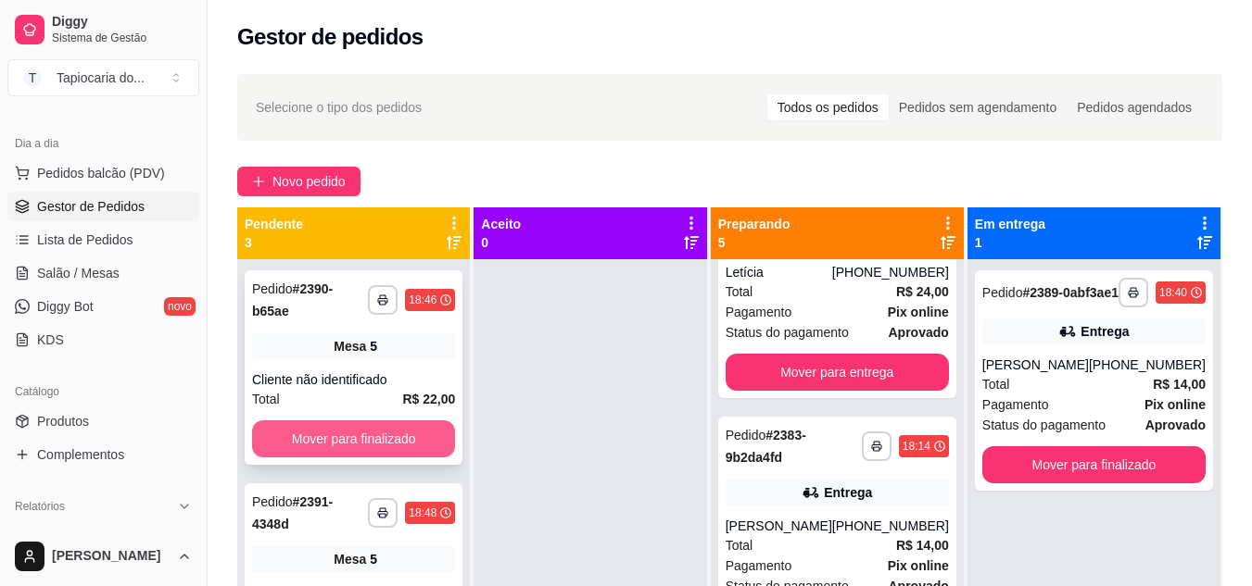
click at [405, 430] on button "Mover para finalizado" at bounding box center [353, 439] width 203 height 37
click at [404, 429] on button "Mover para finalizado" at bounding box center [353, 440] width 197 height 36
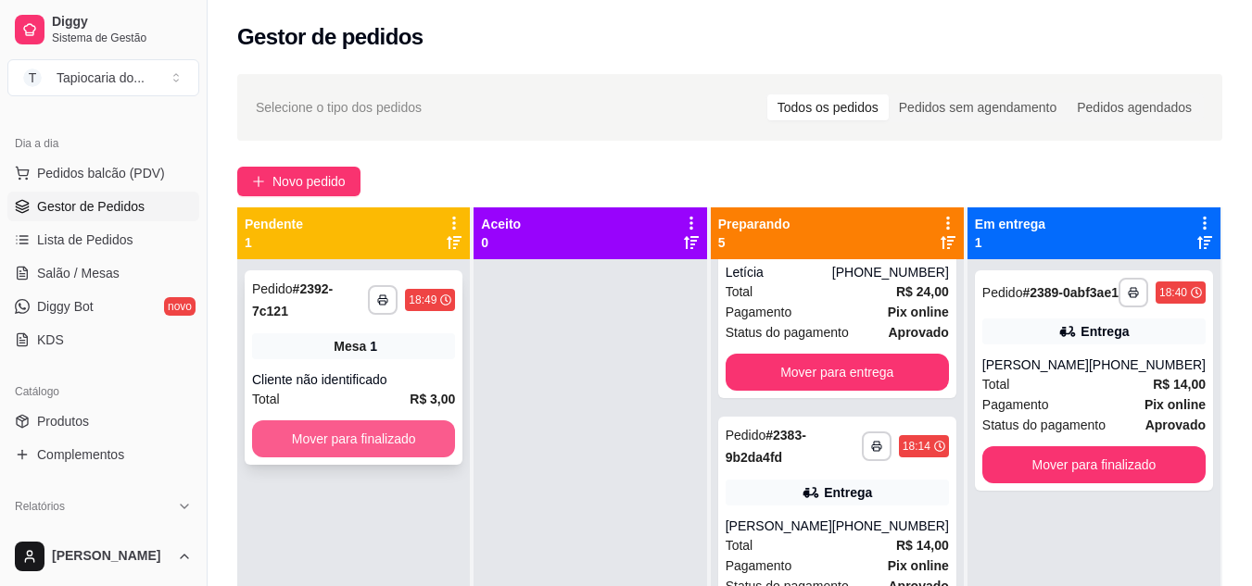
click at [404, 428] on button "Mover para finalizado" at bounding box center [353, 439] width 203 height 37
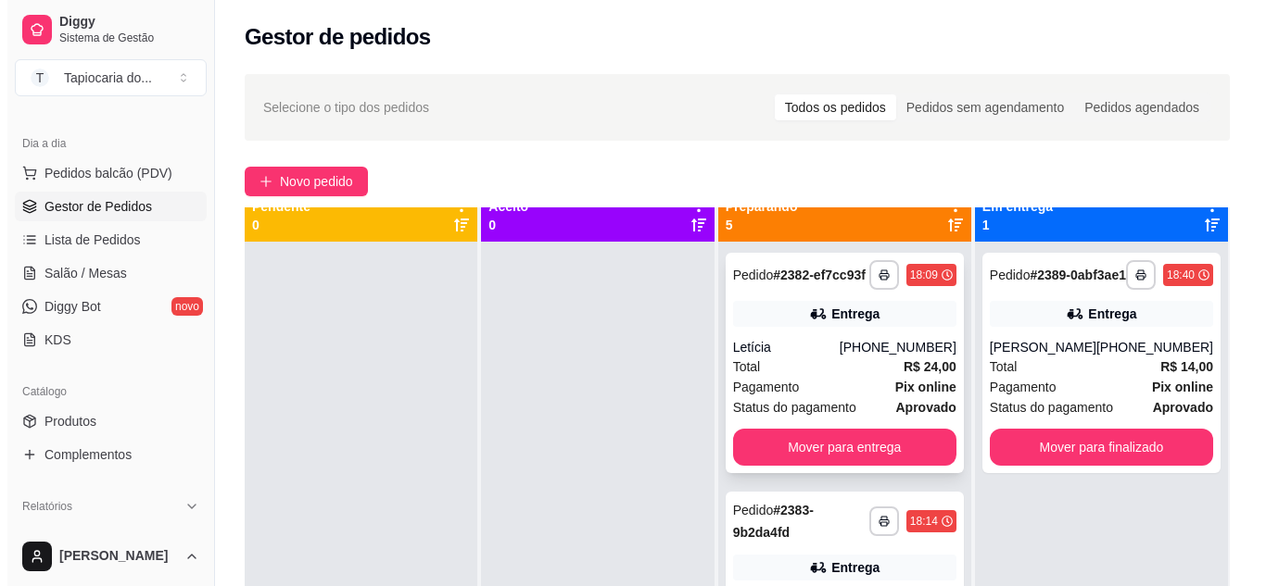
scroll to position [0, 0]
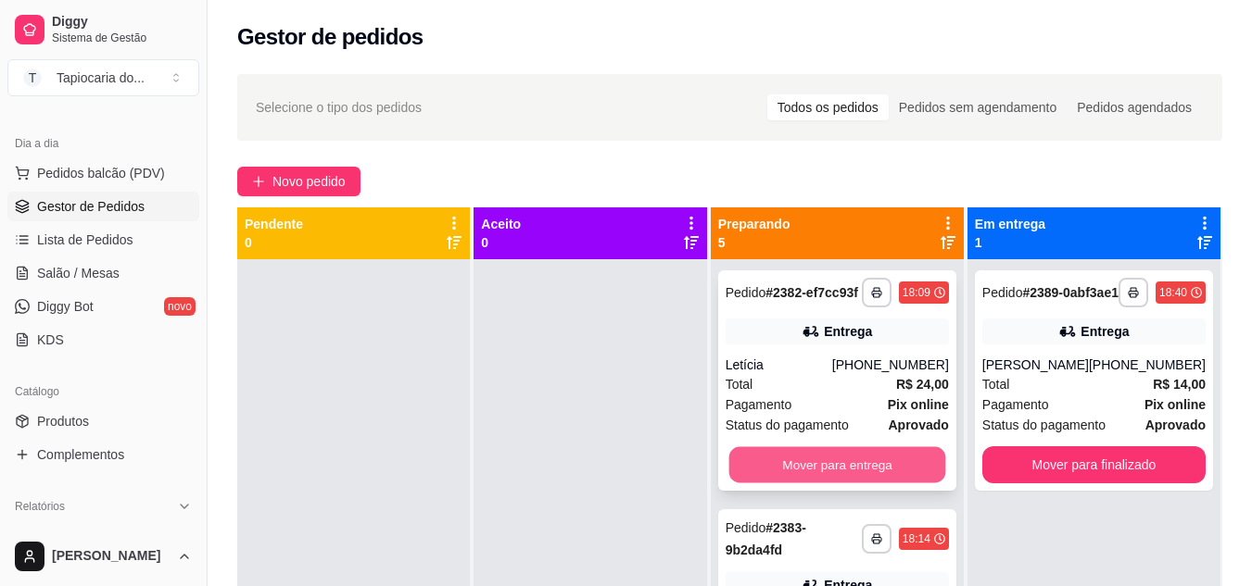
click at [895, 482] on button "Mover para entrega" at bounding box center [836, 465] width 217 height 36
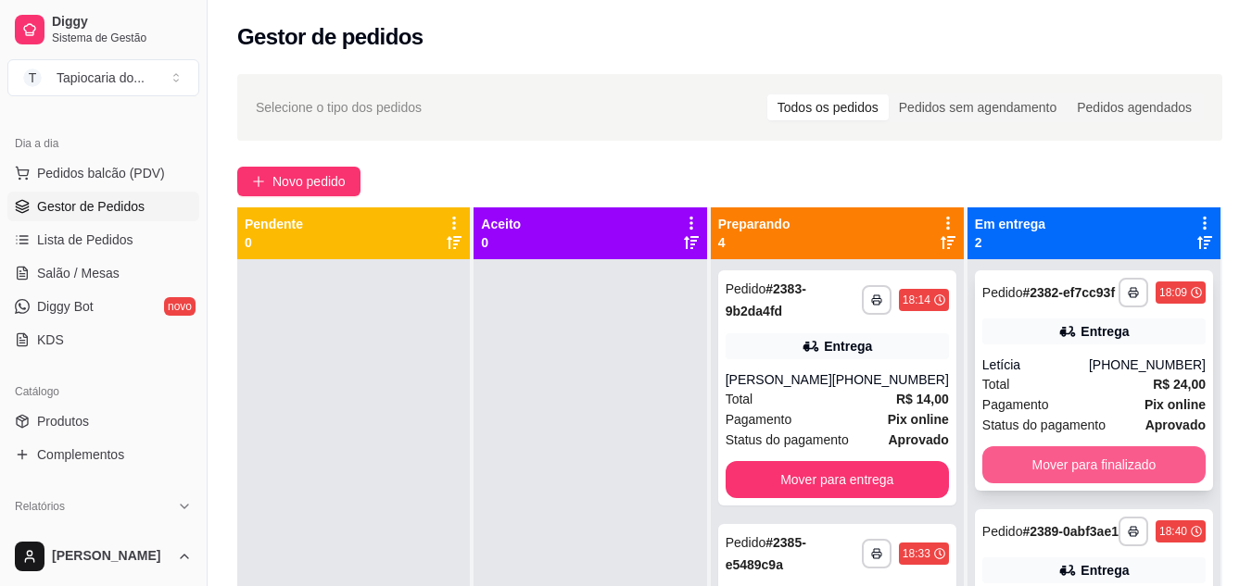
click at [1060, 484] on button "Mover para finalizado" at bounding box center [1093, 465] width 223 height 37
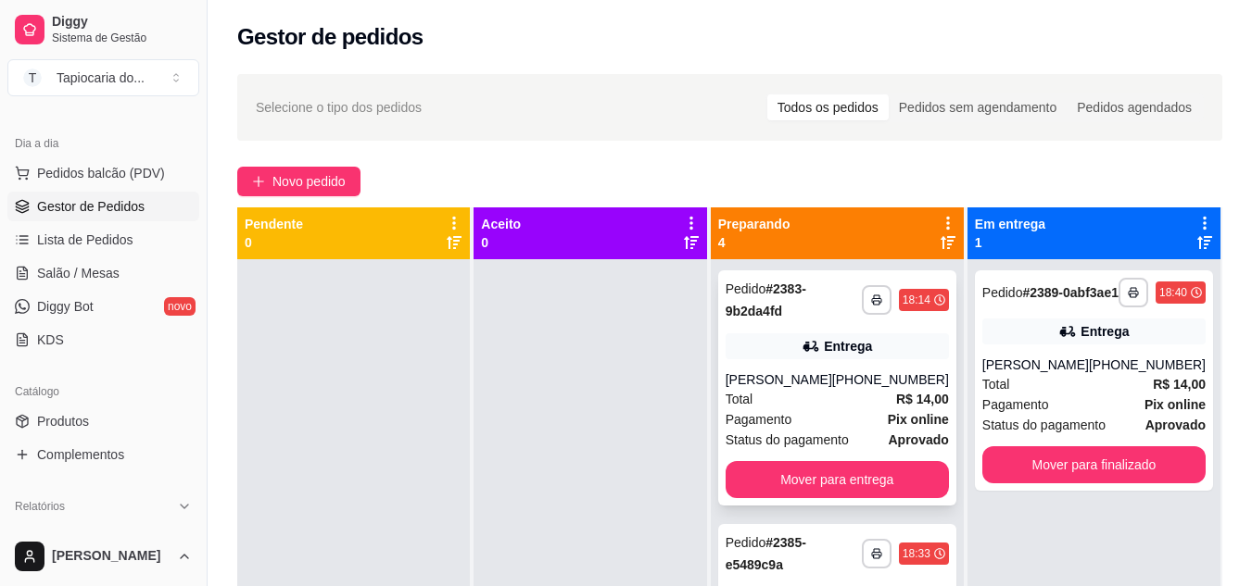
click at [821, 419] on div "Pagamento Pix online" at bounding box center [836, 419] width 223 height 20
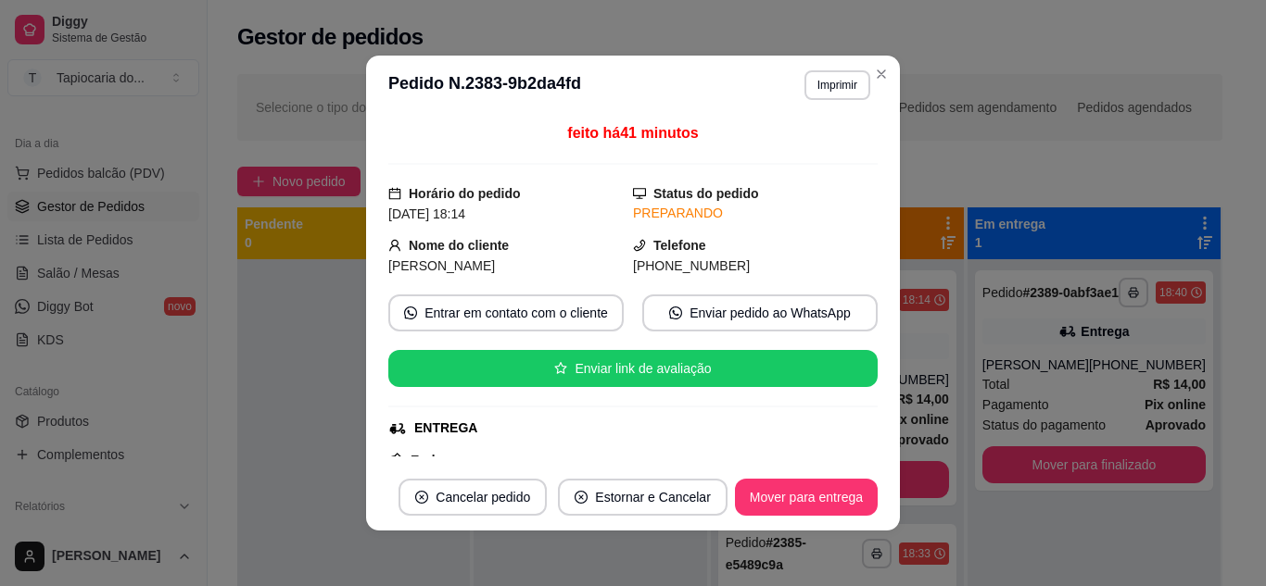
scroll to position [385, 0]
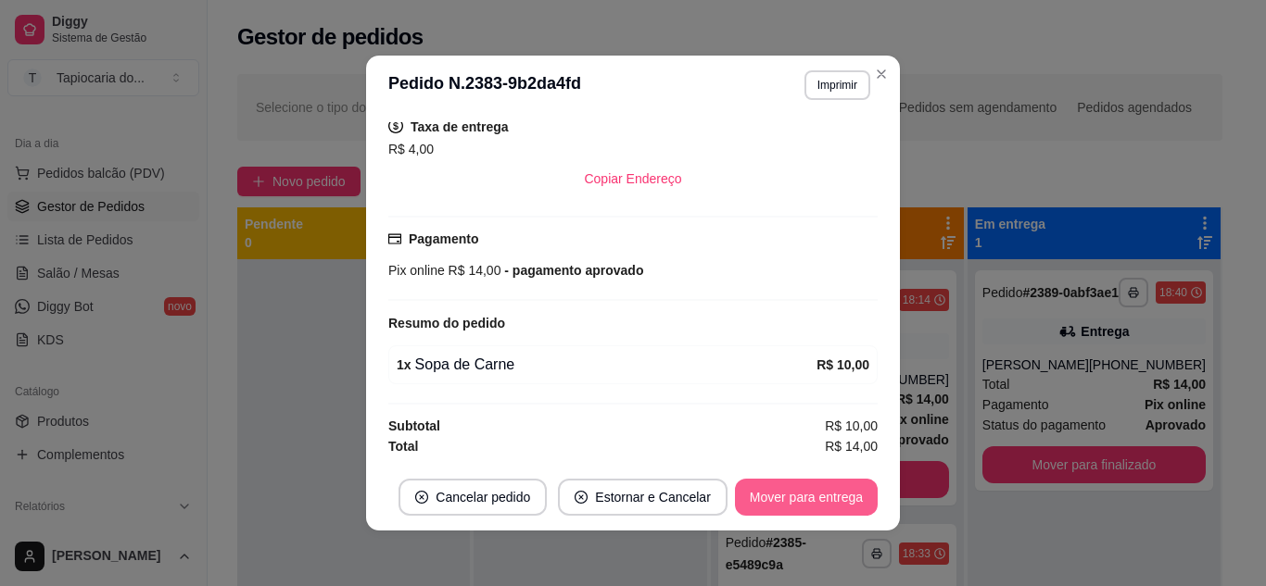
click at [812, 496] on button "Mover para entrega" at bounding box center [806, 497] width 143 height 37
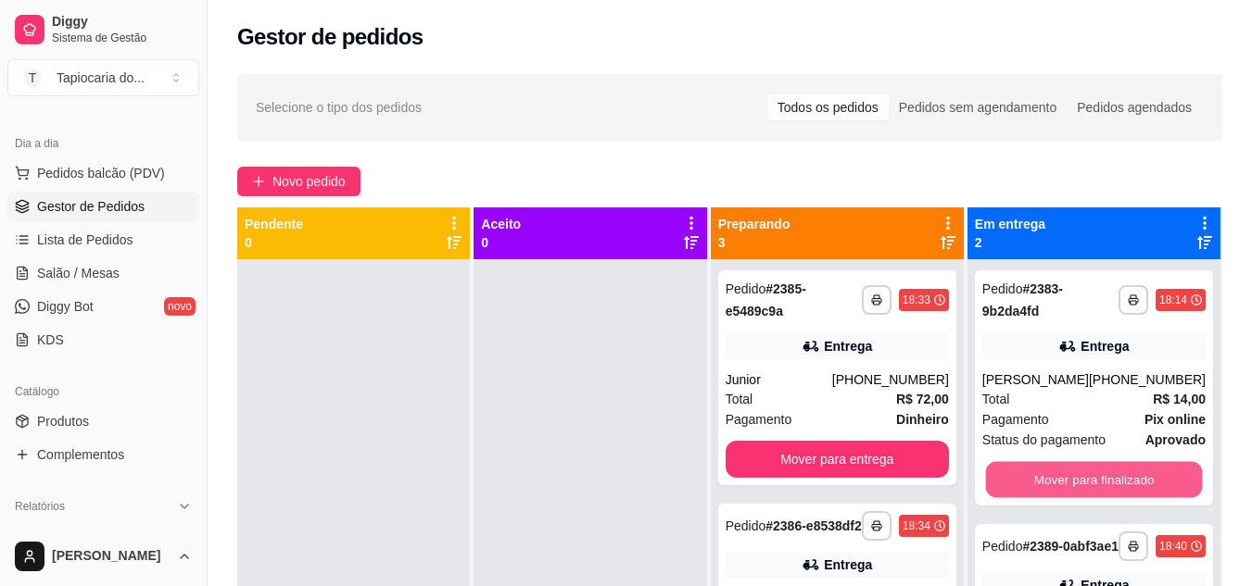
click at [1048, 487] on button "Mover para finalizado" at bounding box center [1093, 480] width 217 height 36
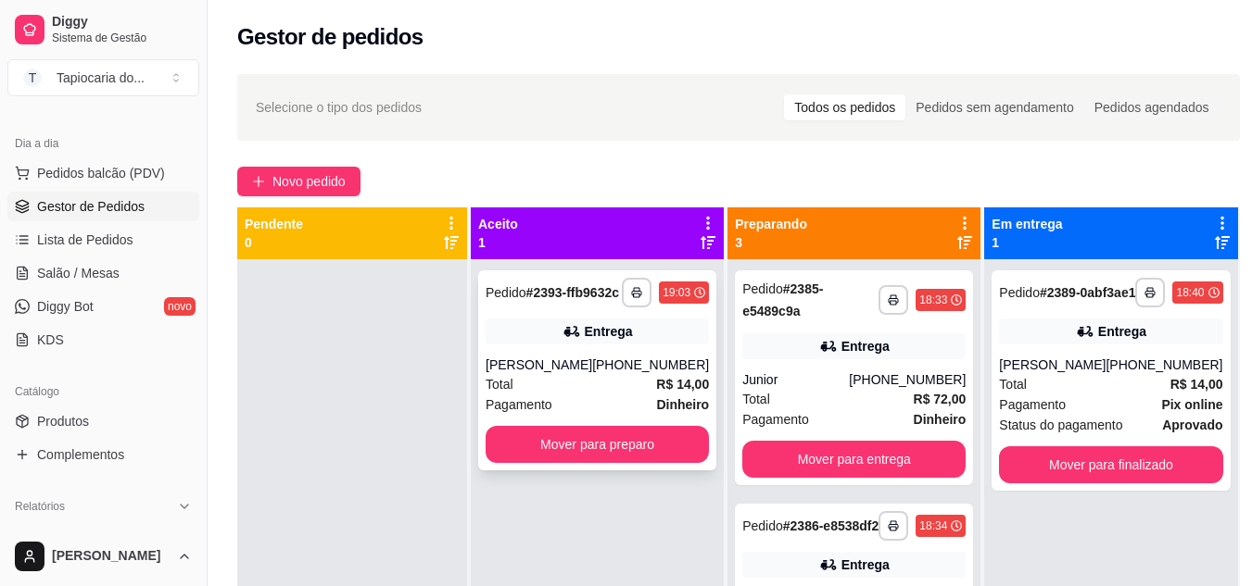
click at [556, 395] on div "Total R$ 14,00" at bounding box center [596, 384] width 223 height 20
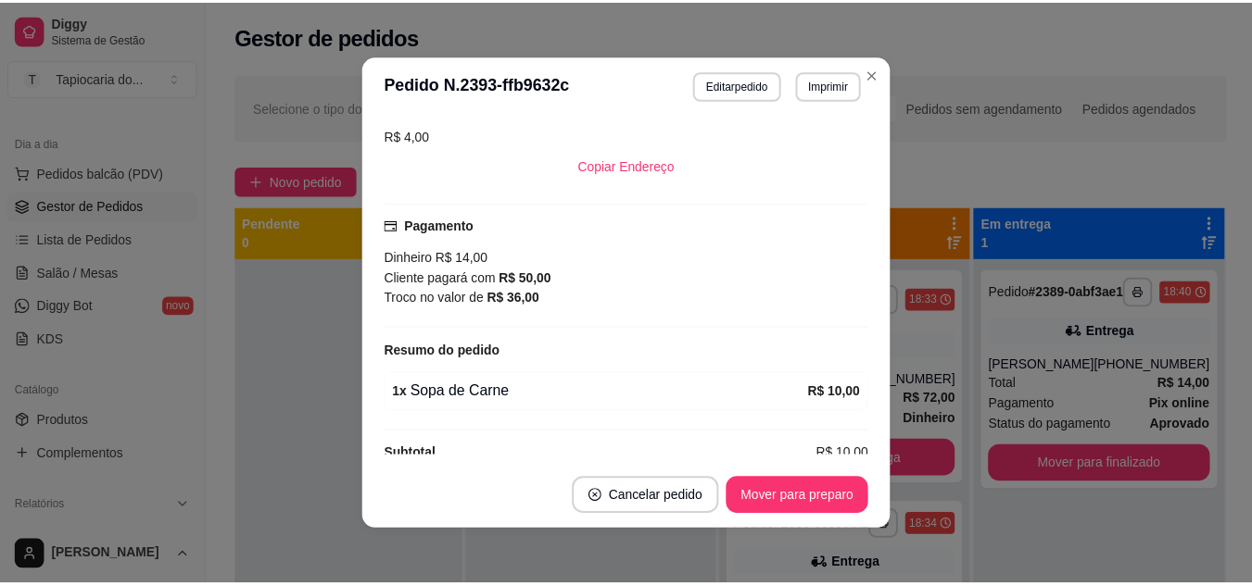
scroll to position [448, 0]
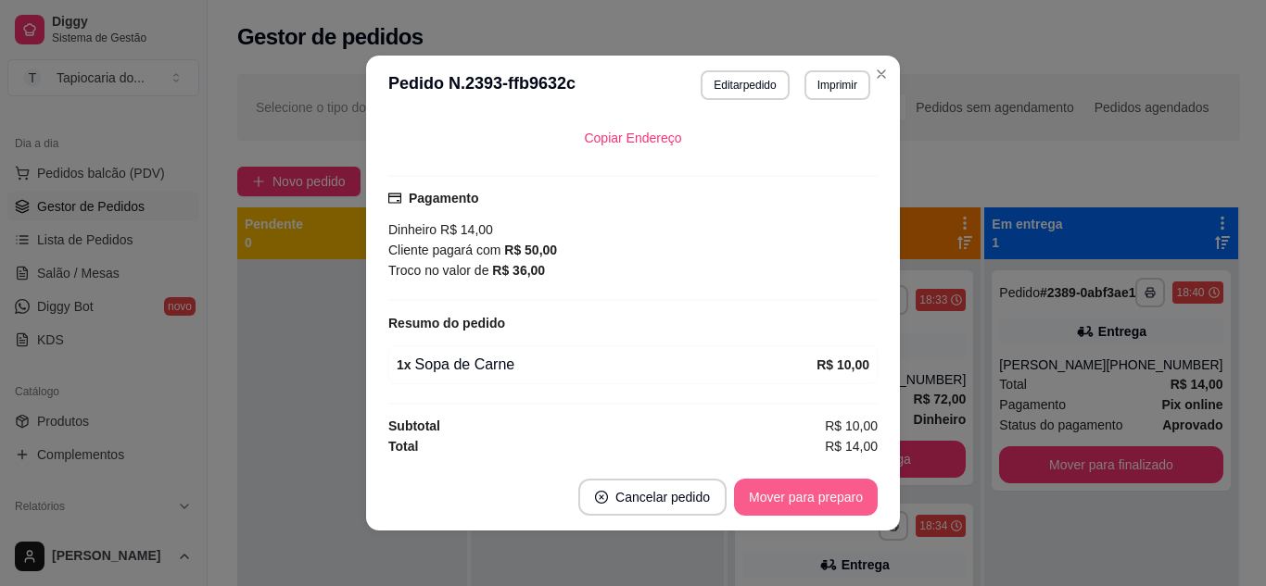
click at [790, 488] on button "Mover para preparo" at bounding box center [806, 497] width 144 height 37
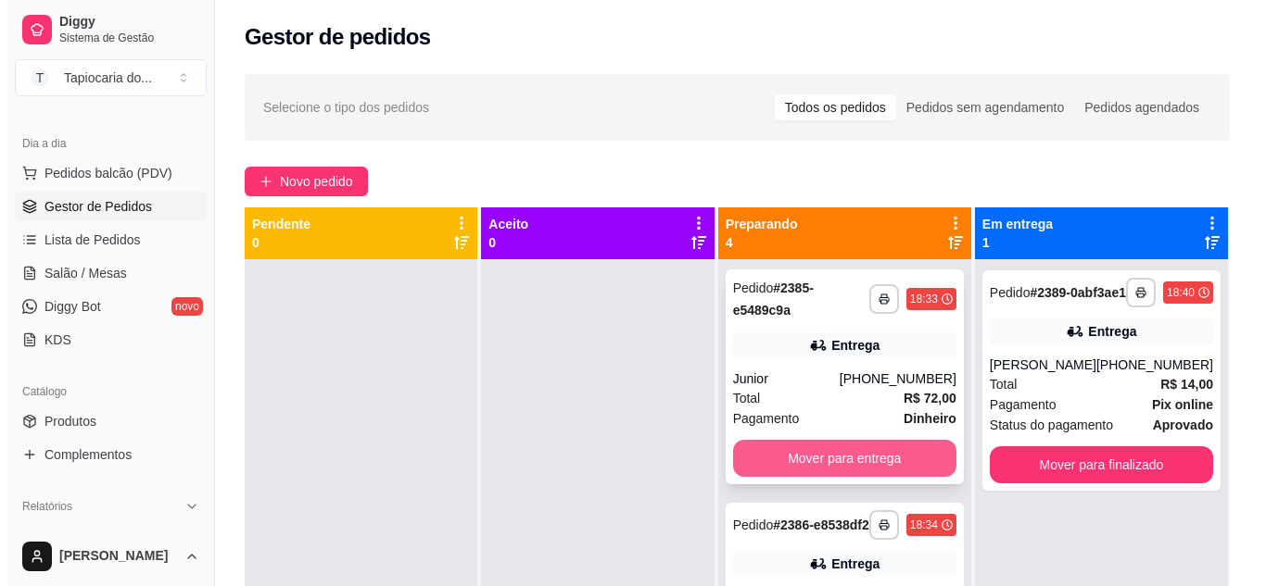
scroll to position [0, 0]
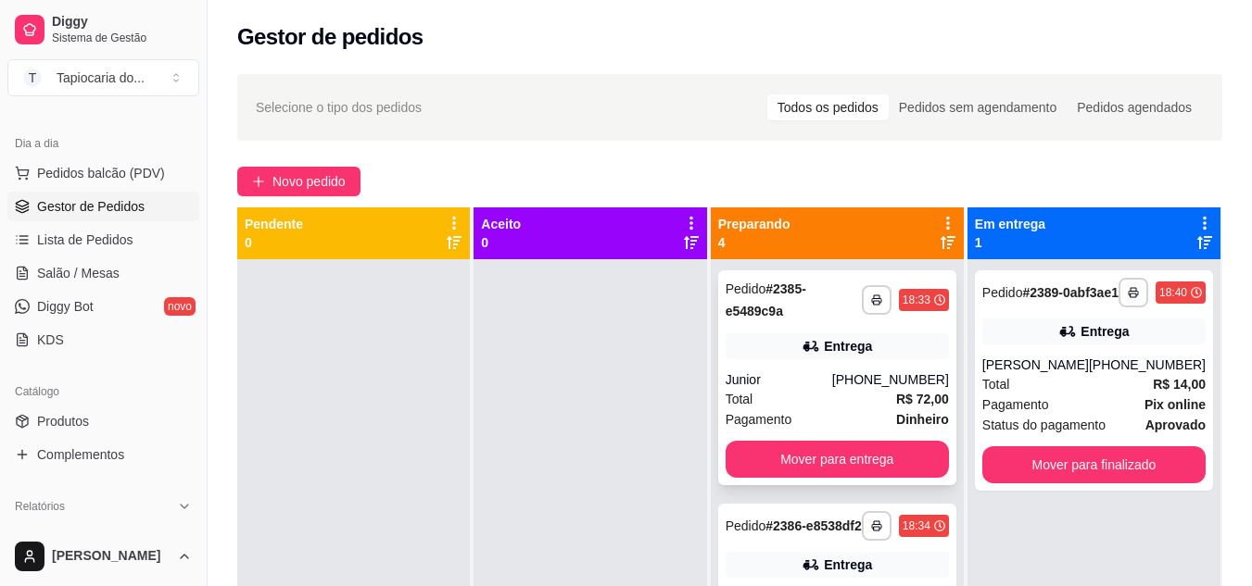
click at [809, 395] on div "Total R$ 72,00" at bounding box center [836, 399] width 223 height 20
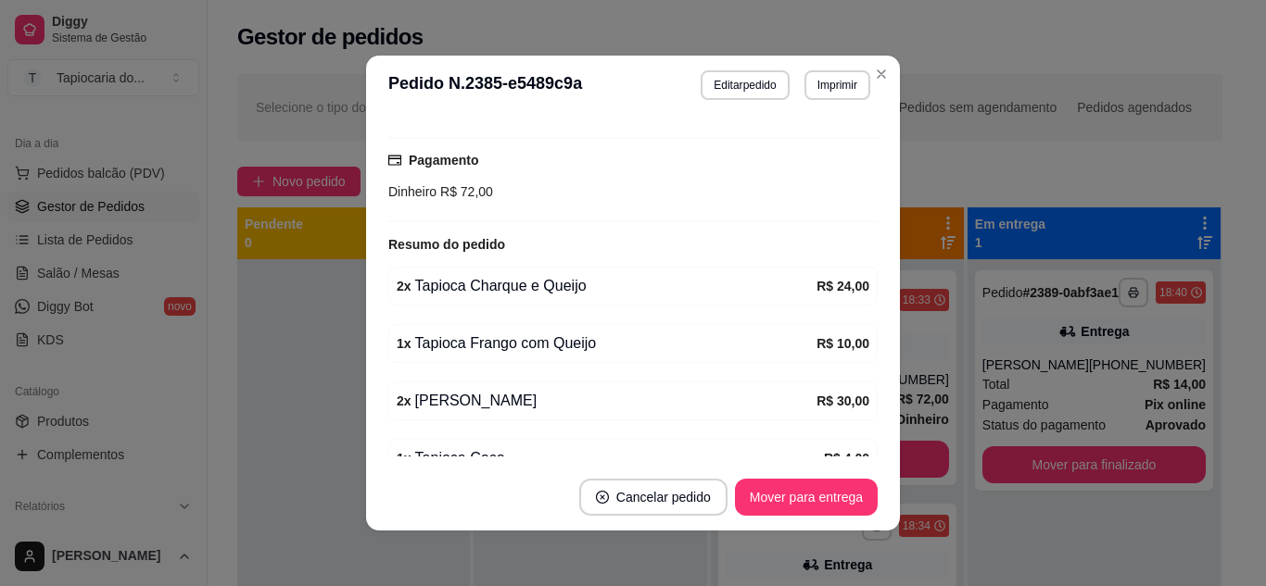
scroll to position [558, 0]
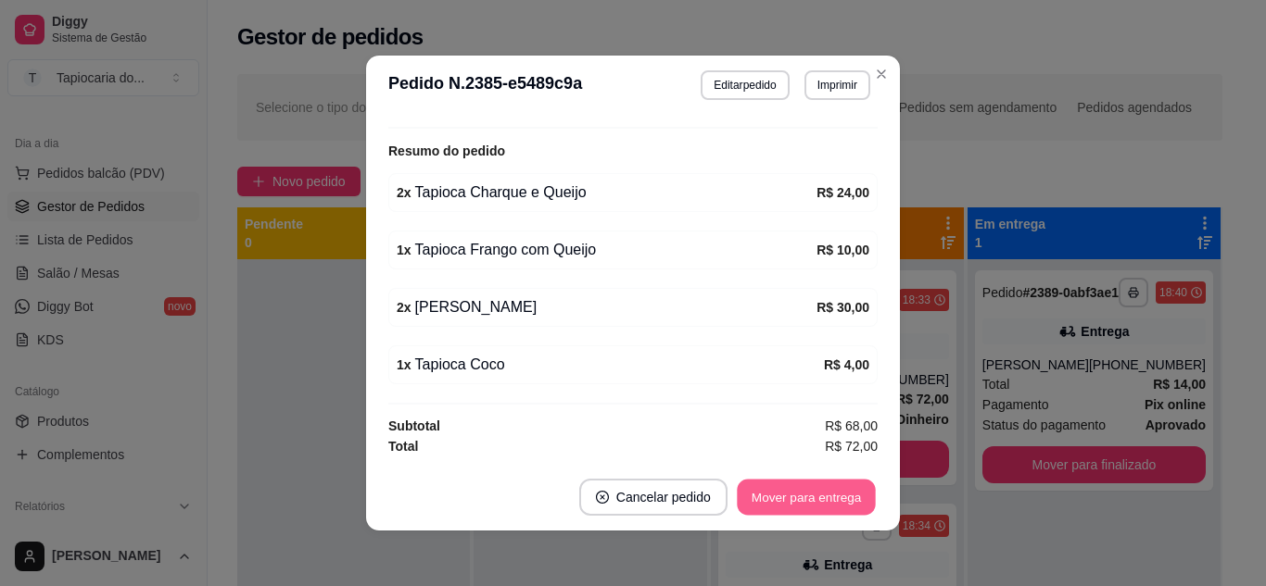
click at [772, 498] on button "Mover para entrega" at bounding box center [806, 498] width 139 height 36
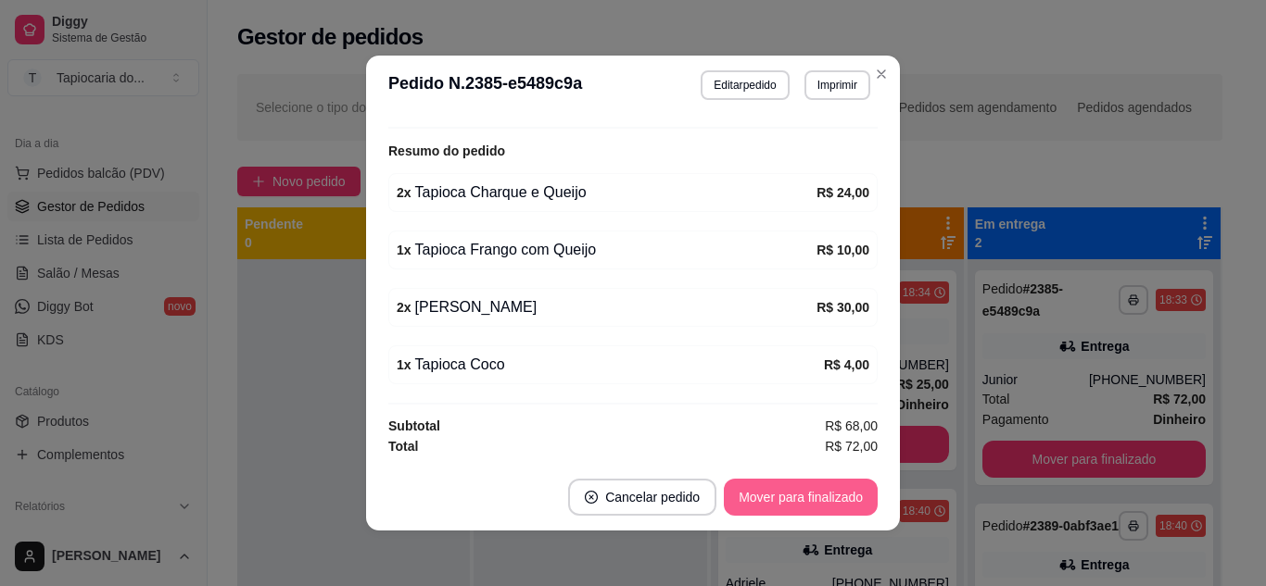
click at [847, 499] on button "Mover para finalizado" at bounding box center [801, 497] width 154 height 37
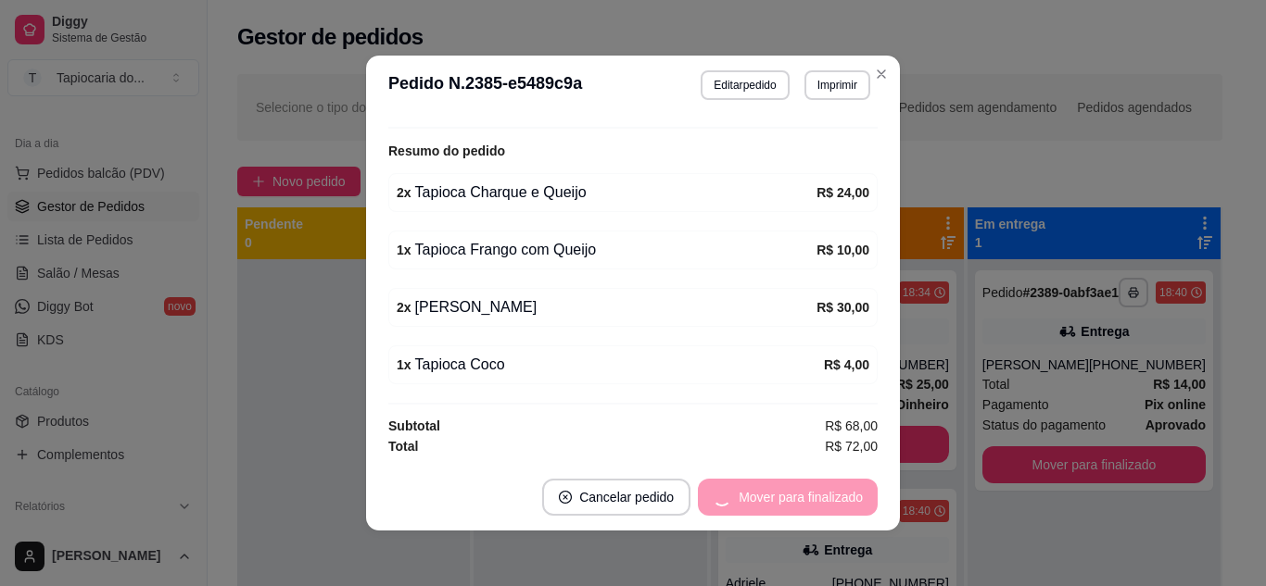
scroll to position [515, 0]
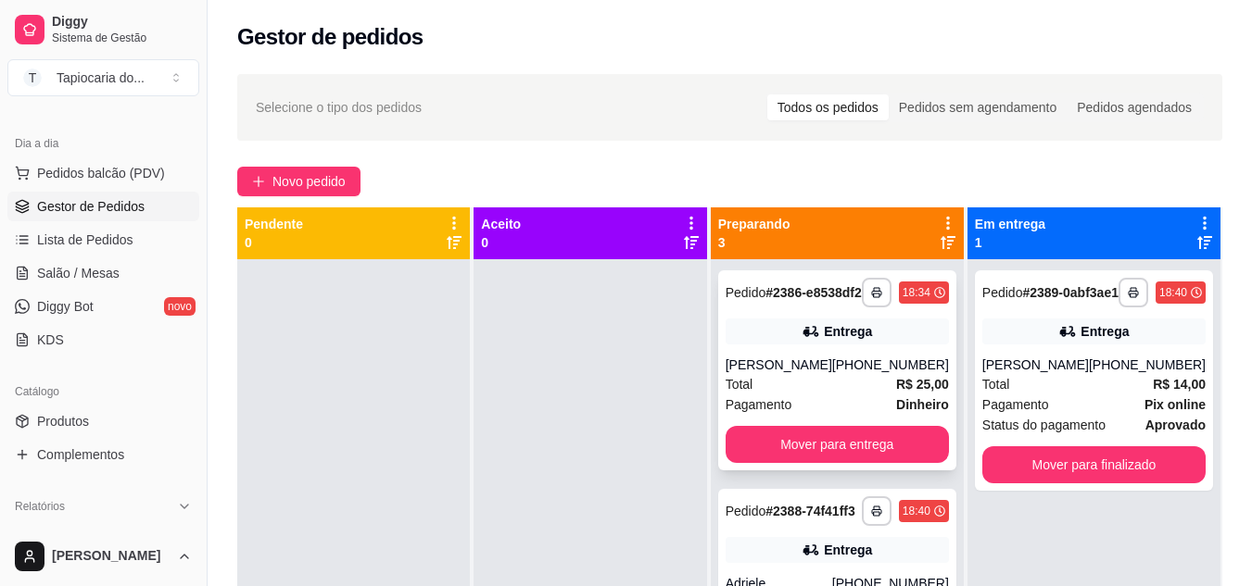
click at [865, 395] on div "Total R$ 25,00" at bounding box center [836, 384] width 223 height 20
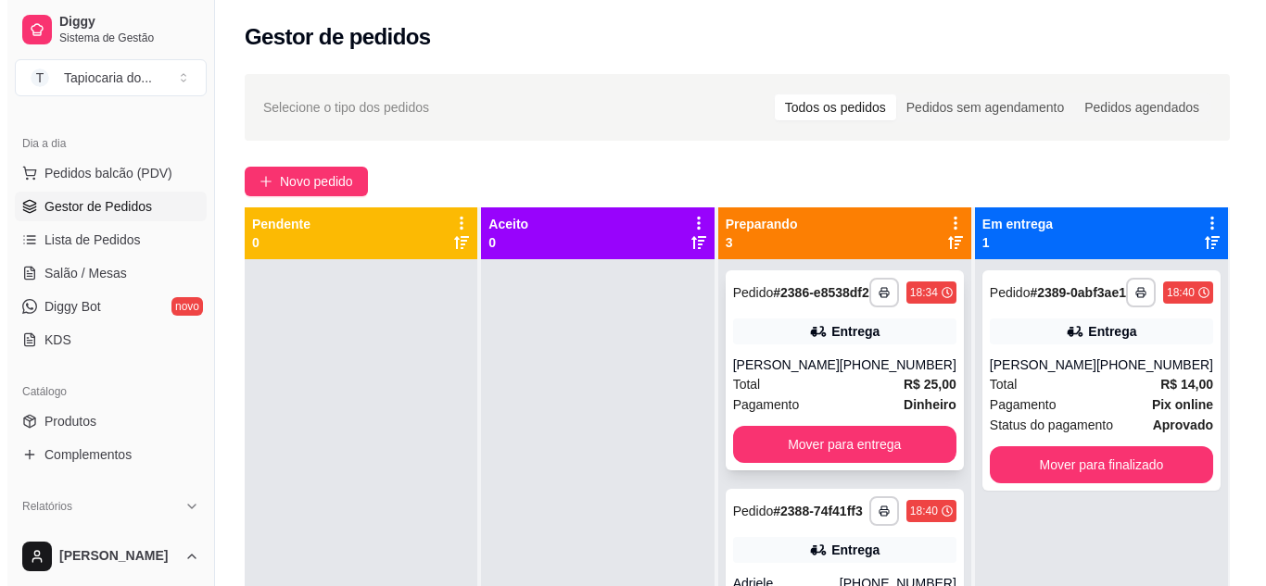
scroll to position [153, 0]
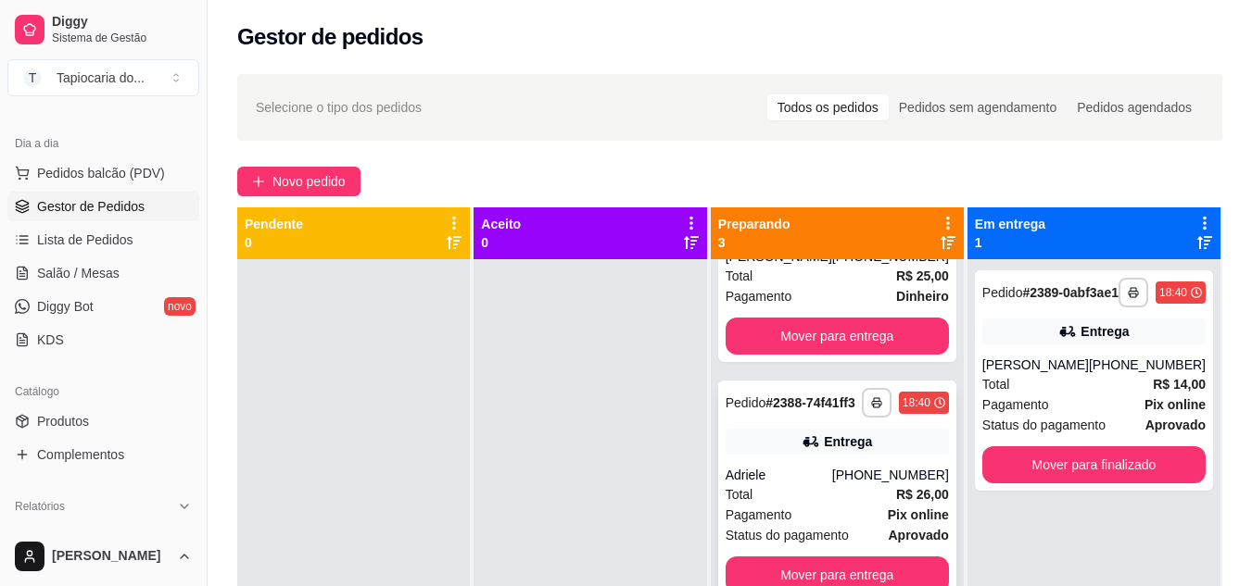
click at [809, 466] on div "Adriele" at bounding box center [778, 475] width 107 height 19
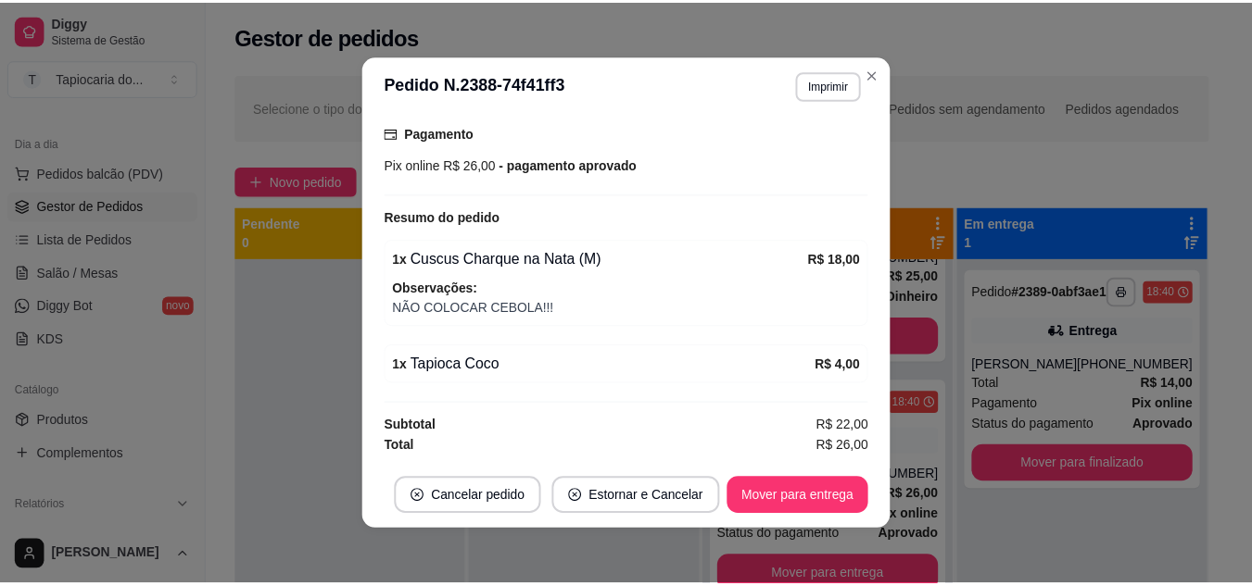
scroll to position [4, 0]
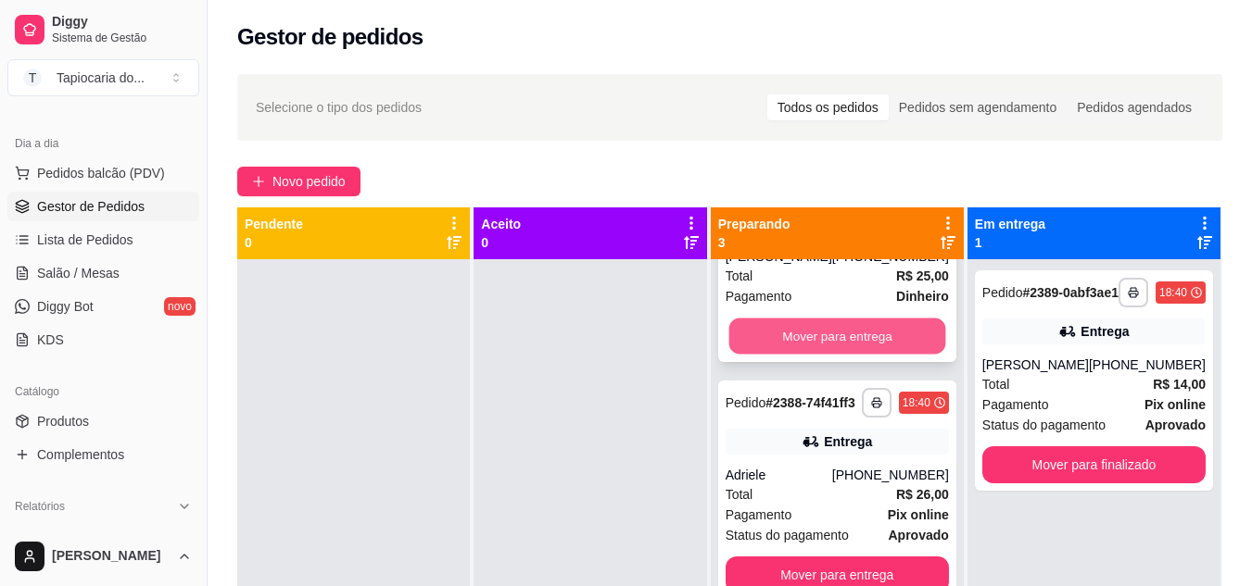
click at [865, 319] on button "Mover para entrega" at bounding box center [836, 337] width 217 height 36
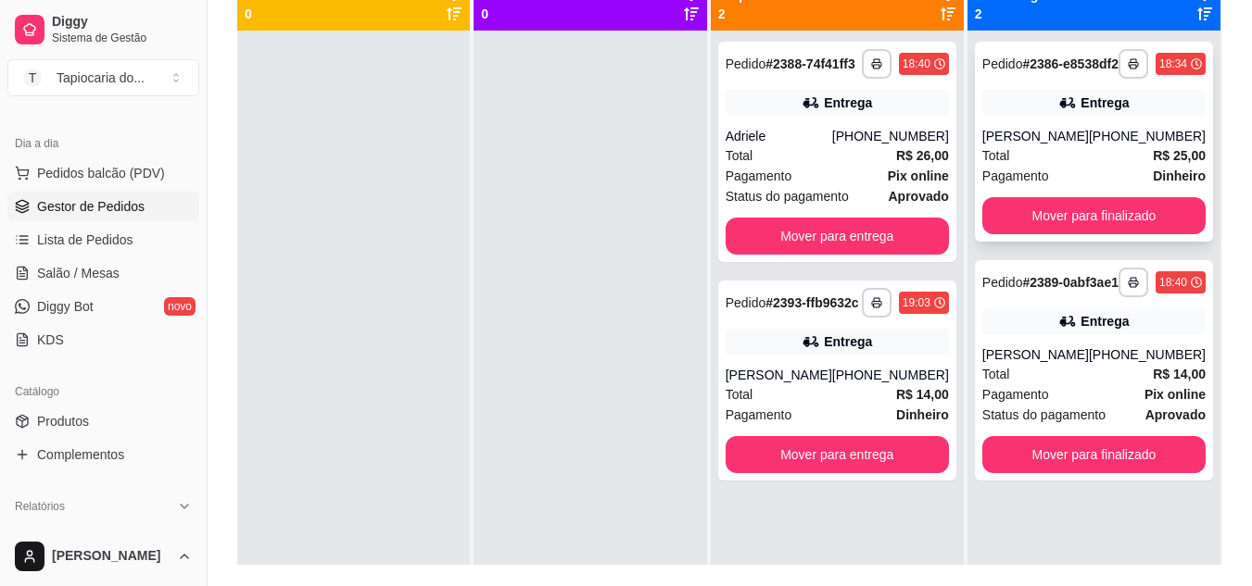
scroll to position [185, 0]
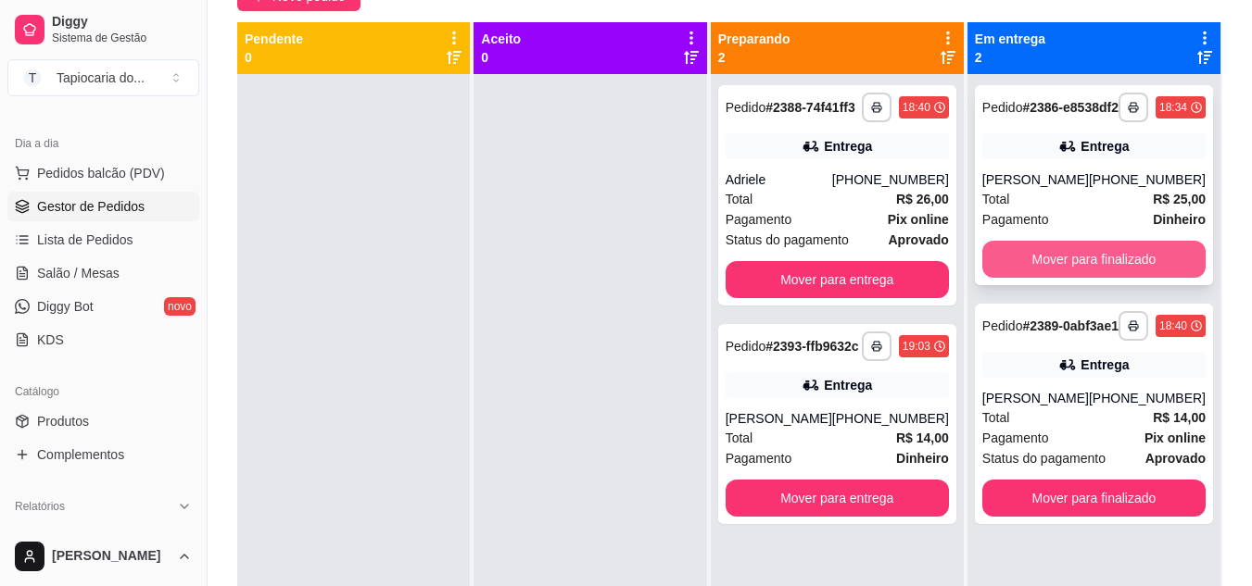
click at [1054, 268] on button "Mover para finalizado" at bounding box center [1093, 259] width 223 height 37
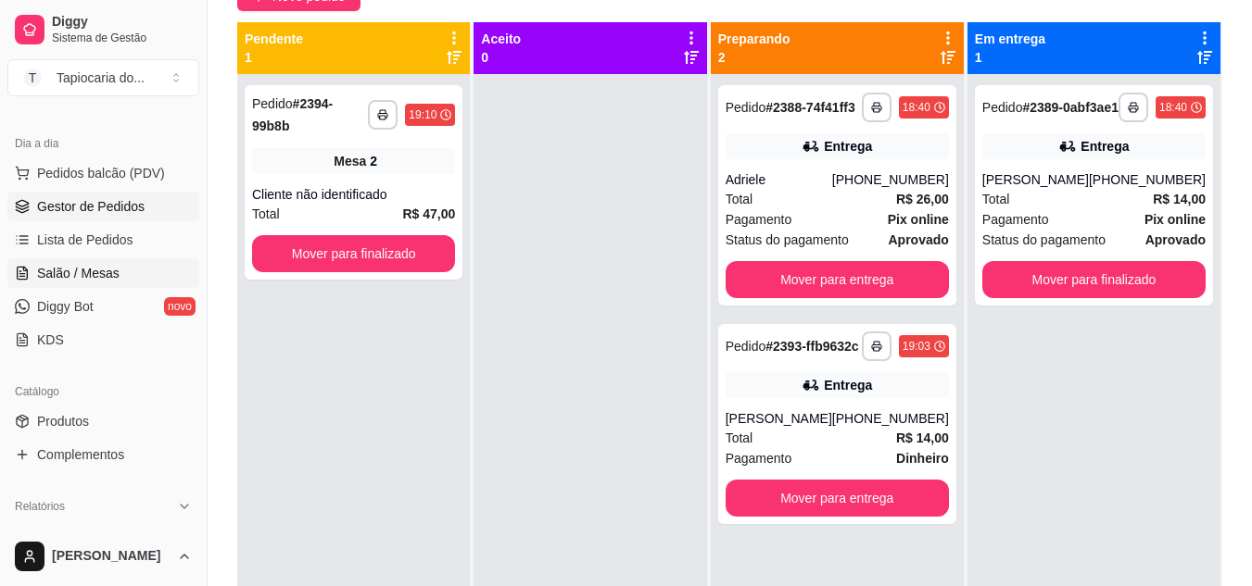
click at [78, 270] on span "Salão / Mesas" at bounding box center [78, 273] width 82 height 19
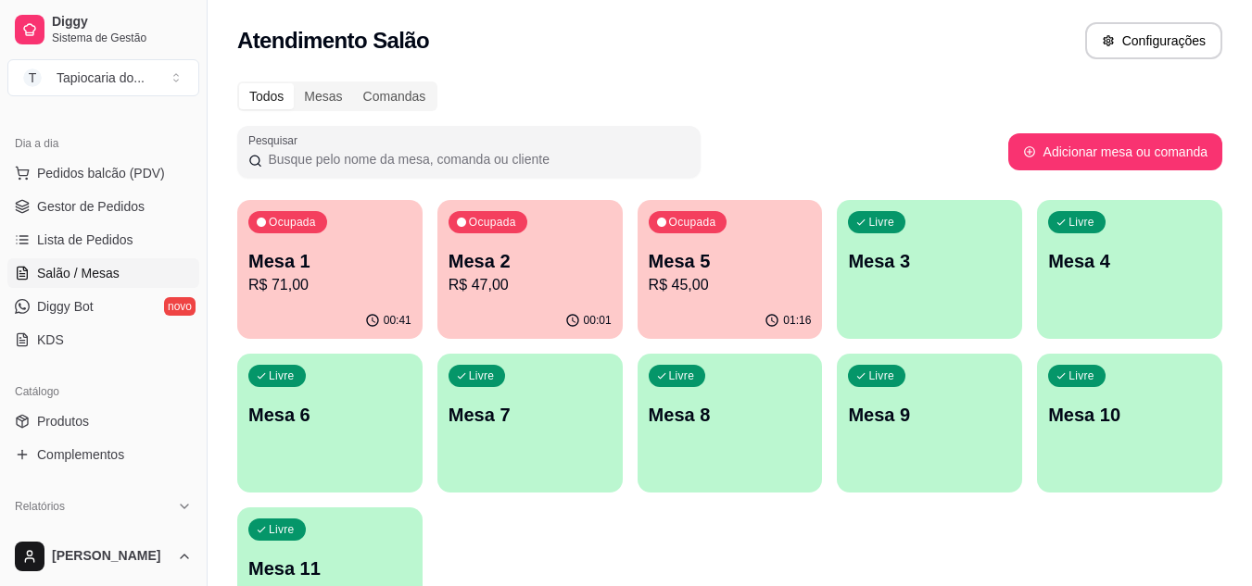
click at [519, 314] on div "00:01" at bounding box center [529, 321] width 185 height 36
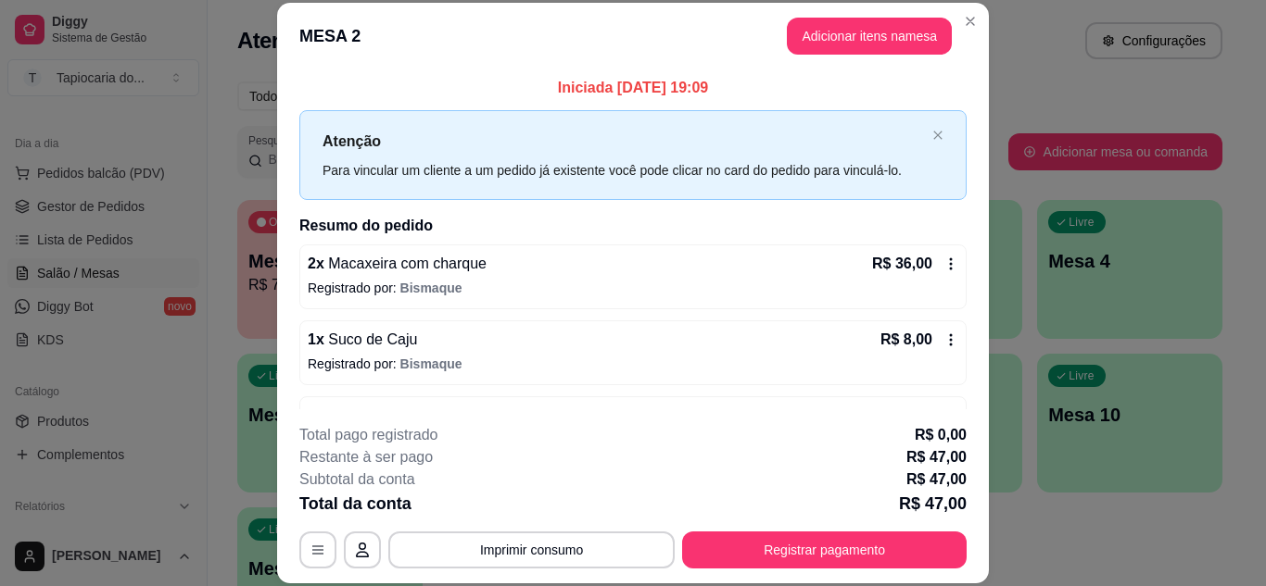
scroll to position [59, 0]
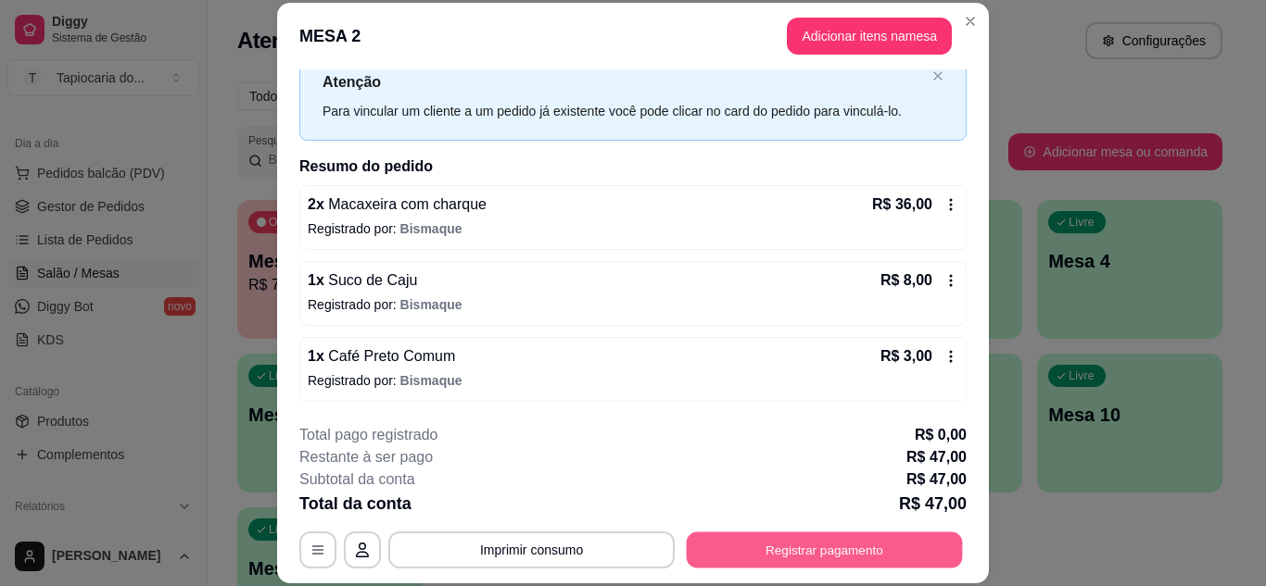
click at [776, 558] on button "Registrar pagamento" at bounding box center [824, 550] width 276 height 36
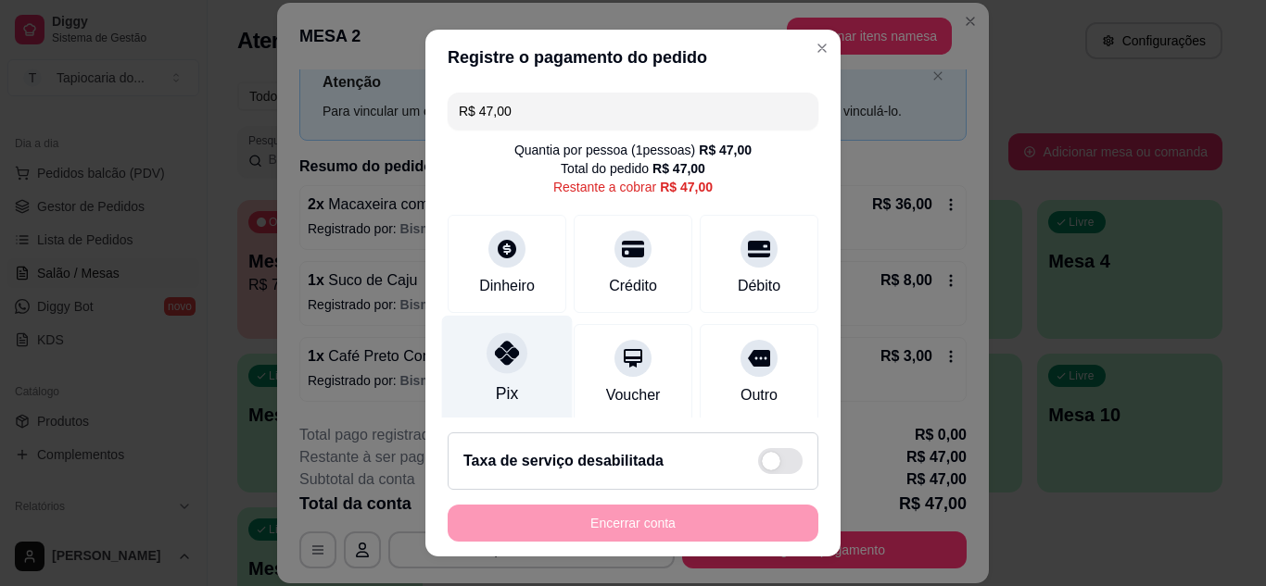
click at [510, 368] on div "Pix" at bounding box center [507, 369] width 131 height 108
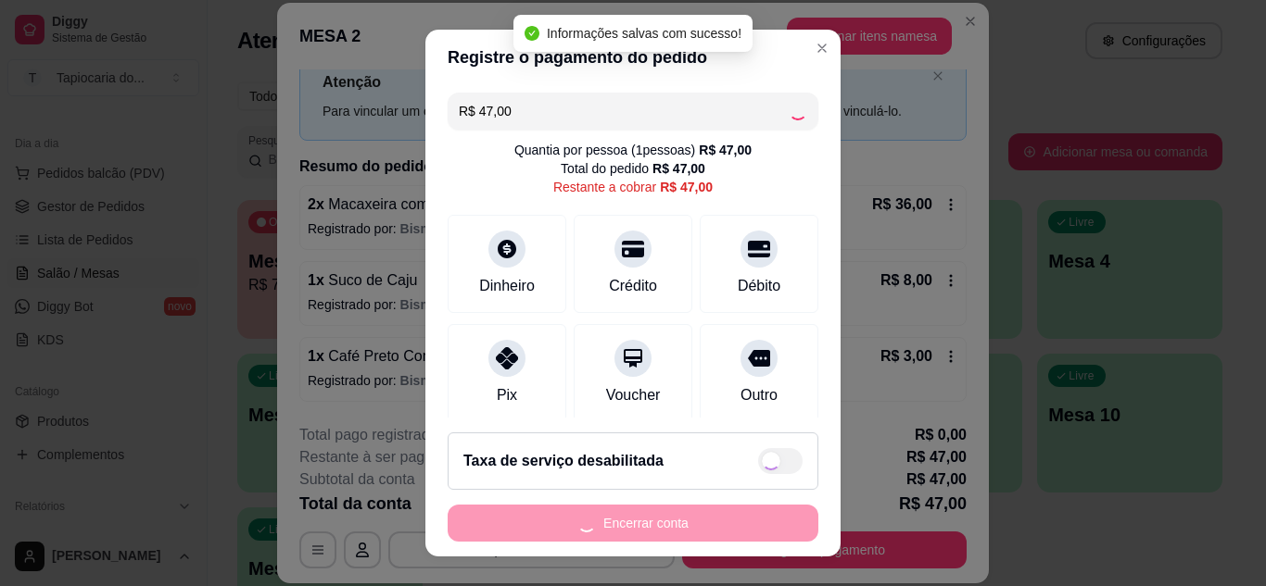
type input "R$ 0,00"
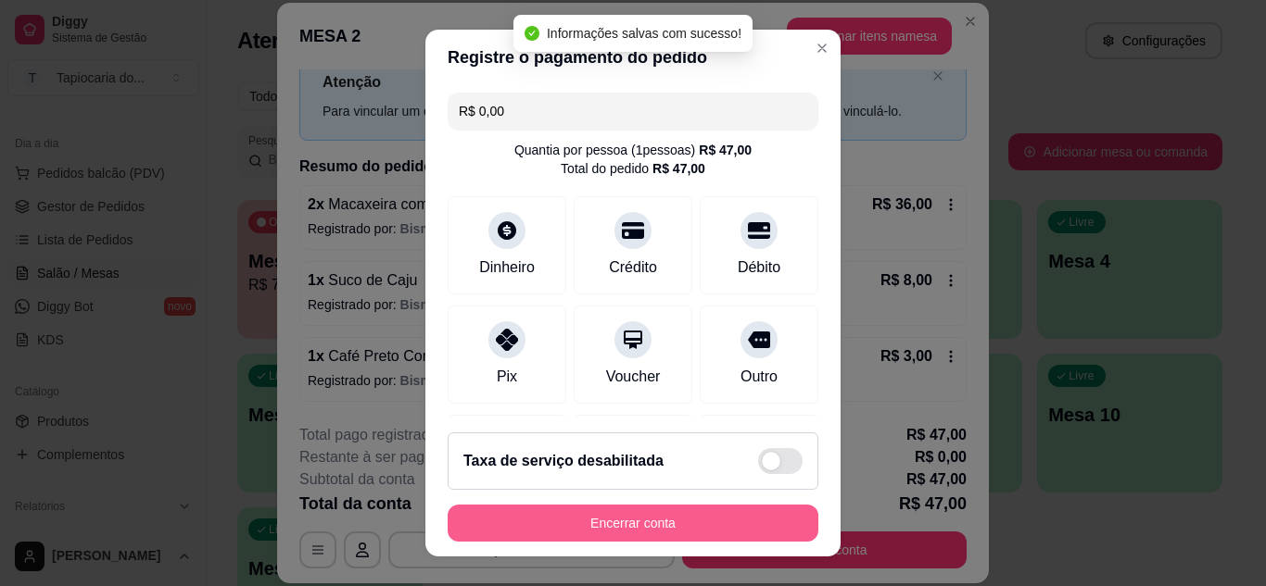
click at [738, 523] on button "Encerrar conta" at bounding box center [632, 523] width 371 height 37
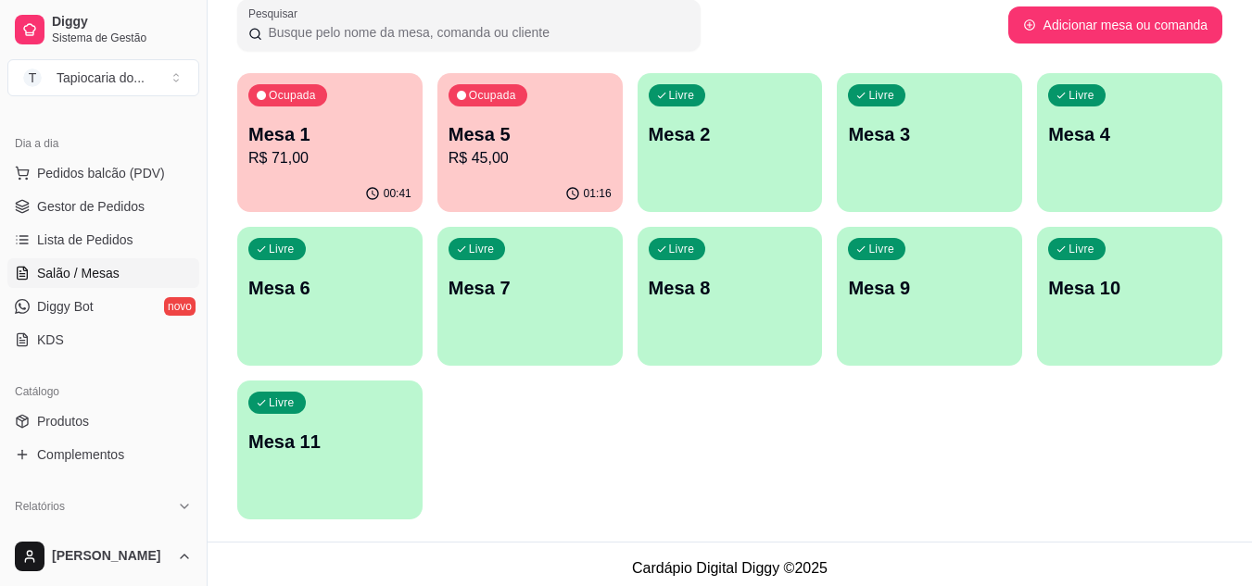
scroll to position [135, 0]
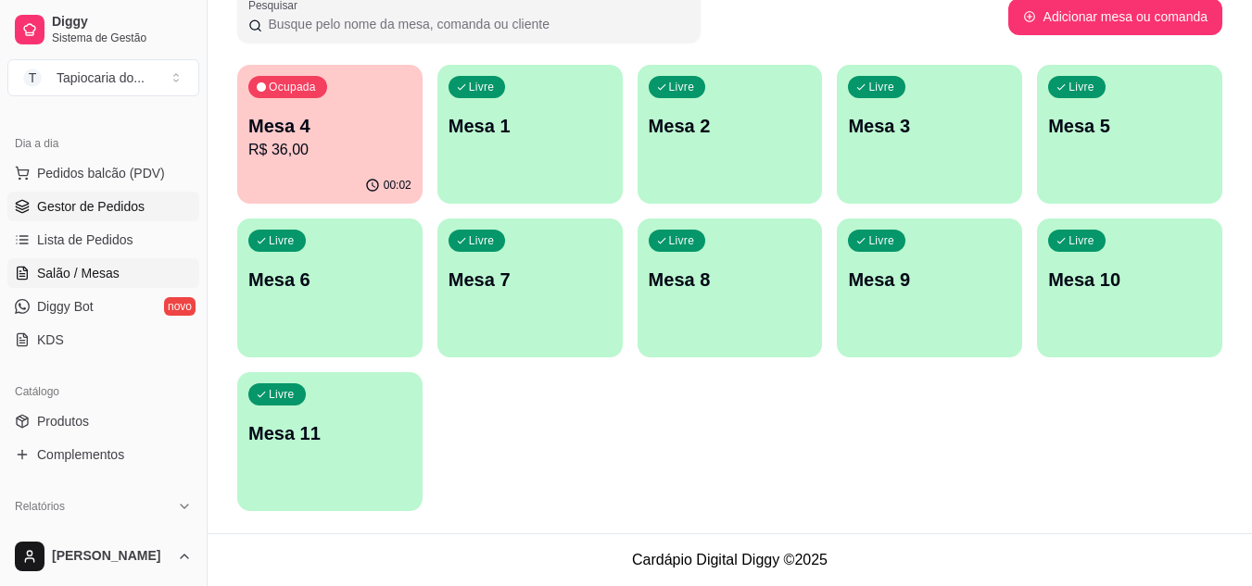
click at [72, 216] on link "Gestor de Pedidos" at bounding box center [103, 207] width 192 height 30
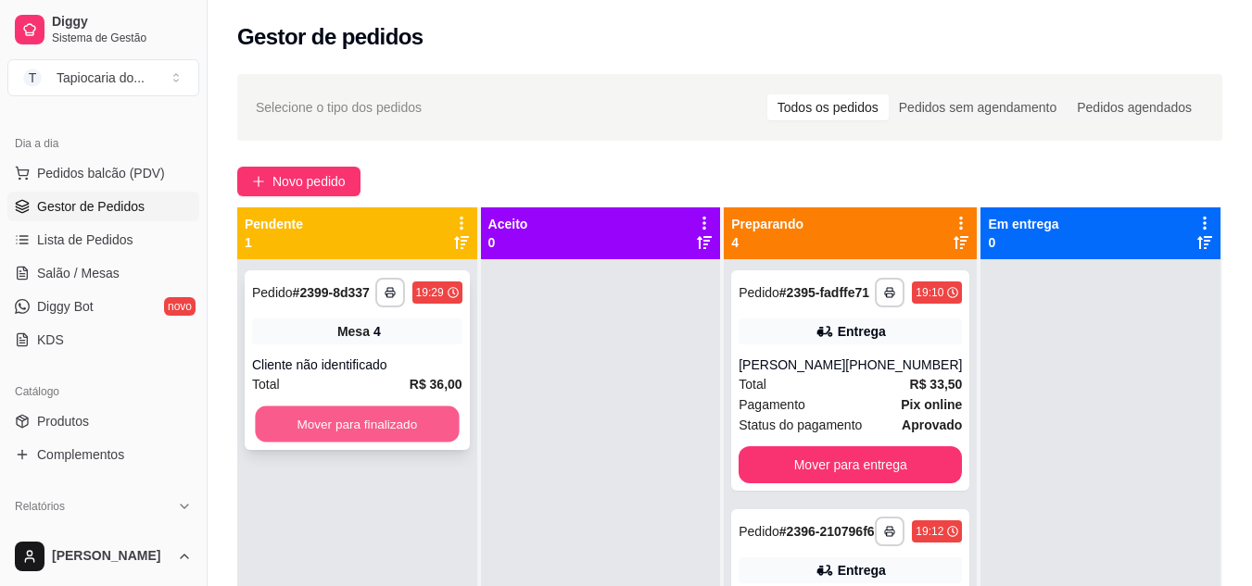
click at [373, 443] on button "Mover para finalizado" at bounding box center [357, 425] width 204 height 36
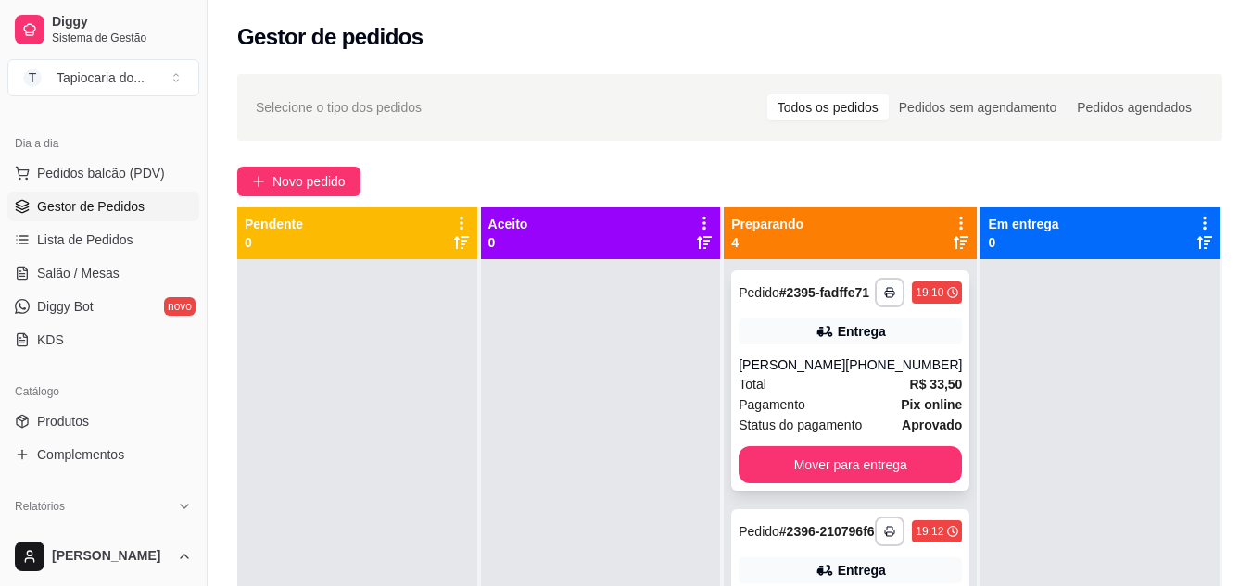
scroll to position [407, 0]
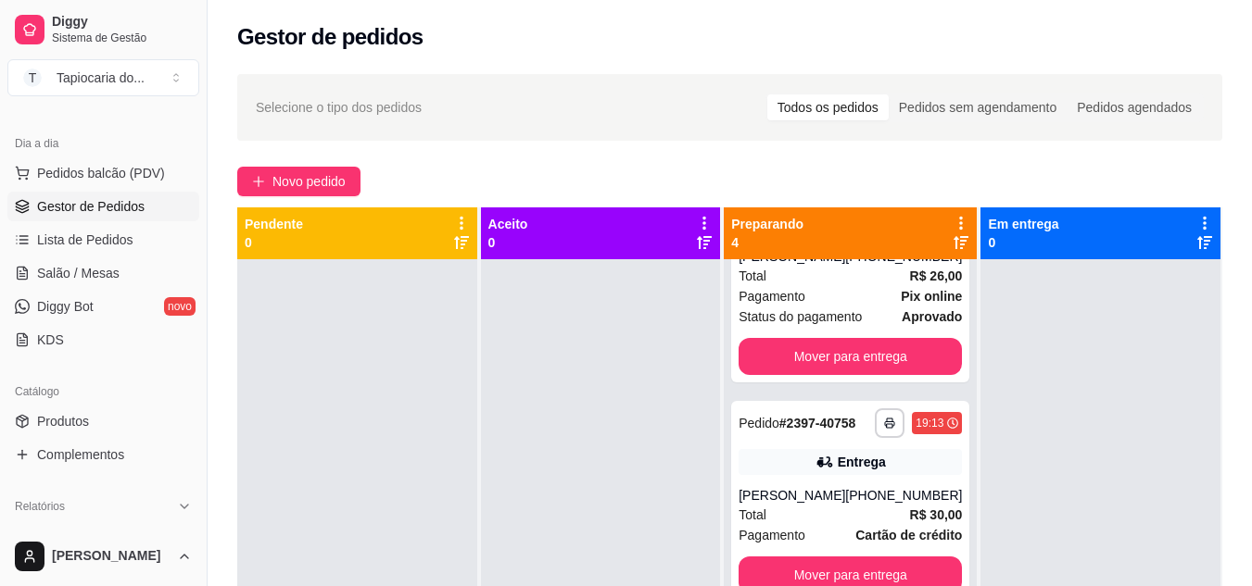
click at [636, 442] on div at bounding box center [601, 552] width 240 height 586
click at [779, 418] on strong "# 2397-40758" at bounding box center [817, 423] width 77 height 15
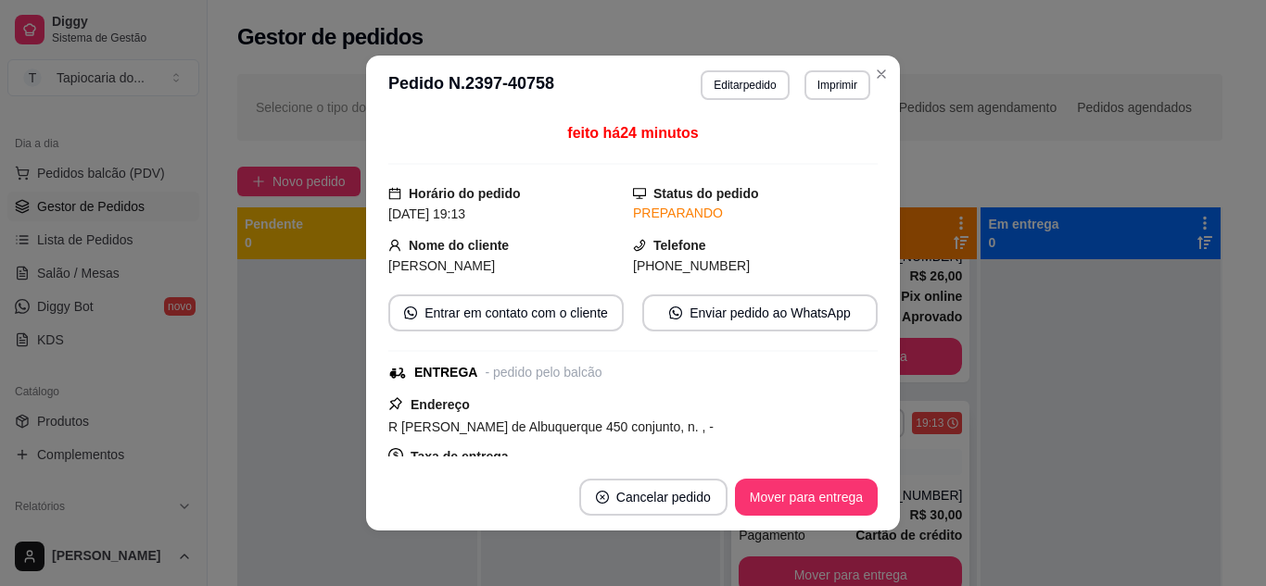
click at [749, 418] on div "R [PERSON_NAME] de Albuquerque 450 conjunto, n. , -" at bounding box center [632, 427] width 489 height 22
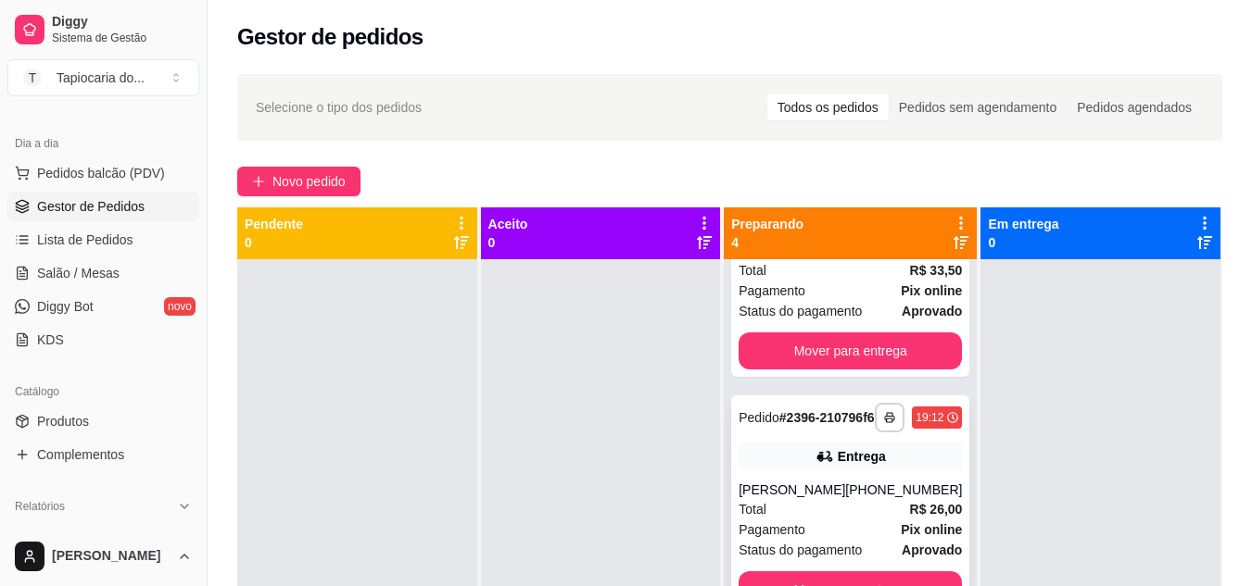
scroll to position [0, 0]
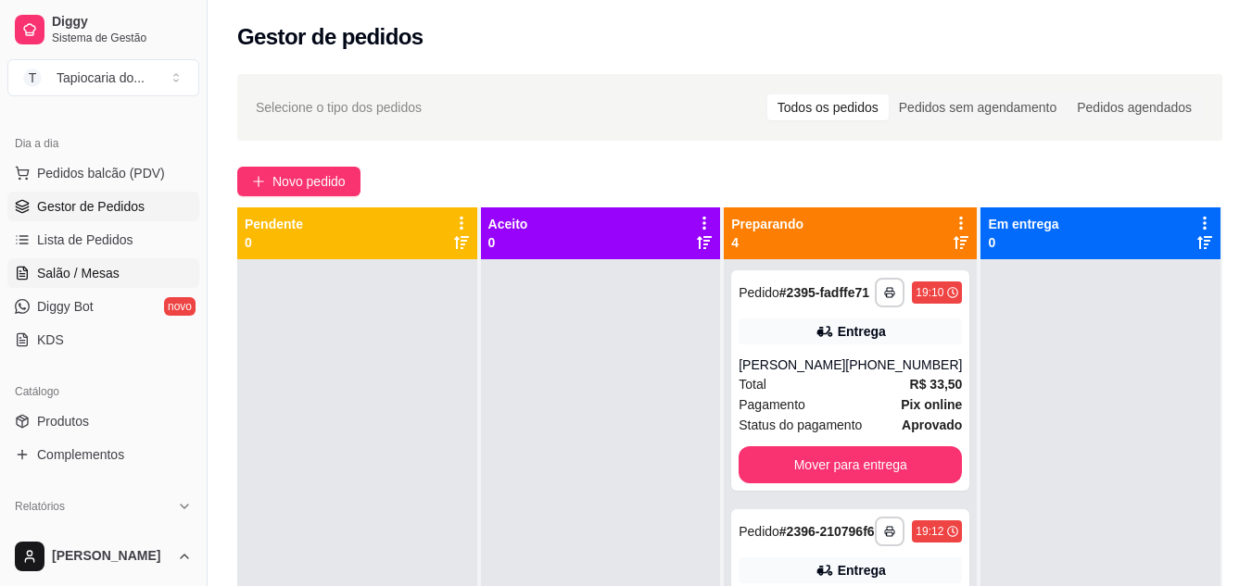
click at [57, 275] on span "Salão / Mesas" at bounding box center [78, 273] width 82 height 19
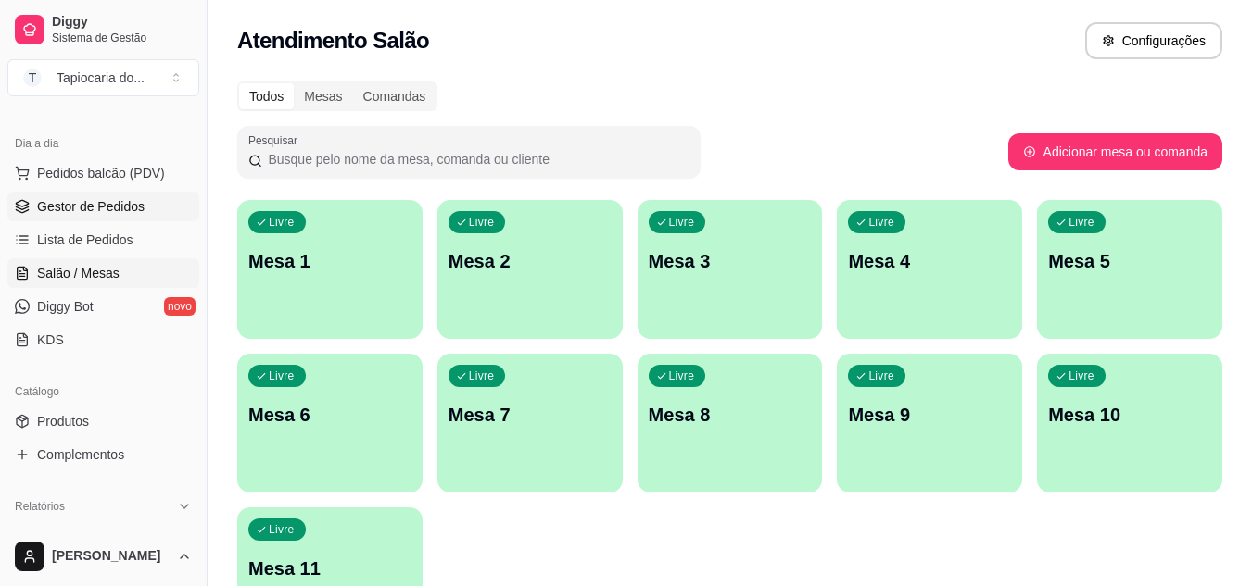
click at [81, 208] on span "Gestor de Pedidos" at bounding box center [90, 206] width 107 height 19
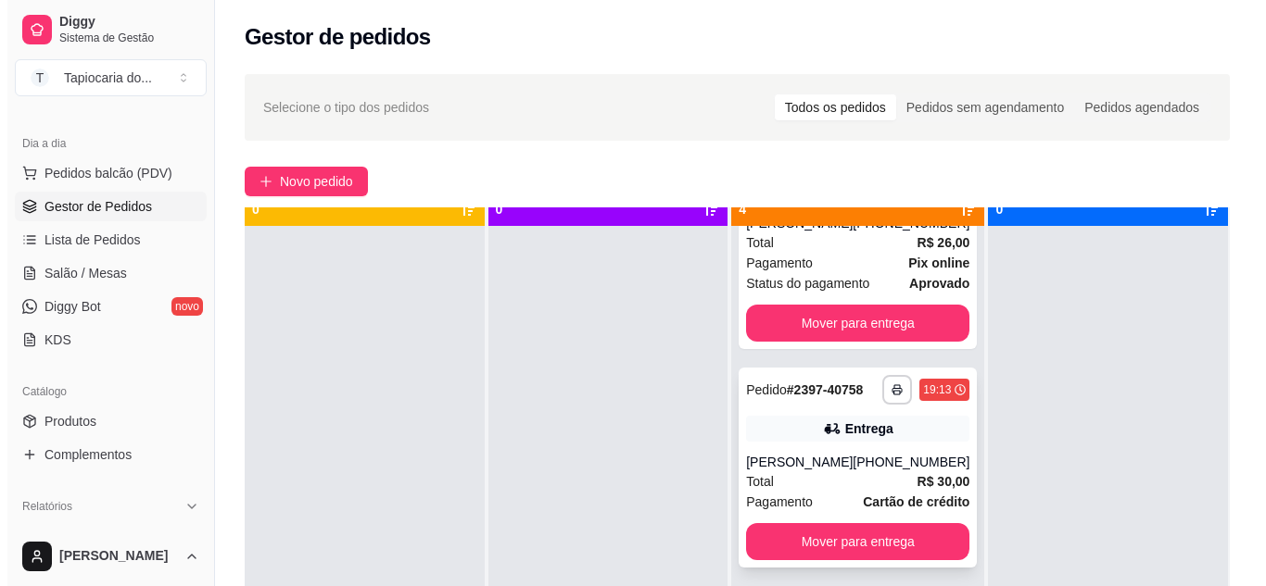
scroll to position [52, 0]
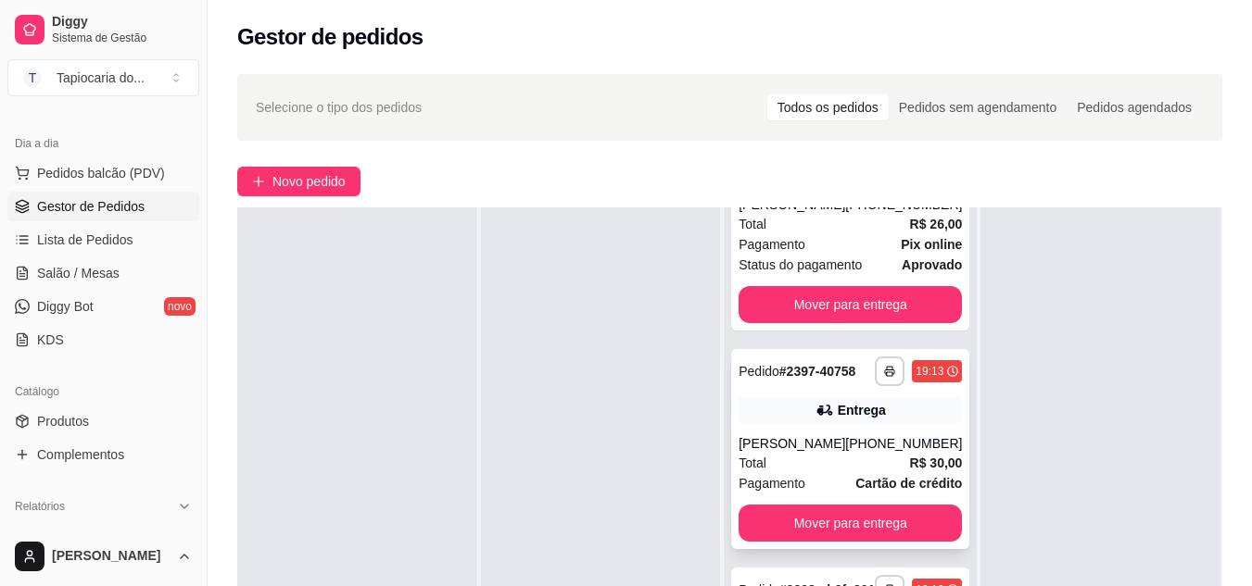
click at [855, 476] on strong "Cartão de crédito" at bounding box center [908, 483] width 107 height 15
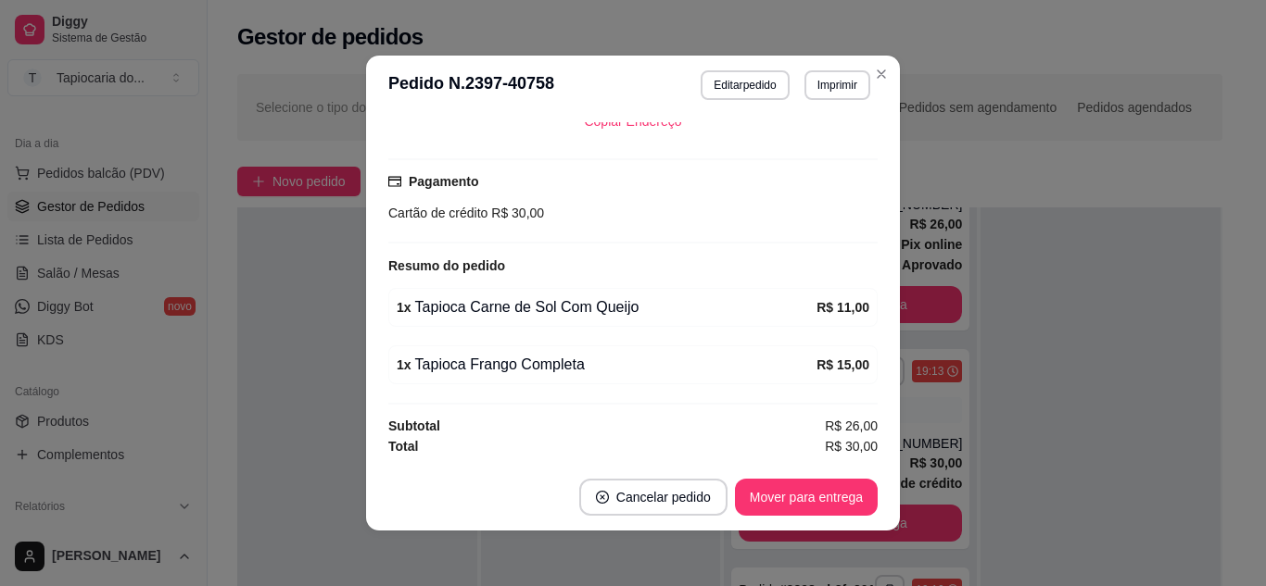
scroll to position [4, 0]
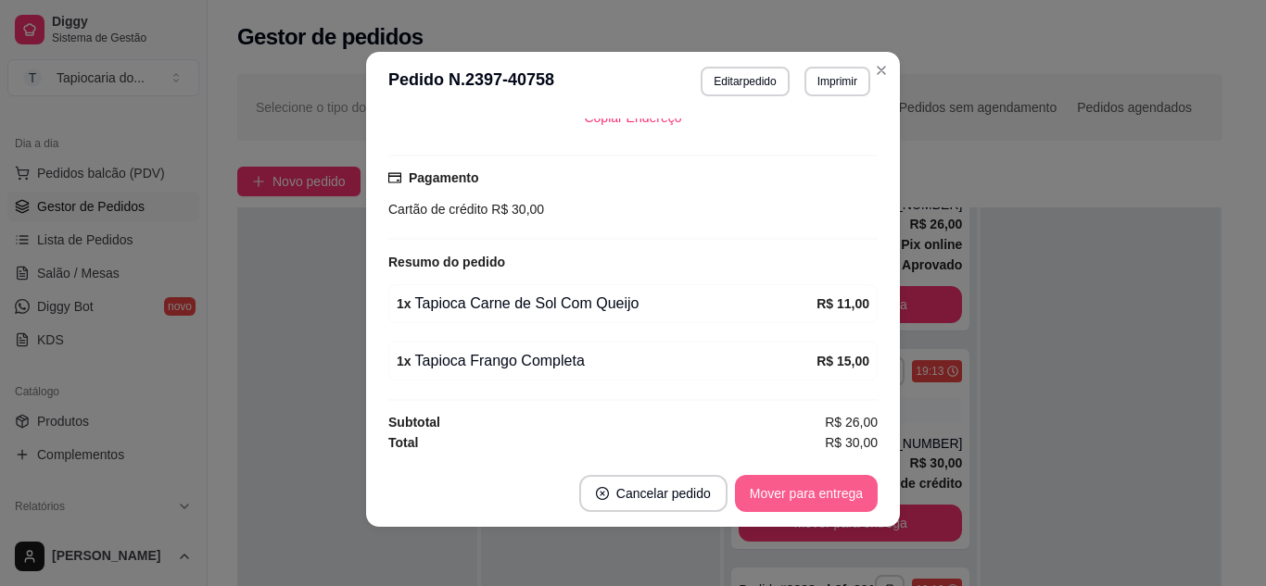
click at [801, 498] on button "Mover para entrega" at bounding box center [806, 493] width 143 height 37
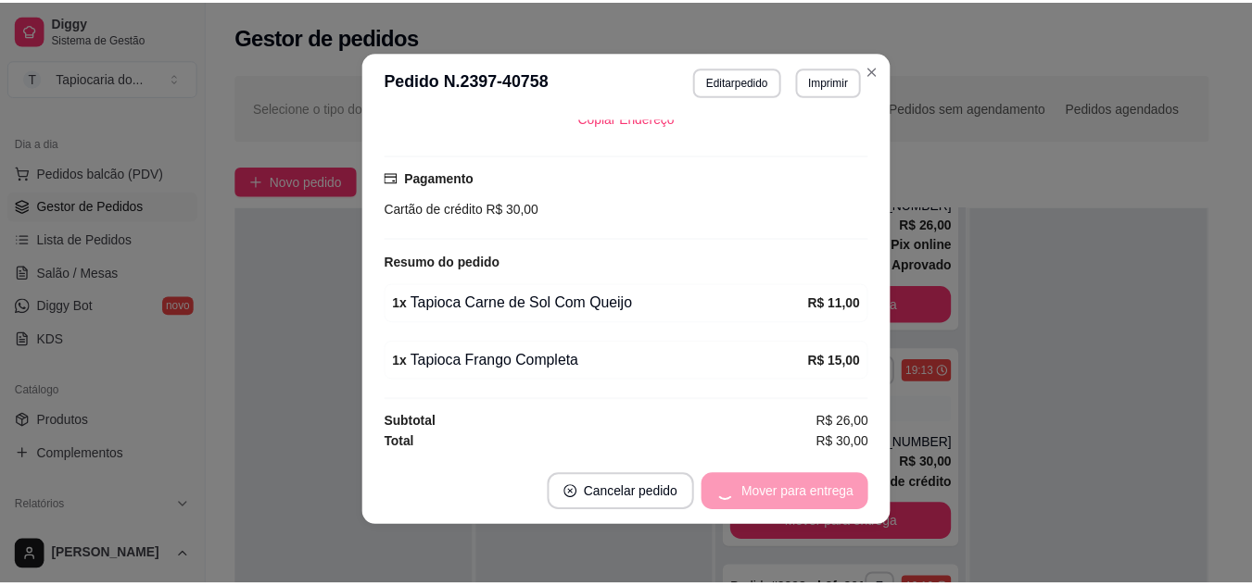
scroll to position [173, 0]
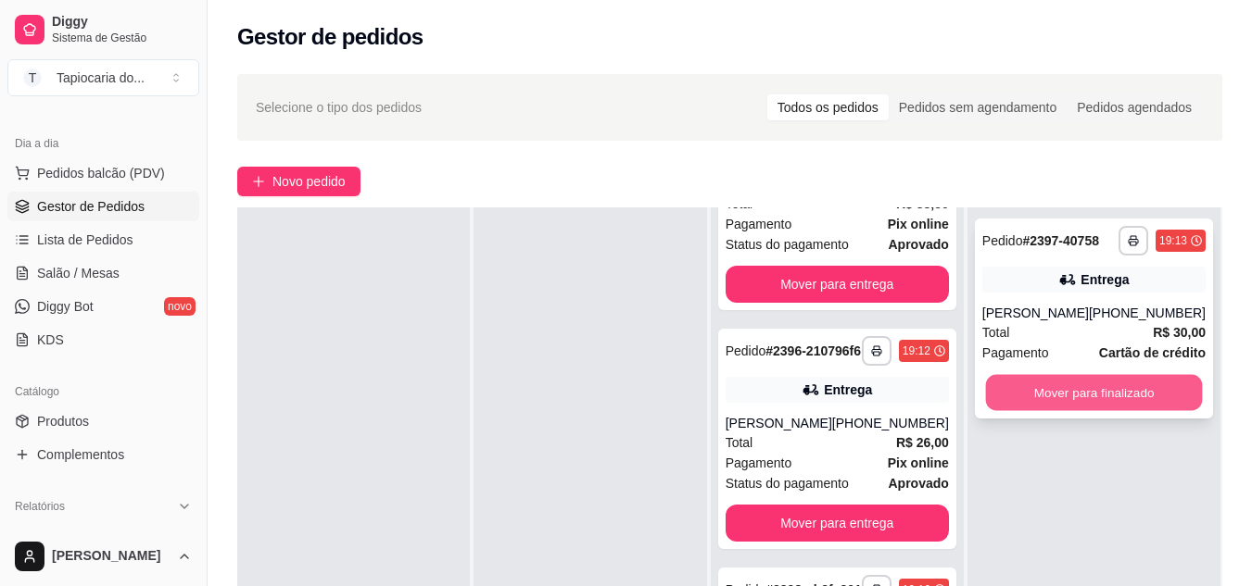
click at [1103, 396] on button "Mover para finalizado" at bounding box center [1093, 393] width 217 height 36
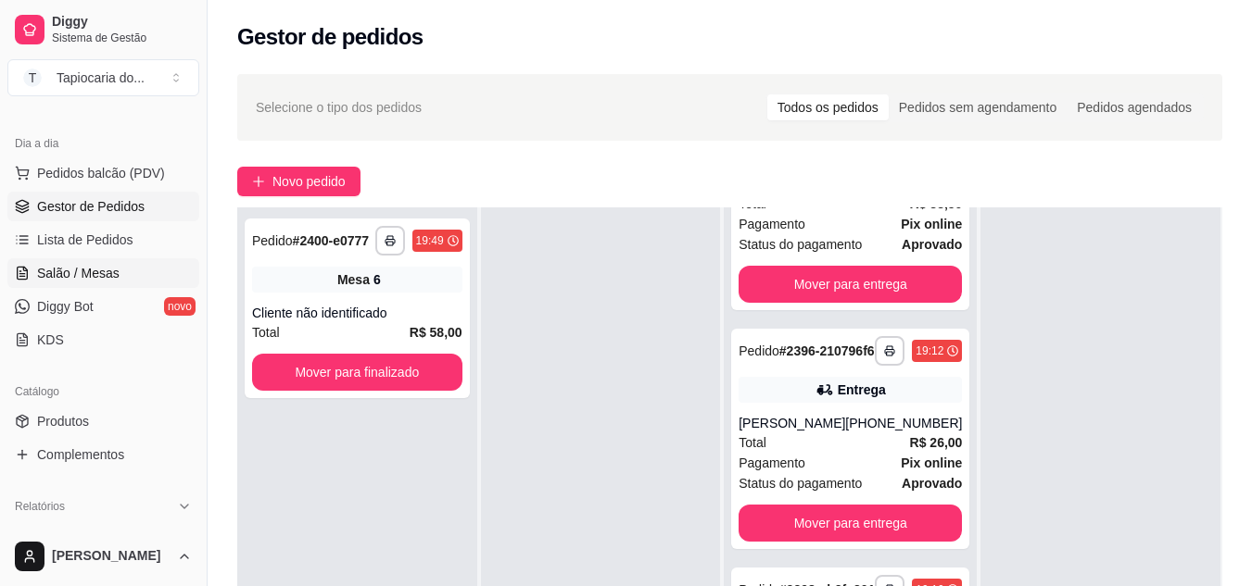
click at [91, 270] on span "Salão / Mesas" at bounding box center [78, 273] width 82 height 19
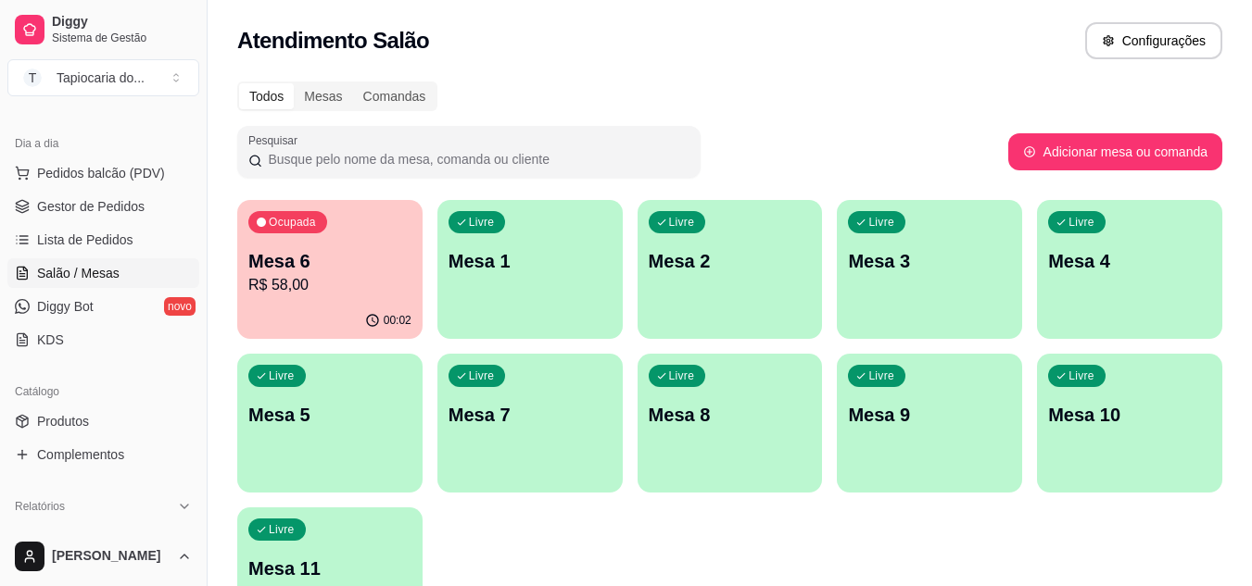
click at [527, 289] on div "Livre Mesa 1" at bounding box center [529, 258] width 185 height 117
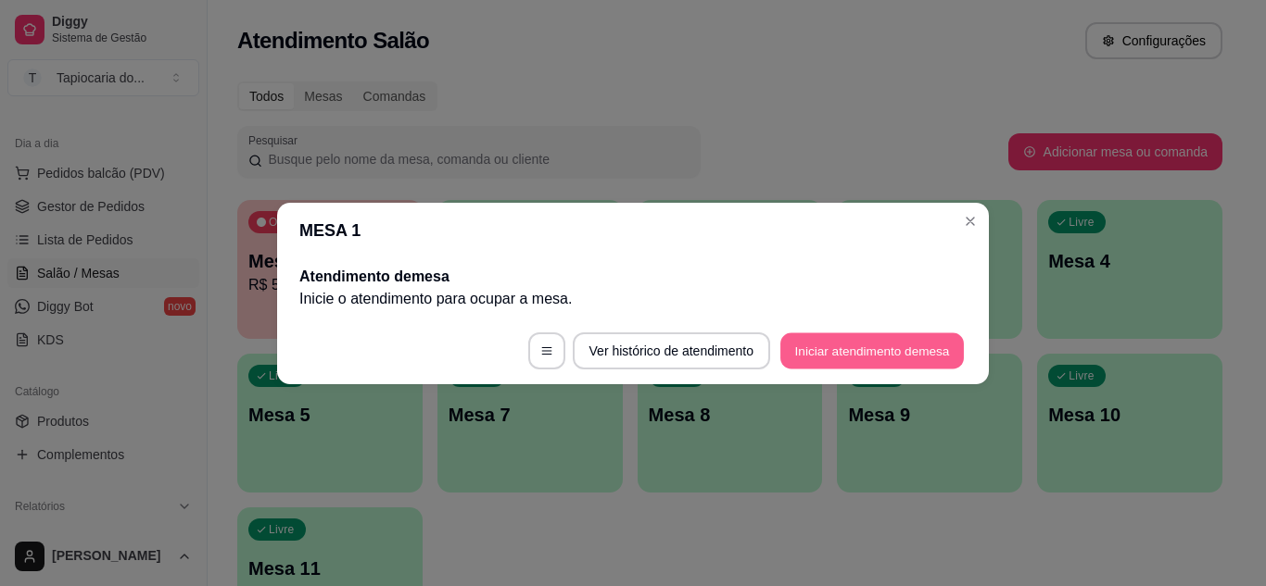
click at [812, 347] on button "Iniciar atendimento de mesa" at bounding box center [871, 351] width 183 height 36
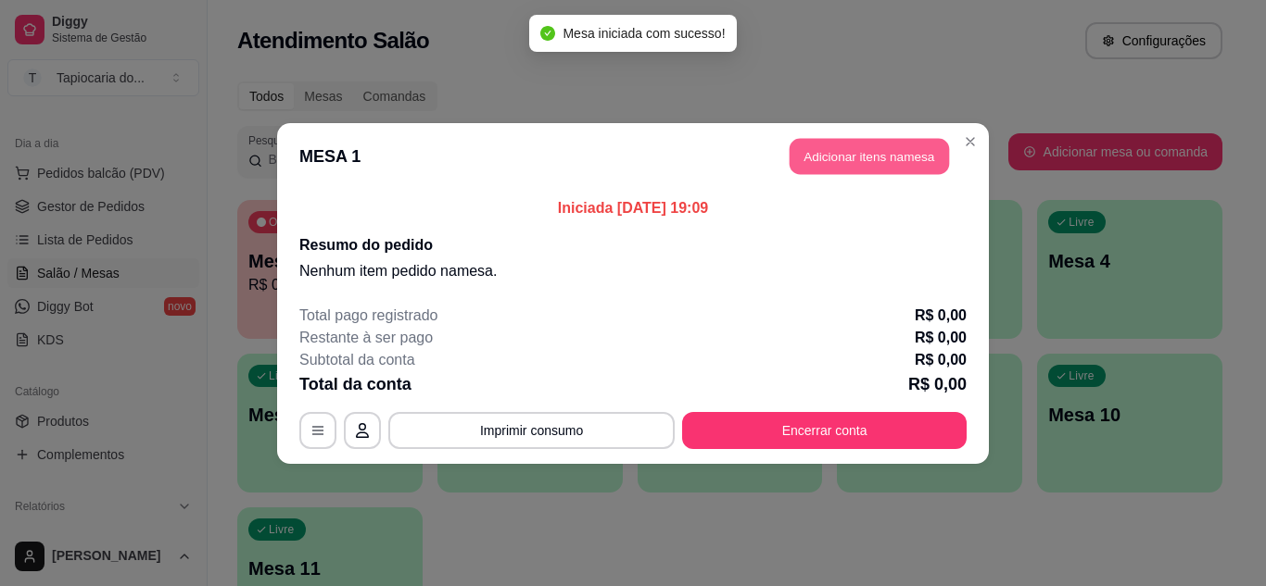
click at [820, 157] on button "Adicionar itens na mesa" at bounding box center [868, 156] width 159 height 36
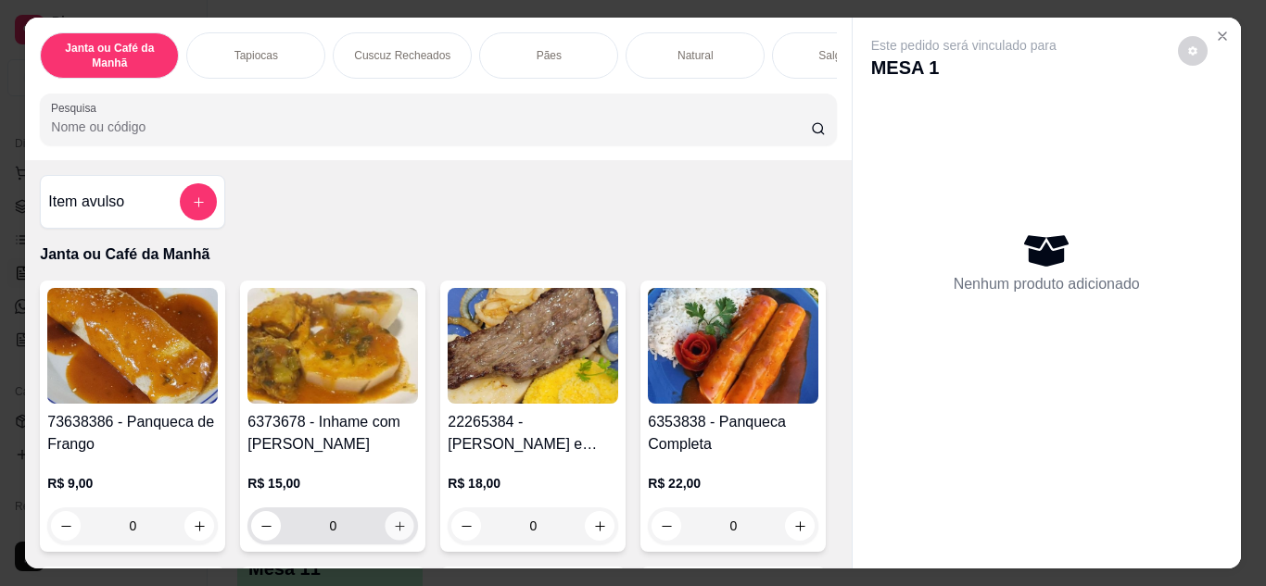
click at [385, 536] on button "increase-product-quantity" at bounding box center [399, 525] width 29 height 29
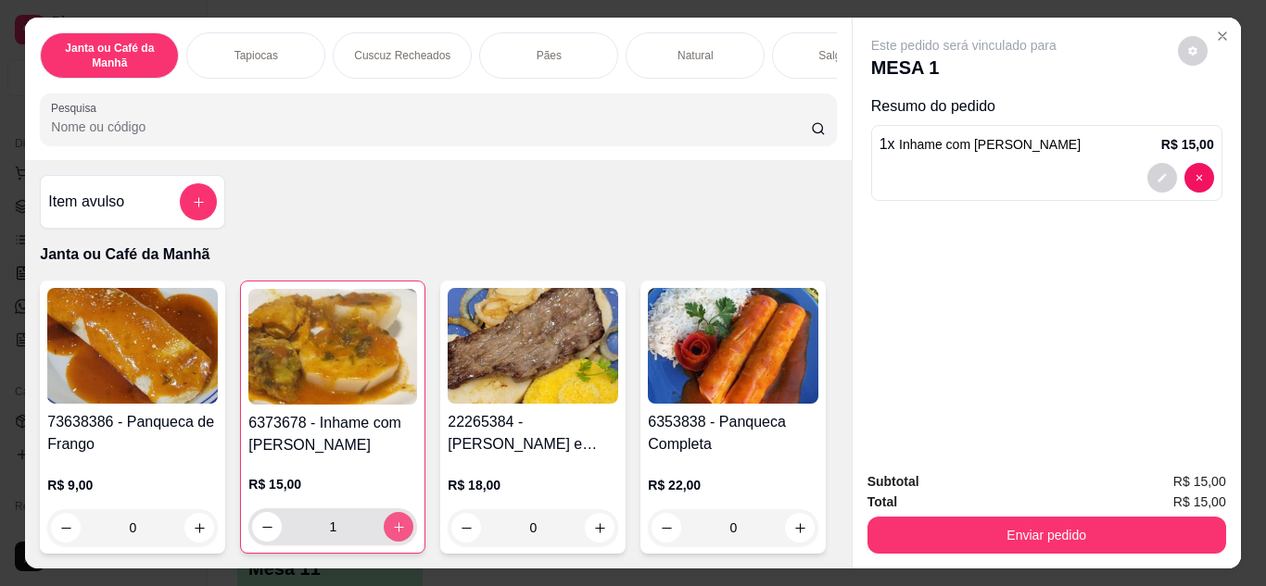
click at [384, 536] on button "increase-product-quantity" at bounding box center [399, 527] width 30 height 30
type input "2"
click at [268, 127] on input "Pesquisa" at bounding box center [431, 127] width 760 height 19
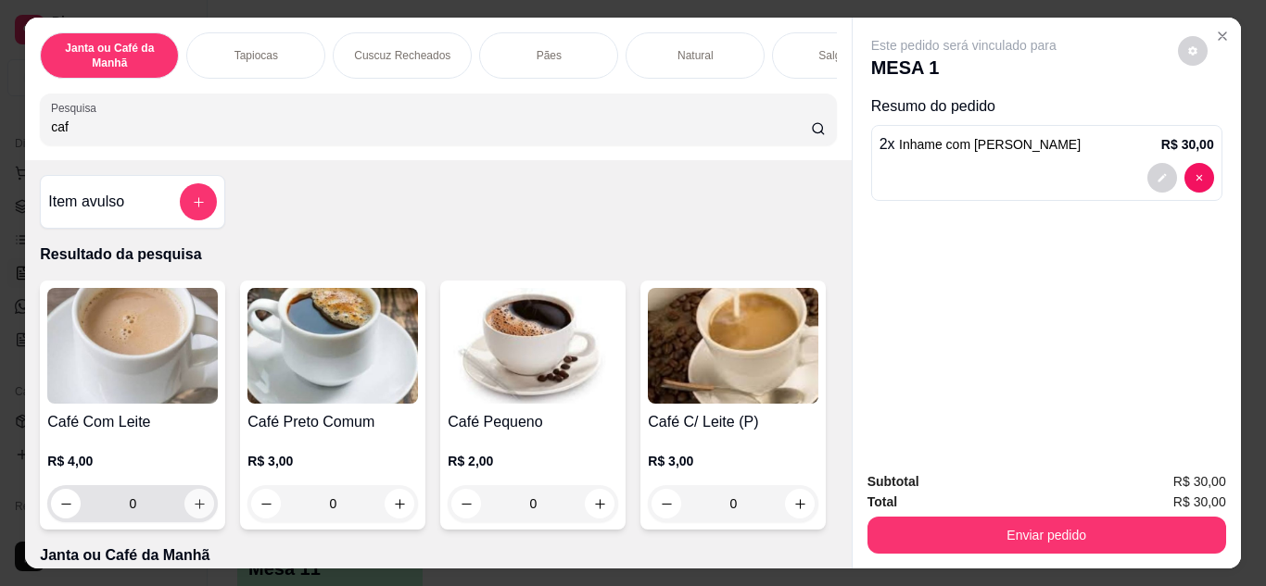
type input "caf"
click at [194, 518] on button "increase-product-quantity" at bounding box center [199, 503] width 29 height 29
type input "1"
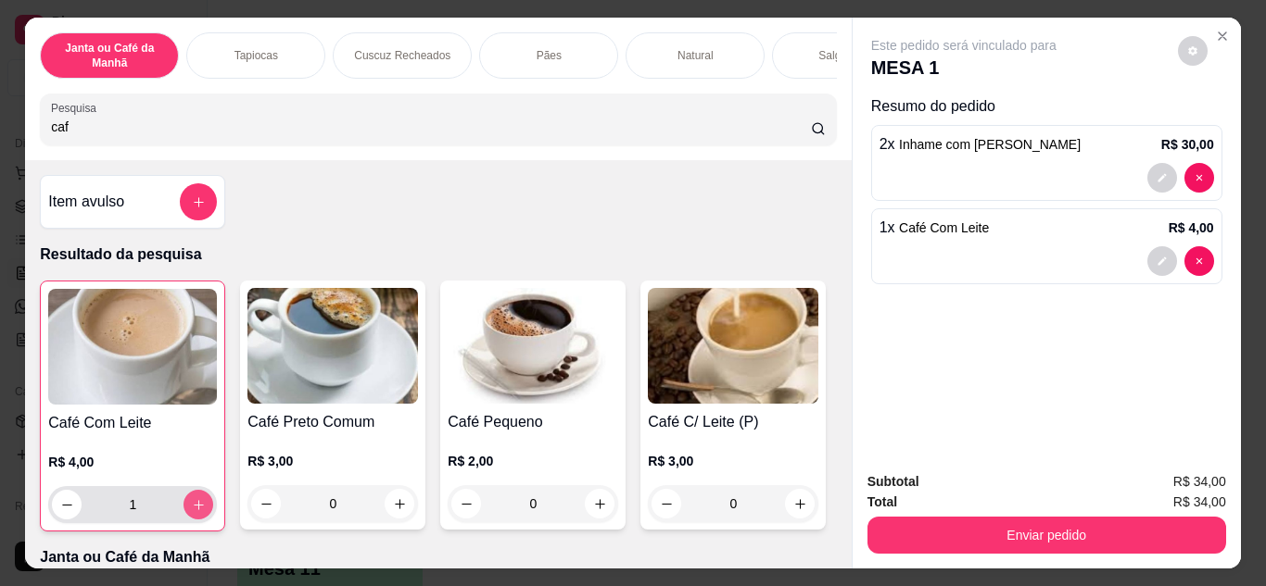
click at [194, 520] on button "increase-product-quantity" at bounding box center [198, 505] width 30 height 30
type input "2"
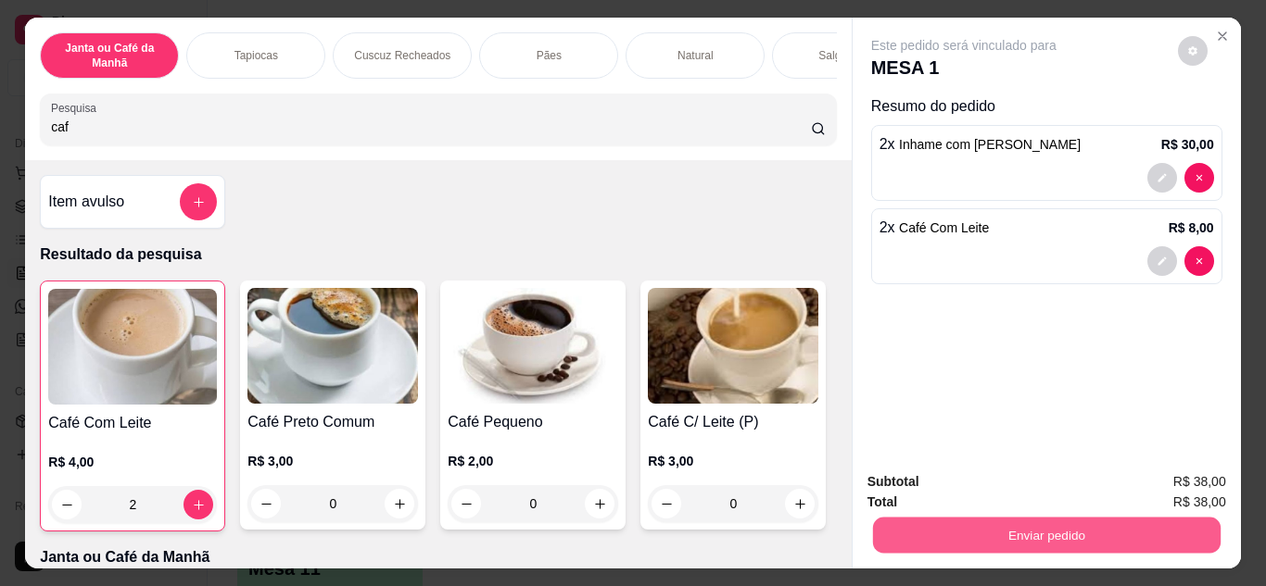
click at [968, 518] on button "Enviar pedido" at bounding box center [1045, 536] width 347 height 36
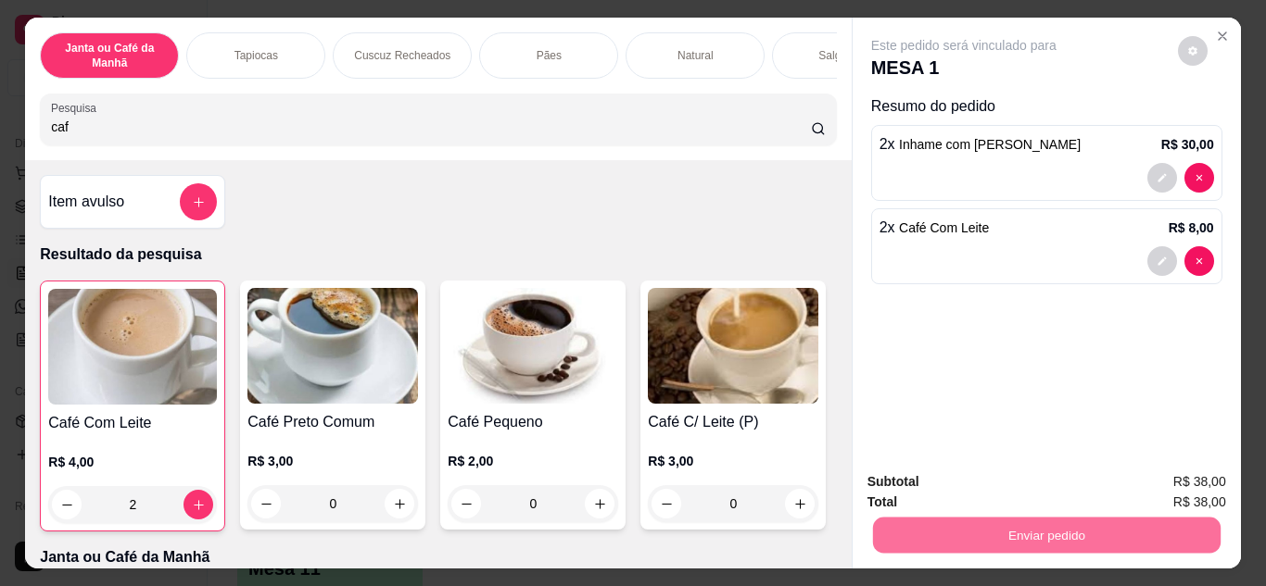
click at [971, 473] on button "Não registrar e enviar pedido" at bounding box center [984, 483] width 193 height 35
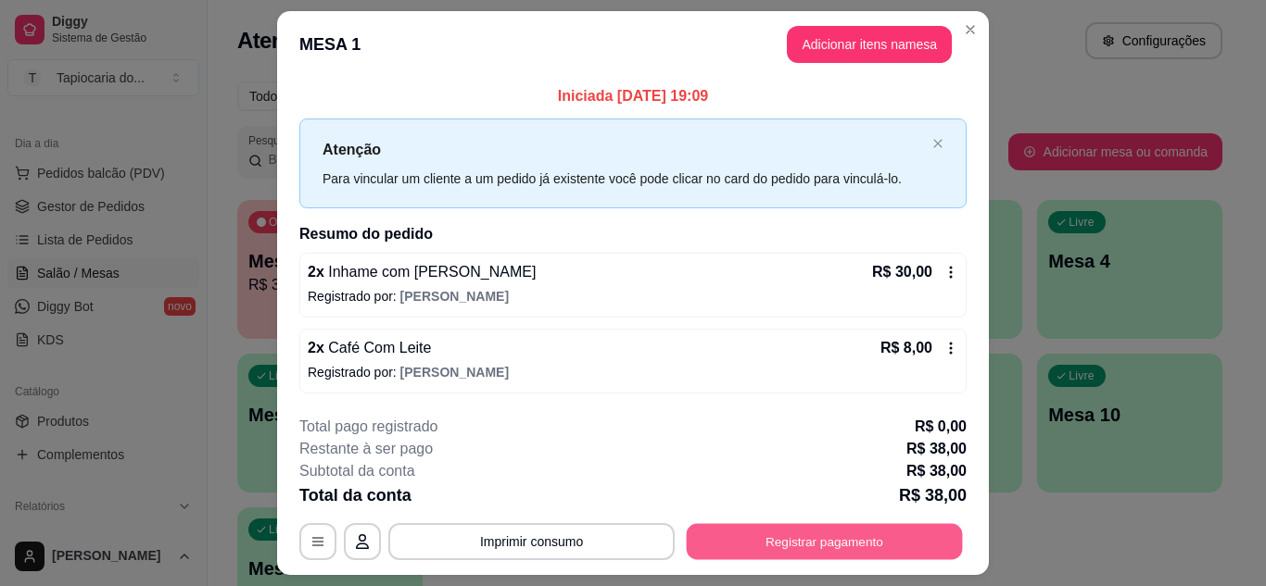
click at [783, 550] on button "Registrar pagamento" at bounding box center [824, 542] width 276 height 36
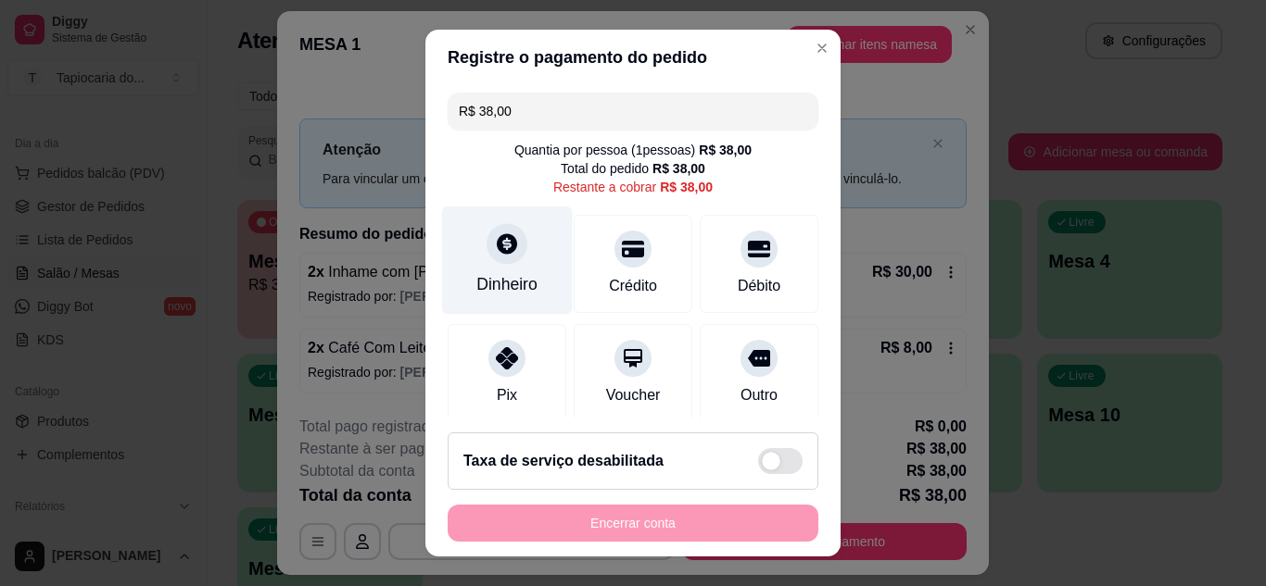
click at [510, 276] on div "Dinheiro" at bounding box center [506, 284] width 61 height 24
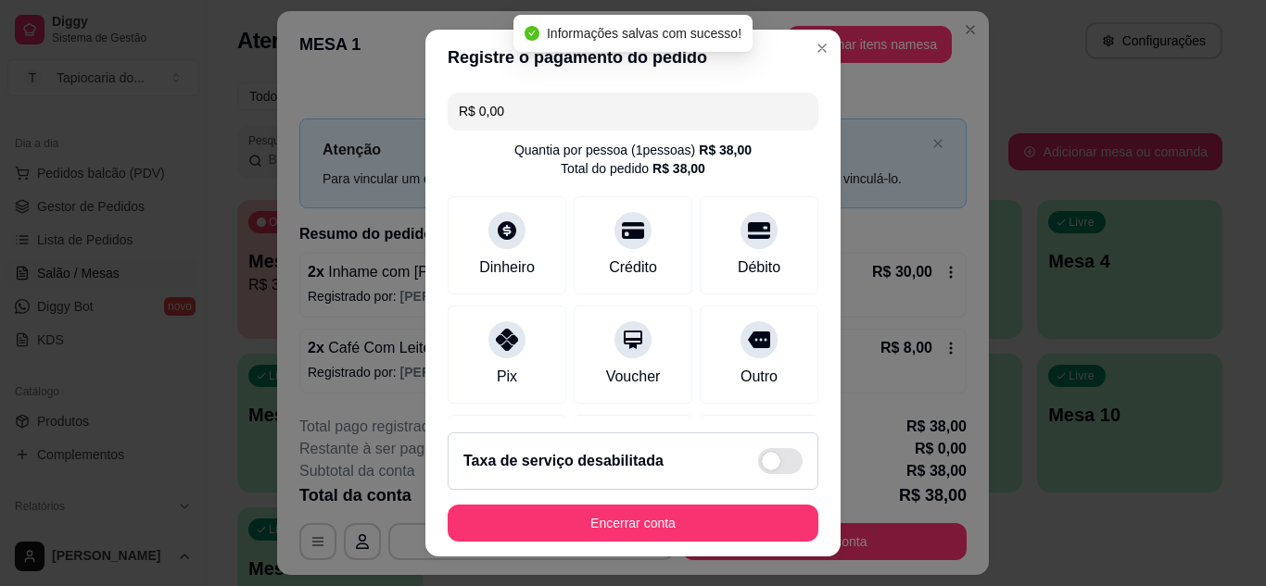
type input "R$ 0,00"
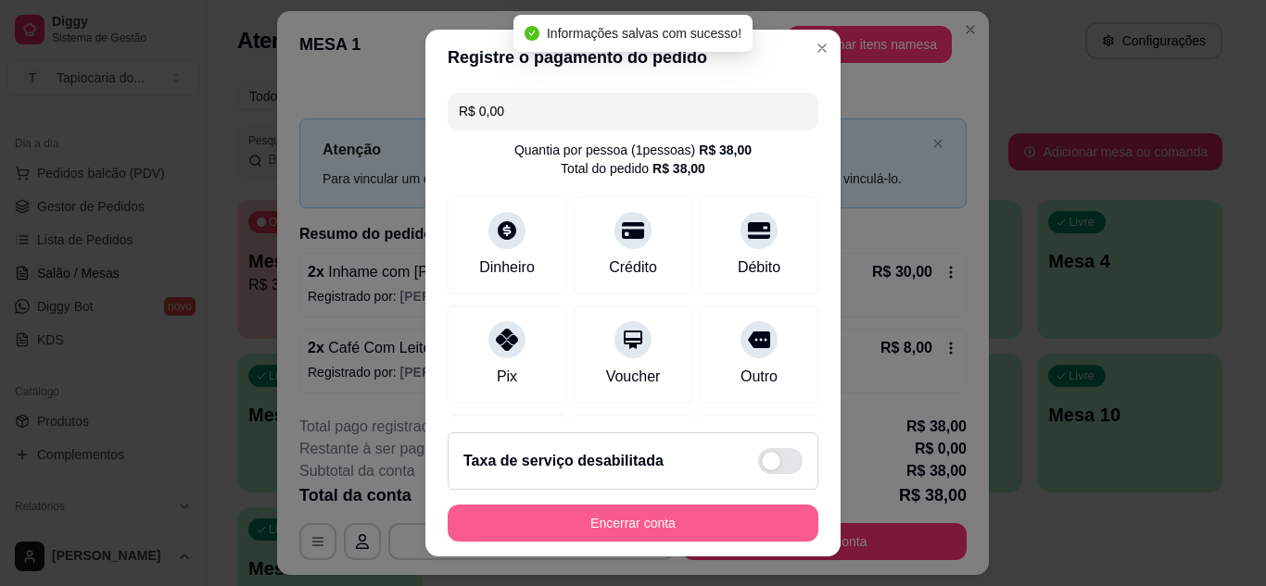
click at [765, 522] on button "Encerrar conta" at bounding box center [632, 523] width 371 height 37
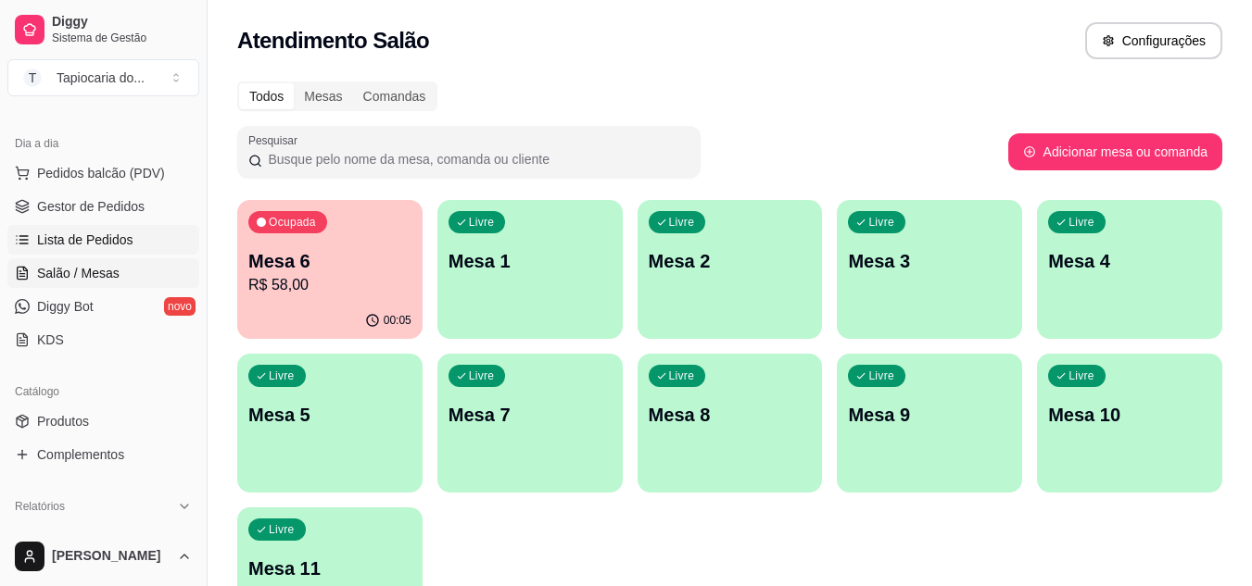
click at [82, 238] on span "Lista de Pedidos" at bounding box center [85, 240] width 96 height 19
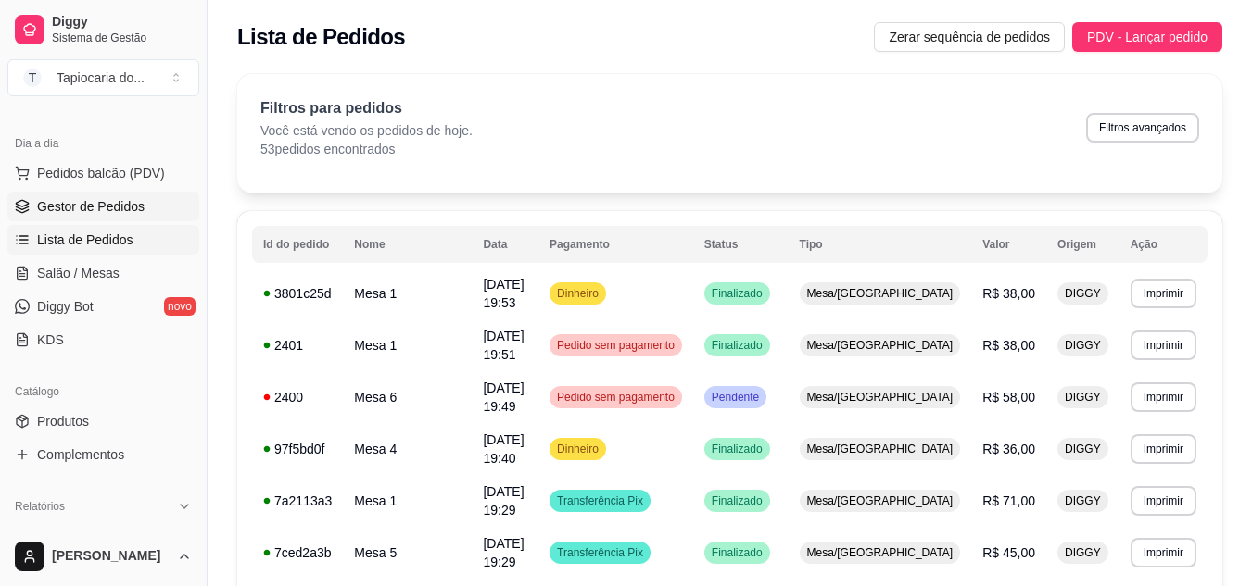
click at [118, 201] on span "Gestor de Pedidos" at bounding box center [90, 206] width 107 height 19
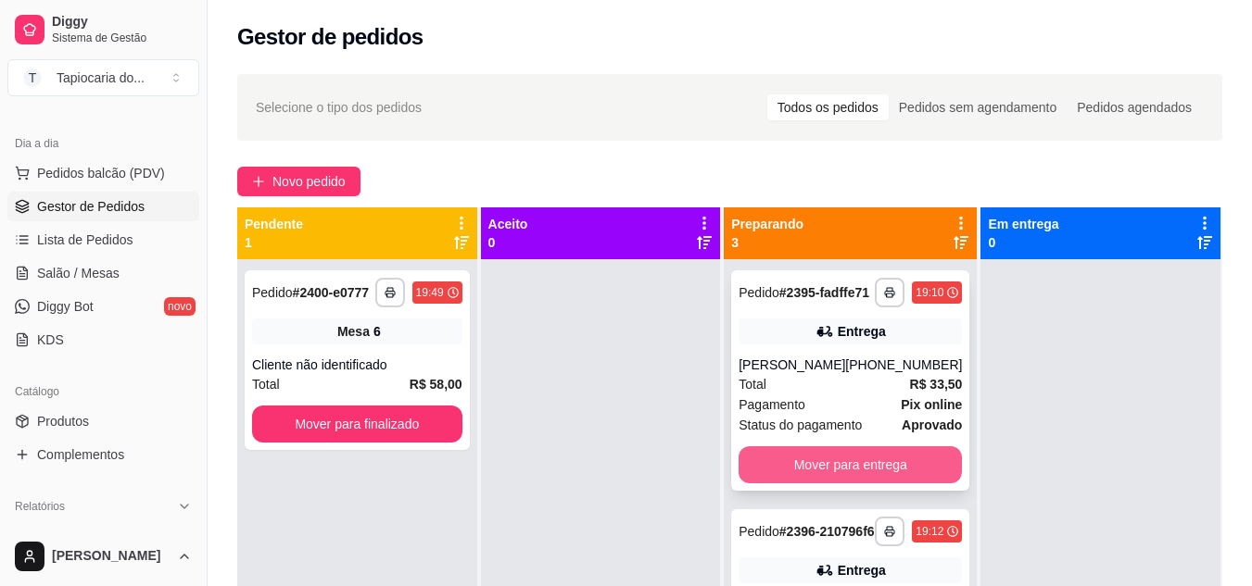
click at [791, 468] on button "Mover para entrega" at bounding box center [849, 465] width 223 height 37
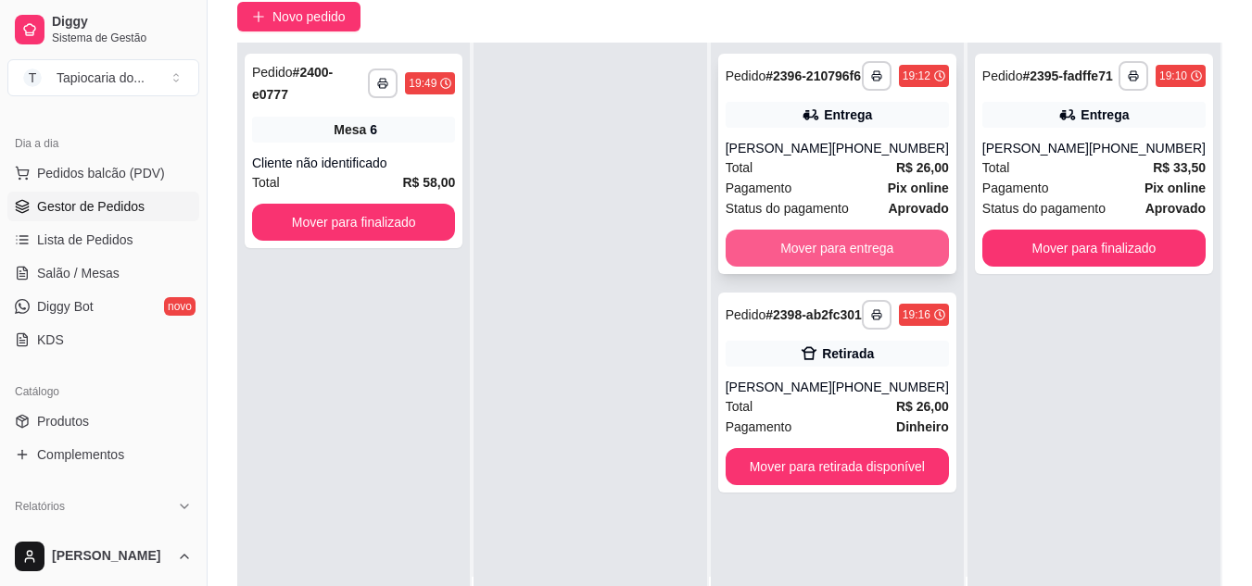
scroll to position [283, 0]
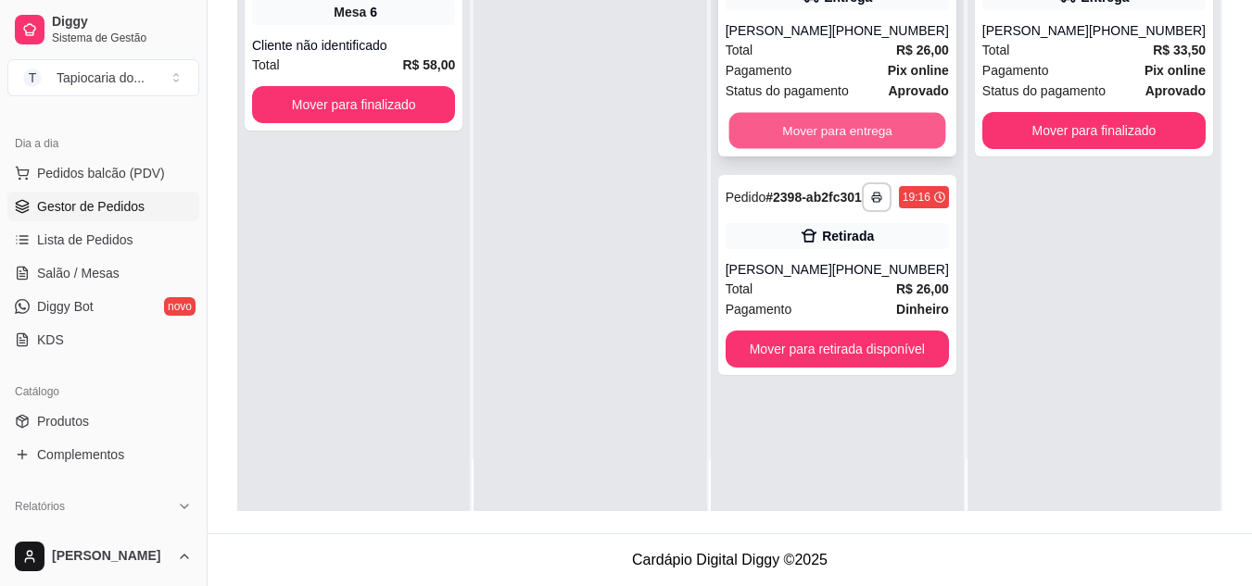
click at [762, 147] on button "Mover para entrega" at bounding box center [836, 131] width 217 height 36
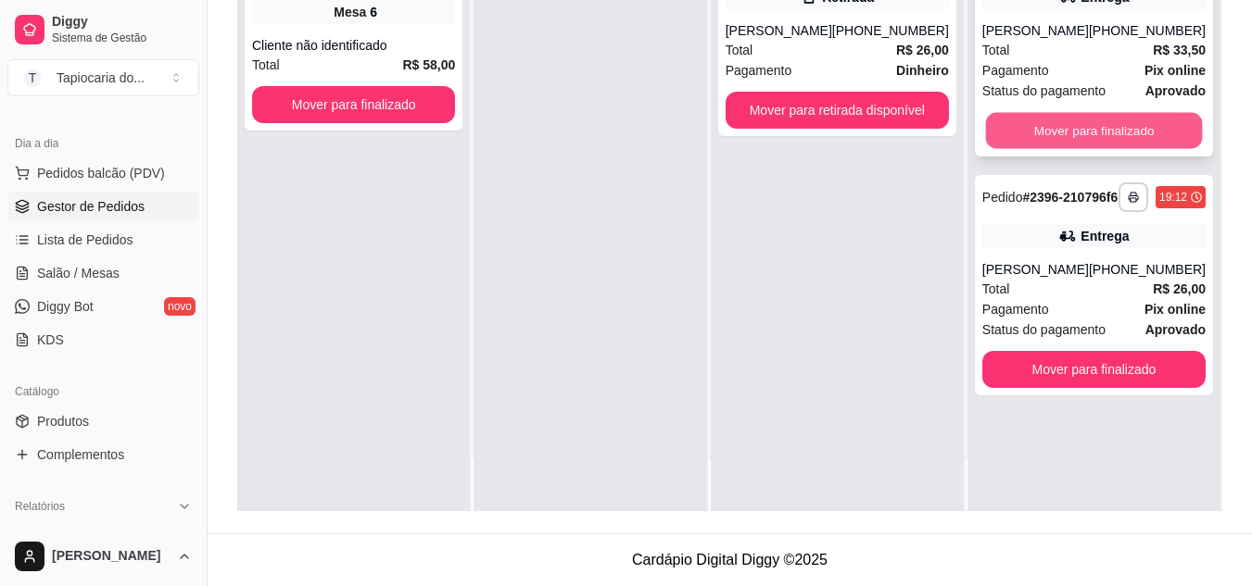
click at [1097, 142] on button "Mover para finalizado" at bounding box center [1093, 131] width 217 height 36
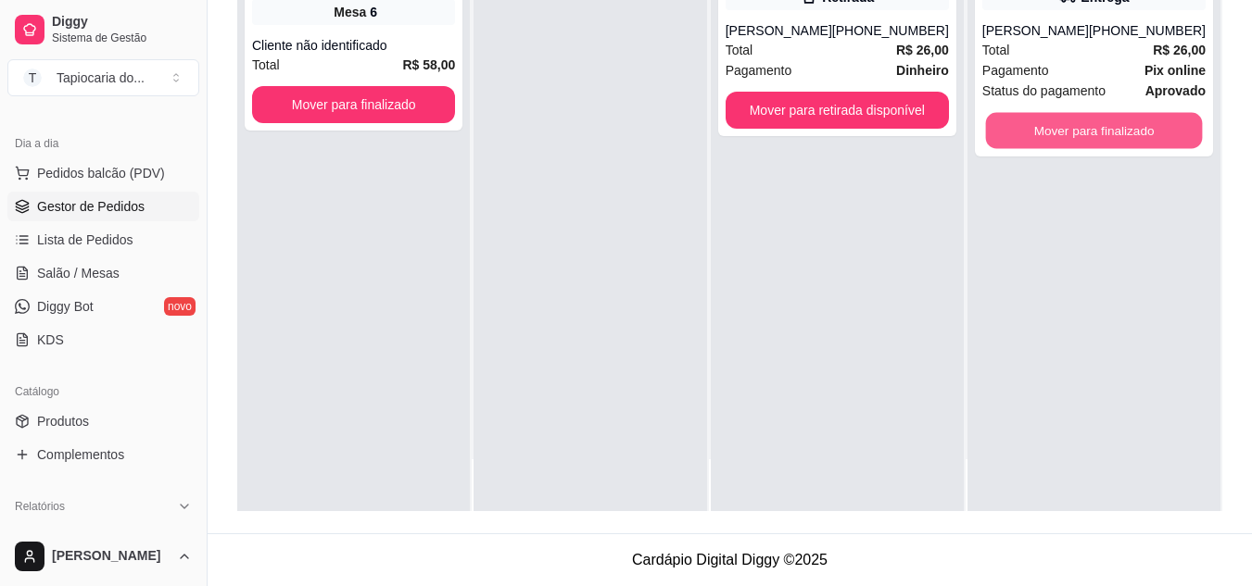
click at [1097, 142] on button "Mover para finalizado" at bounding box center [1093, 131] width 217 height 36
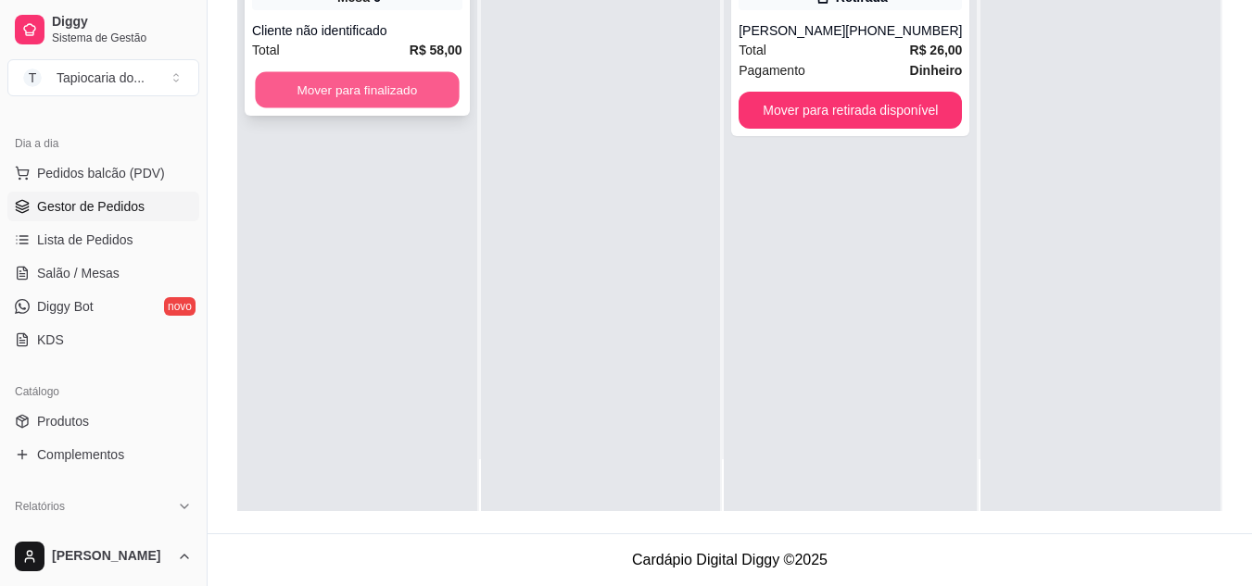
click at [385, 81] on button "Mover para finalizado" at bounding box center [357, 90] width 204 height 36
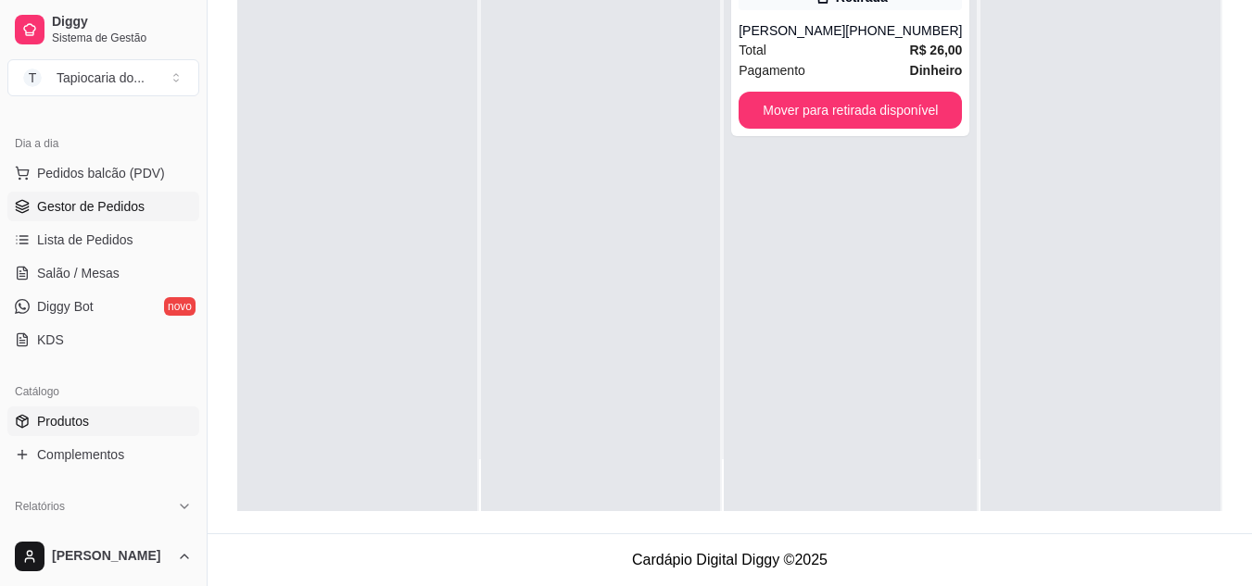
click at [76, 421] on span "Produtos" at bounding box center [63, 421] width 52 height 19
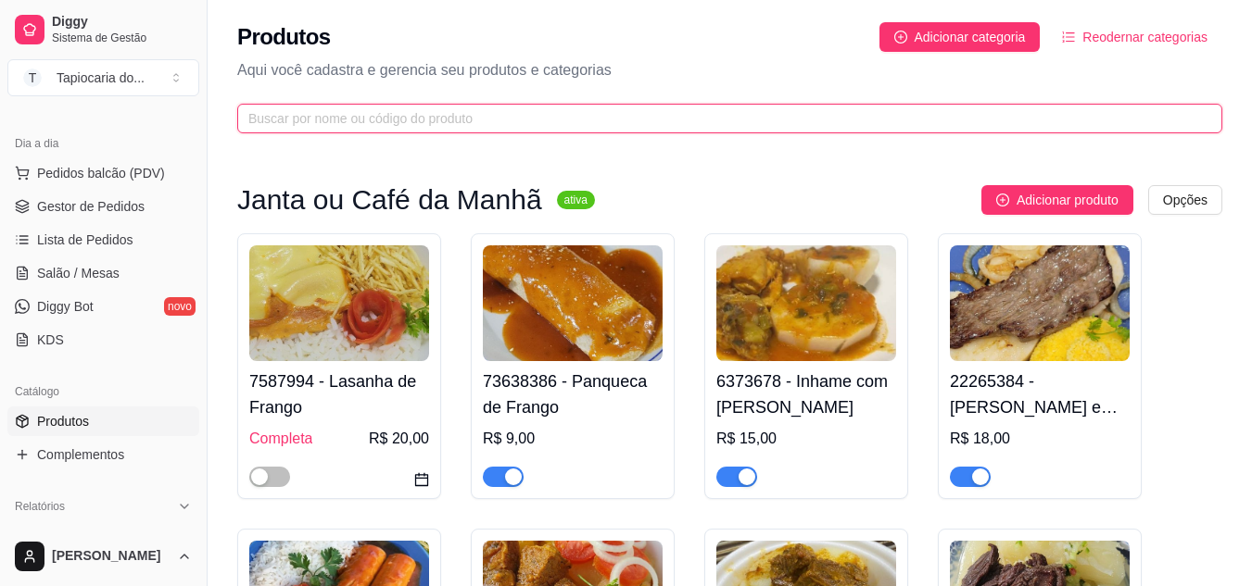
click at [414, 115] on input "text" at bounding box center [722, 118] width 948 height 20
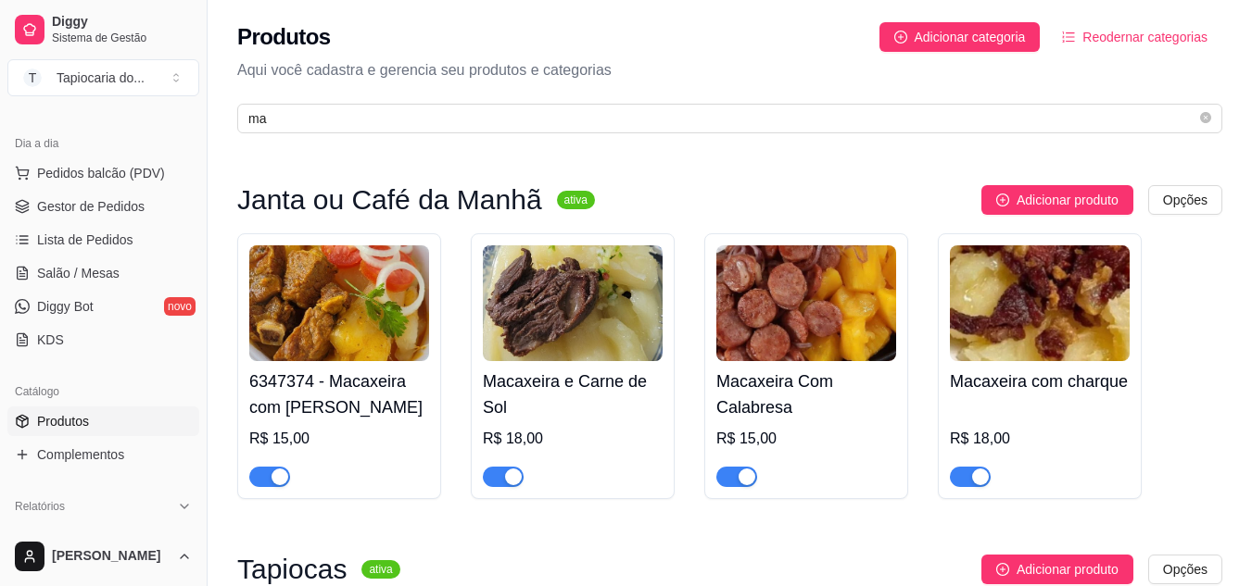
click at [271, 475] on button "button" at bounding box center [269, 477] width 41 height 20
click at [514, 477] on div "button" at bounding box center [513, 477] width 17 height 17
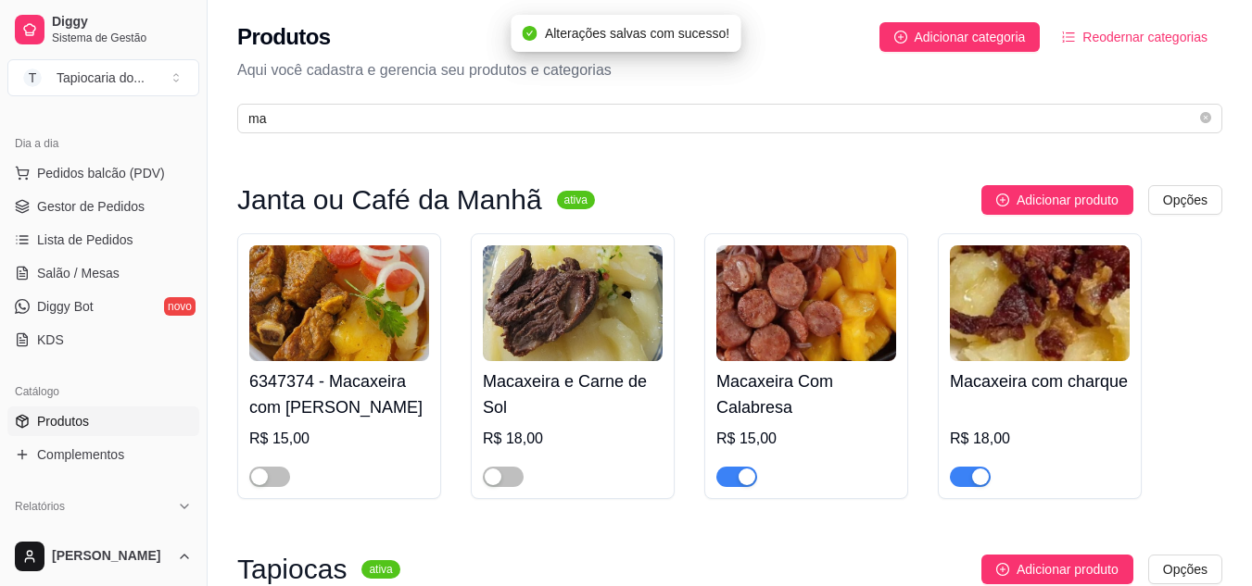
click at [739, 482] on div "button" at bounding box center [746, 477] width 17 height 17
click at [972, 478] on div "button" at bounding box center [980, 477] width 17 height 17
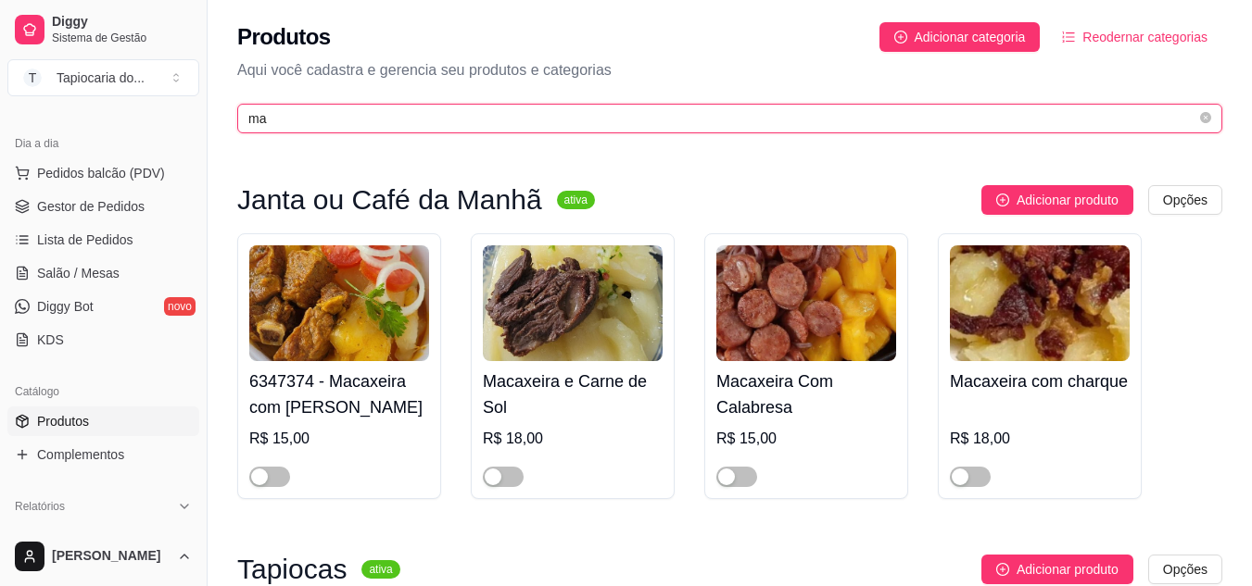
click at [366, 112] on input "ma" at bounding box center [722, 118] width 948 height 20
type input "m"
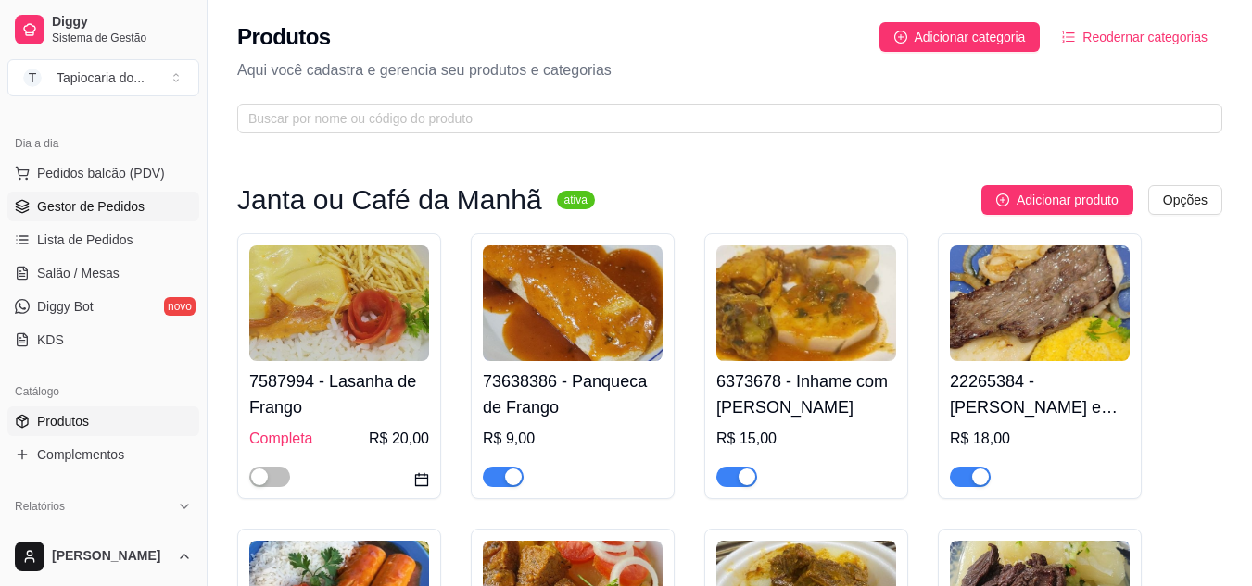
click at [67, 204] on span "Gestor de Pedidos" at bounding box center [90, 206] width 107 height 19
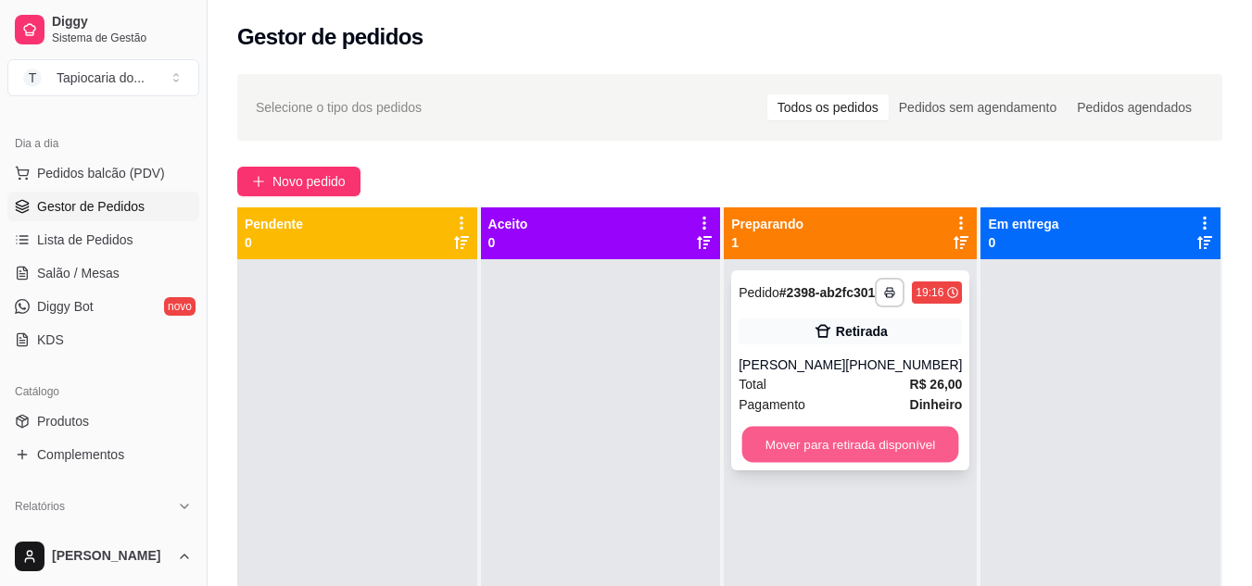
click at [831, 442] on button "Mover para retirada disponível" at bounding box center [850, 445] width 217 height 36
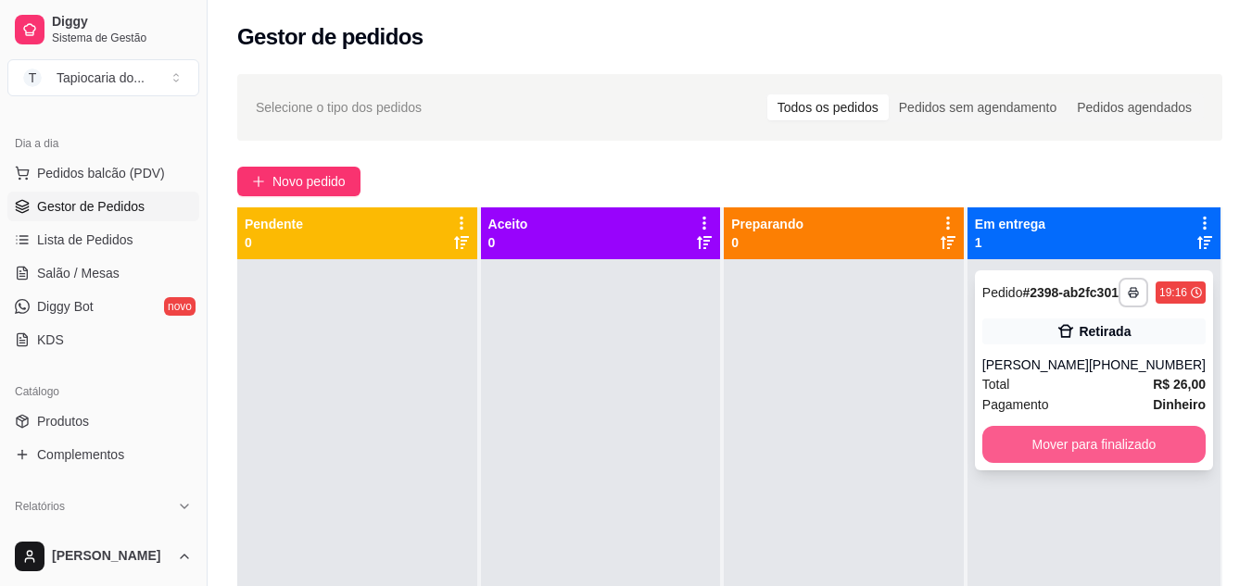
click at [1160, 462] on button "Mover para finalizado" at bounding box center [1093, 444] width 223 height 37
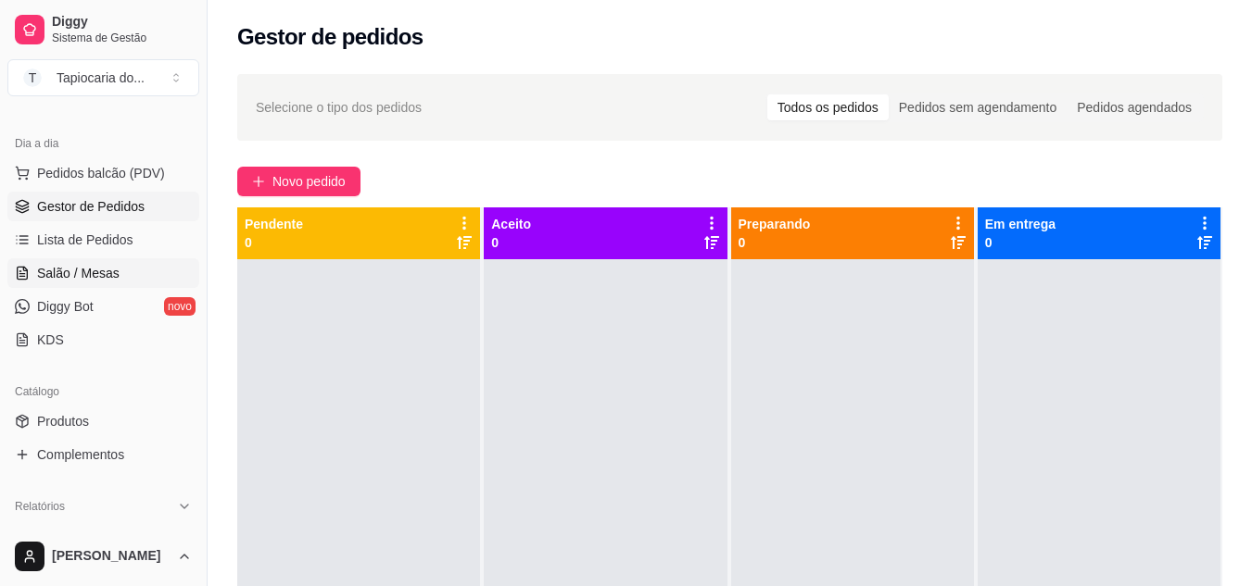
click at [69, 266] on span "Salão / Mesas" at bounding box center [78, 273] width 82 height 19
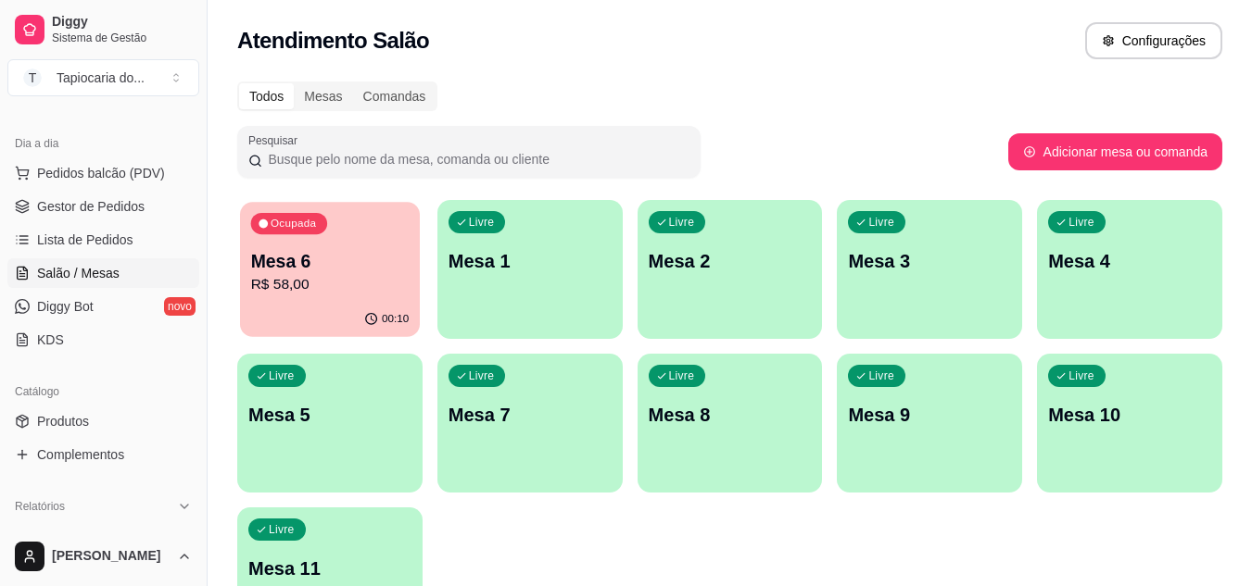
click at [328, 296] on p "R$ 58,00" at bounding box center [330, 284] width 158 height 21
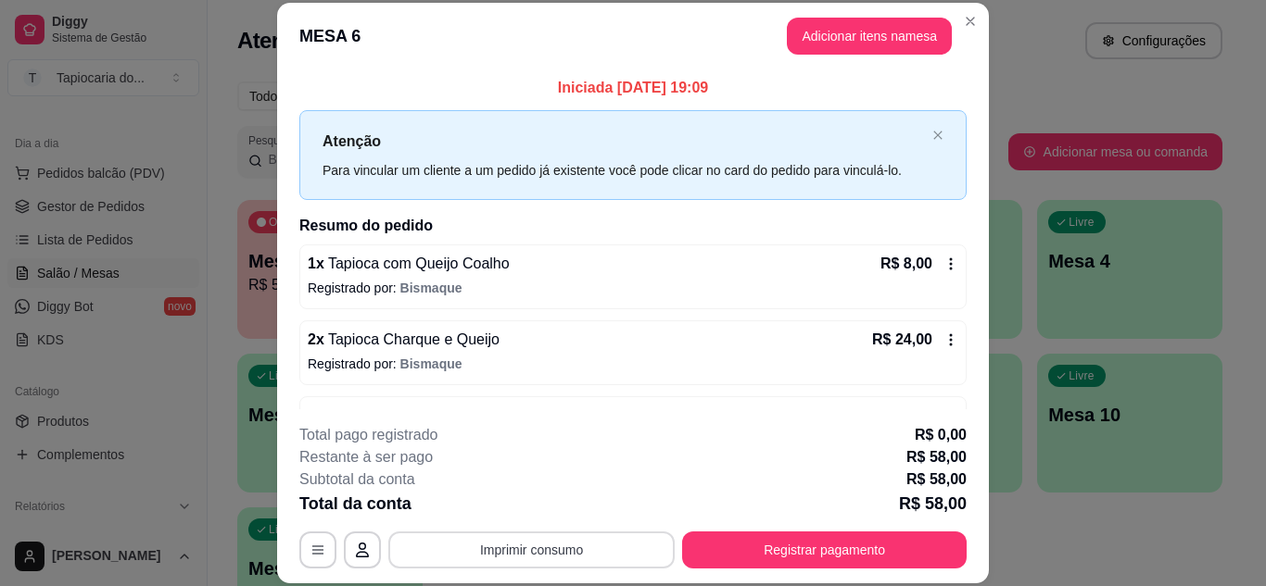
click at [541, 553] on button "Imprimir consumo" at bounding box center [531, 550] width 286 height 37
click at [555, 519] on button "Impressora" at bounding box center [530, 507] width 130 height 29
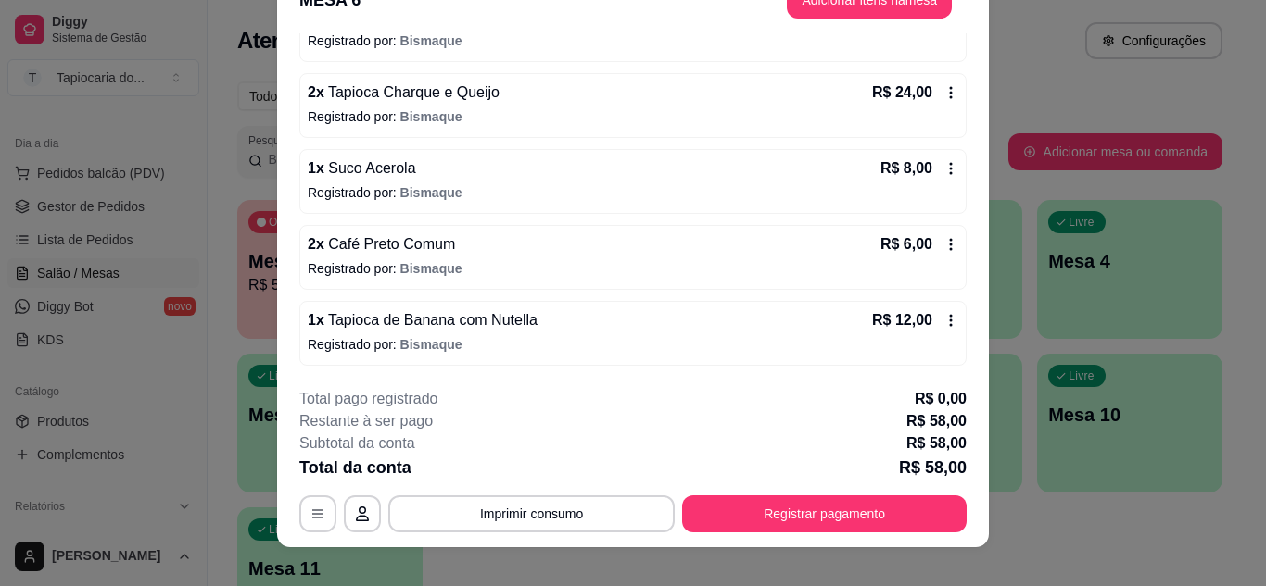
scroll to position [57, 0]
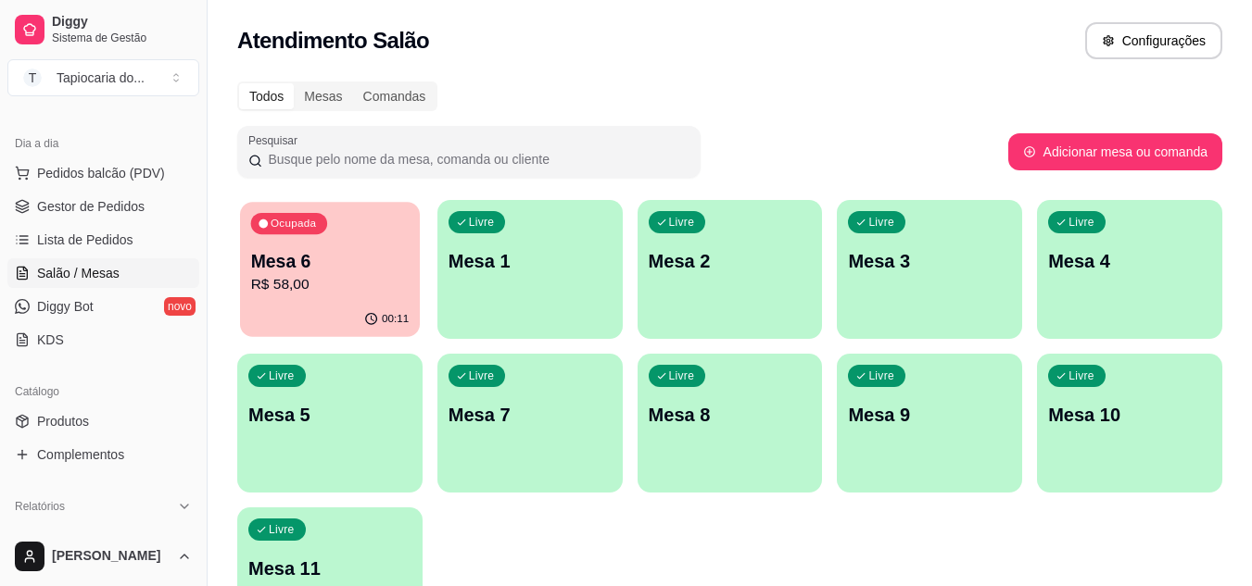
click at [327, 297] on div "Ocupada Mesa 6 R$ 58,00" at bounding box center [330, 252] width 180 height 100
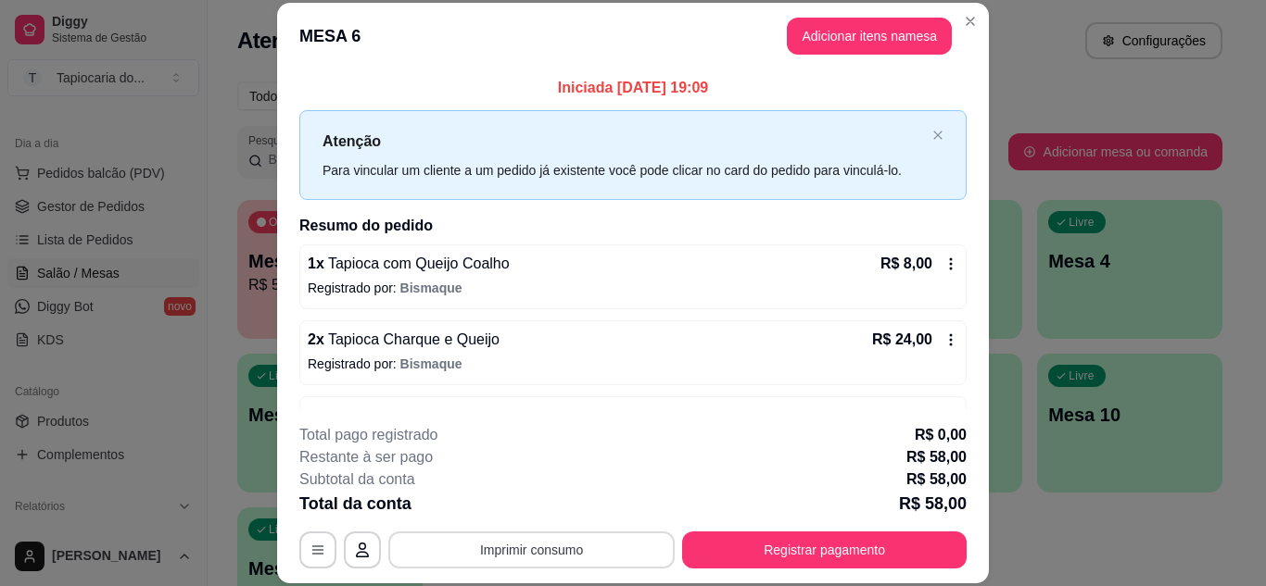
click at [524, 548] on button "Imprimir consumo" at bounding box center [531, 550] width 286 height 37
click at [531, 500] on button "Impressora" at bounding box center [530, 508] width 134 height 30
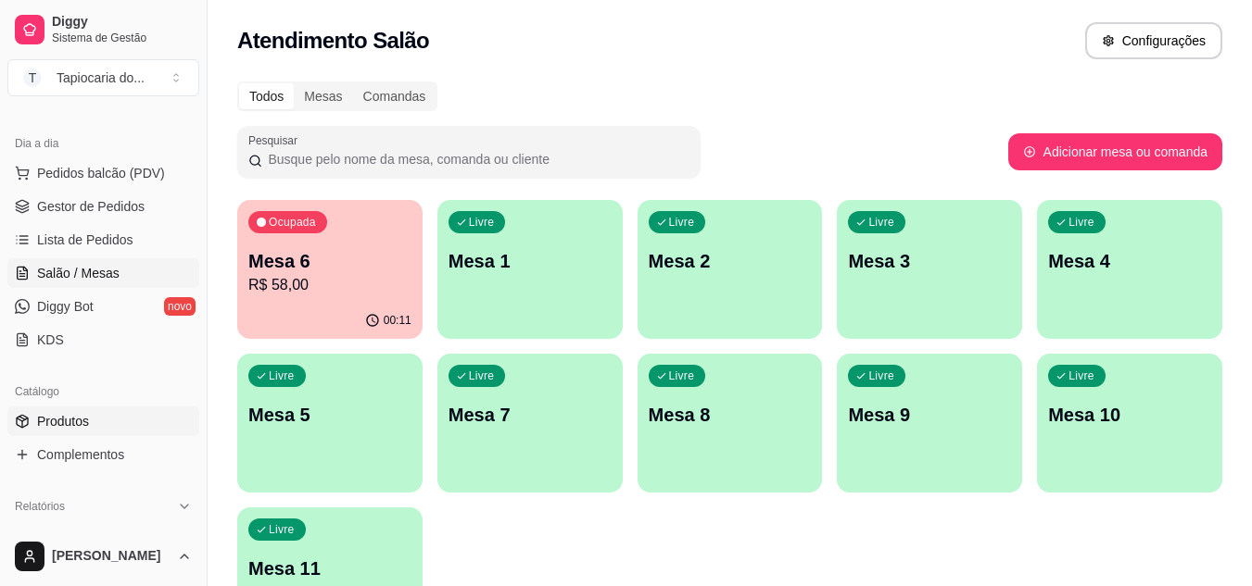
click at [68, 430] on span "Produtos" at bounding box center [63, 421] width 52 height 19
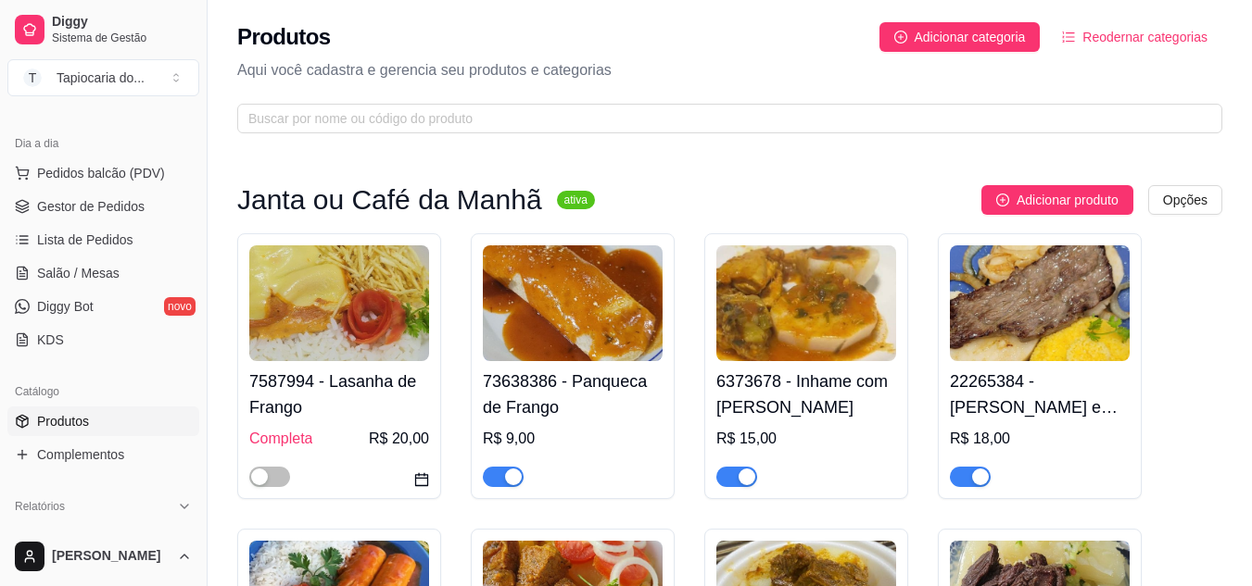
click at [374, 139] on div "Produtos Adicionar categoria Reodernar categorias Aqui você cadastra e gerencia…" at bounding box center [730, 72] width 1044 height 145
click at [67, 272] on span "Salão / Mesas" at bounding box center [78, 273] width 82 height 19
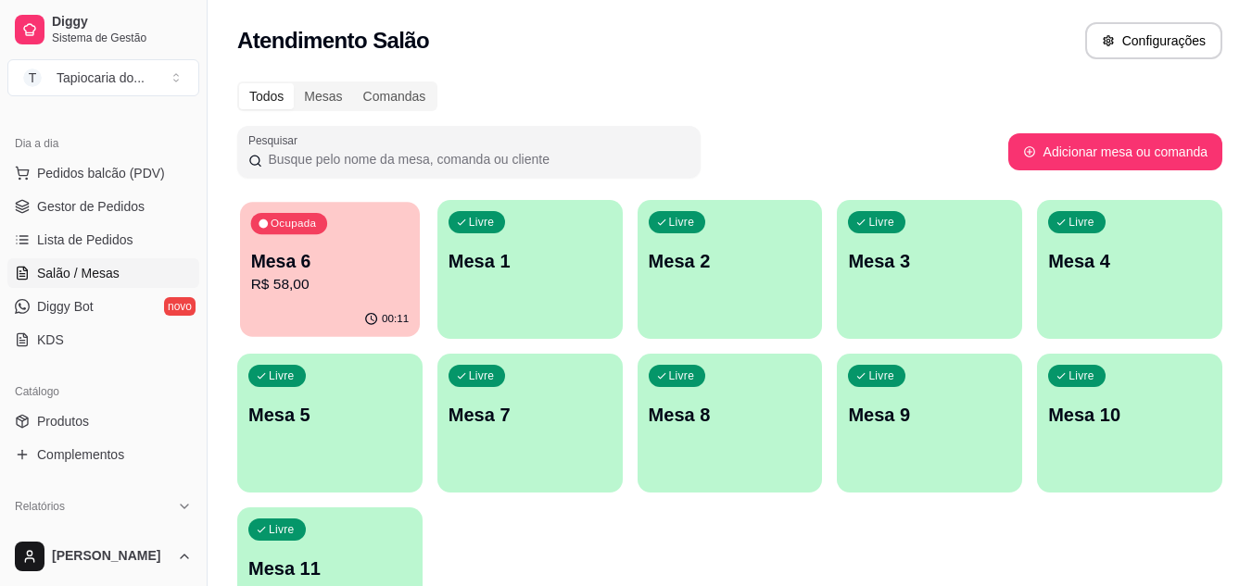
click at [295, 258] on p "Mesa 6" at bounding box center [330, 261] width 158 height 25
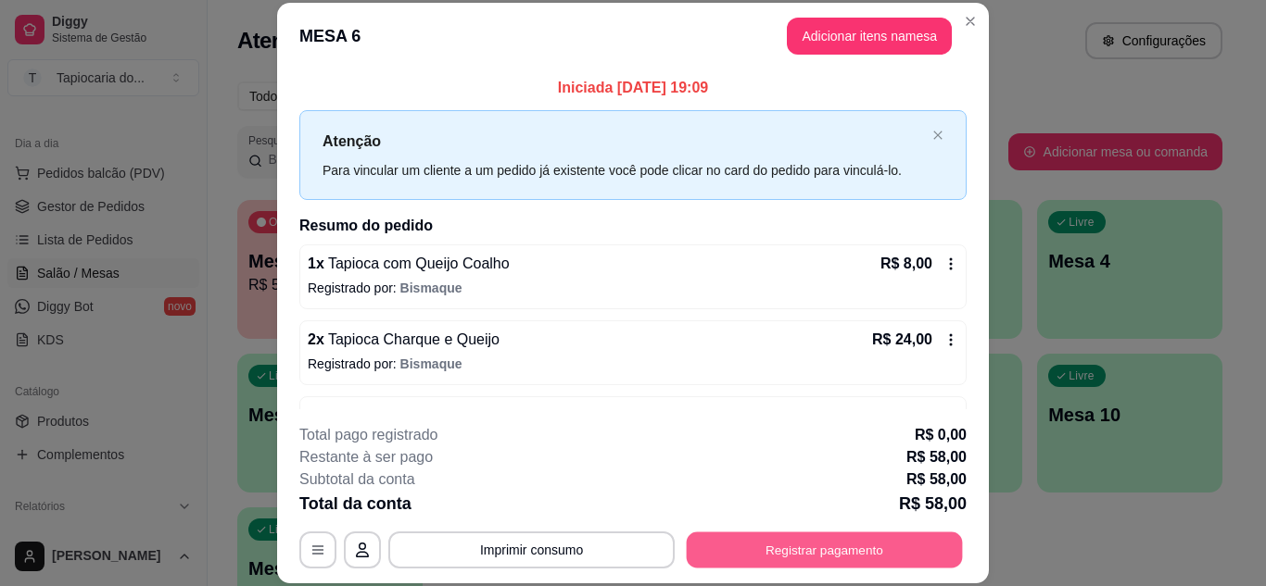
click at [863, 553] on button "Registrar pagamento" at bounding box center [824, 550] width 276 height 36
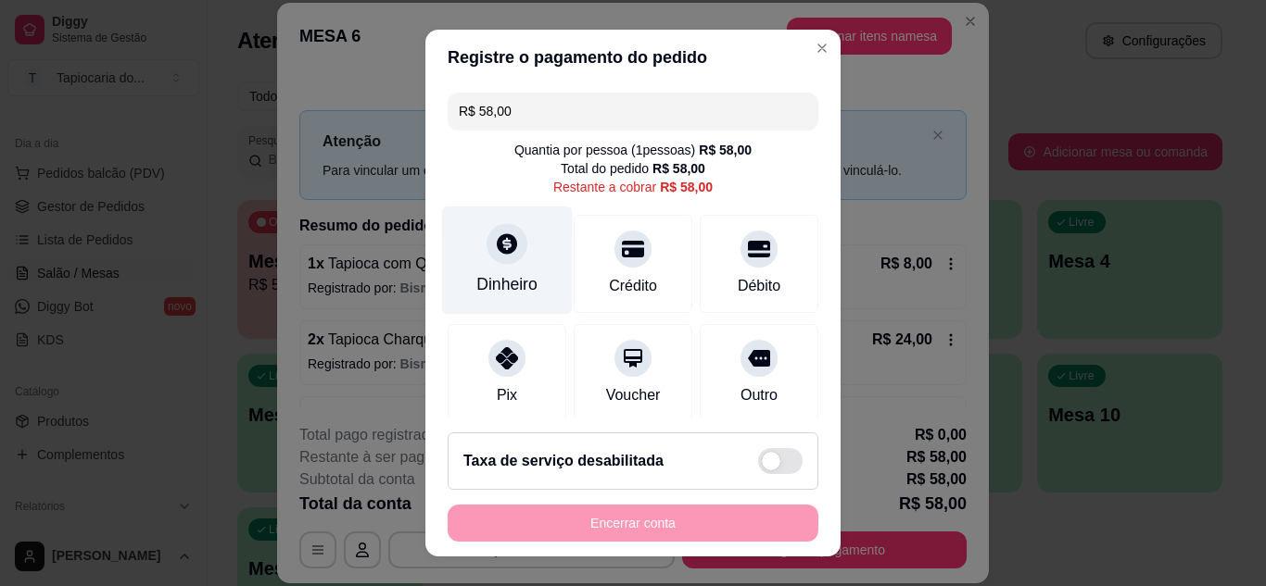
click at [463, 268] on div "Dinheiro" at bounding box center [507, 260] width 131 height 108
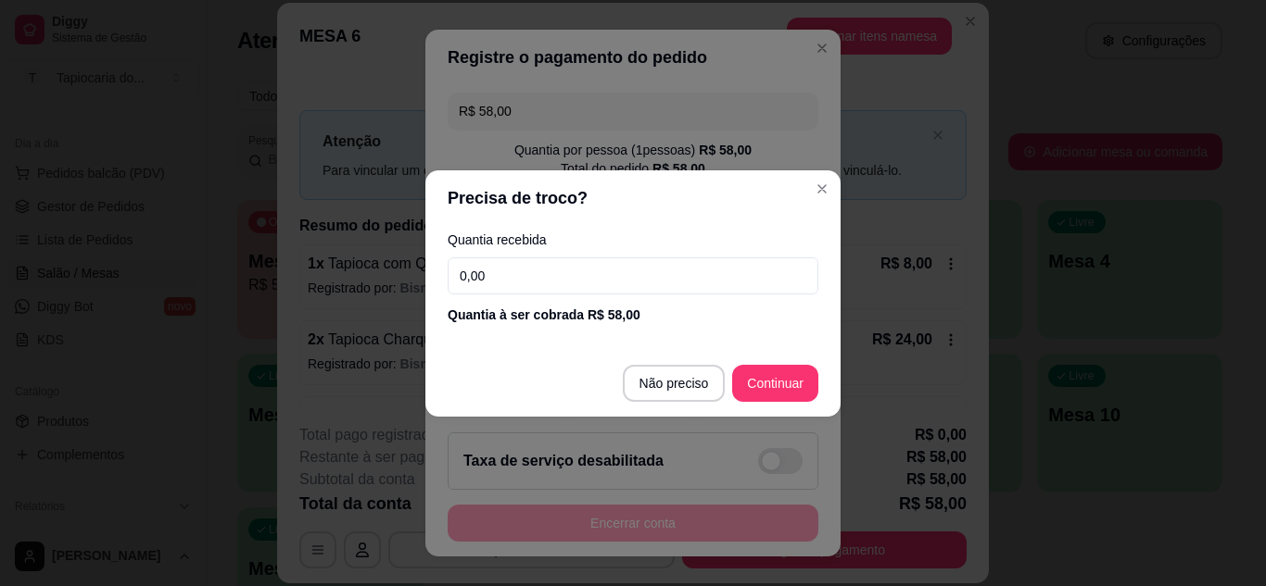
click at [472, 278] on input "0,00" at bounding box center [632, 276] width 371 height 37
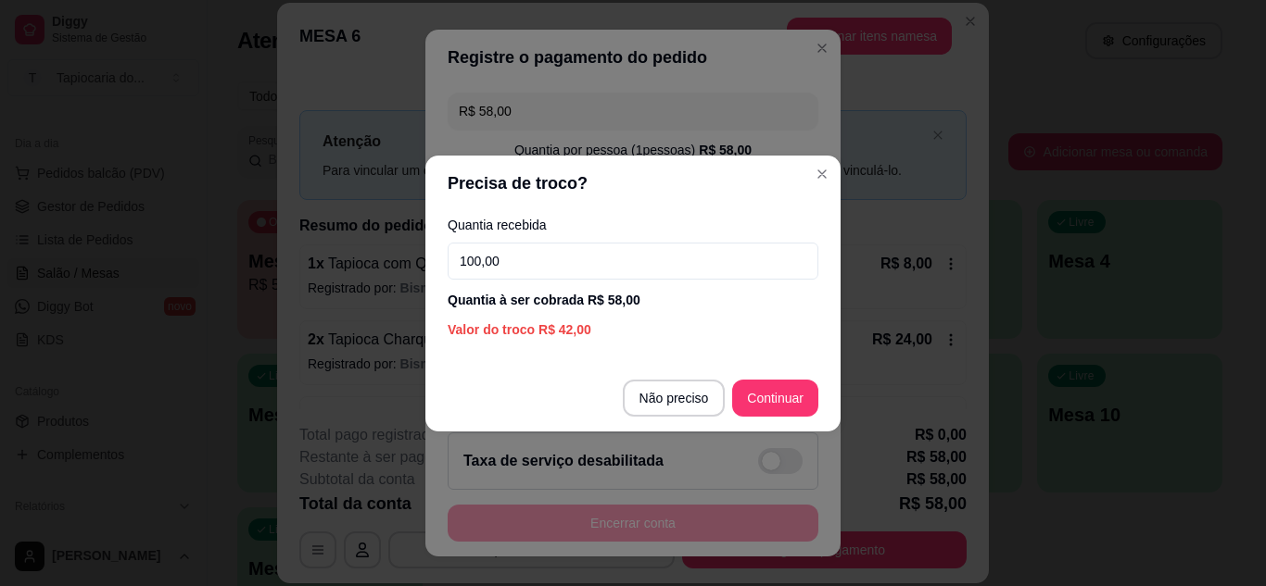
click at [552, 255] on input "100,00" at bounding box center [632, 261] width 371 height 37
type input "100,00"
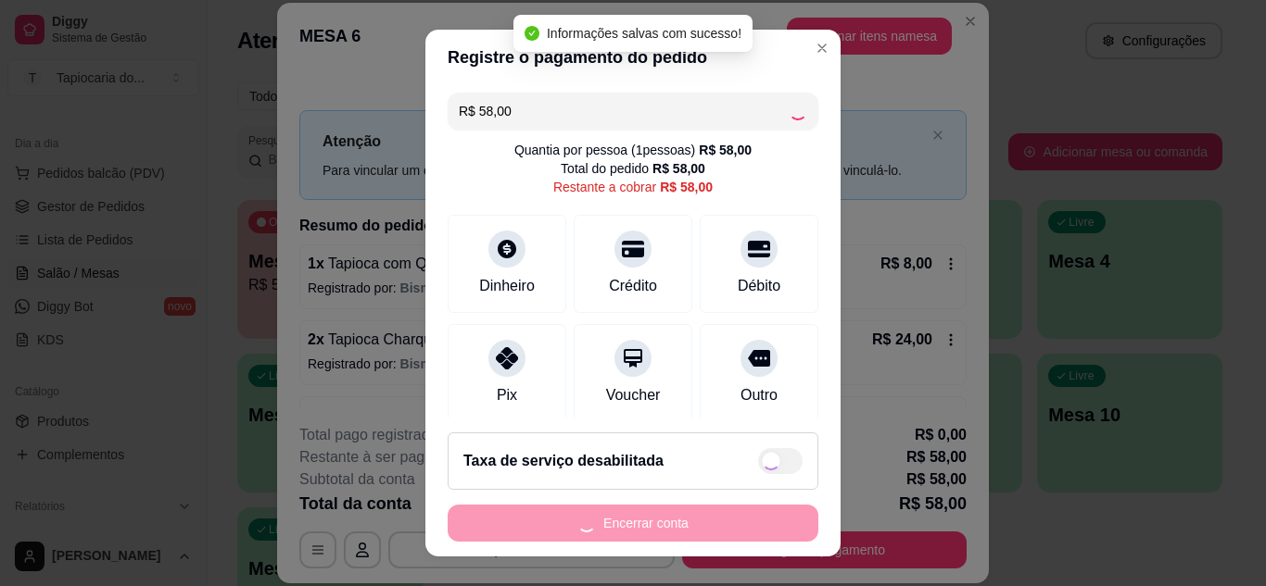
type input "R$ 0,00"
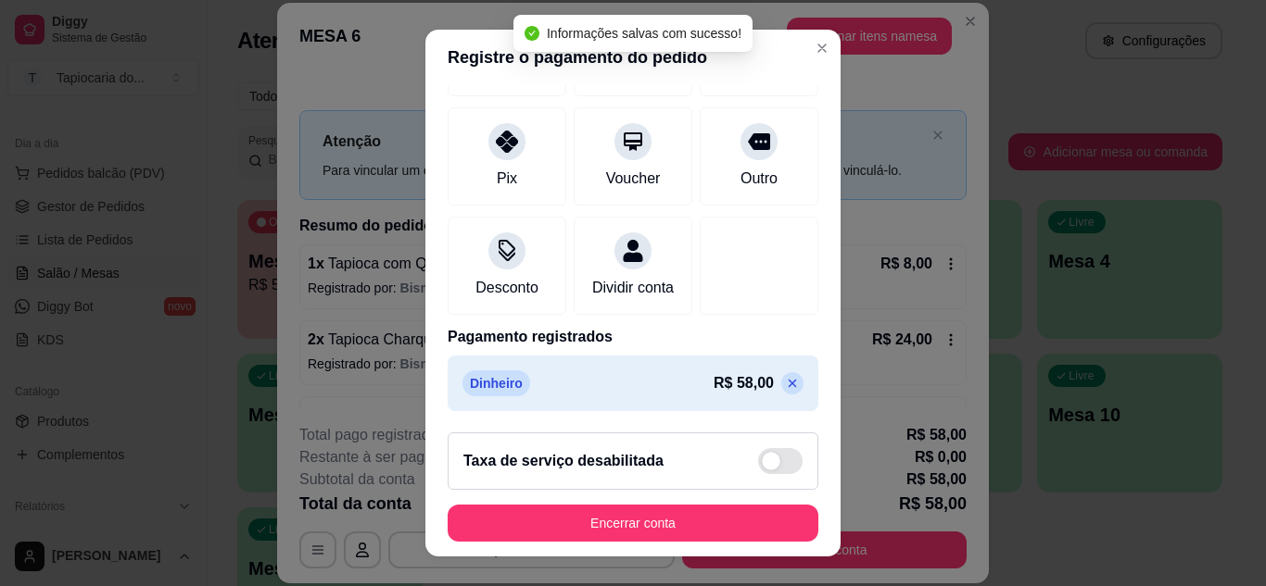
scroll to position [30, 0]
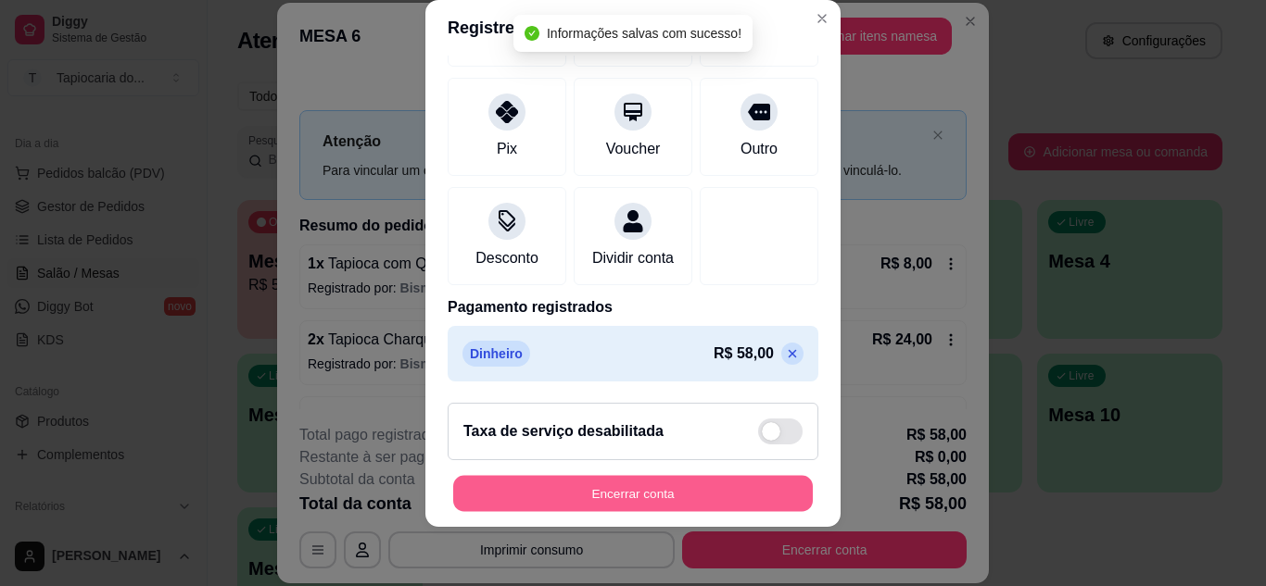
click at [765, 490] on button "Encerrar conta" at bounding box center [632, 494] width 359 height 36
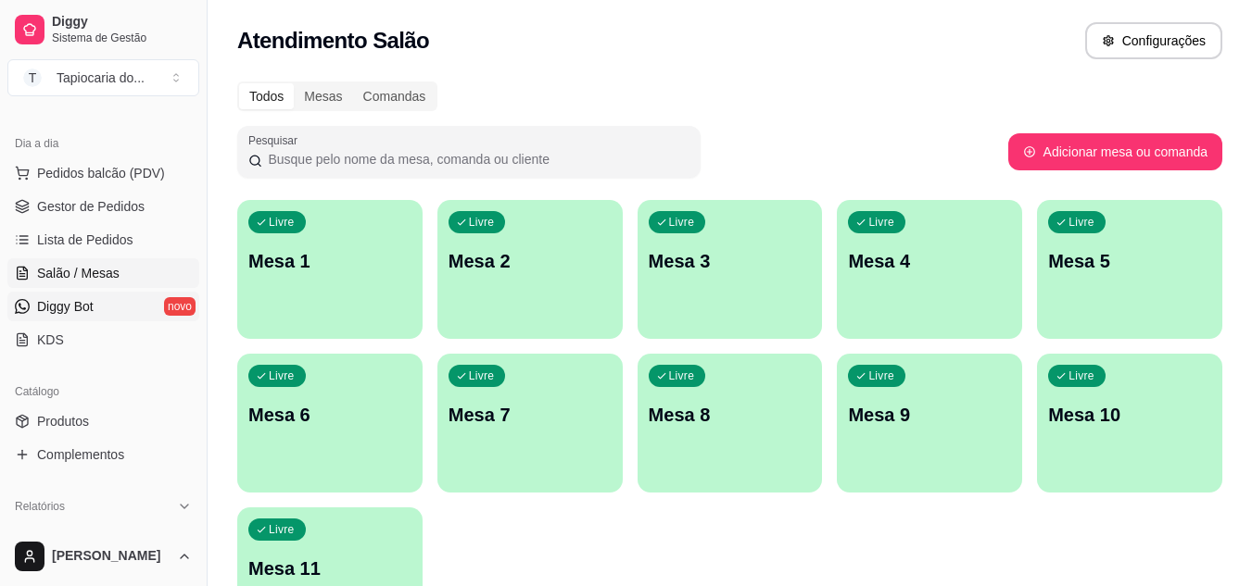
click at [89, 300] on span "Diggy Bot" at bounding box center [65, 306] width 57 height 19
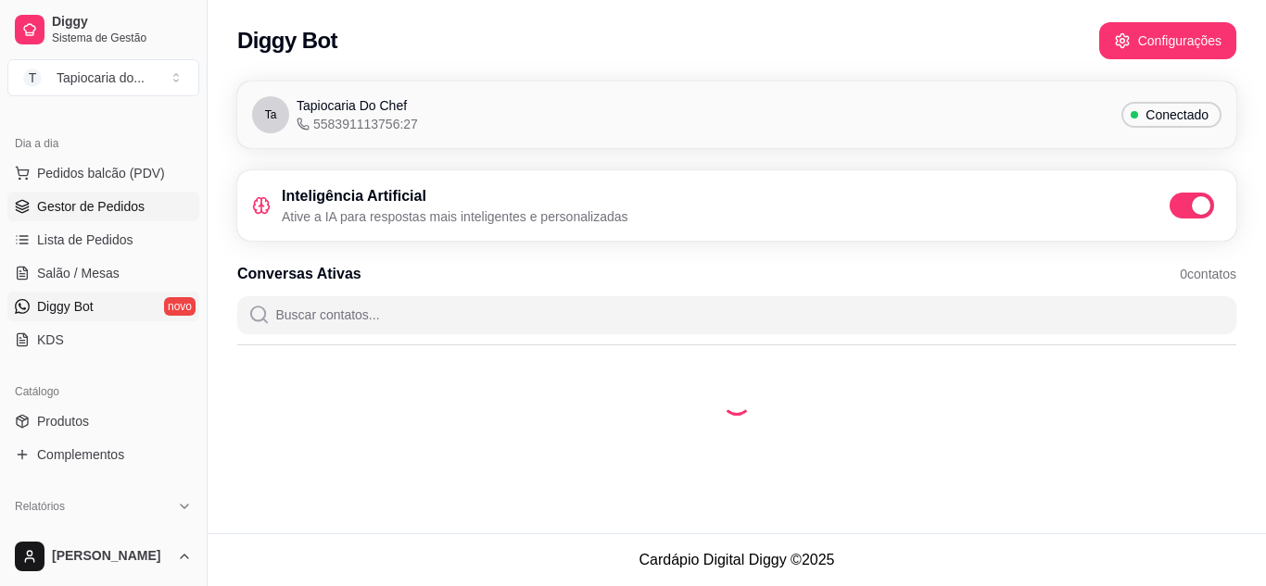
click at [103, 208] on span "Gestor de Pedidos" at bounding box center [90, 206] width 107 height 19
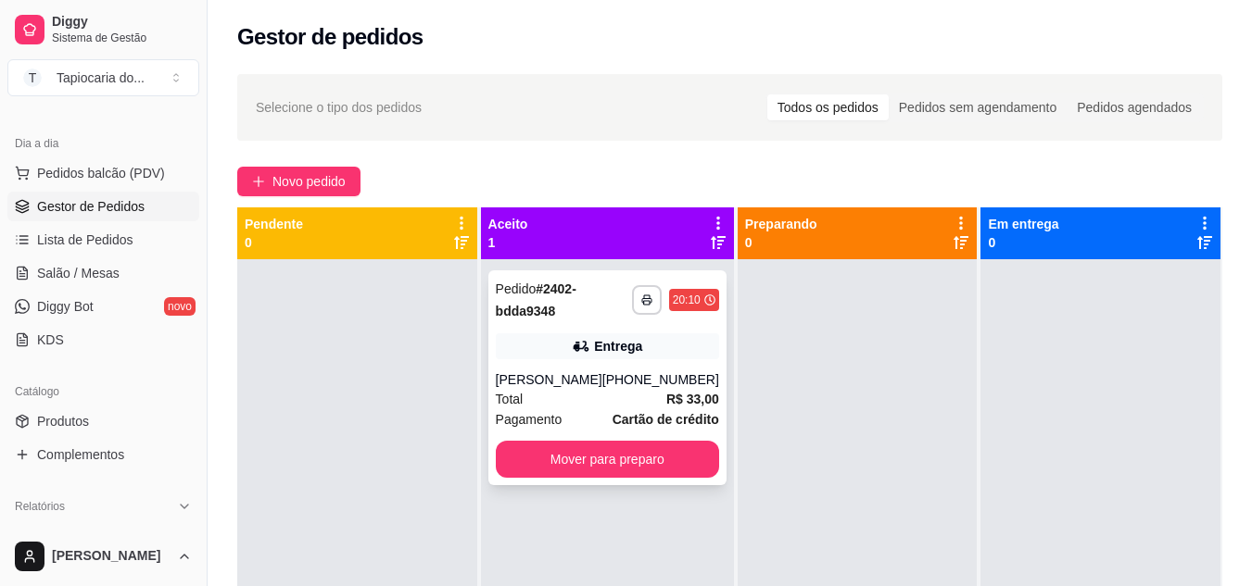
click at [612, 401] on div "Total R$ 33,00" at bounding box center [607, 399] width 223 height 20
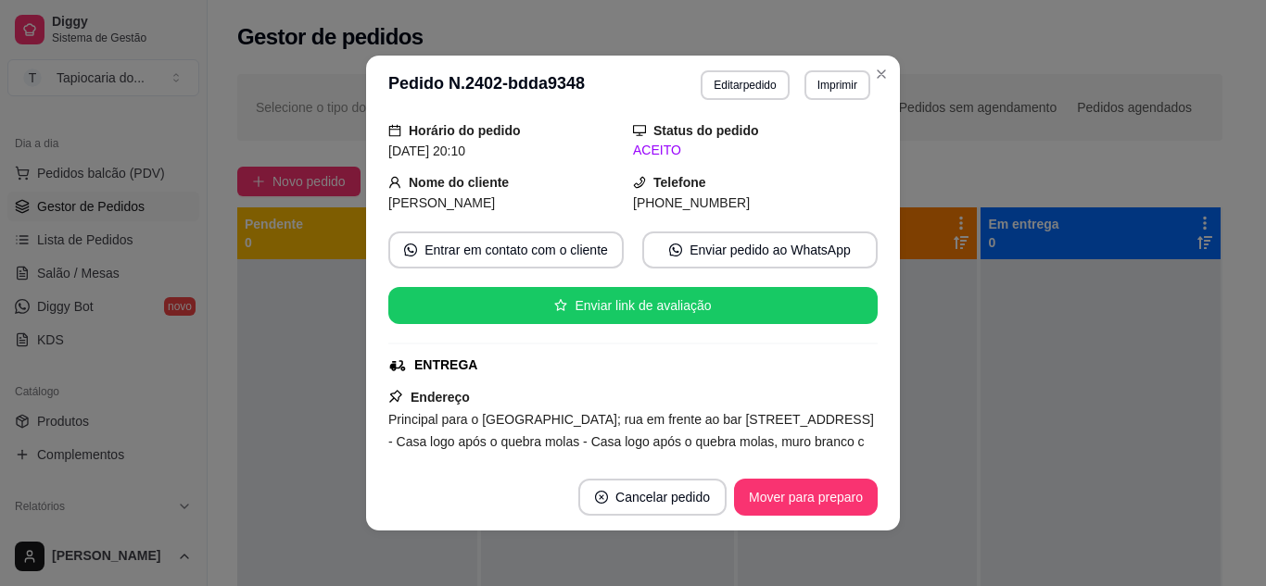
scroll to position [93, 0]
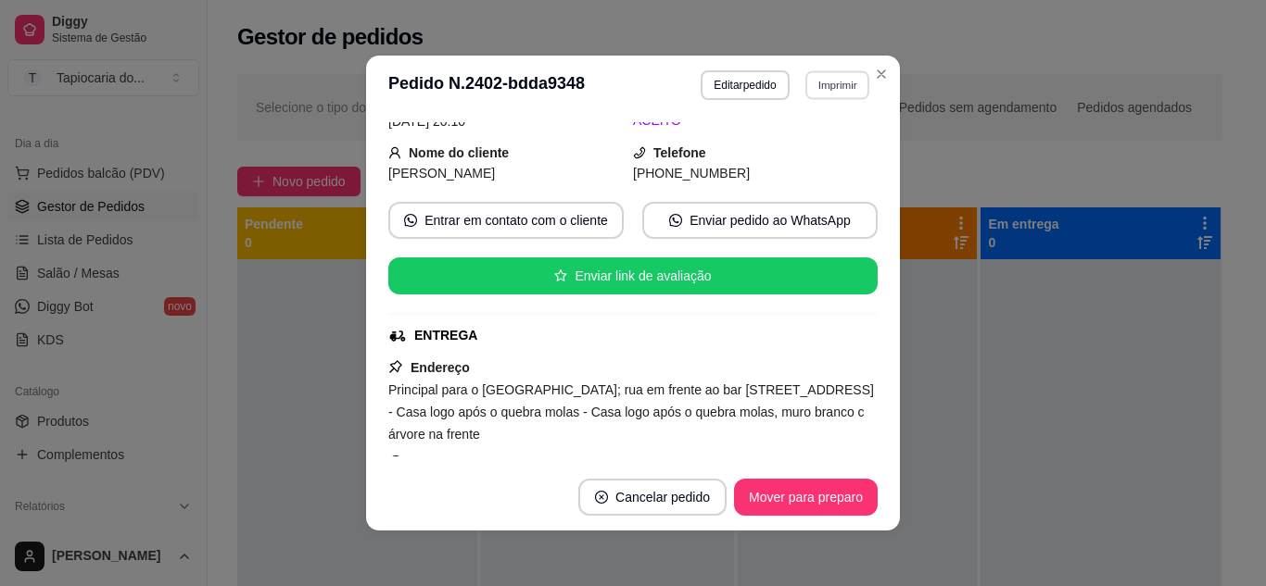
click at [839, 76] on button "Imprimir" at bounding box center [837, 84] width 64 height 29
click at [828, 145] on button "Impressora" at bounding box center [797, 150] width 134 height 30
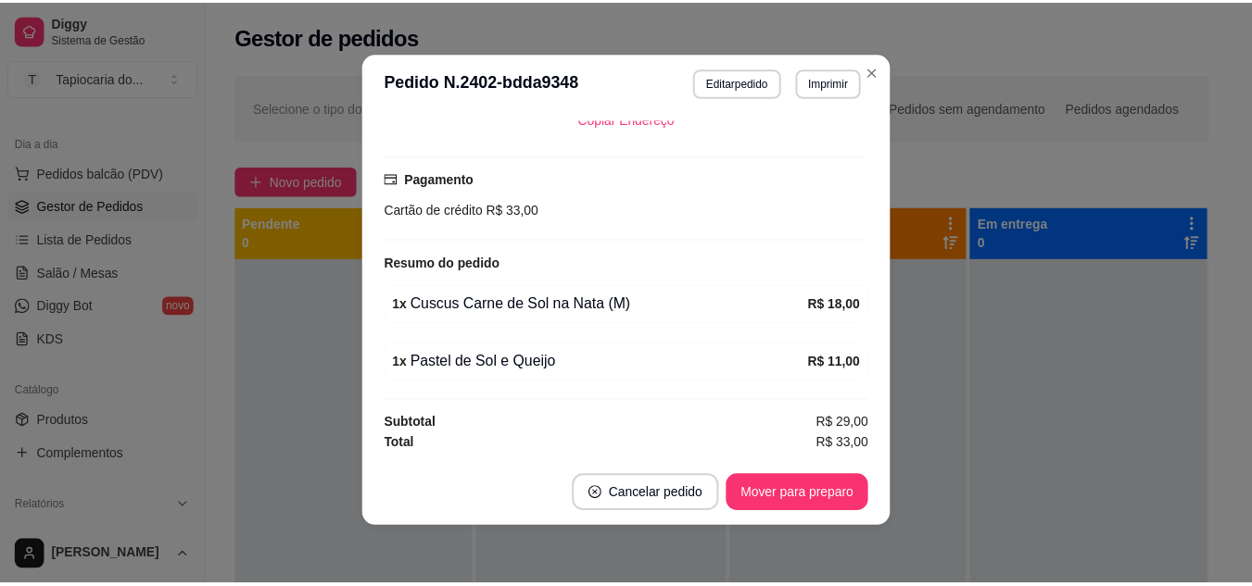
scroll to position [4, 0]
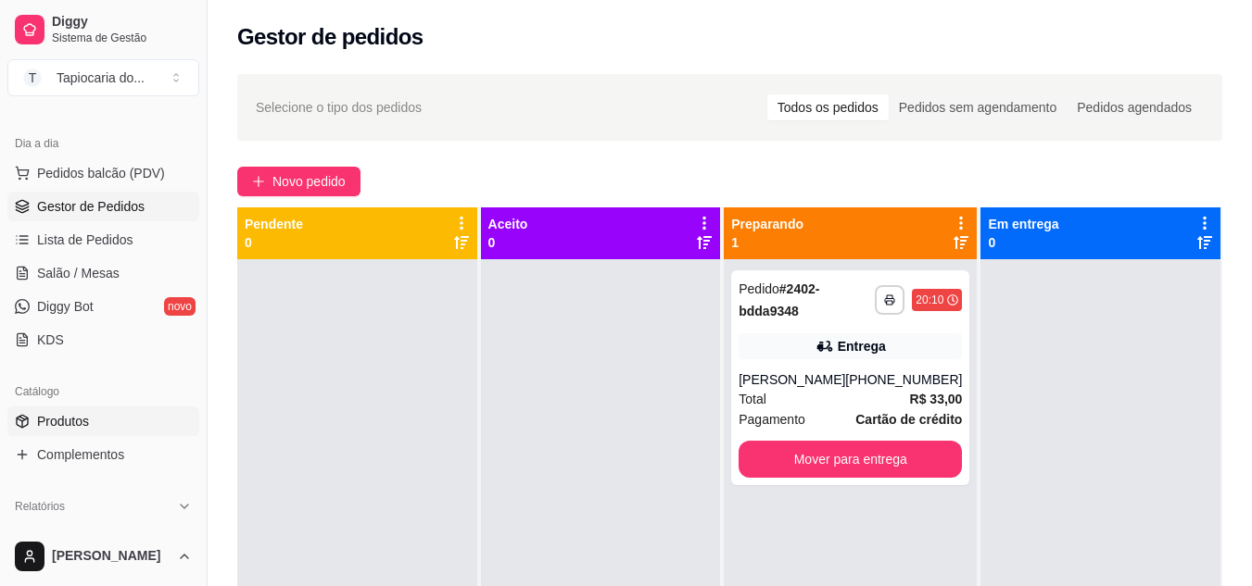
click at [71, 409] on link "Produtos" at bounding box center [103, 422] width 192 height 30
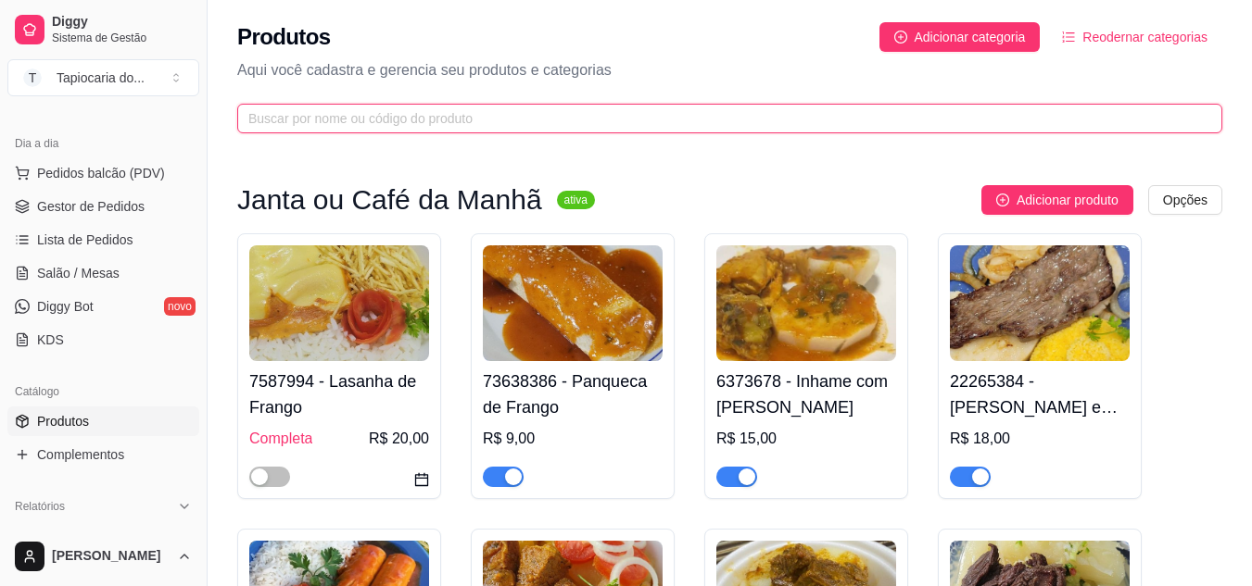
click at [355, 118] on input "text" at bounding box center [722, 118] width 948 height 20
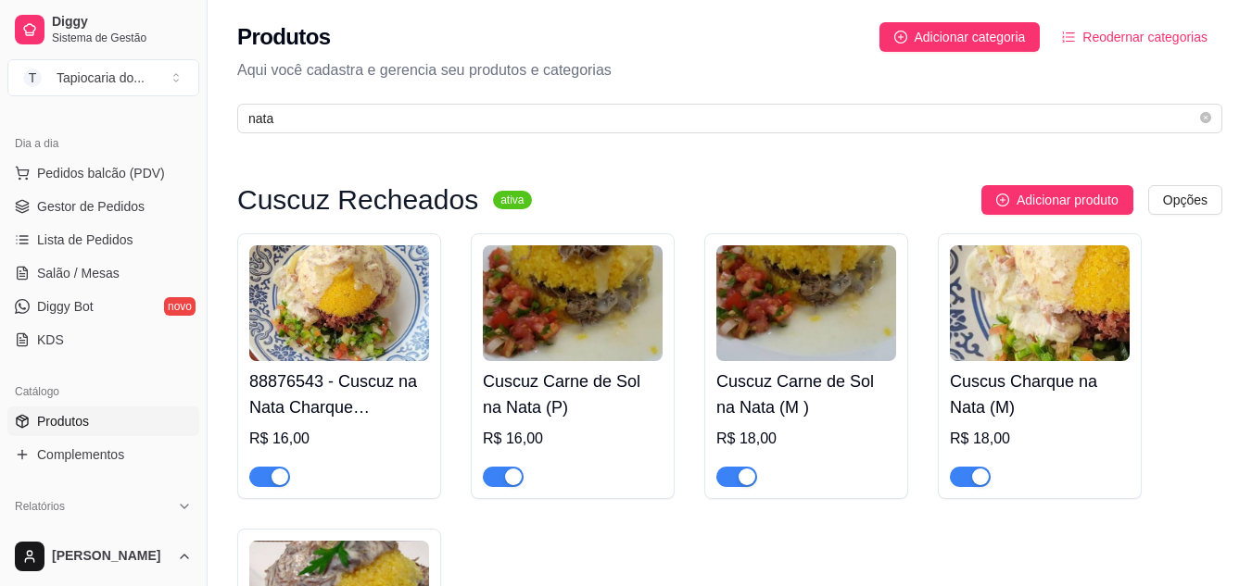
click at [279, 474] on div "button" at bounding box center [279, 477] width 17 height 17
click at [982, 479] on div "button" at bounding box center [980, 477] width 17 height 17
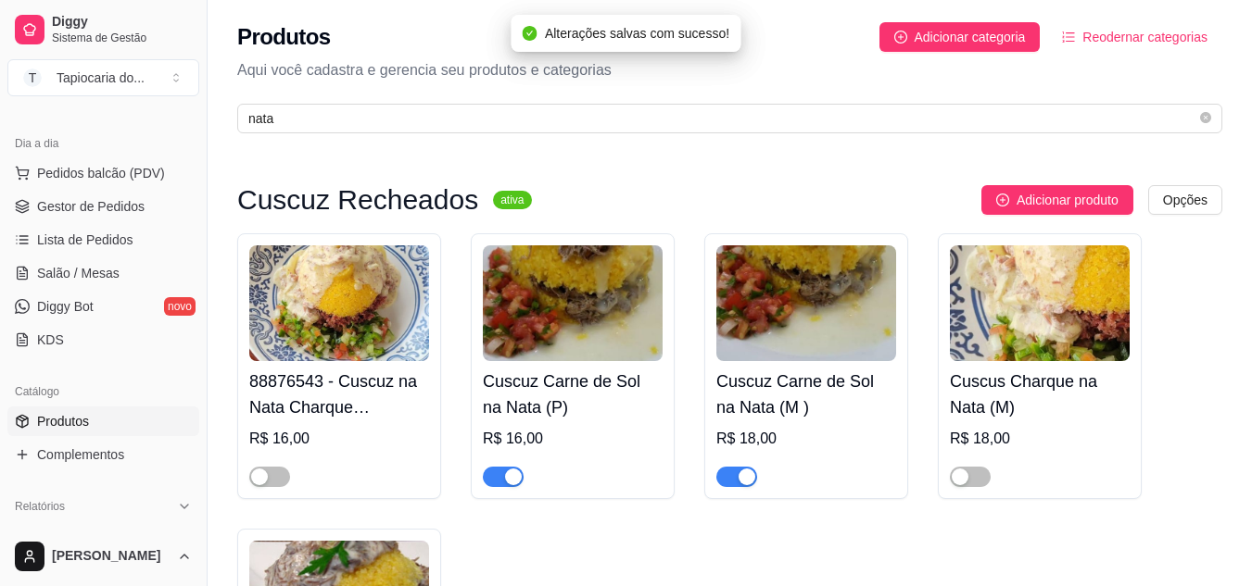
click at [734, 472] on span "button" at bounding box center [736, 477] width 41 height 20
click at [501, 474] on span "button" at bounding box center [503, 477] width 41 height 20
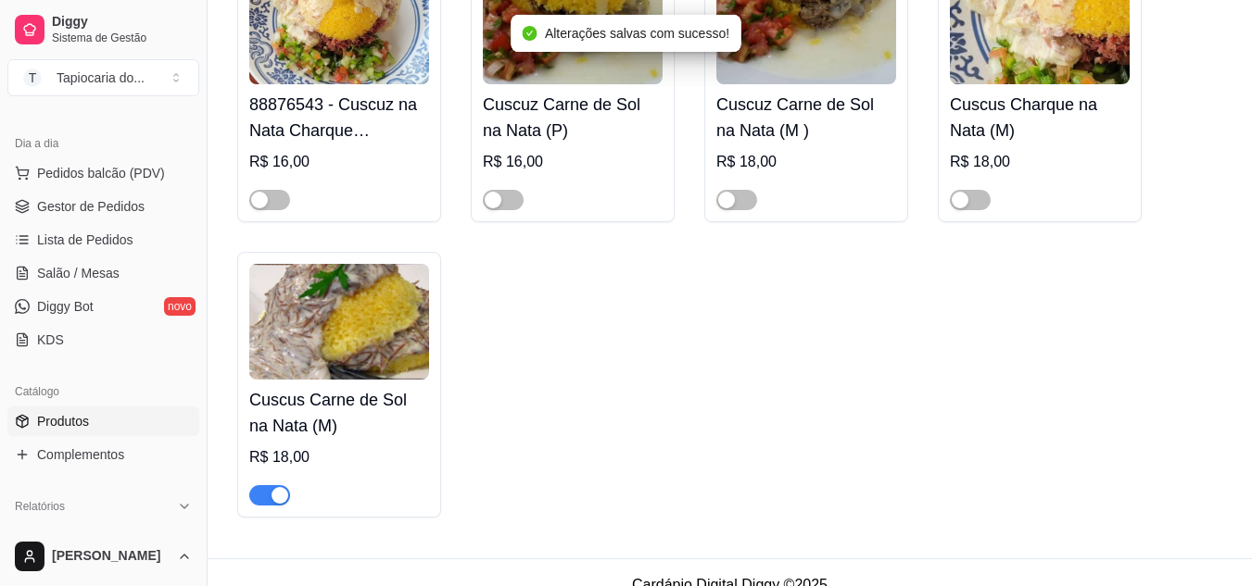
scroll to position [278, 0]
click at [271, 494] on div "button" at bounding box center [279, 494] width 17 height 17
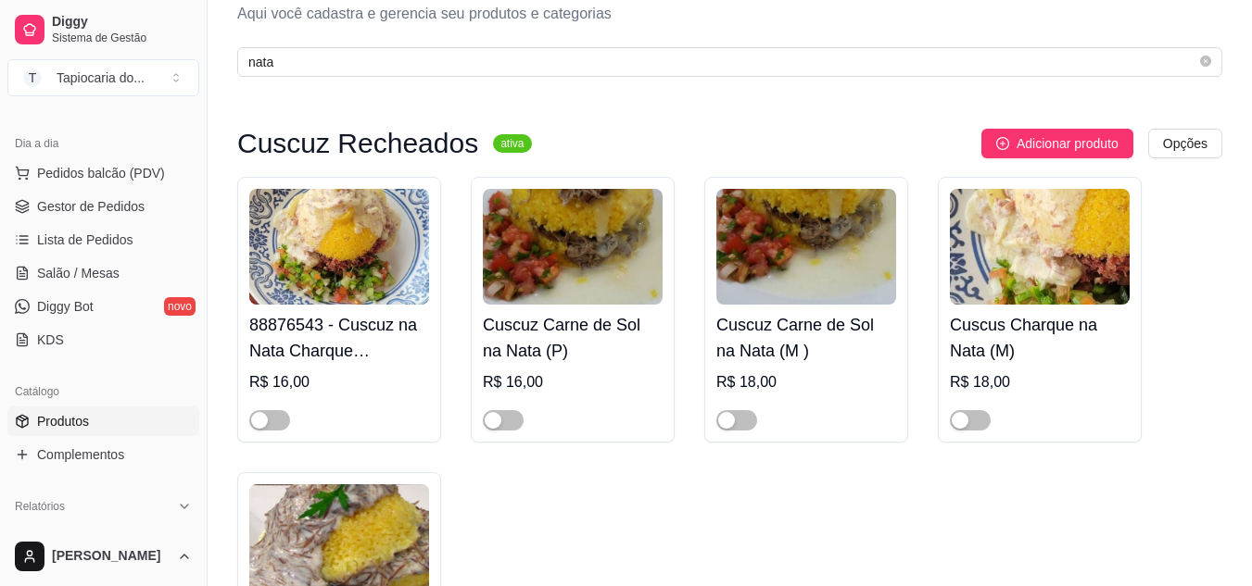
scroll to position [0, 0]
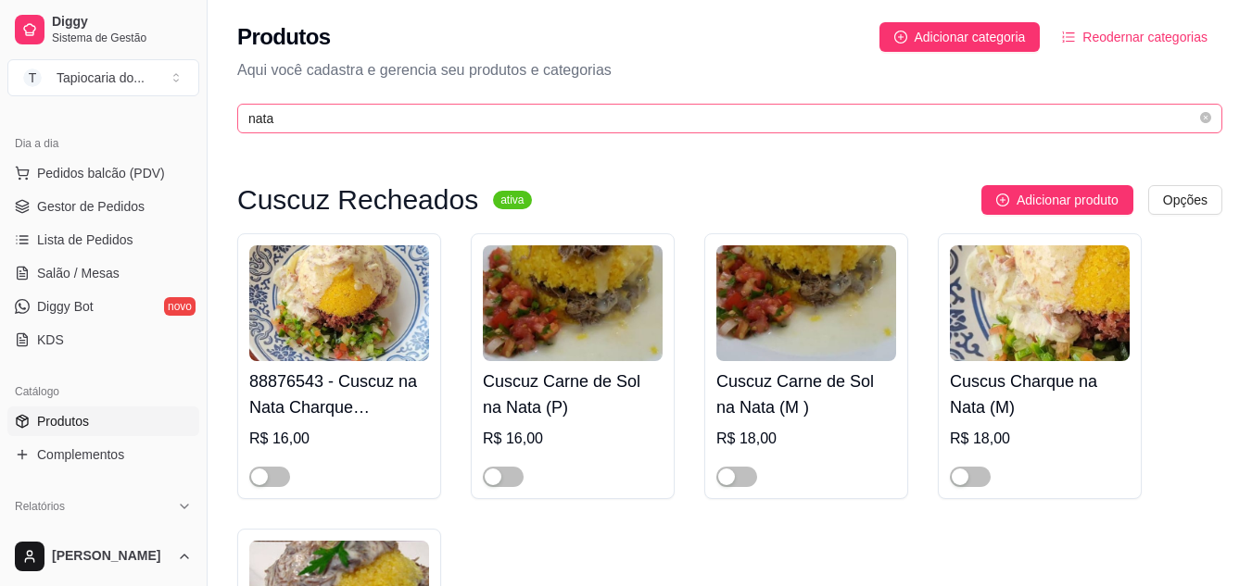
click at [345, 107] on span "nata" at bounding box center [729, 119] width 985 height 30
type input "n"
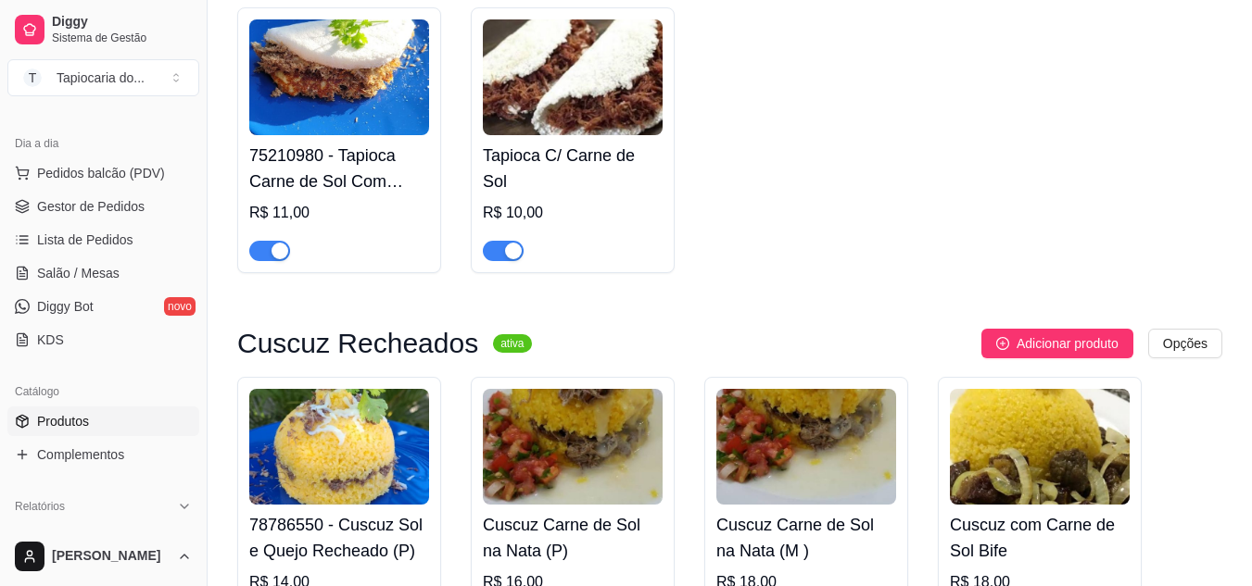
scroll to position [649, 0]
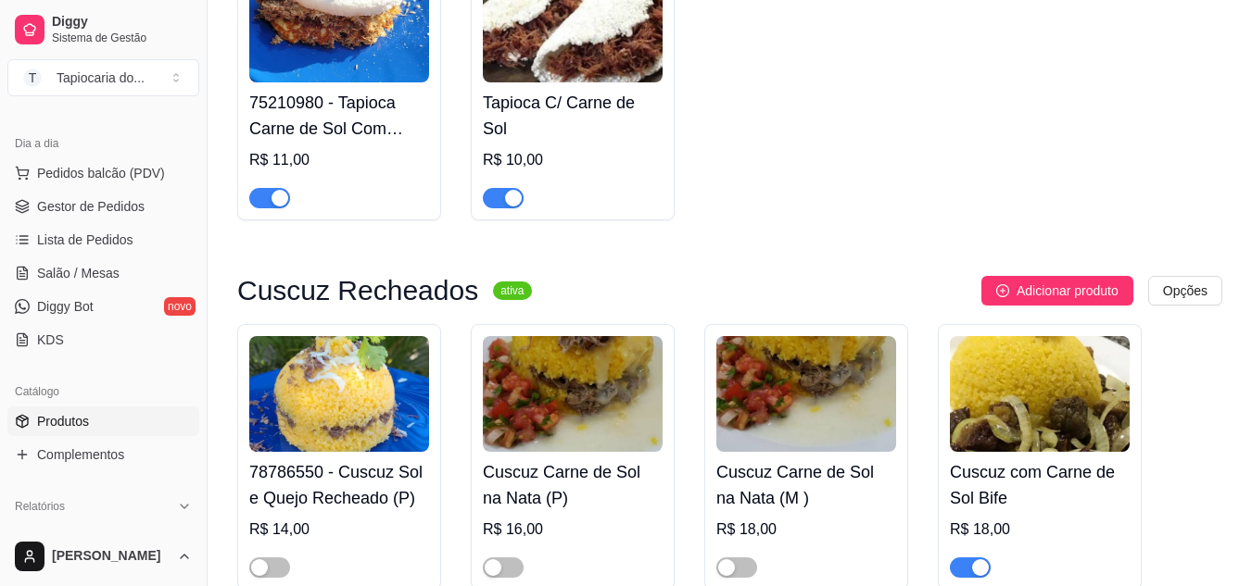
click at [275, 200] on div "button" at bounding box center [279, 198] width 17 height 17
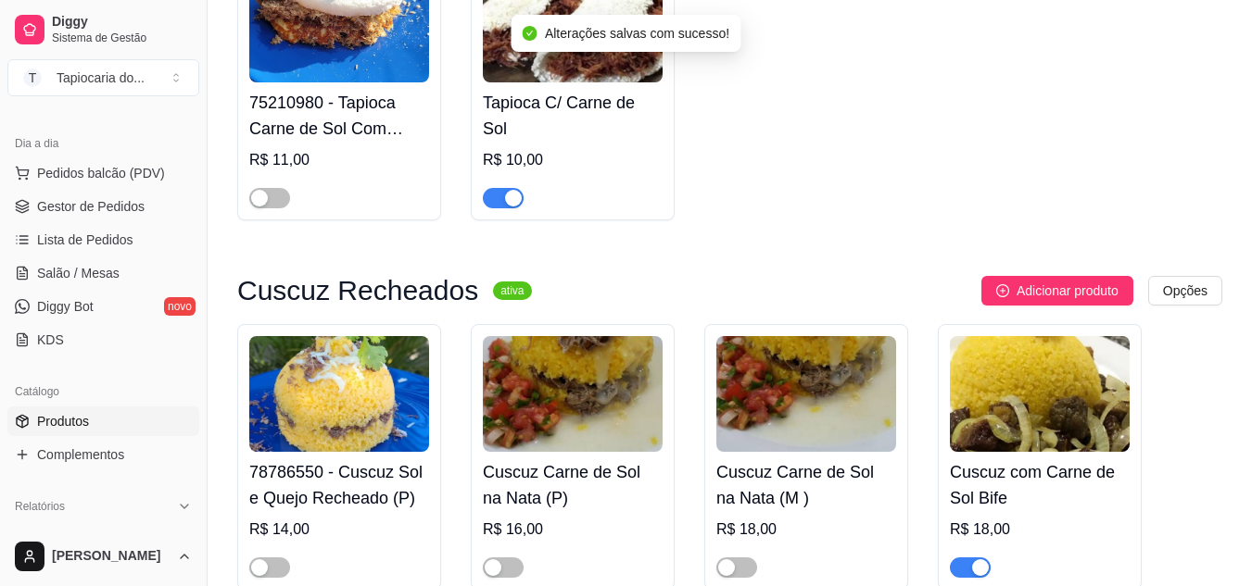
click at [521, 198] on div "button" at bounding box center [513, 198] width 17 height 17
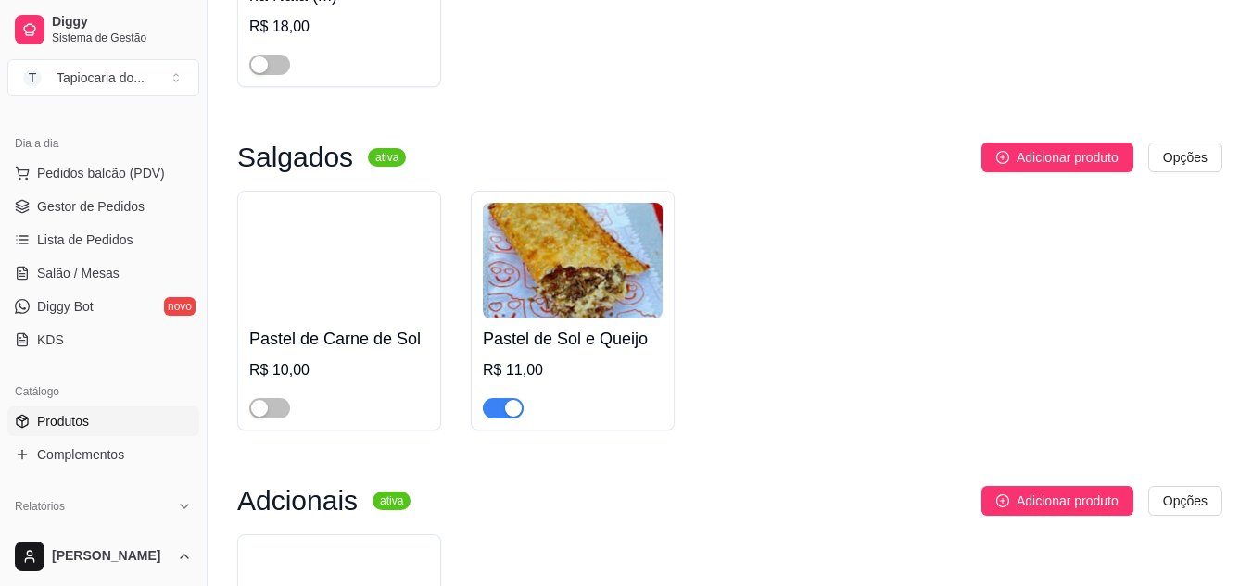
scroll to position [1482, 0]
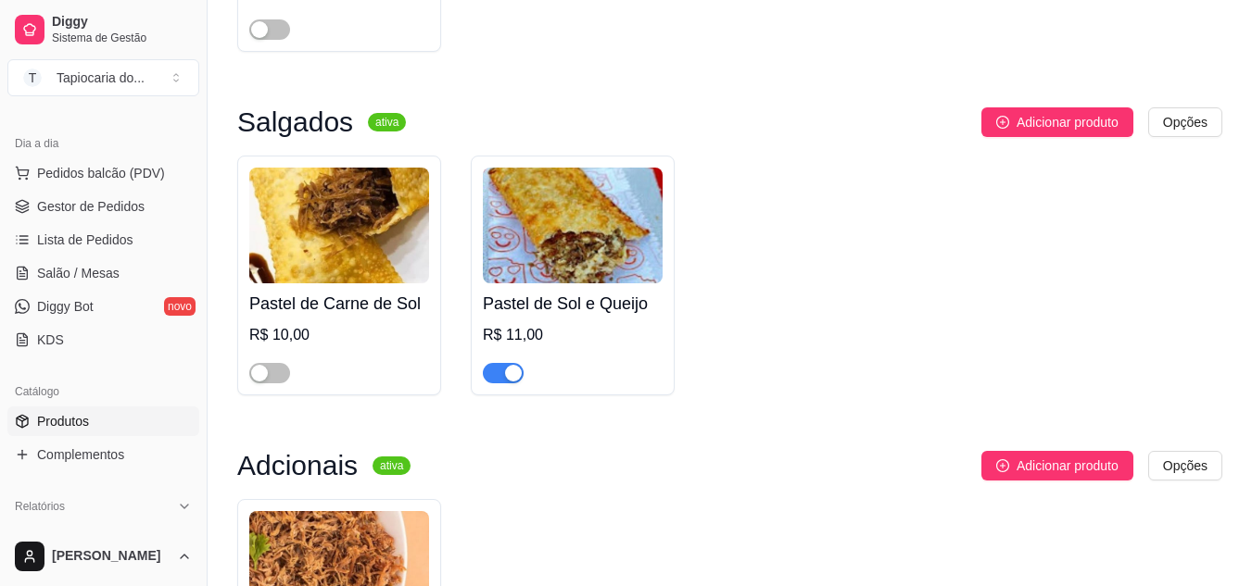
click at [513, 382] on div "button" at bounding box center [513, 373] width 17 height 17
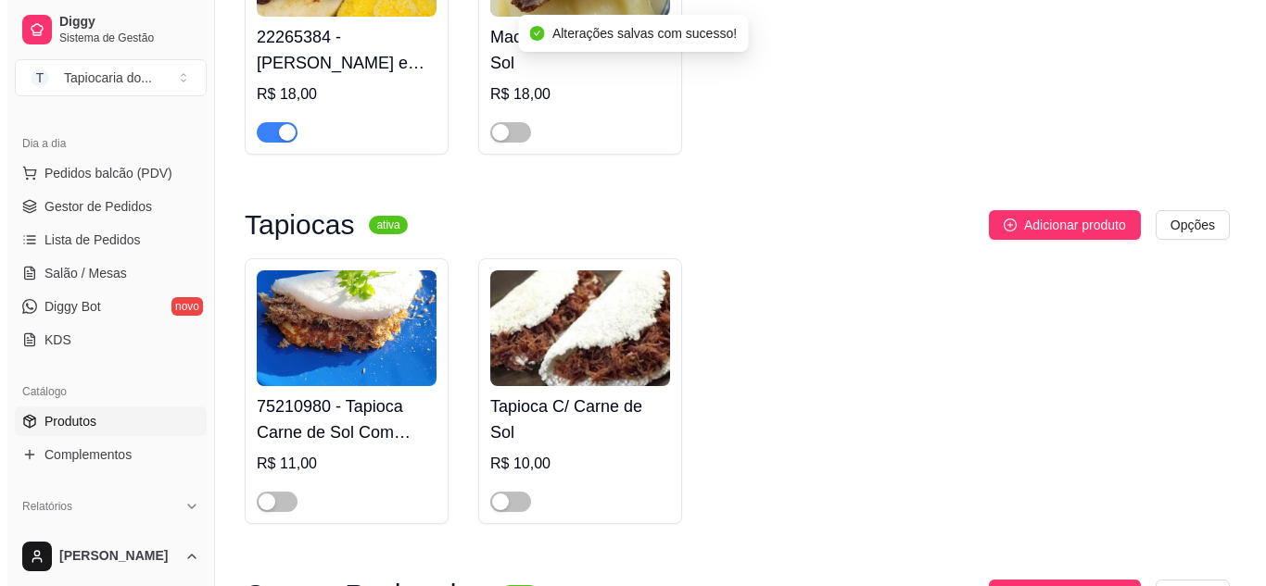
scroll to position [0, 0]
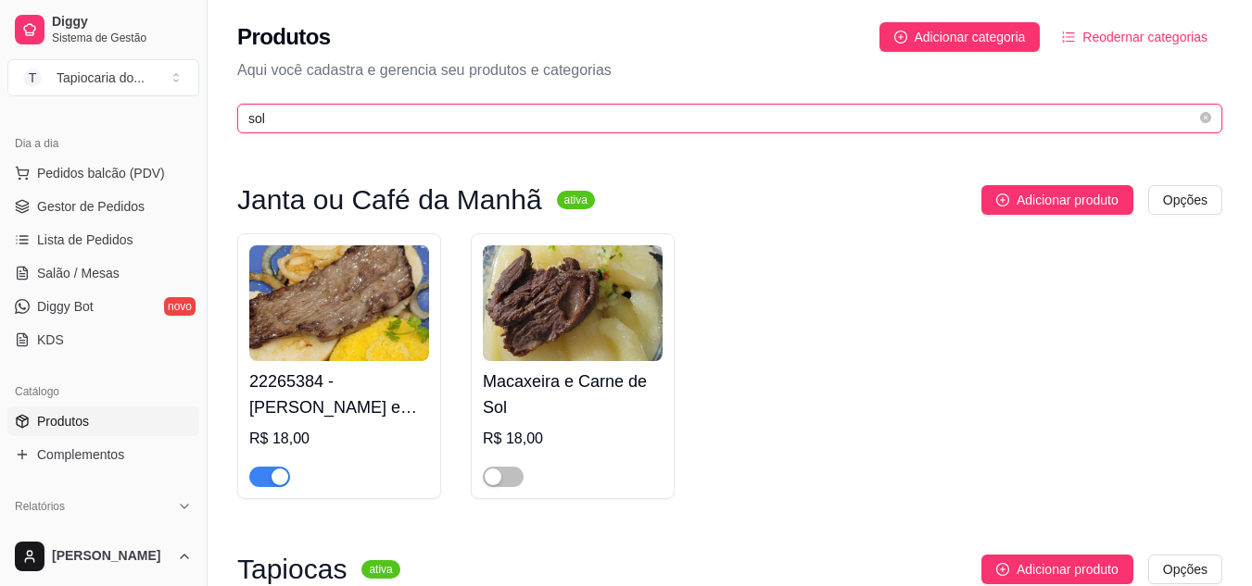
click at [403, 116] on input "sol" at bounding box center [722, 118] width 948 height 20
type input "s"
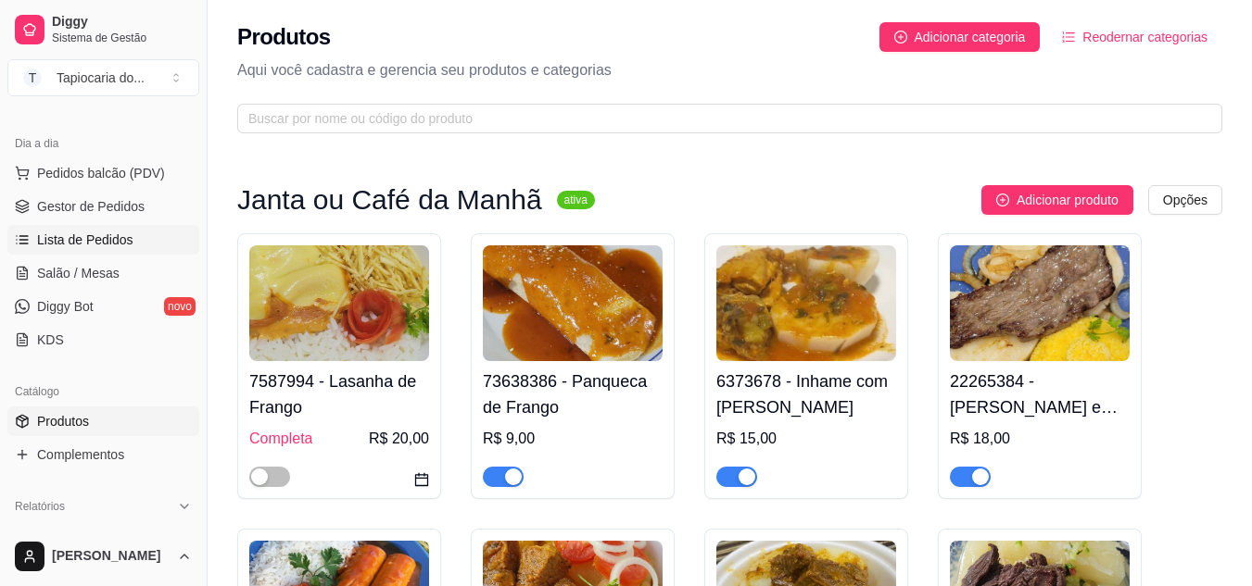
click at [111, 239] on span "Lista de Pedidos" at bounding box center [85, 240] width 96 height 19
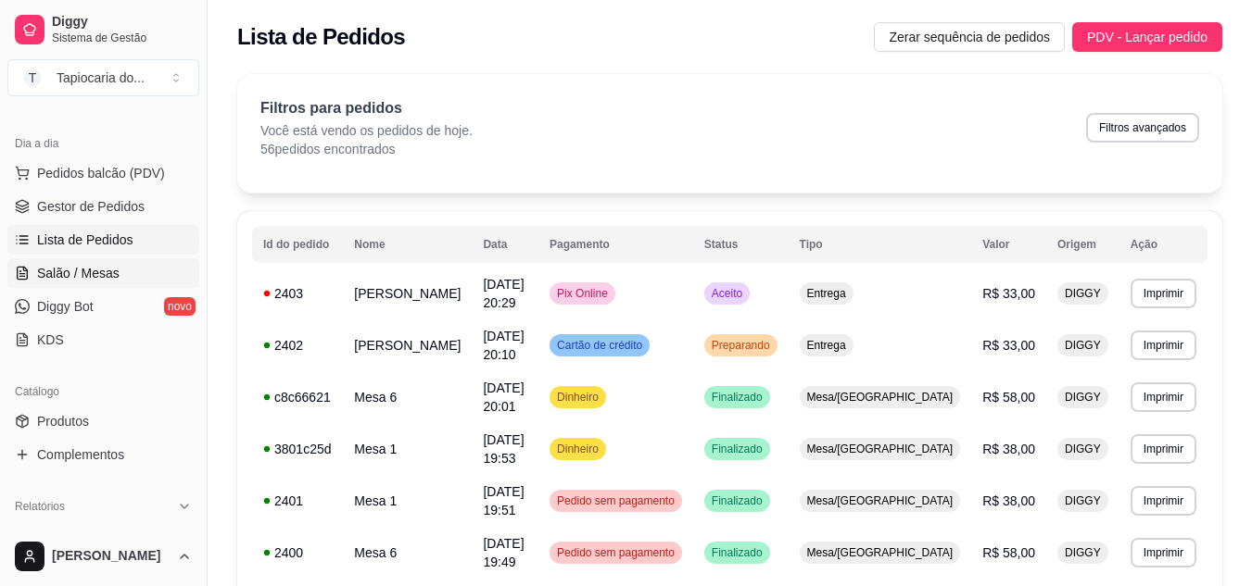
click at [107, 271] on span "Salão / Mesas" at bounding box center [78, 273] width 82 height 19
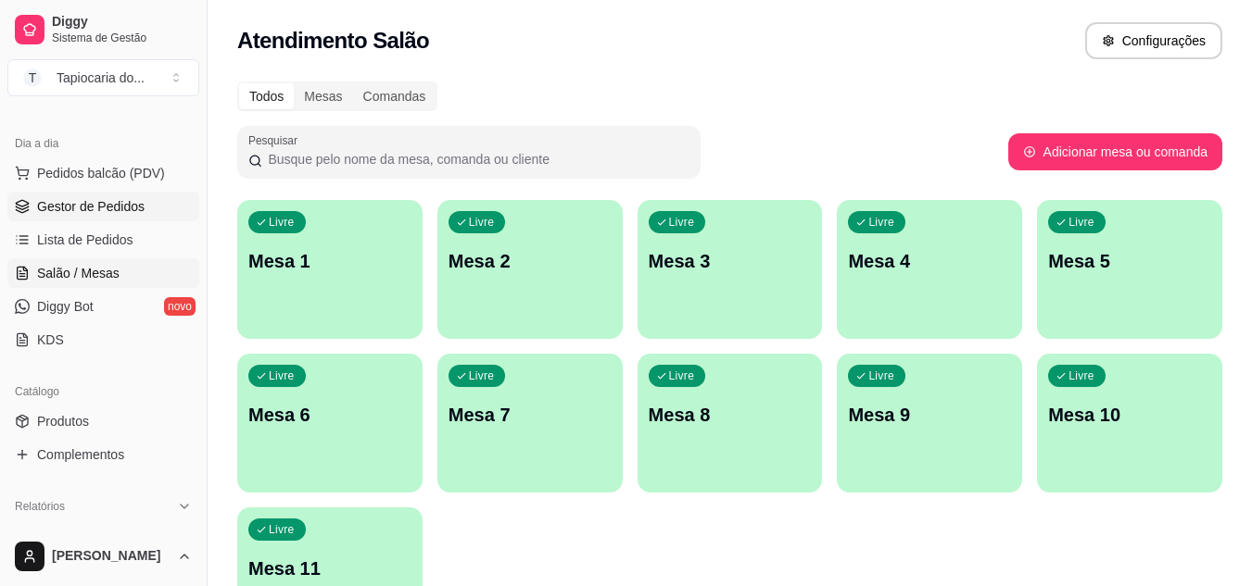
click at [109, 209] on span "Gestor de Pedidos" at bounding box center [90, 206] width 107 height 19
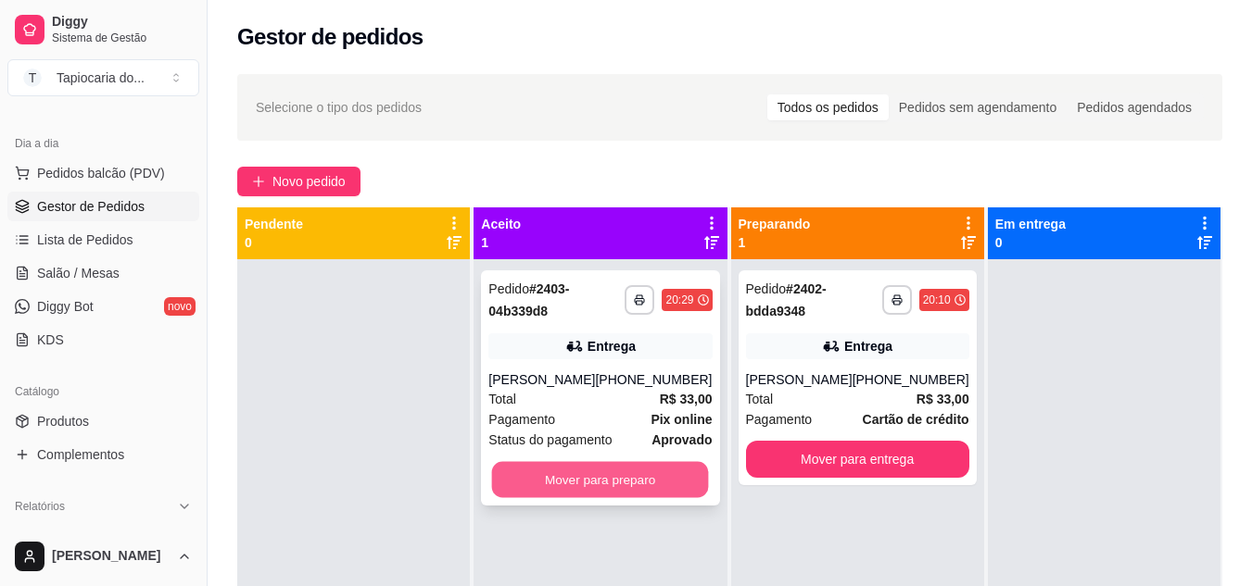
click at [653, 480] on button "Mover para preparo" at bounding box center [600, 480] width 217 height 36
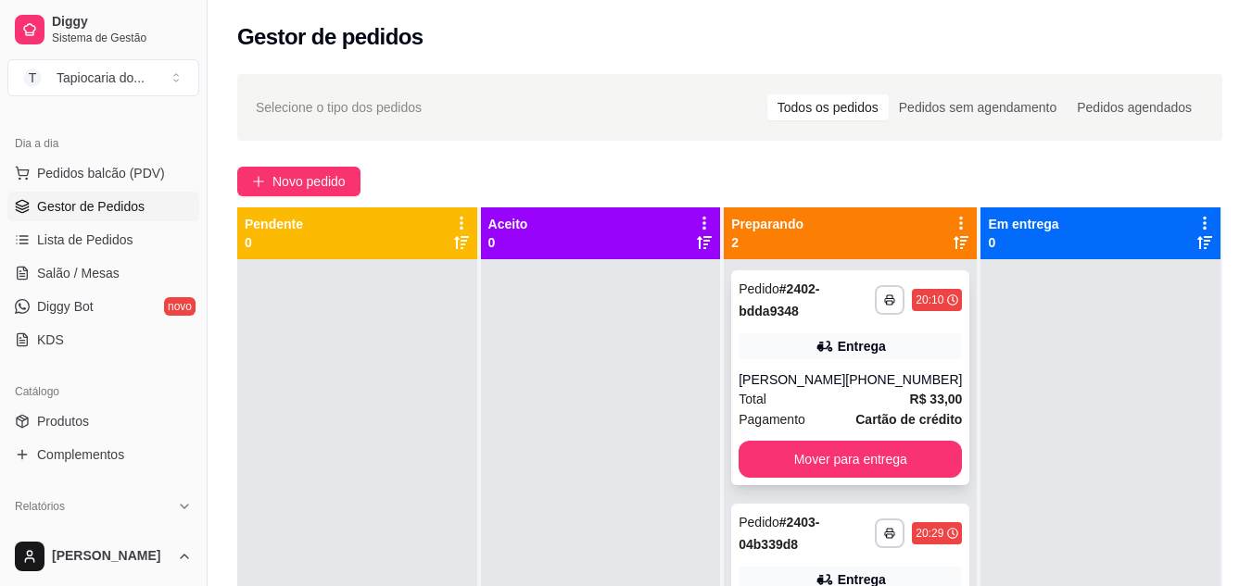
click at [822, 383] on div "[PERSON_NAME]" at bounding box center [791, 380] width 107 height 19
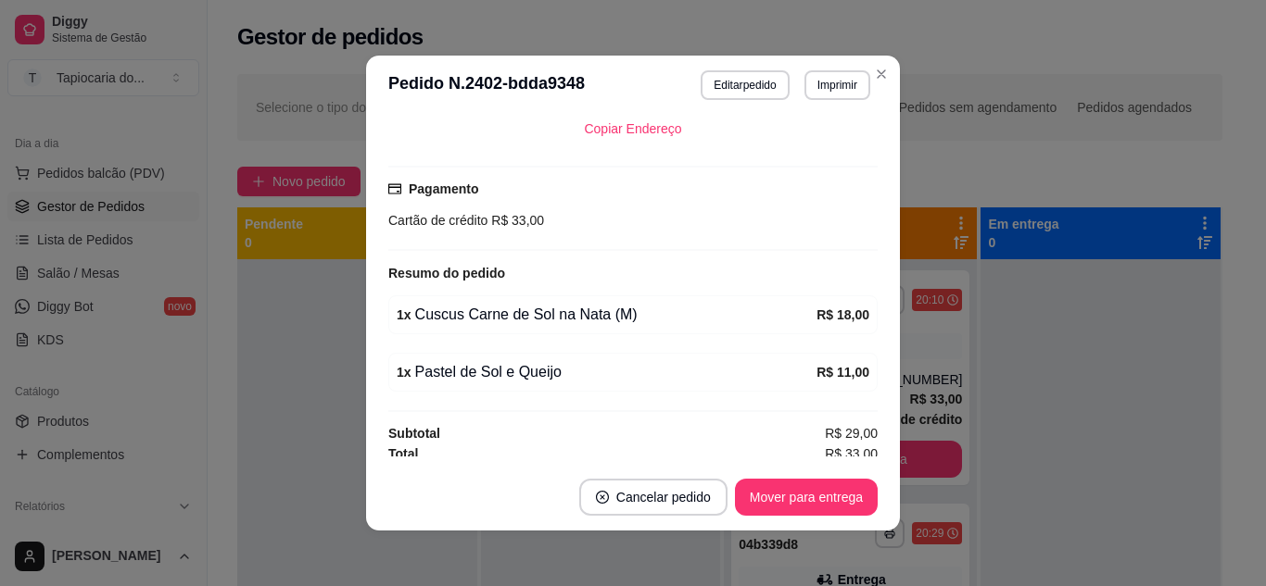
scroll to position [487, 0]
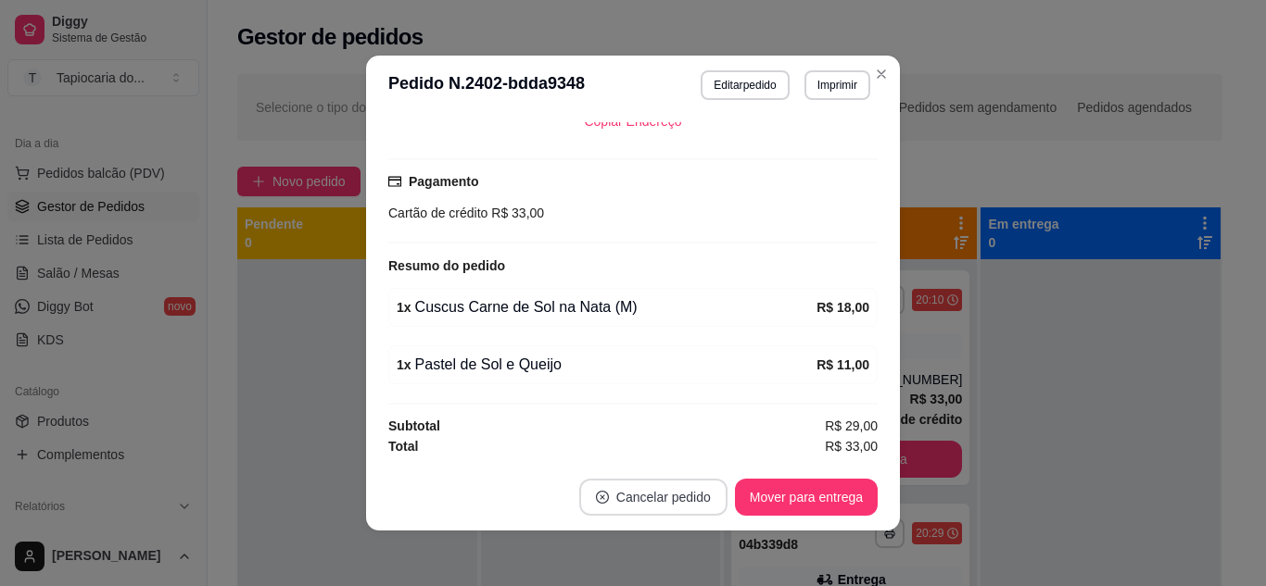
click at [636, 499] on button "Cancelar pedido" at bounding box center [653, 497] width 148 height 37
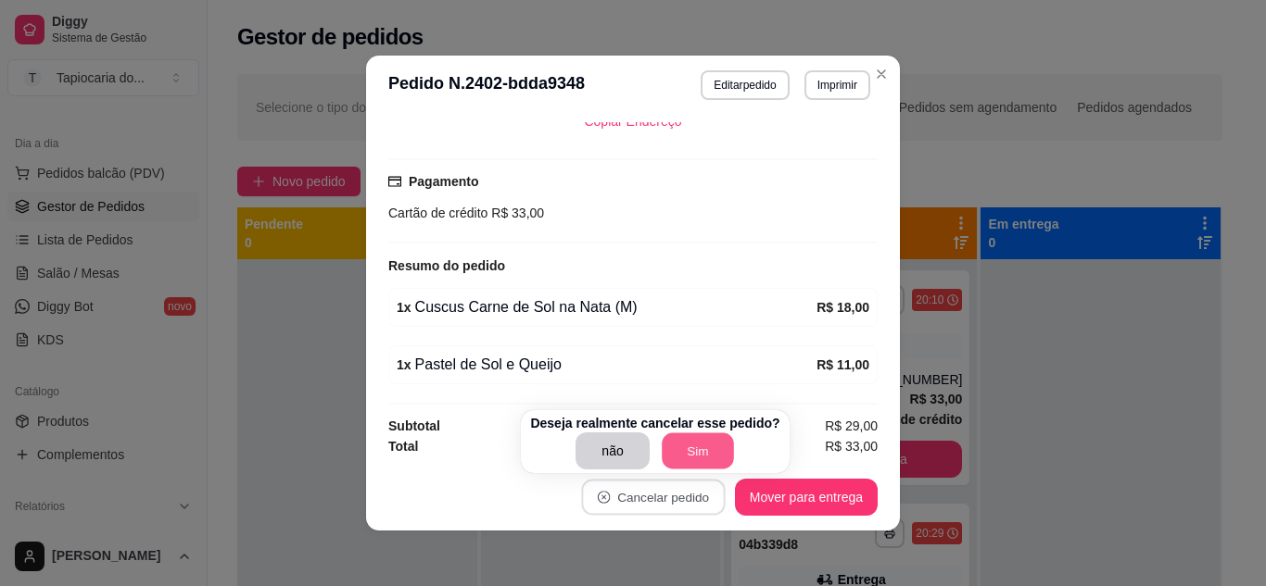
click at [687, 448] on button "Sim" at bounding box center [697, 452] width 72 height 36
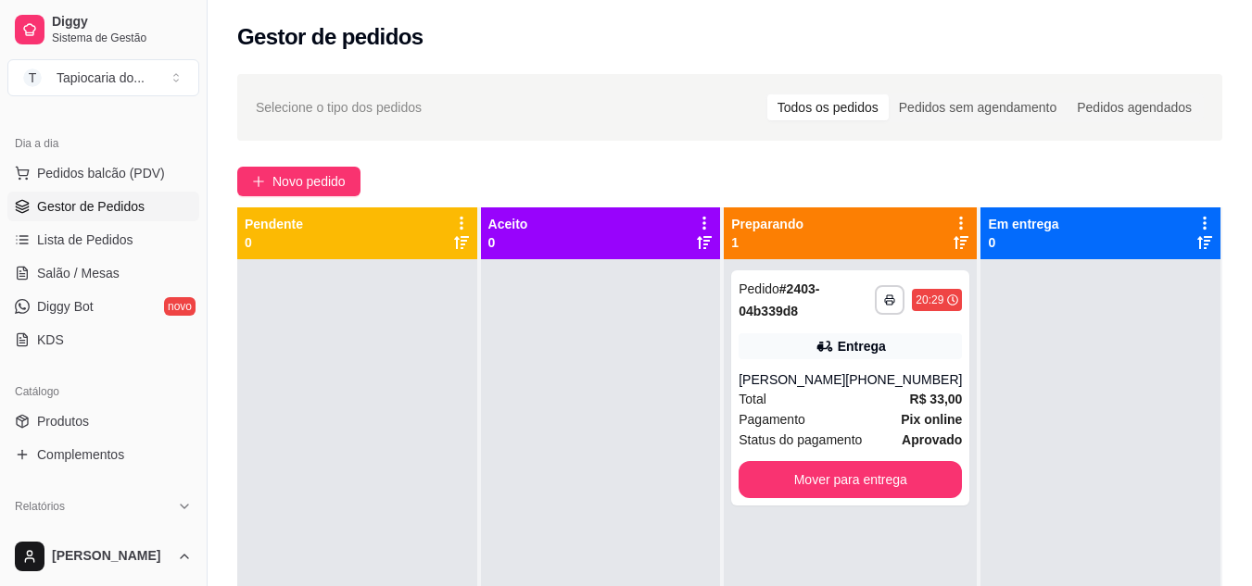
click at [980, 393] on div at bounding box center [1100, 552] width 240 height 586
click at [879, 397] on div "Total R$ 33,00" at bounding box center [849, 399] width 223 height 20
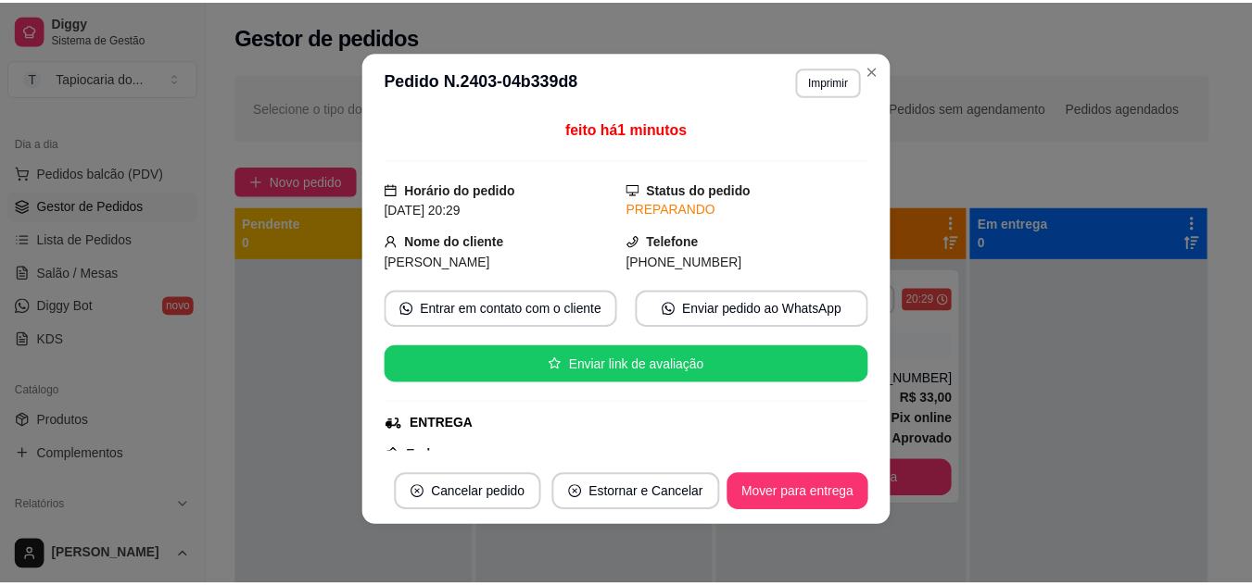
scroll to position [0, 0]
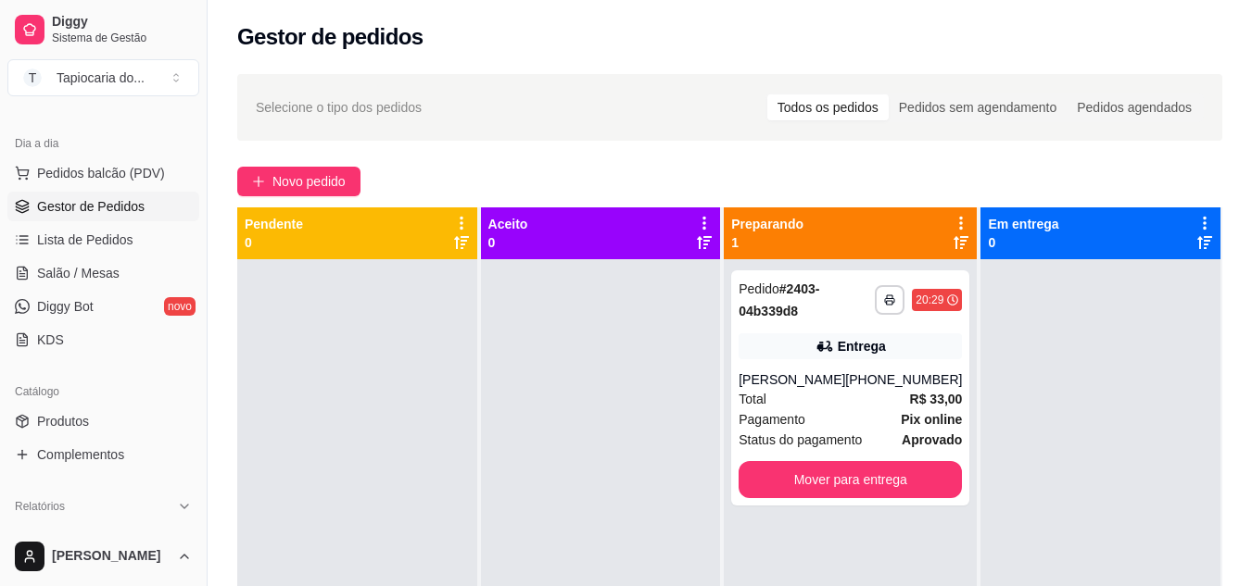
click at [72, 406] on div "Catálogo" at bounding box center [103, 392] width 192 height 30
click at [86, 426] on span "Produtos" at bounding box center [63, 421] width 52 height 19
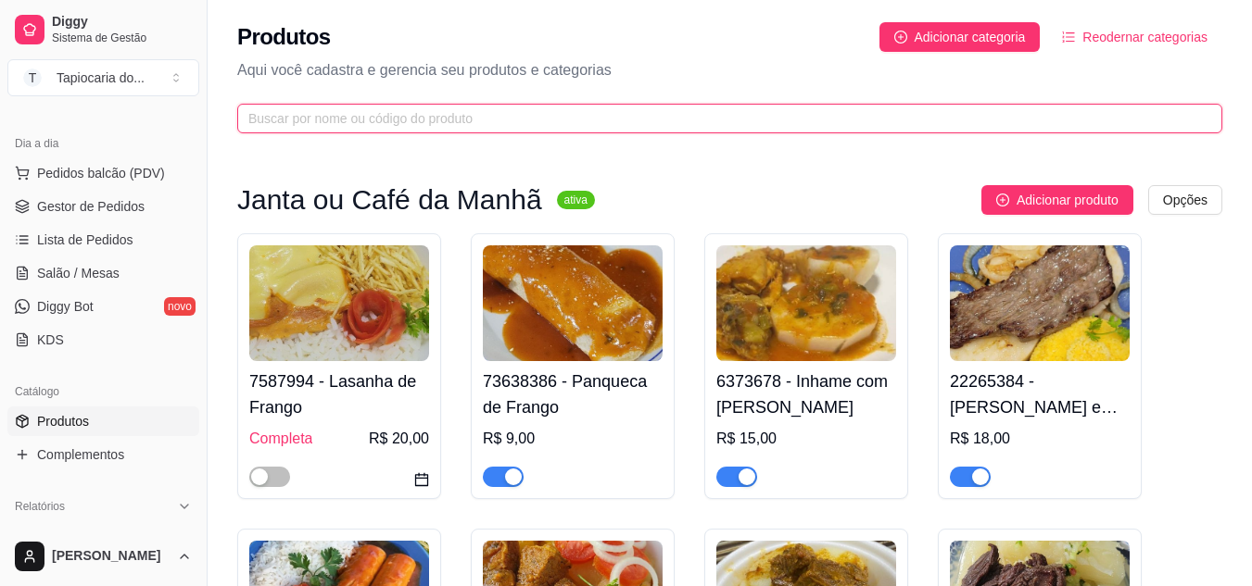
click at [391, 109] on input "text" at bounding box center [722, 118] width 948 height 20
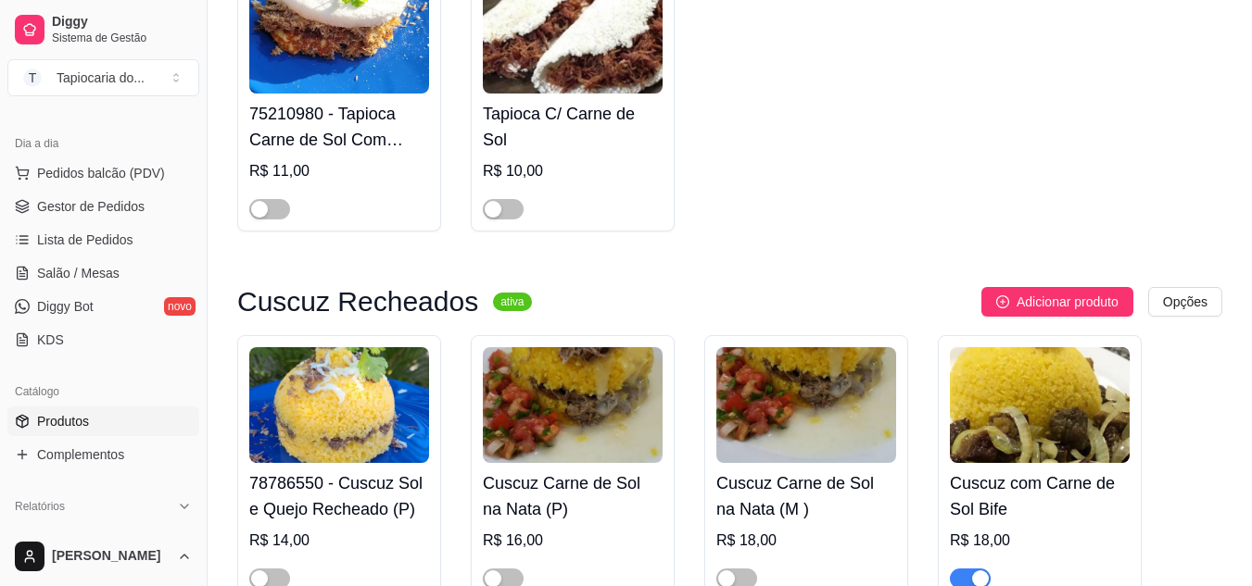
scroll to position [649, 0]
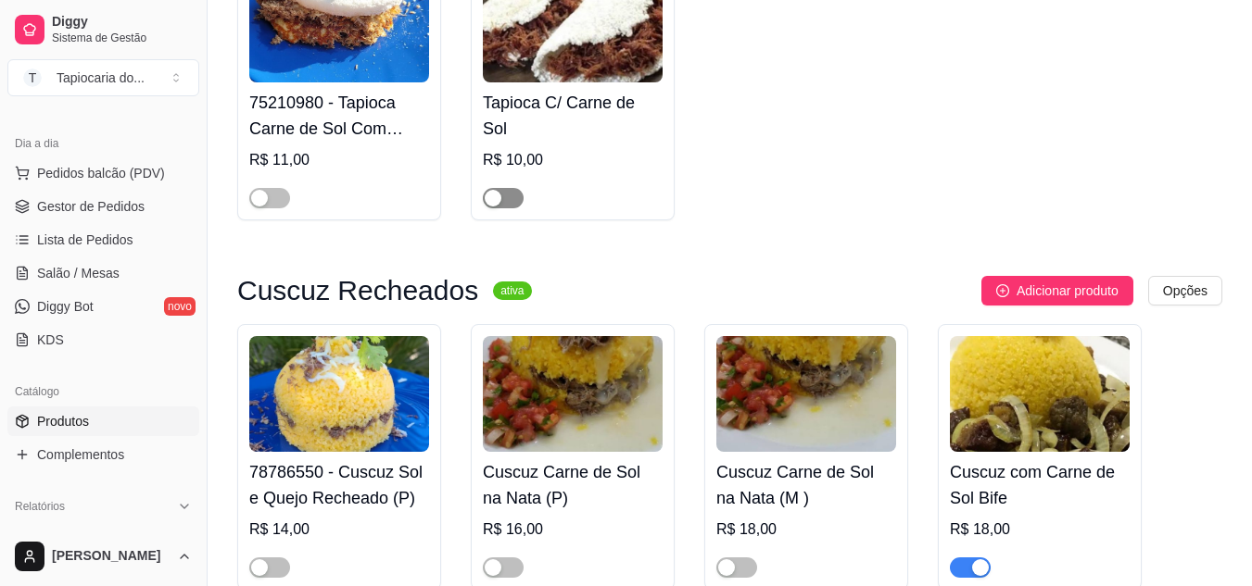
click at [497, 200] on div "button" at bounding box center [493, 198] width 17 height 17
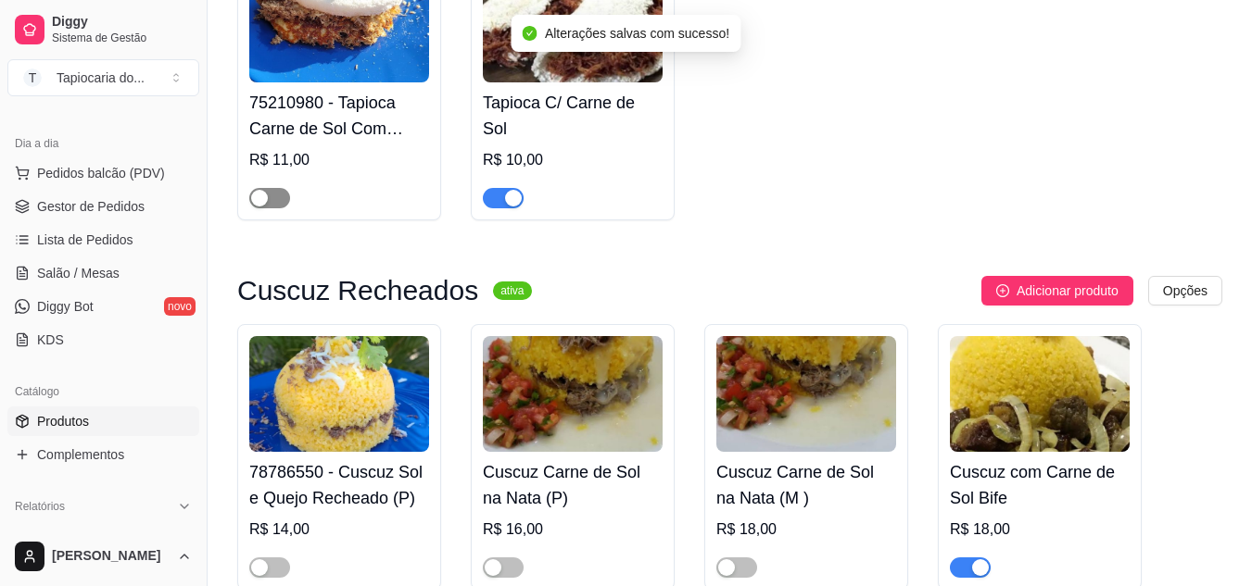
click at [264, 197] on div "button" at bounding box center [259, 198] width 17 height 17
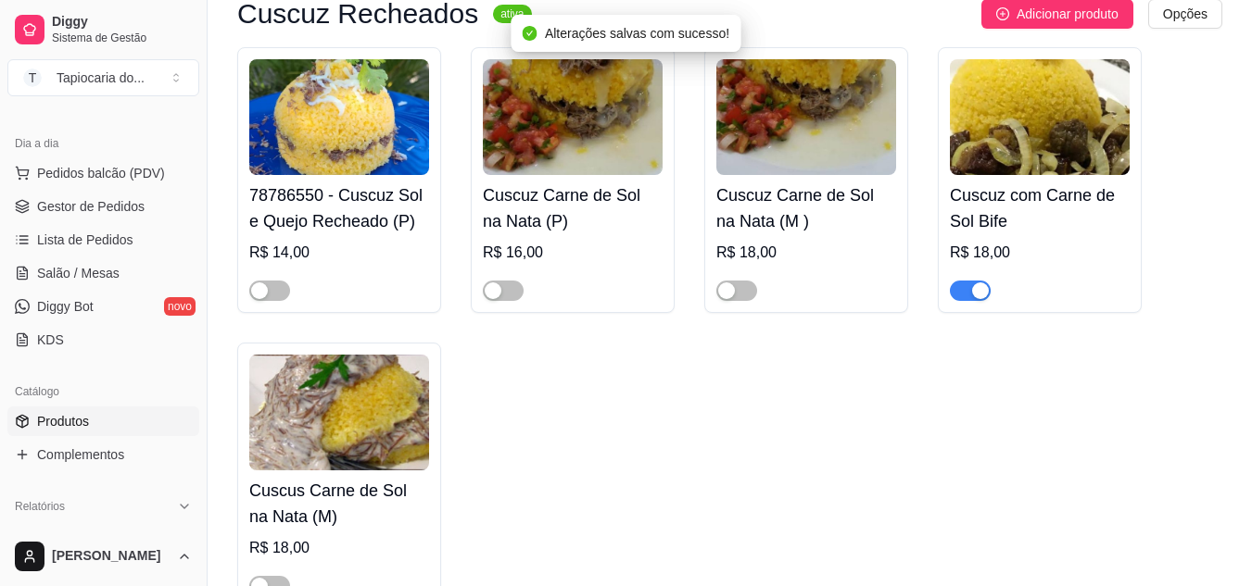
scroll to position [926, 0]
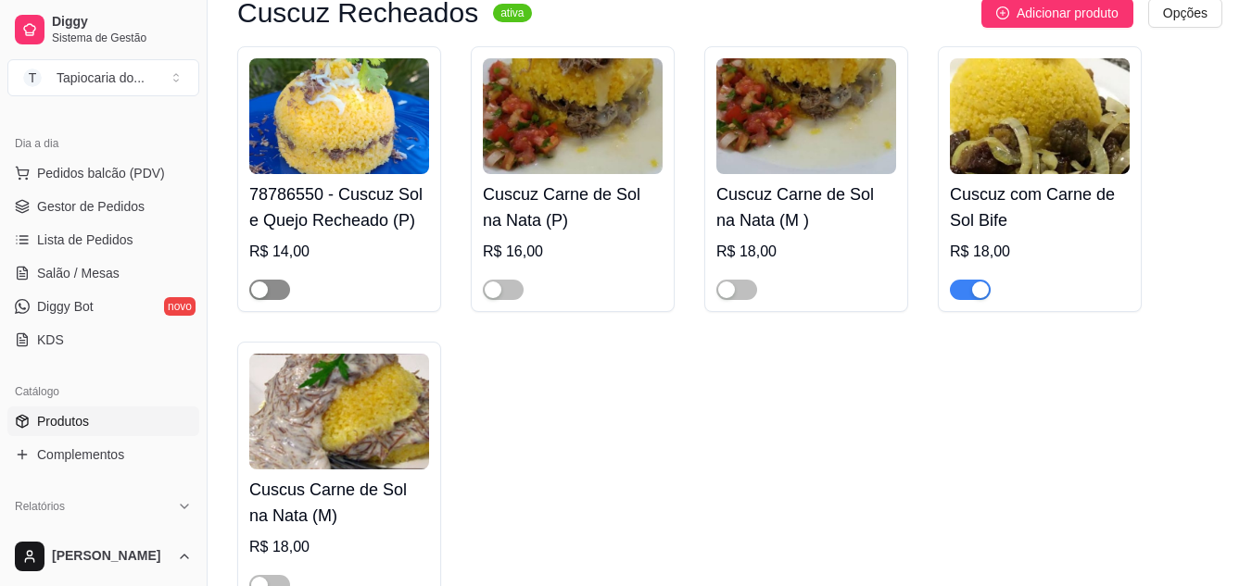
click at [271, 294] on span "button" at bounding box center [269, 290] width 41 height 20
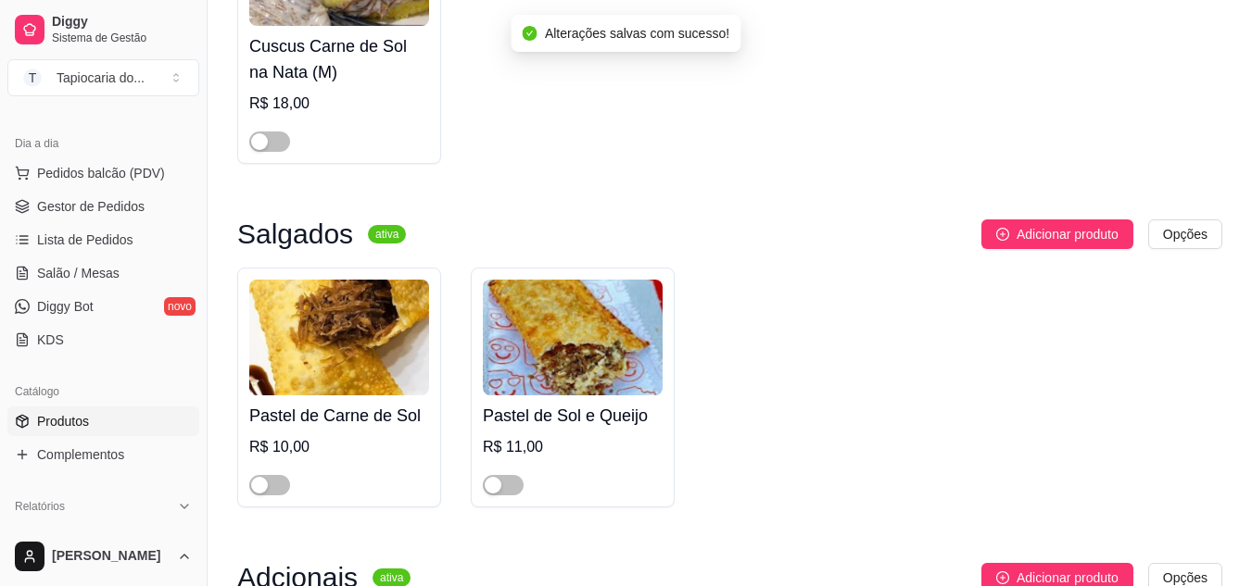
scroll to position [1482, 0]
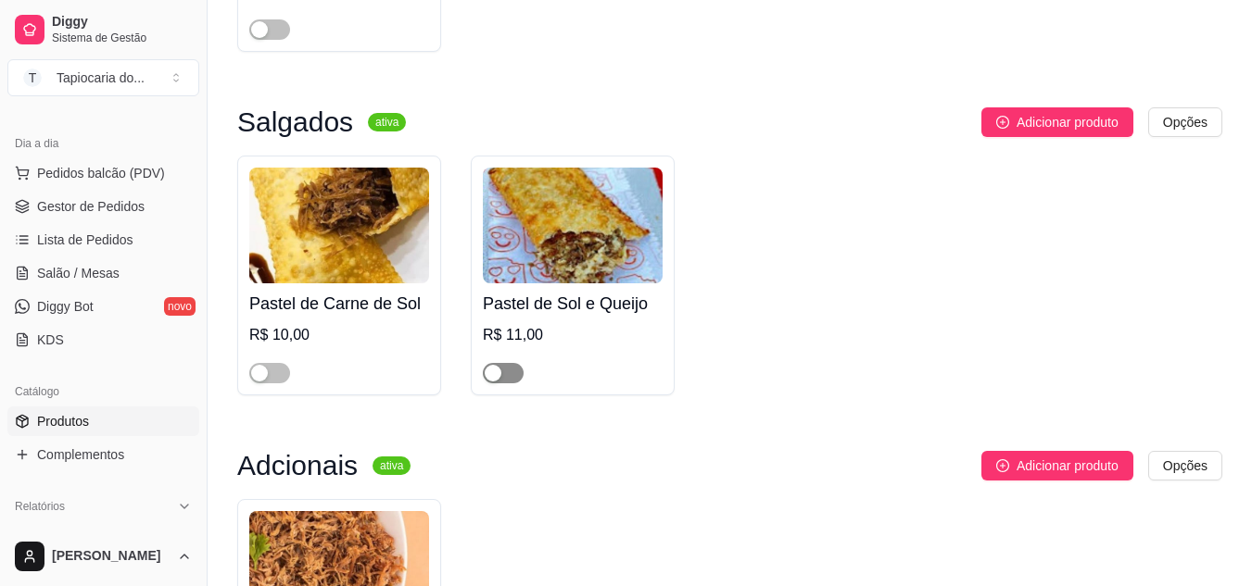
click at [486, 378] on div "button" at bounding box center [493, 373] width 17 height 17
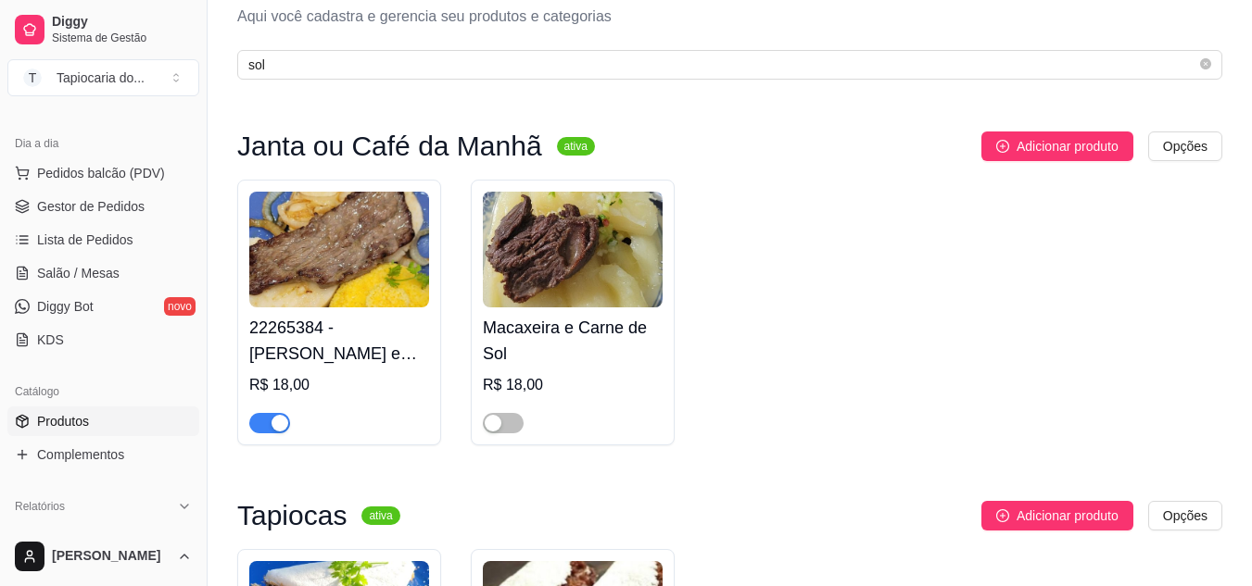
scroll to position [0, 0]
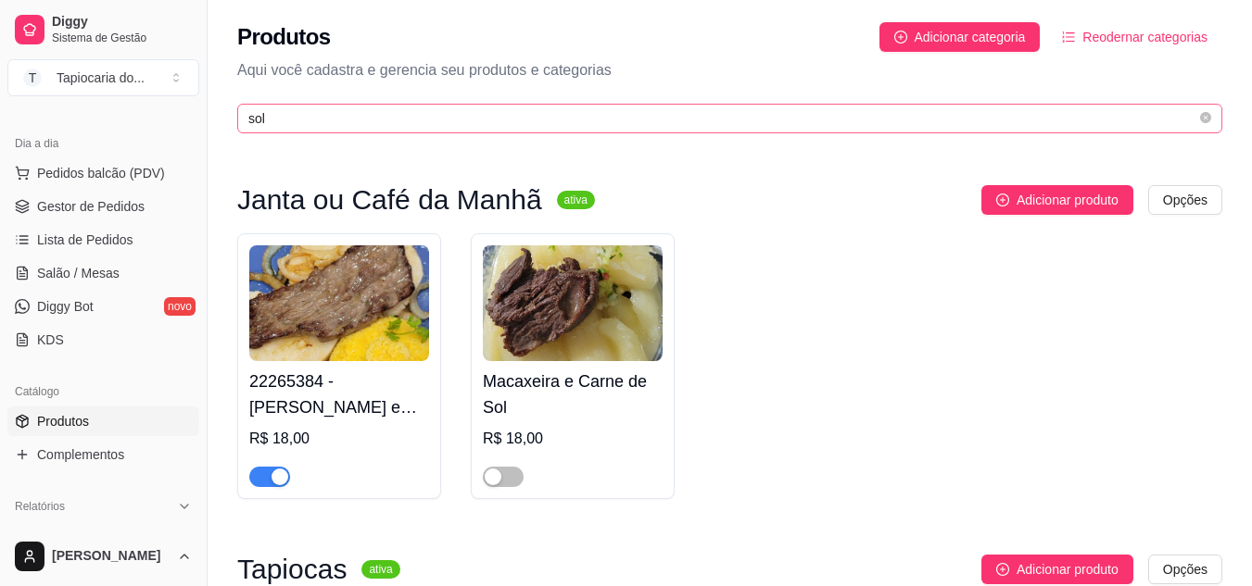
click at [365, 107] on span "sol" at bounding box center [729, 119] width 985 height 30
type input "s"
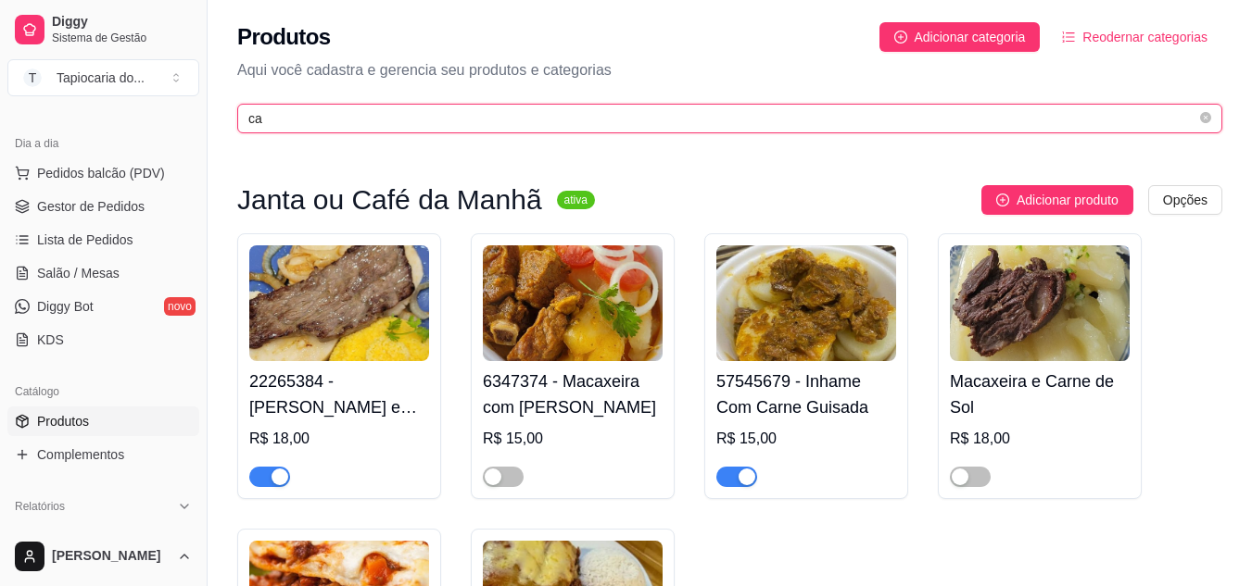
type input "c"
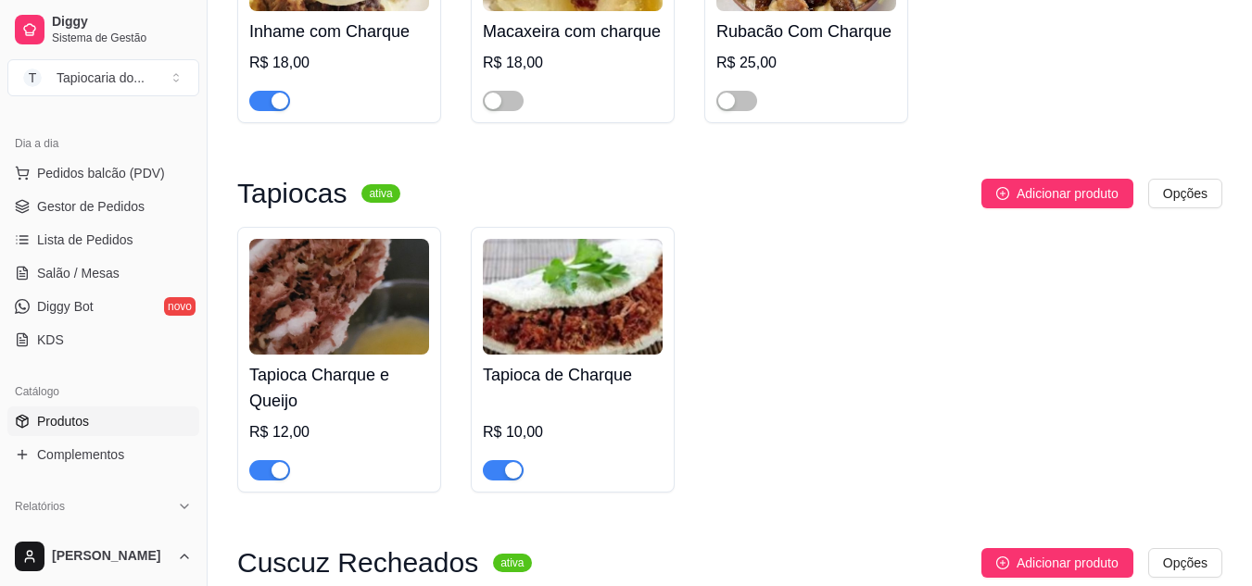
scroll to position [556, 0]
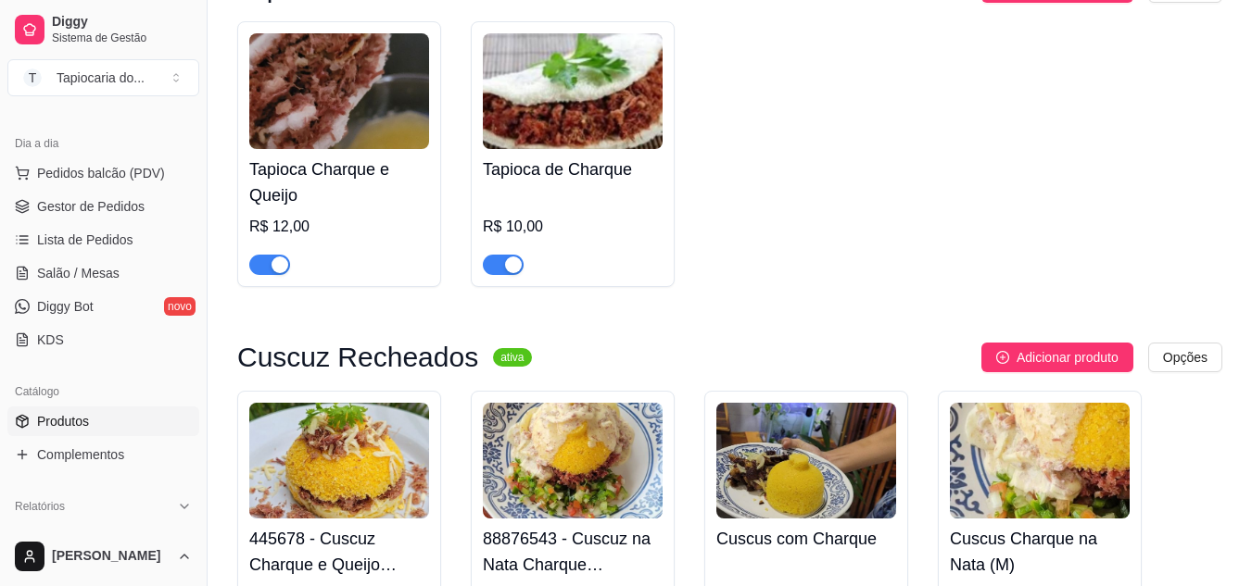
type input "char"
click at [281, 273] on div "button" at bounding box center [279, 265] width 17 height 17
click at [501, 273] on span "button" at bounding box center [503, 265] width 41 height 20
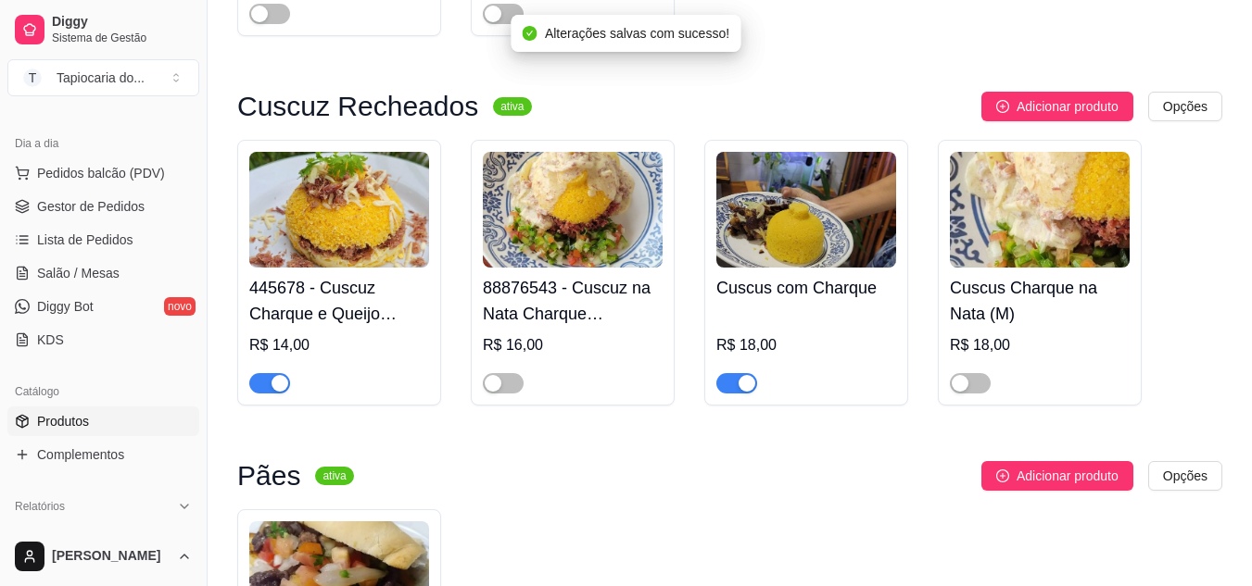
scroll to position [834, 0]
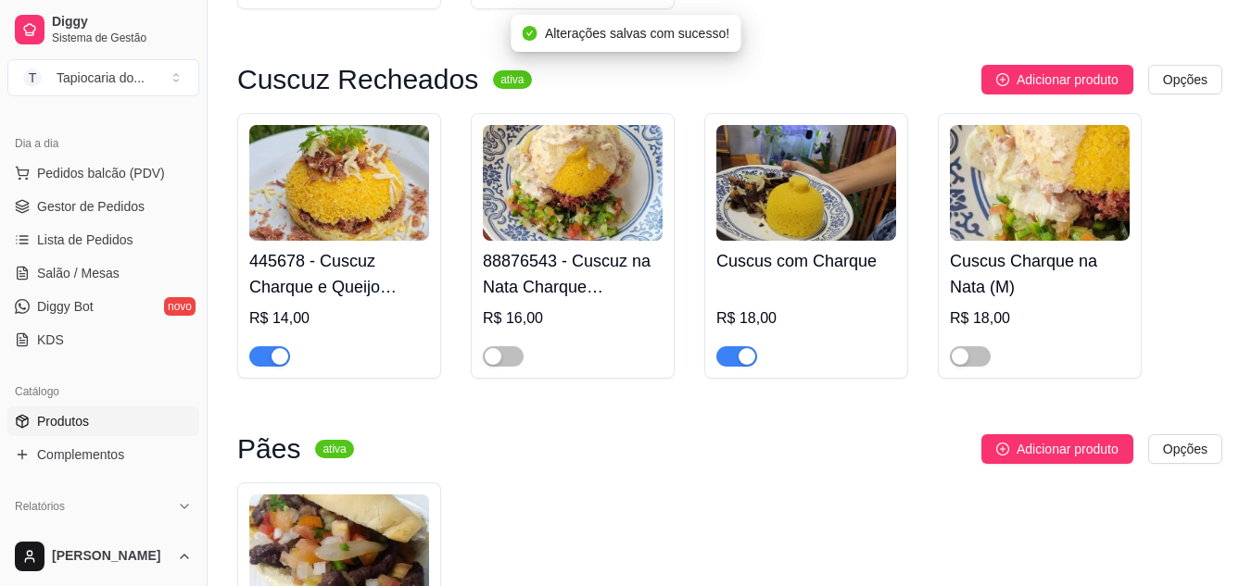
click at [280, 351] on div "button" at bounding box center [279, 356] width 17 height 17
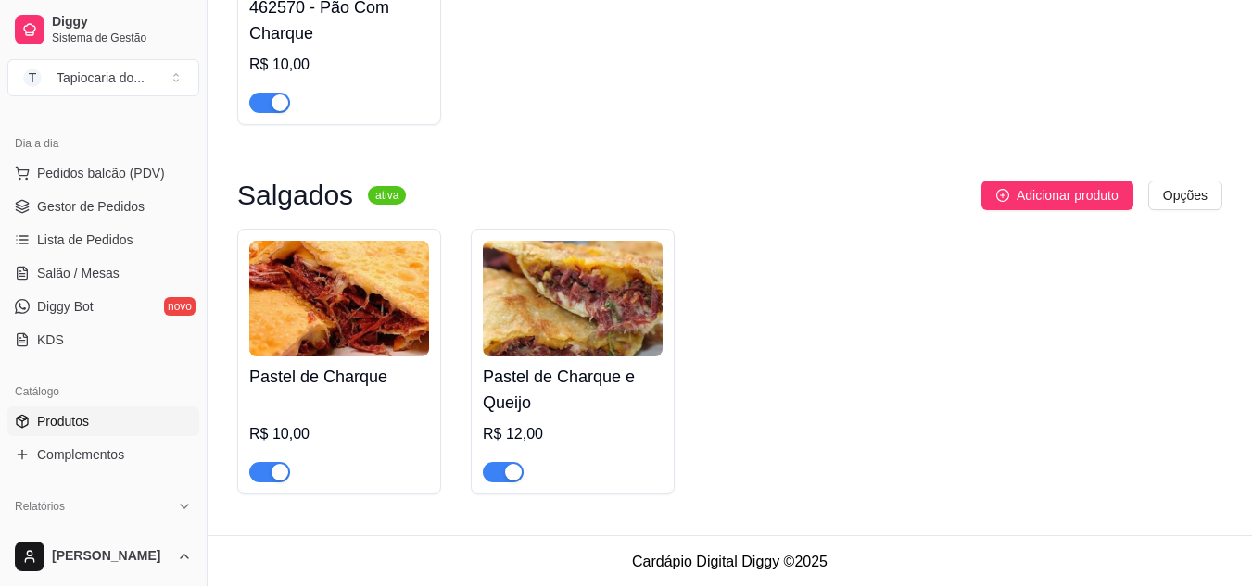
scroll to position [1464, 0]
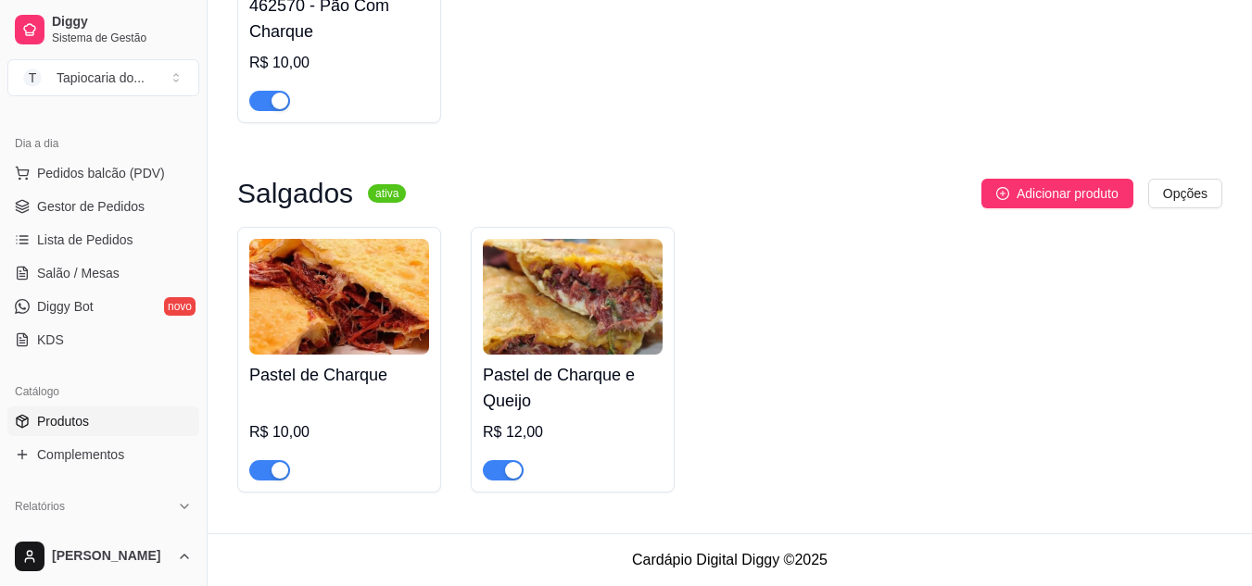
click at [271, 466] on button "button" at bounding box center [269, 470] width 41 height 20
click at [510, 460] on span "button" at bounding box center [503, 470] width 41 height 20
click at [88, 203] on span "Gestor de Pedidos" at bounding box center [90, 206] width 107 height 19
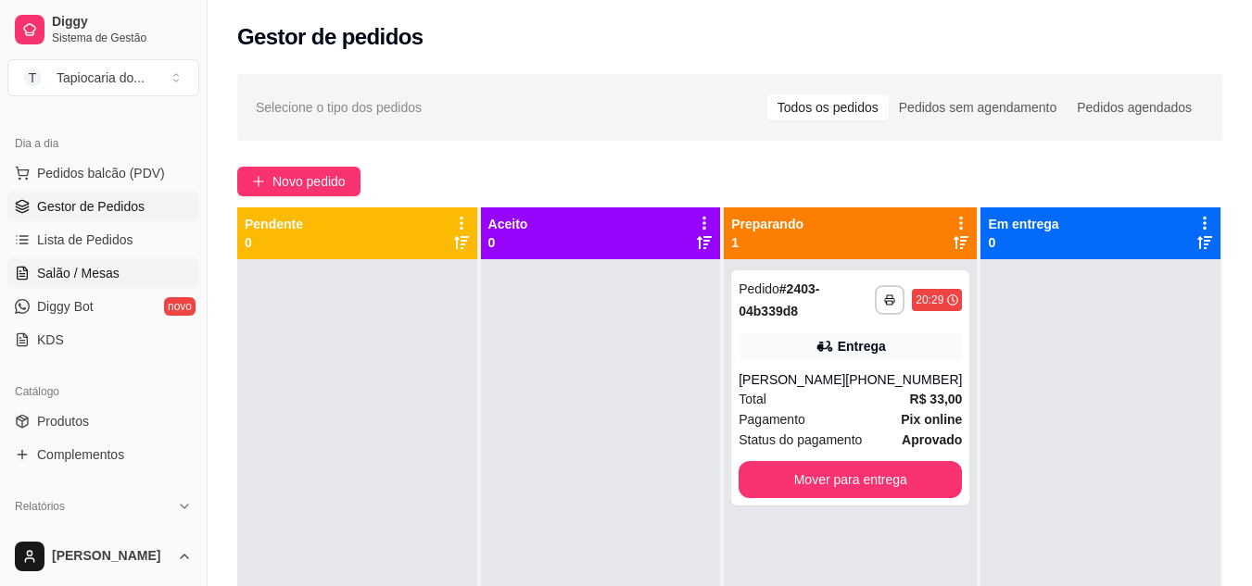
click at [95, 274] on span "Salão / Mesas" at bounding box center [78, 273] width 82 height 19
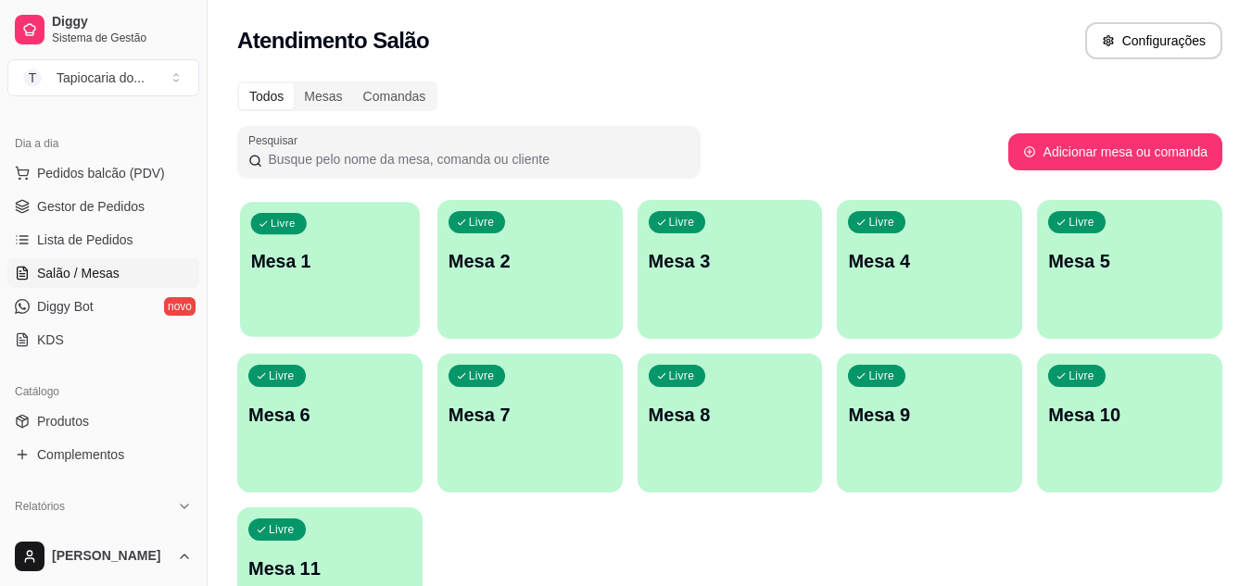
click at [358, 268] on p "Mesa 1" at bounding box center [330, 261] width 158 height 25
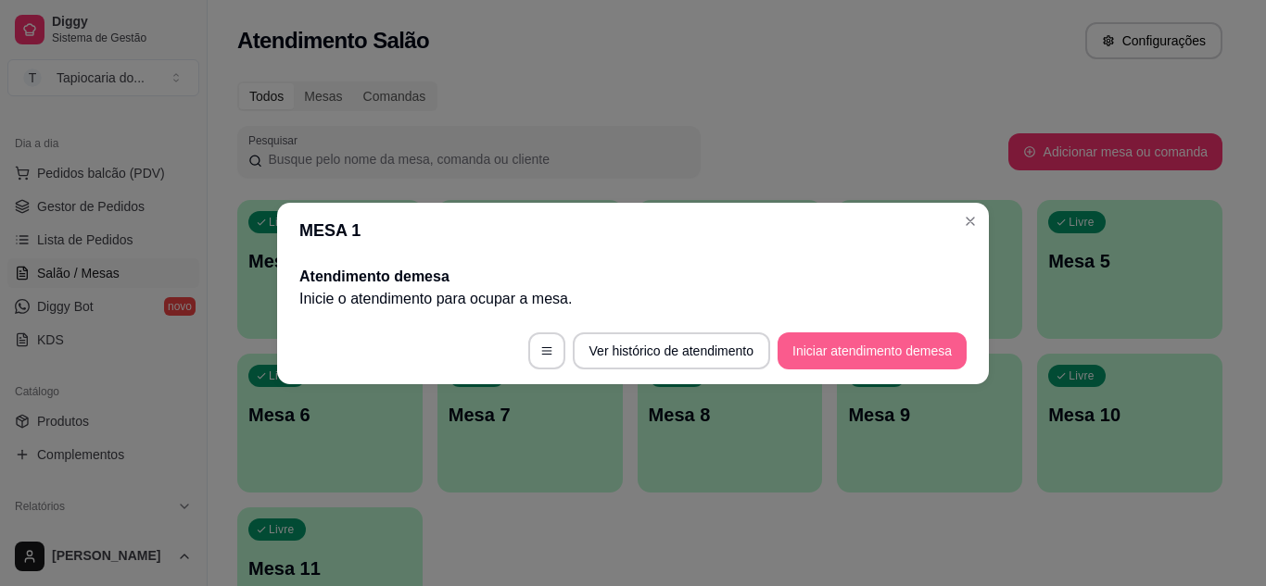
click at [867, 359] on button "Iniciar atendimento de mesa" at bounding box center [871, 351] width 189 height 37
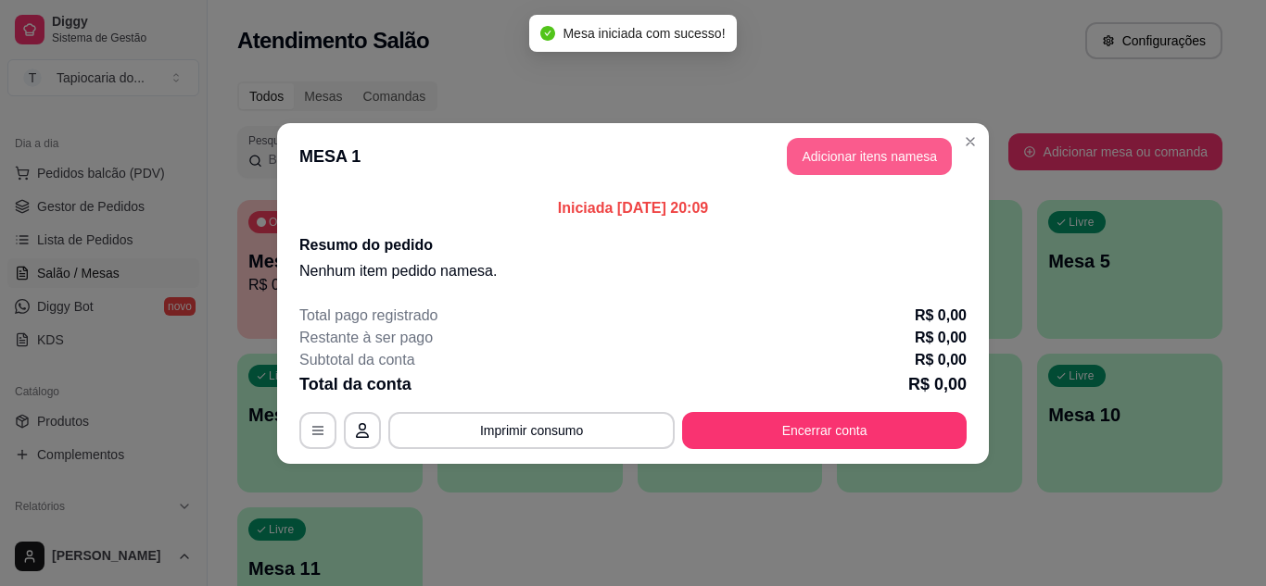
click at [889, 157] on button "Adicionar itens na mesa" at bounding box center [869, 156] width 165 height 37
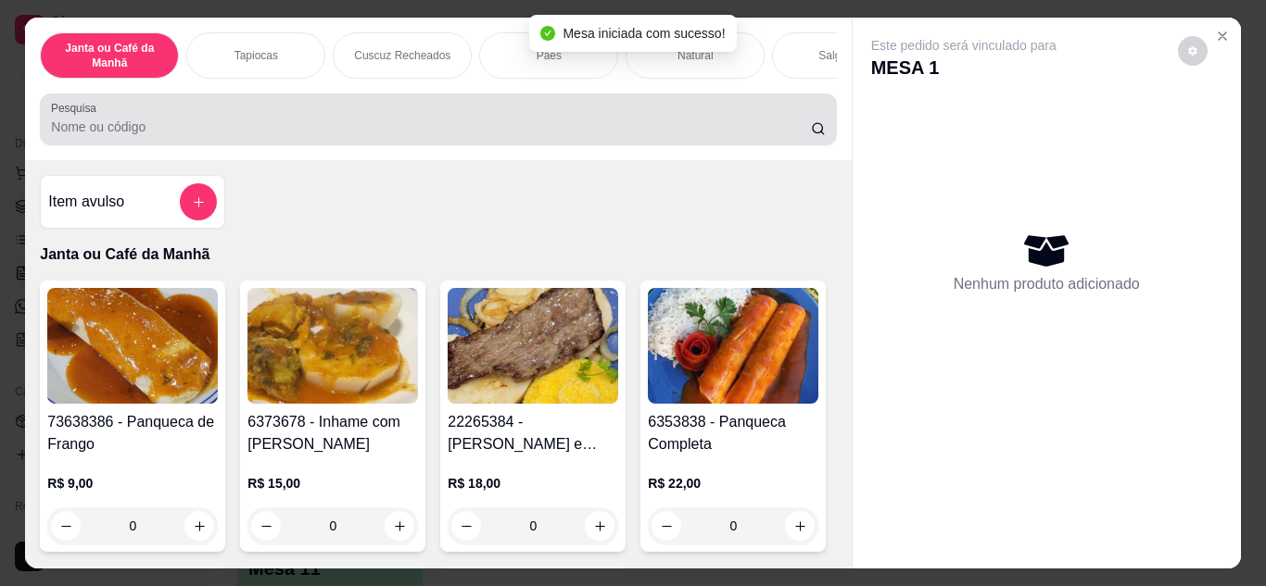
click at [451, 109] on div at bounding box center [438, 119] width 774 height 37
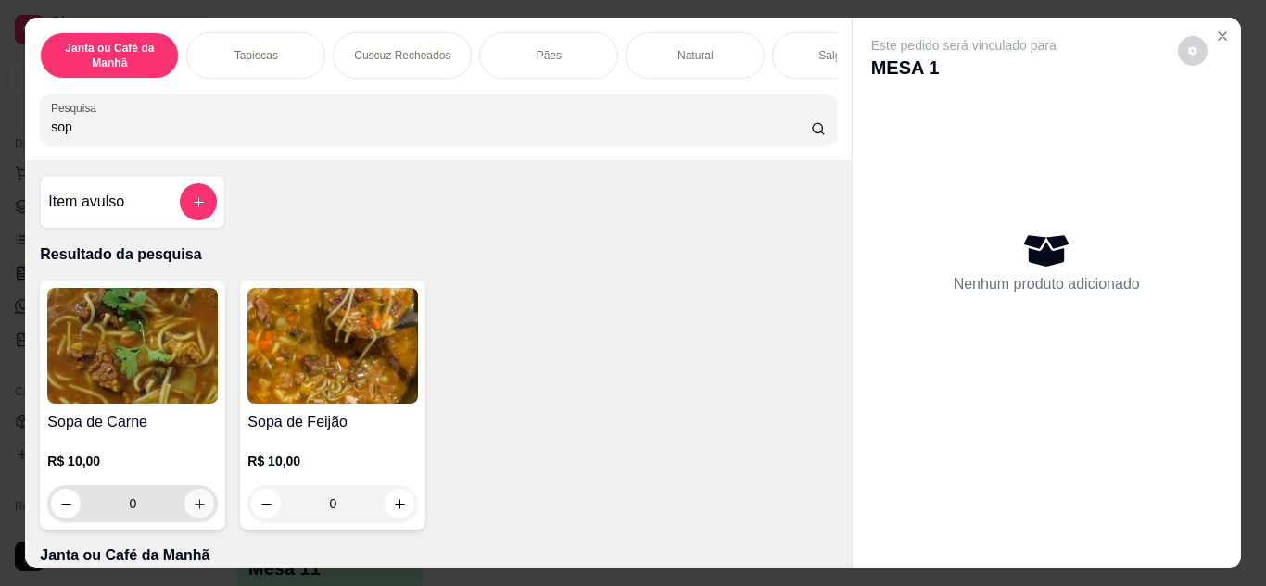
type input "sop"
click at [195, 510] on icon "increase-product-quantity" at bounding box center [200, 504] width 10 height 10
type input "1"
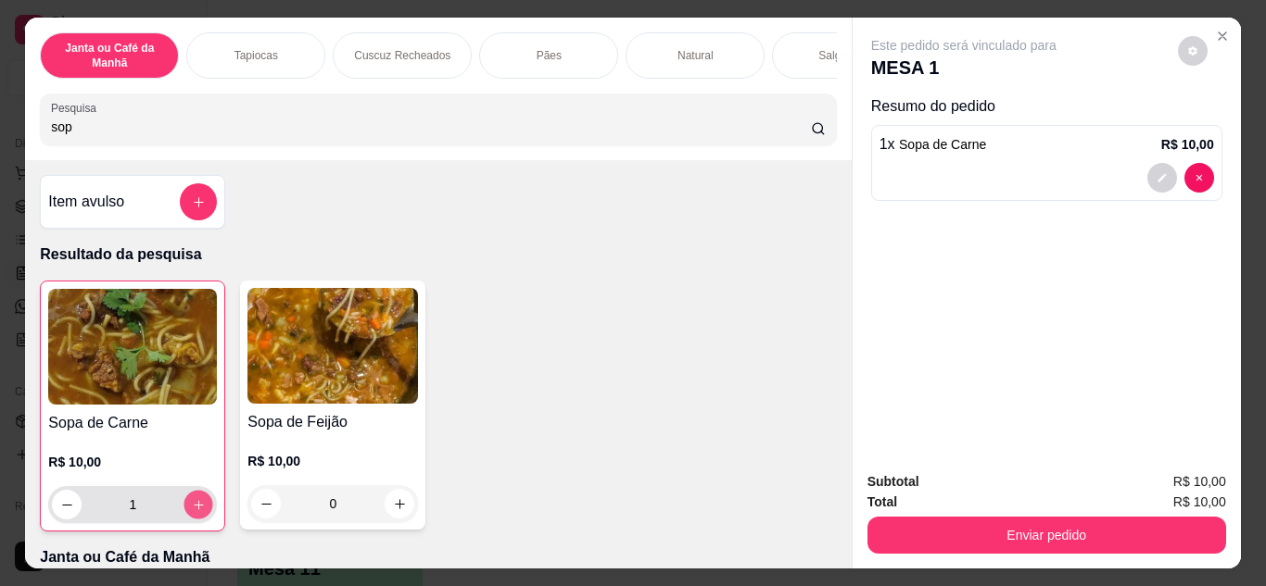
click at [192, 511] on icon "increase-product-quantity" at bounding box center [199, 505] width 14 height 14
type input "2"
click at [399, 511] on icon "increase-product-quantity" at bounding box center [400, 505] width 14 height 14
type input "1"
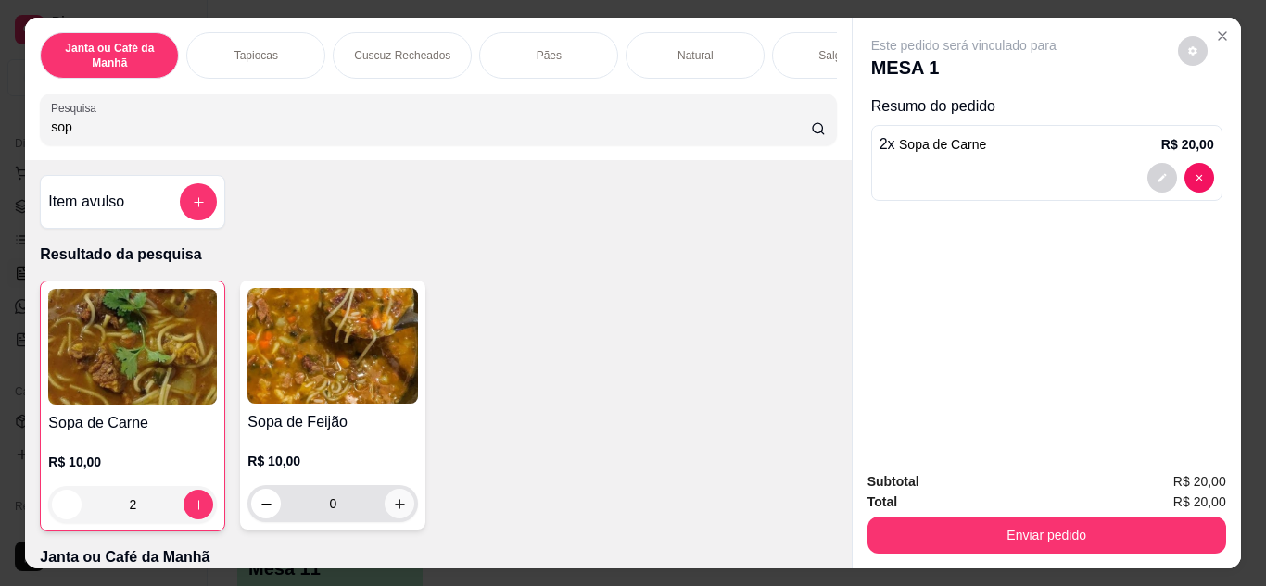
type input "1"
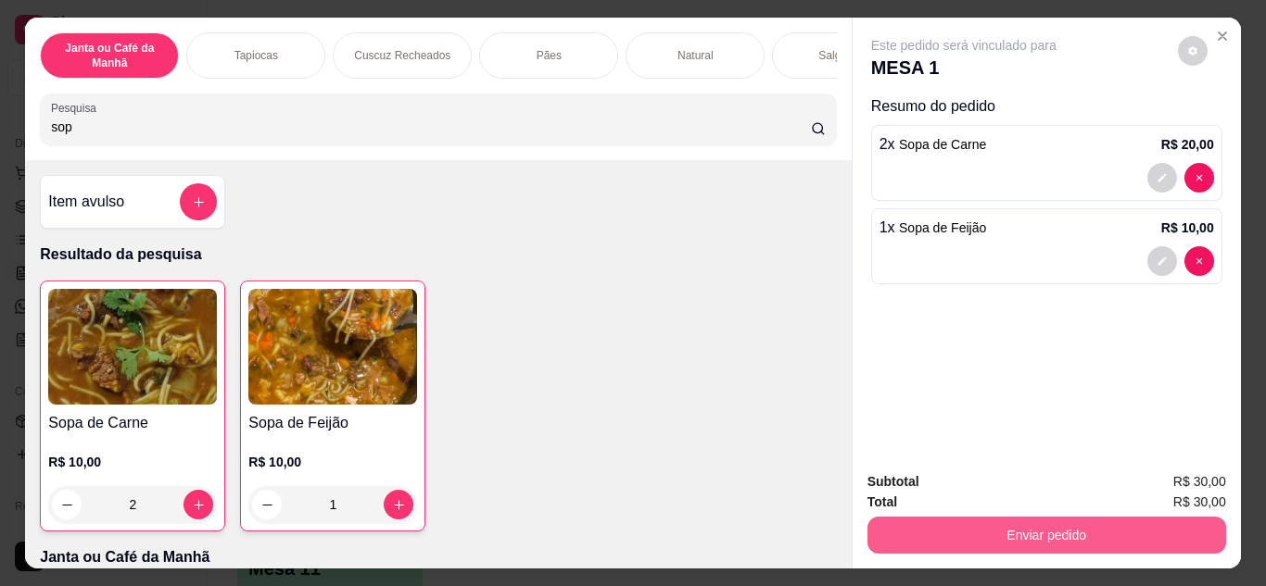
click at [1064, 528] on button "Enviar pedido" at bounding box center [1046, 535] width 359 height 37
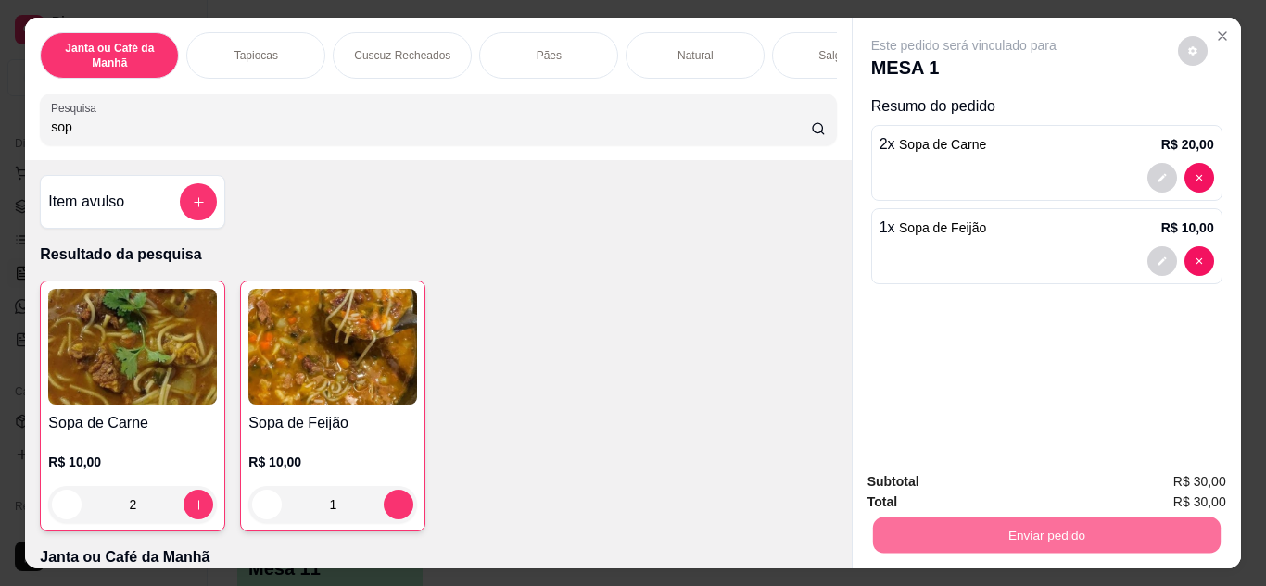
click at [1035, 483] on button "Não registrar e enviar pedido" at bounding box center [984, 483] width 193 height 35
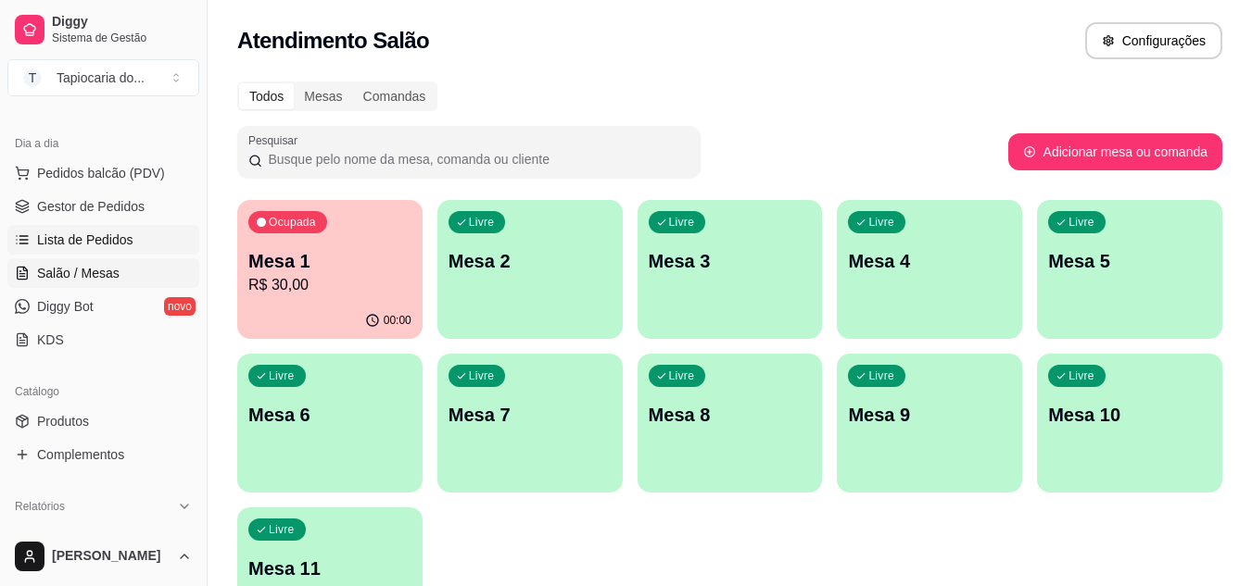
click at [133, 237] on link "Lista de Pedidos" at bounding box center [103, 240] width 192 height 30
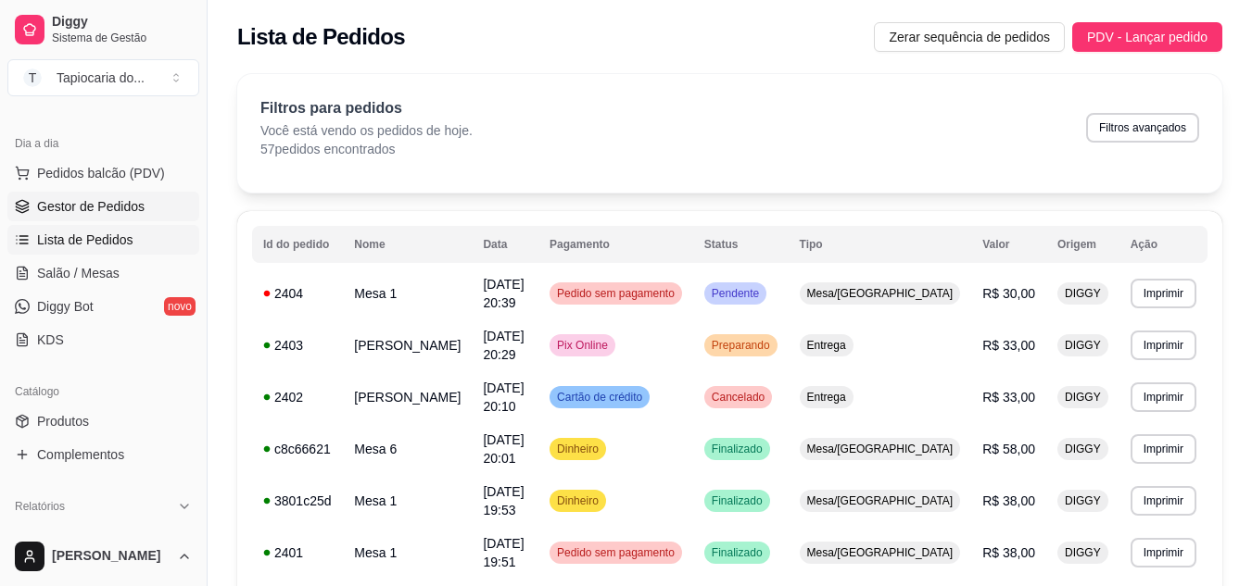
click at [124, 193] on link "Gestor de Pedidos" at bounding box center [103, 207] width 192 height 30
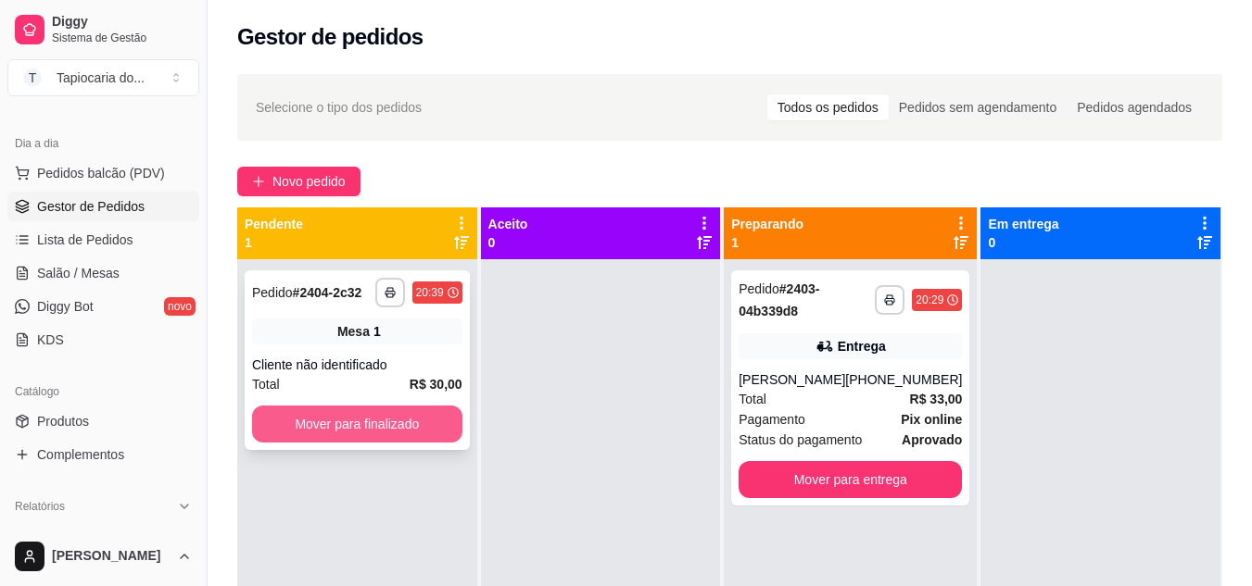
click at [394, 412] on button "Mover para finalizado" at bounding box center [357, 424] width 210 height 37
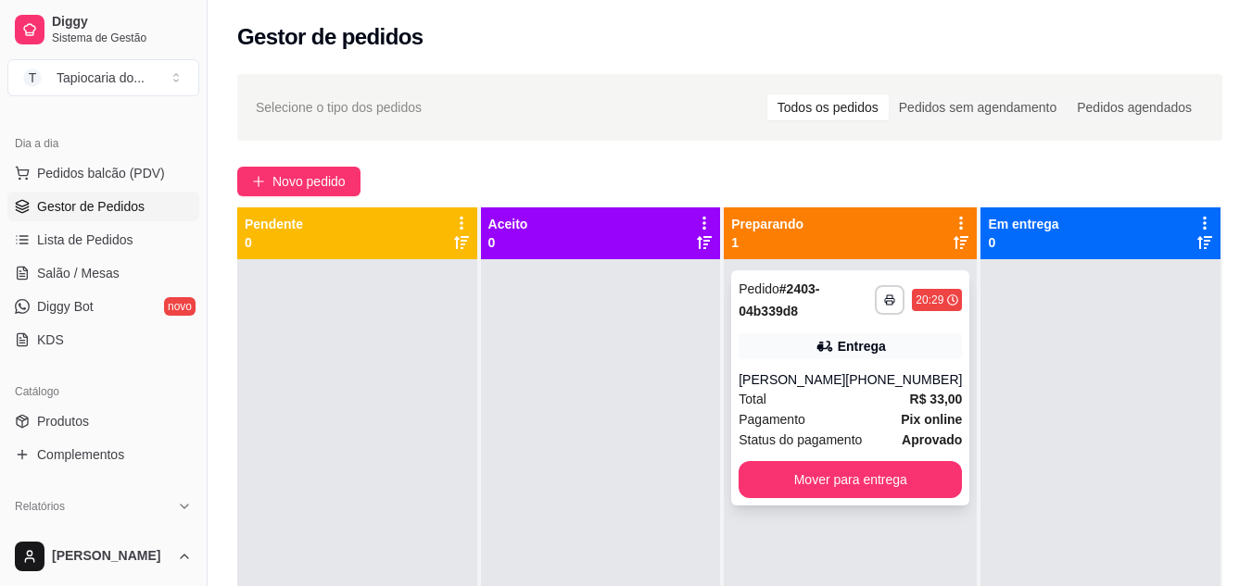
click at [801, 395] on div "Total R$ 33,00" at bounding box center [849, 399] width 223 height 20
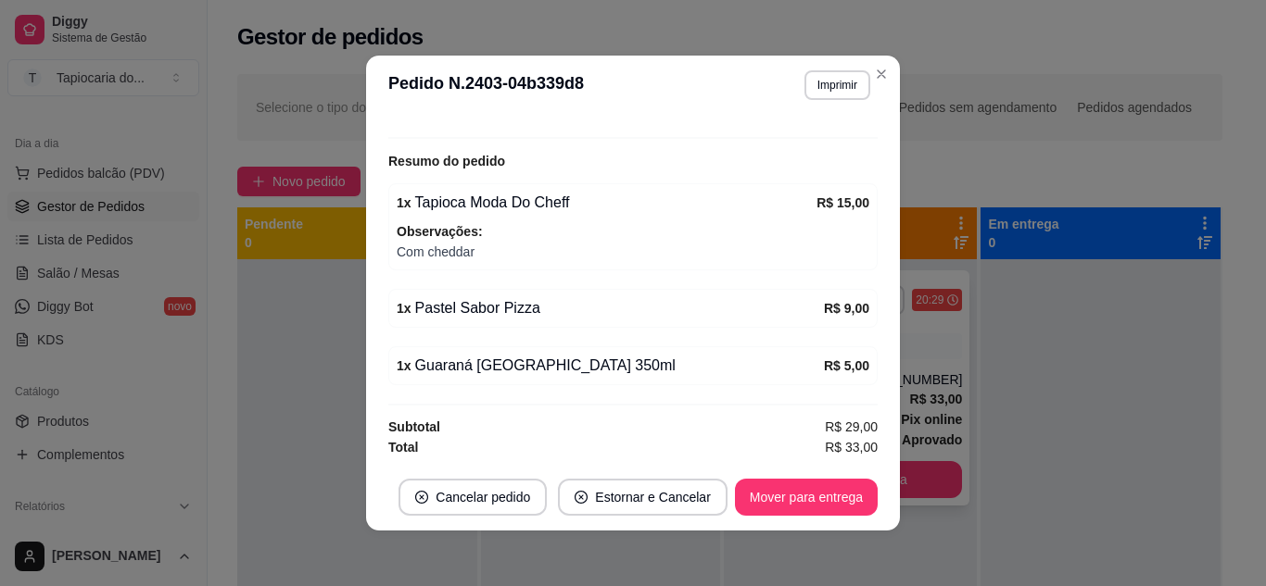
scroll to position [571, 0]
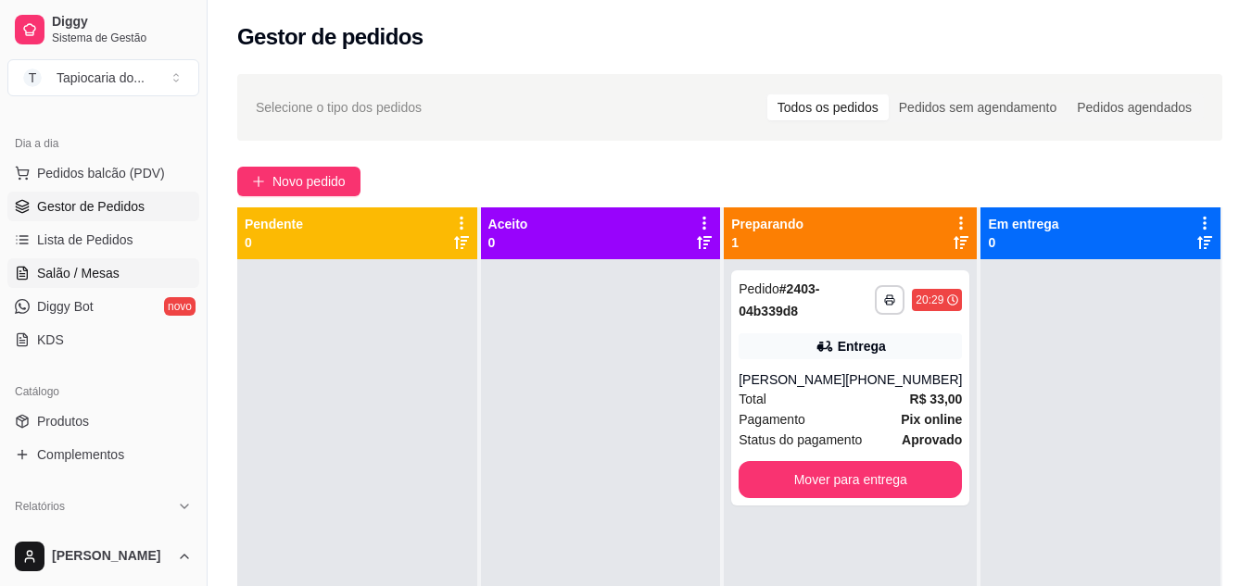
click at [31, 278] on link "Salão / Mesas" at bounding box center [103, 273] width 192 height 30
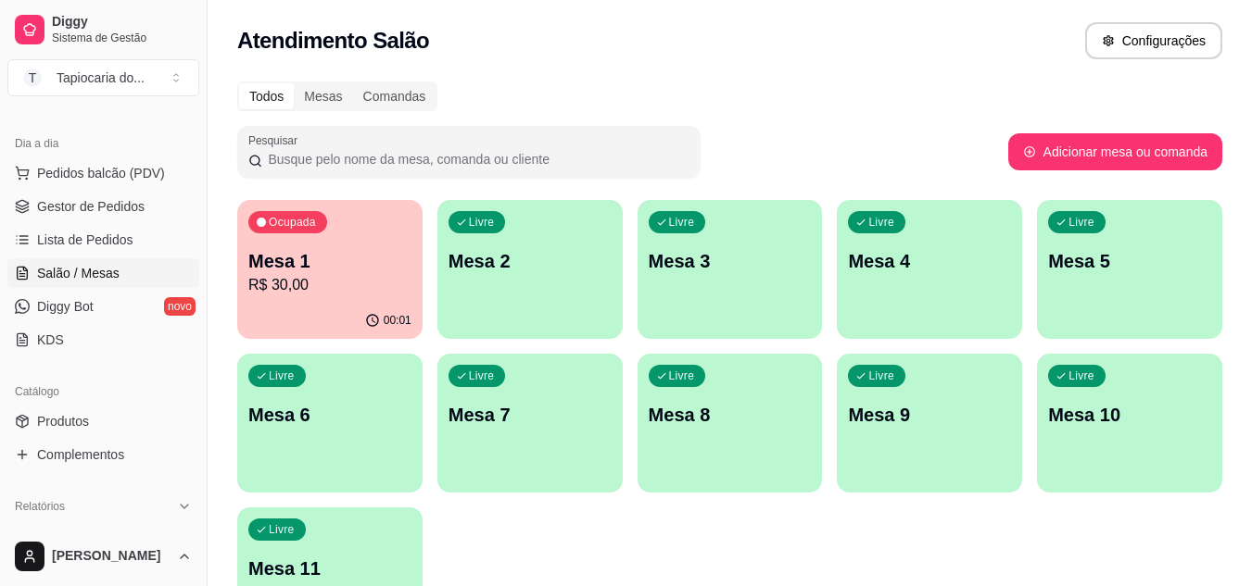
click at [275, 296] on p "R$ 30,00" at bounding box center [329, 285] width 163 height 22
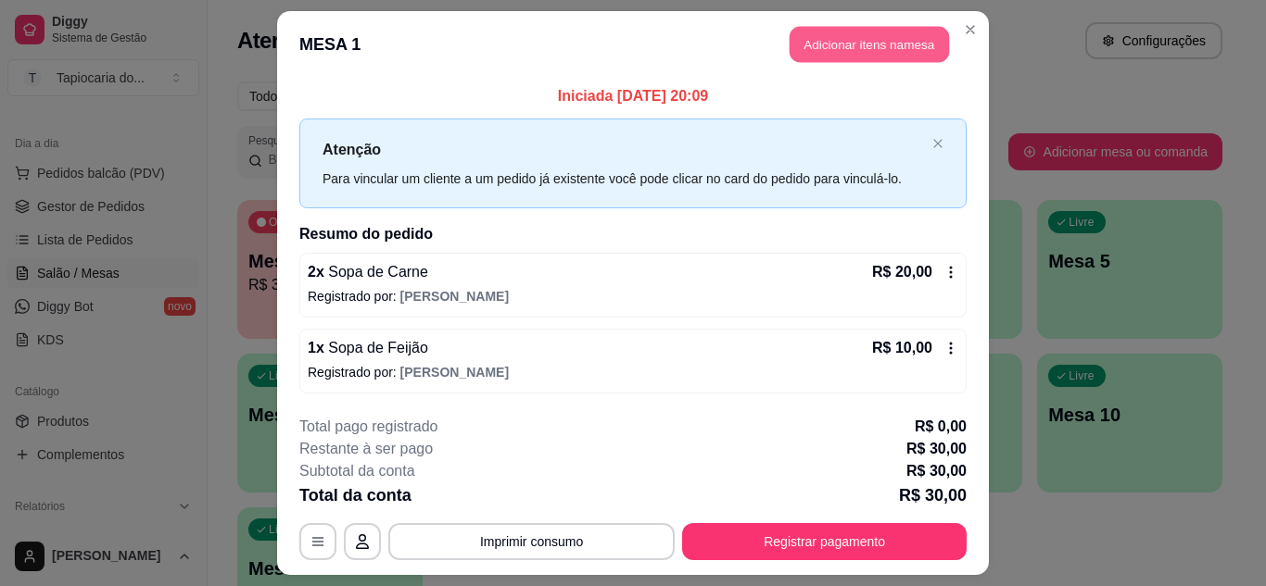
click at [857, 28] on button "Adicionar itens na mesa" at bounding box center [868, 45] width 159 height 36
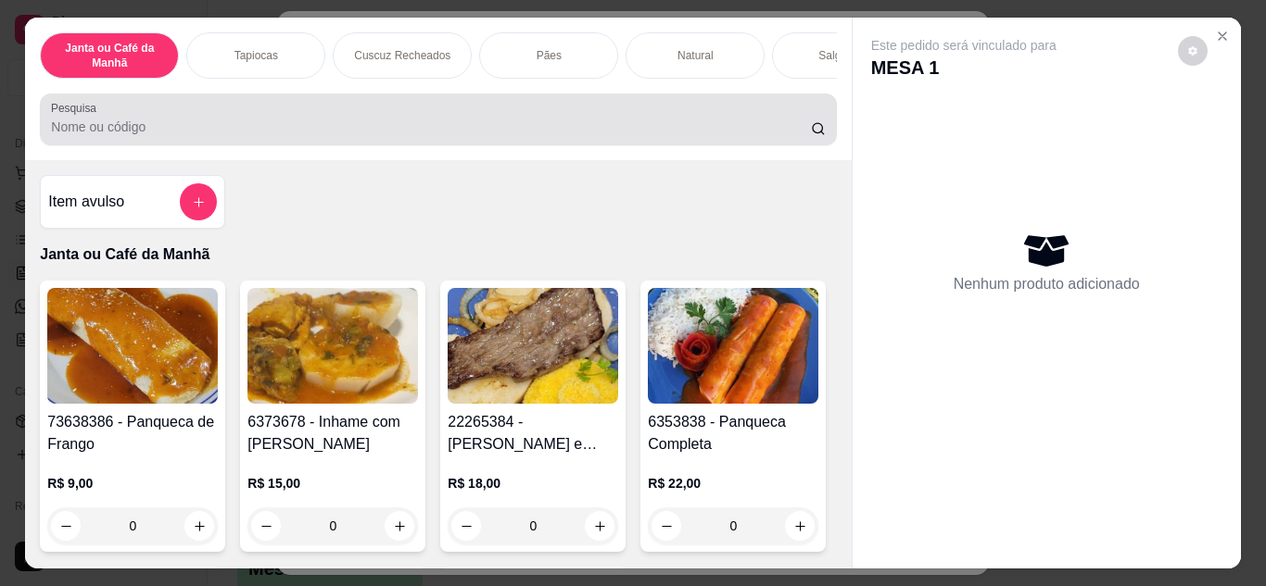
click at [671, 120] on div at bounding box center [438, 119] width 774 height 37
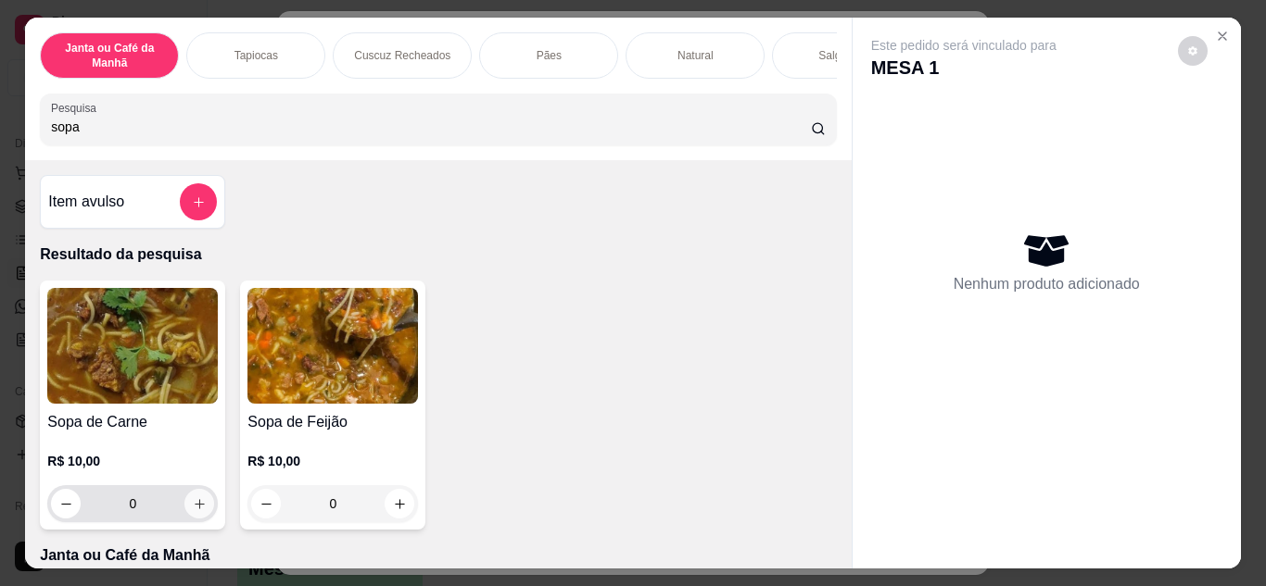
type input "sopa"
click at [185, 518] on button "increase-product-quantity" at bounding box center [199, 503] width 29 height 29
type input "1"
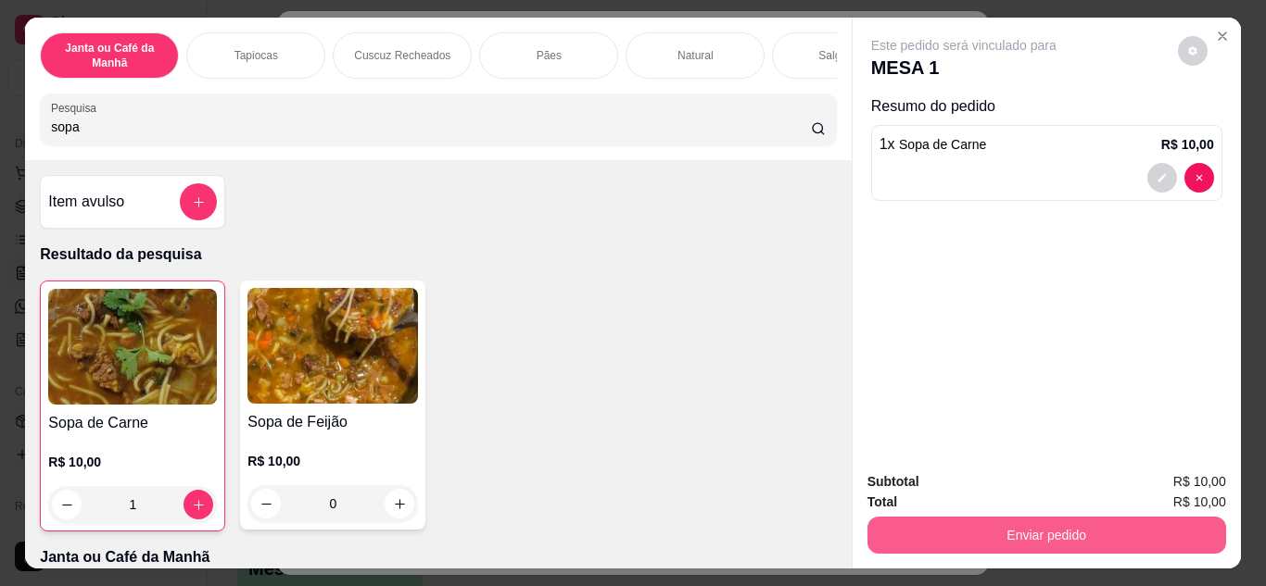
click at [1005, 534] on button "Enviar pedido" at bounding box center [1046, 535] width 359 height 37
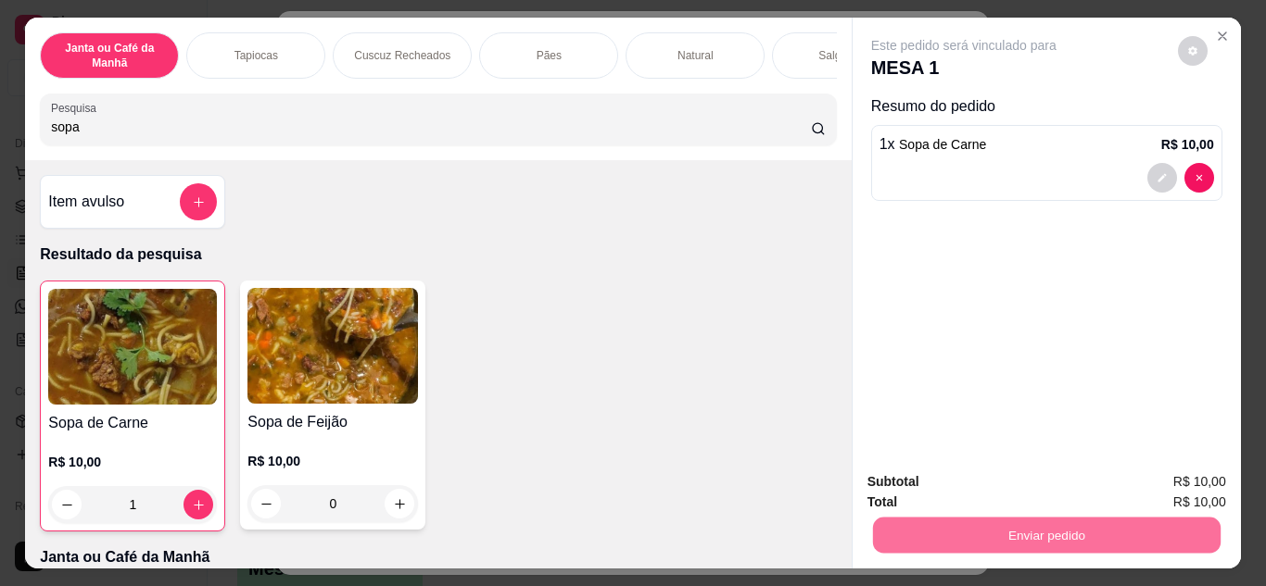
click at [985, 481] on button "Não registrar e enviar pedido" at bounding box center [984, 483] width 193 height 35
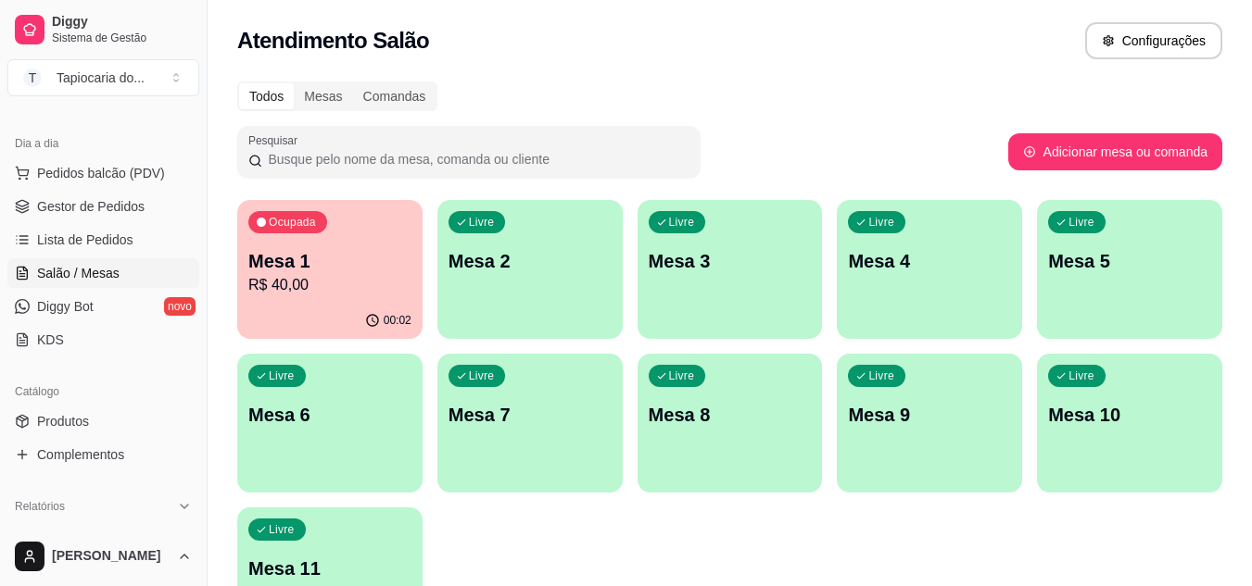
click at [308, 290] on p "R$ 40,00" at bounding box center [329, 285] width 163 height 22
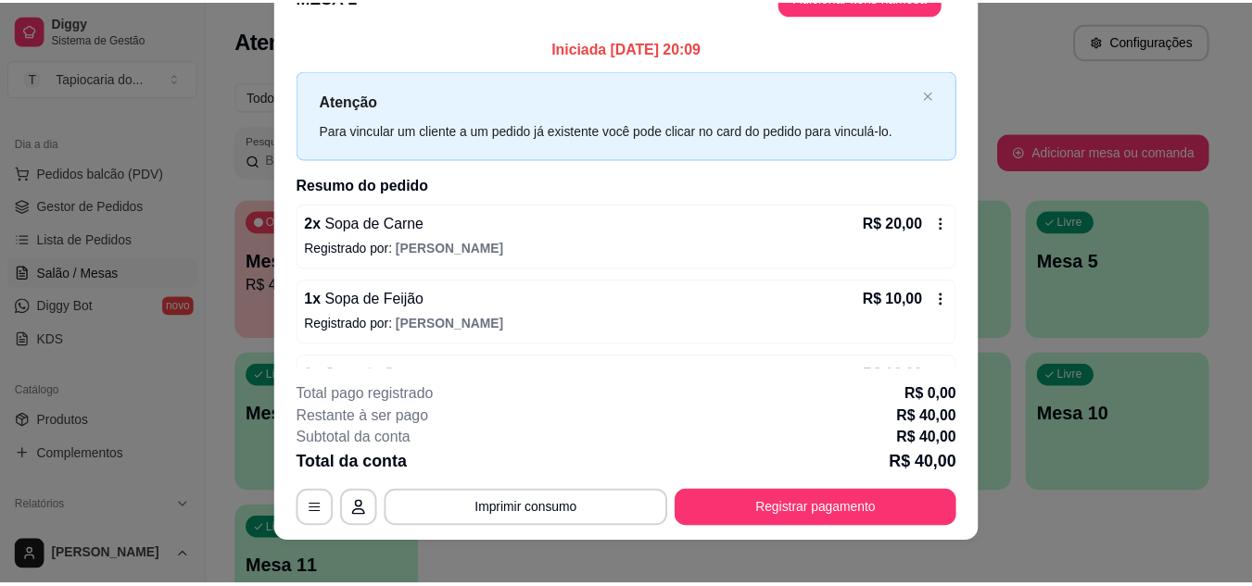
scroll to position [57, 0]
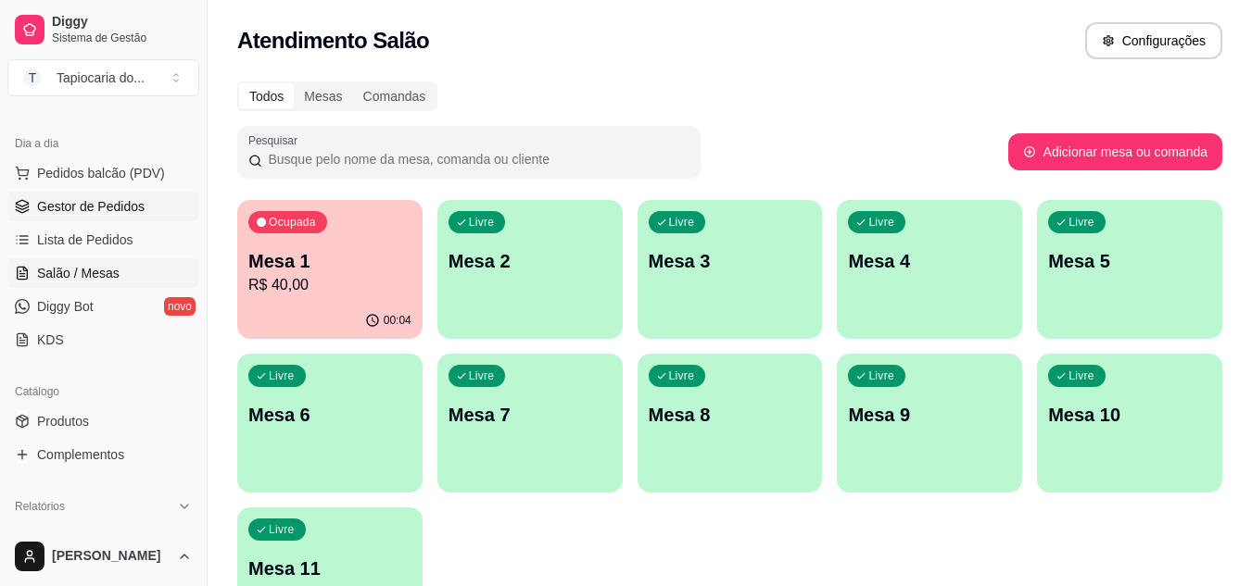
click at [90, 197] on span "Gestor de Pedidos" at bounding box center [90, 206] width 107 height 19
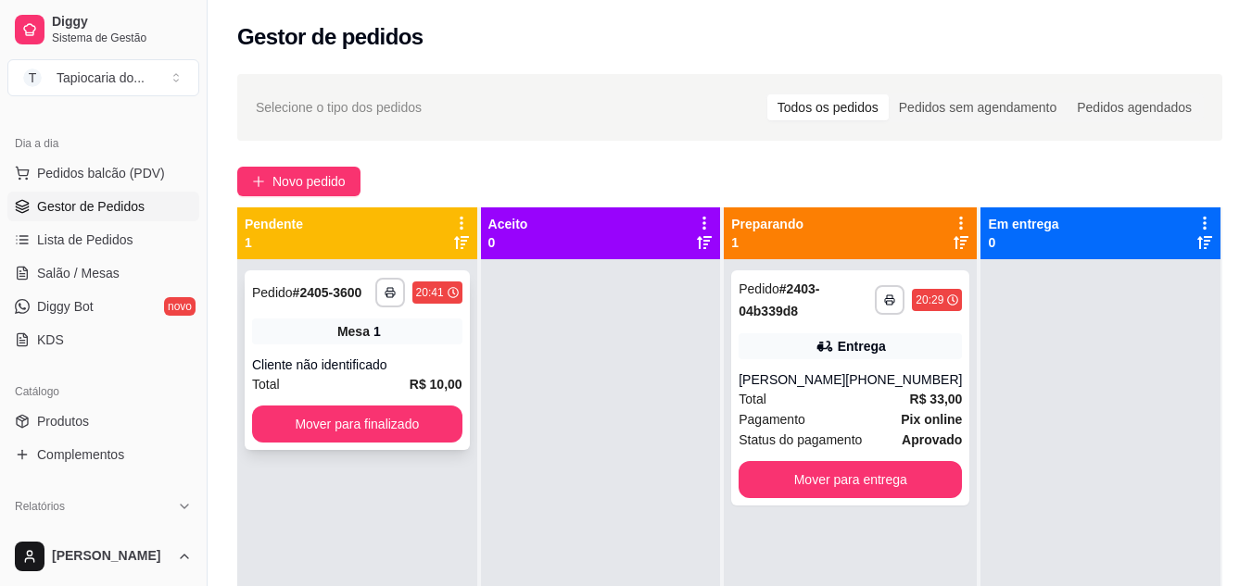
click at [444, 438] on div "**********" at bounding box center [357, 361] width 225 height 180
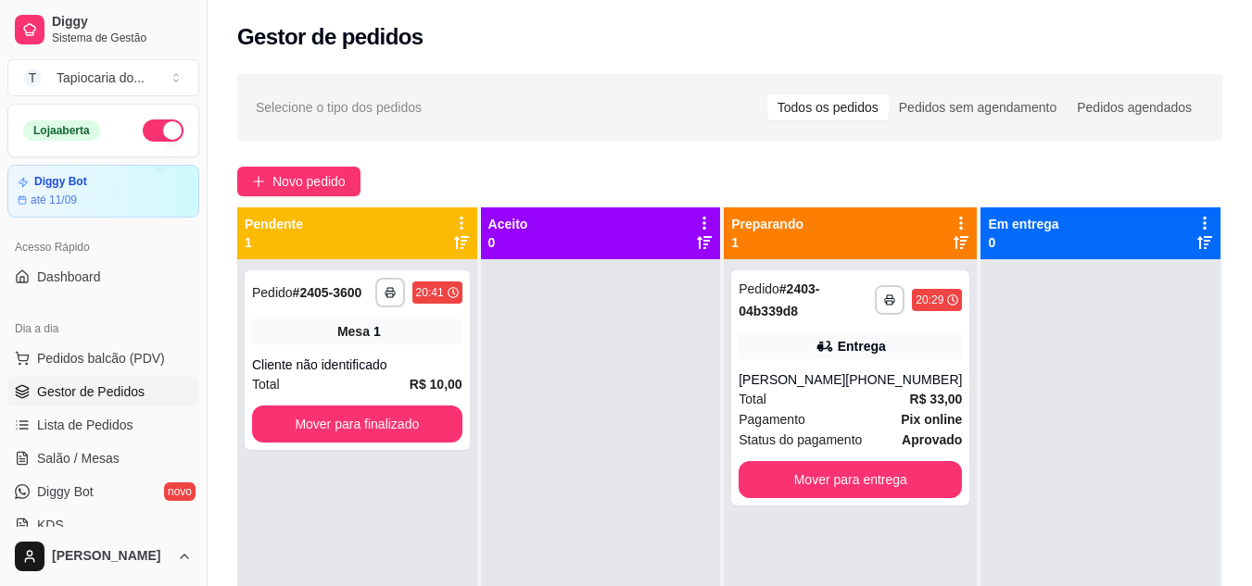
click at [143, 124] on button "button" at bounding box center [163, 131] width 41 height 22
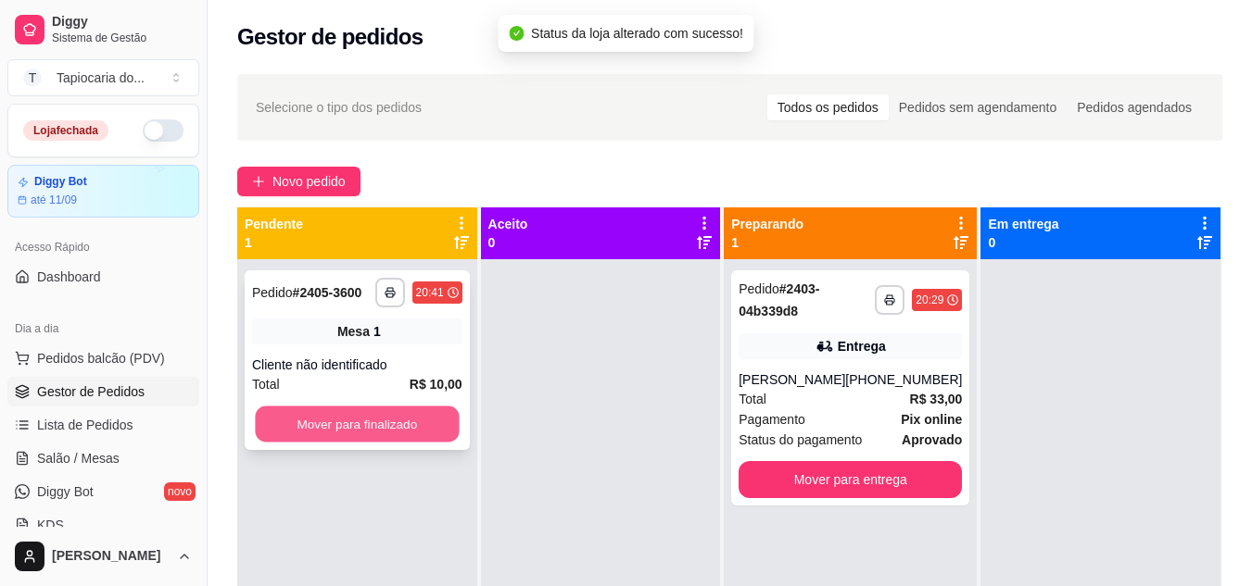
click at [364, 431] on button "Mover para finalizado" at bounding box center [357, 425] width 204 height 36
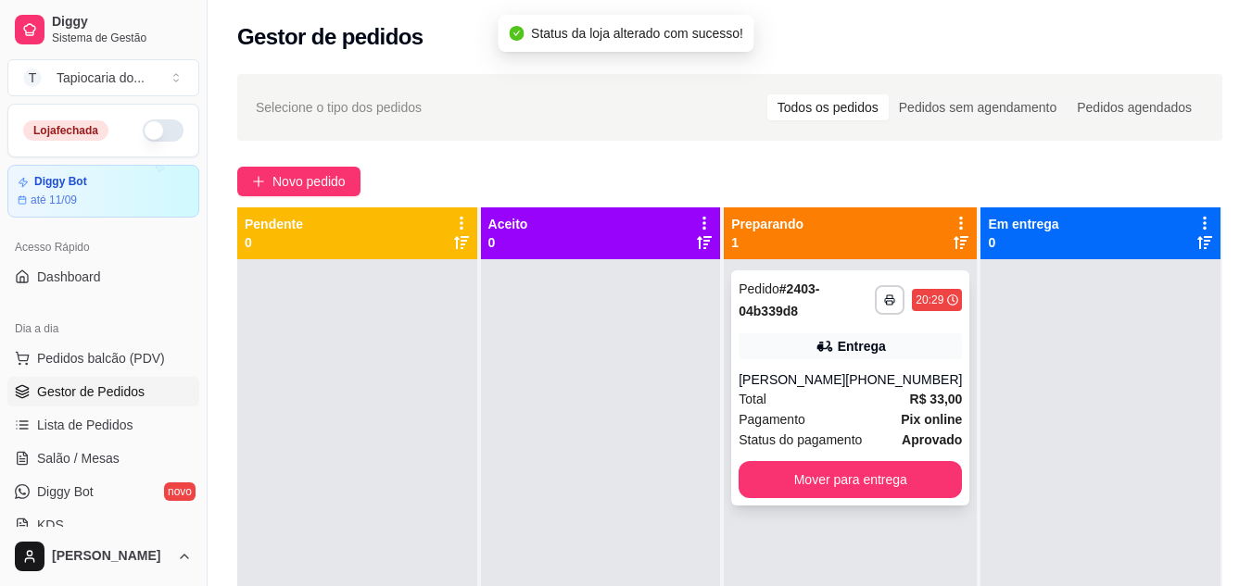
click at [767, 385] on div "[PERSON_NAME]" at bounding box center [791, 380] width 107 height 19
click at [826, 366] on div "**********" at bounding box center [850, 388] width 238 height 235
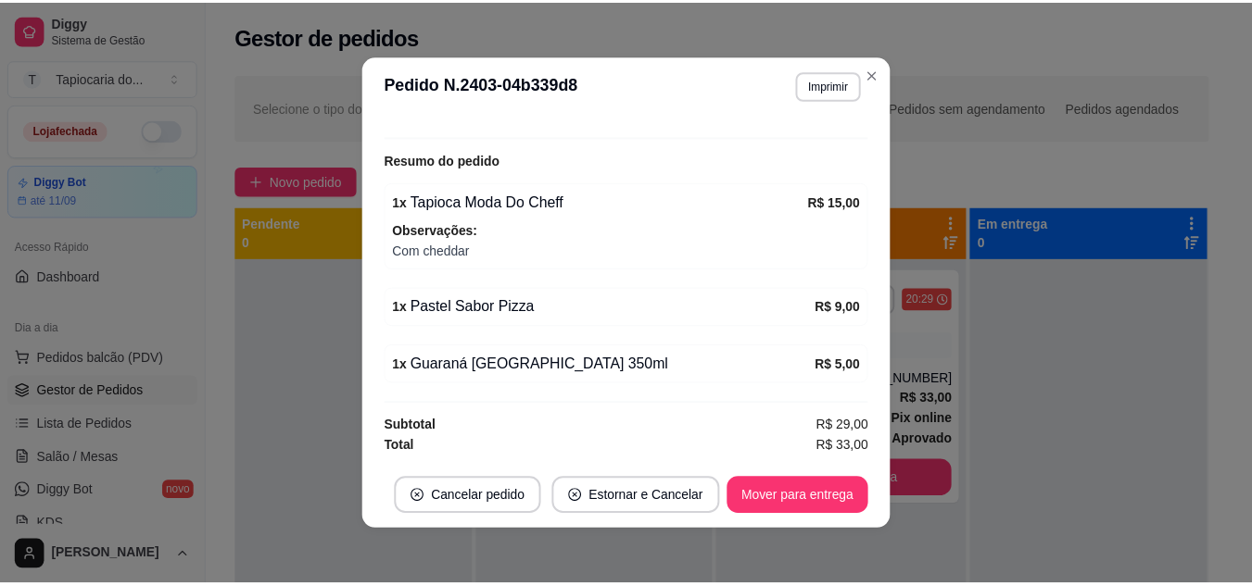
scroll to position [4, 0]
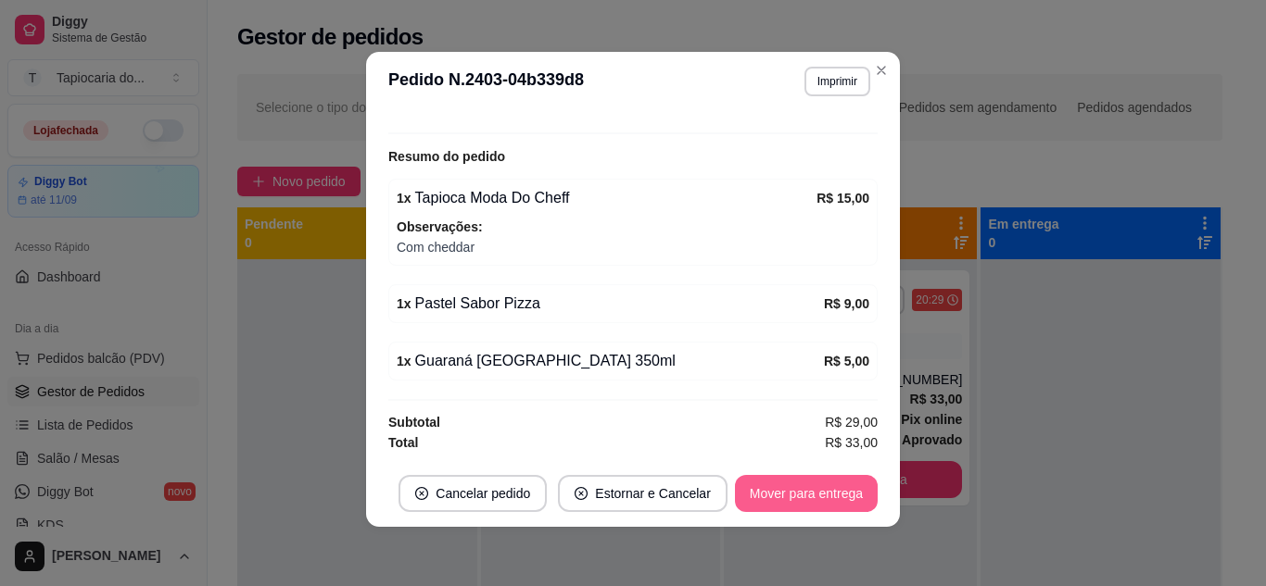
click at [829, 498] on button "Mover para entrega" at bounding box center [806, 493] width 143 height 37
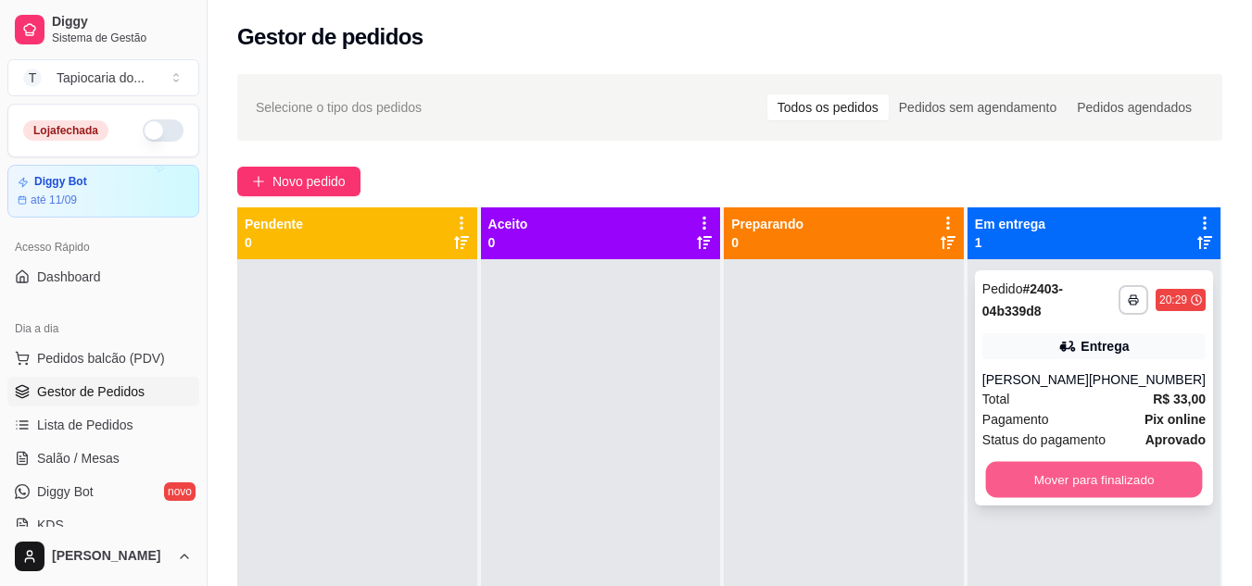
click at [1060, 481] on button "Mover para finalizado" at bounding box center [1093, 480] width 217 height 36
